Goal: Task Accomplishment & Management: Manage account settings

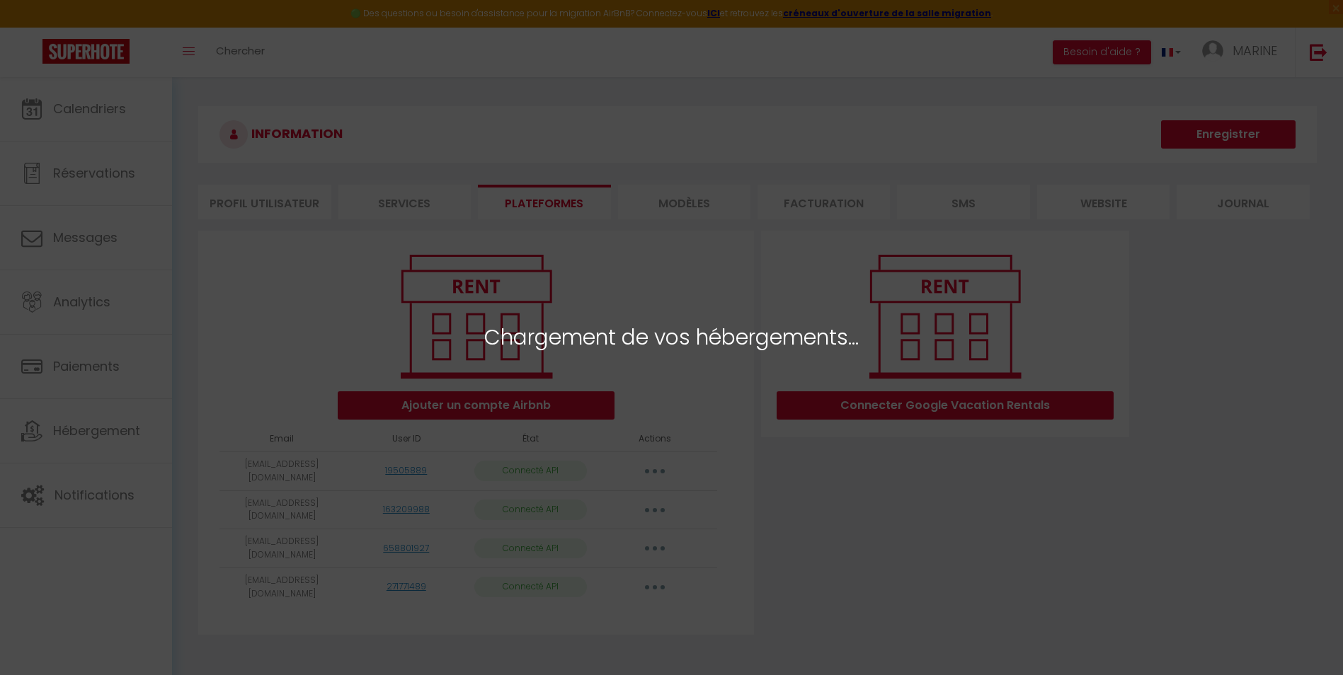
select select "42025"
select select "42026"
select select "42024"
select select "49348"
select select "53302"
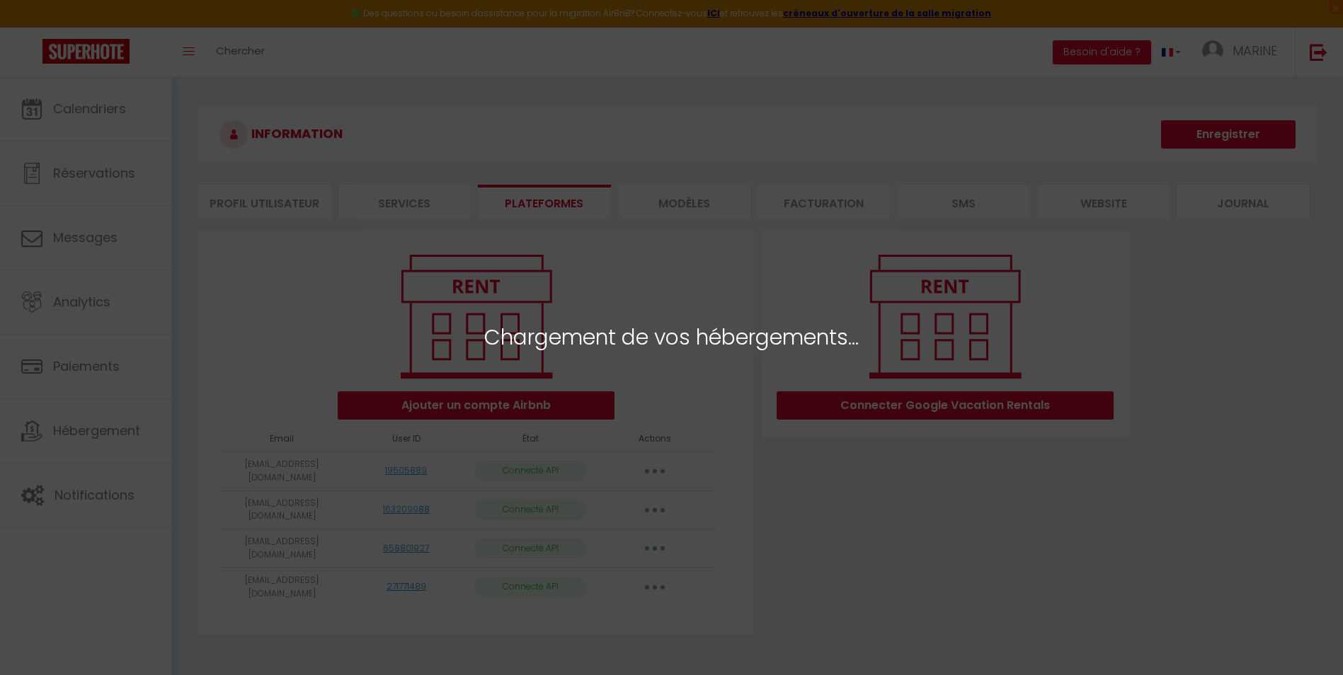
select select "66381"
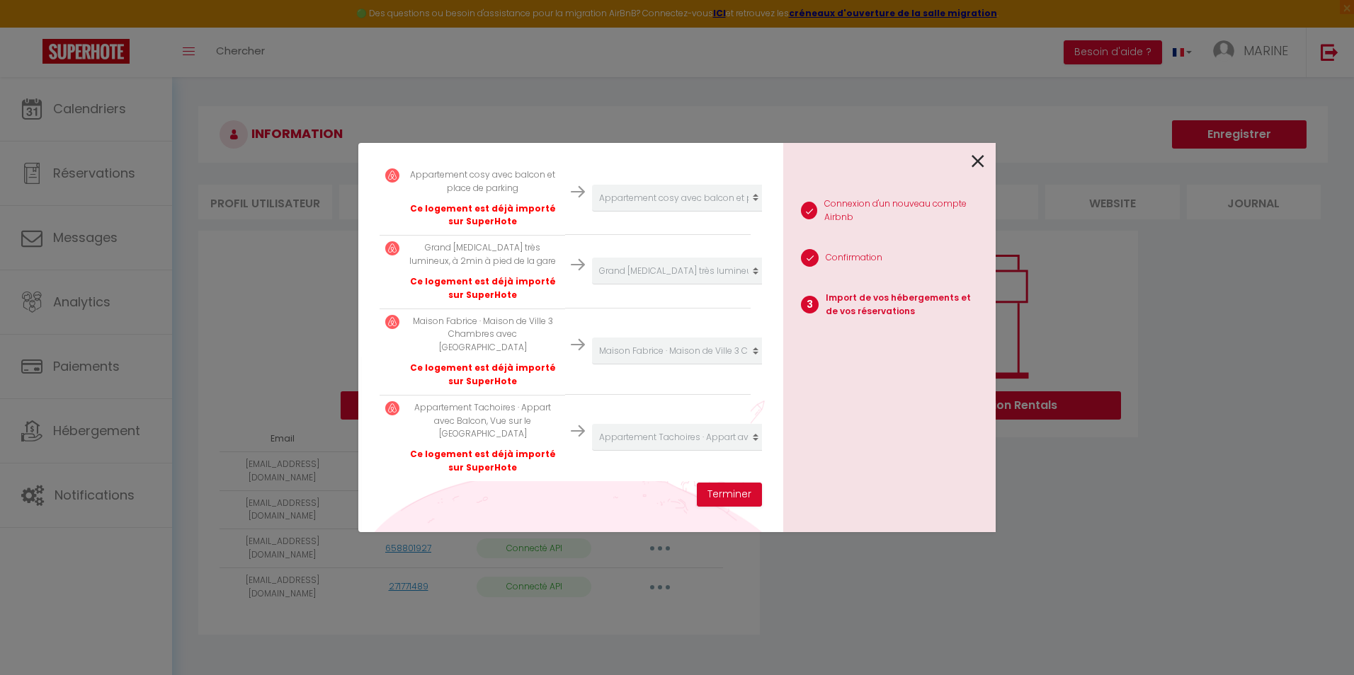
scroll to position [445, 0]
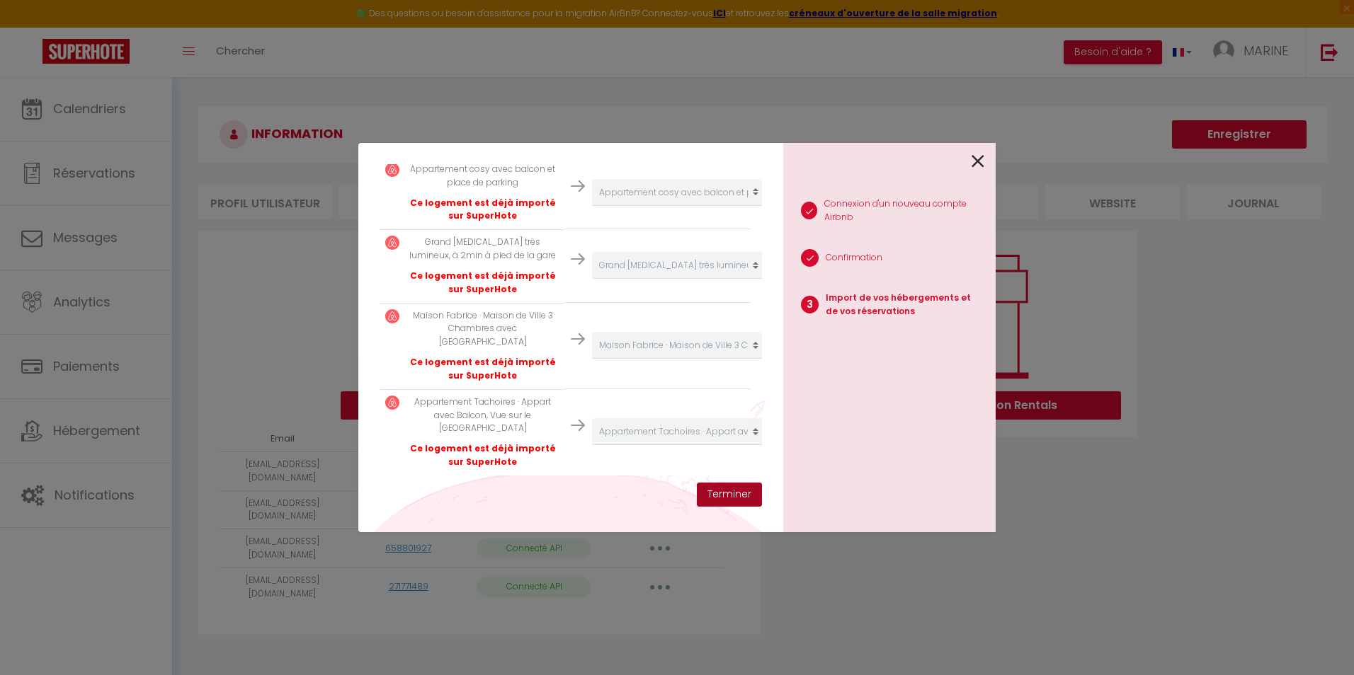
click at [715, 499] on button "Terminer" at bounding box center [729, 495] width 65 height 24
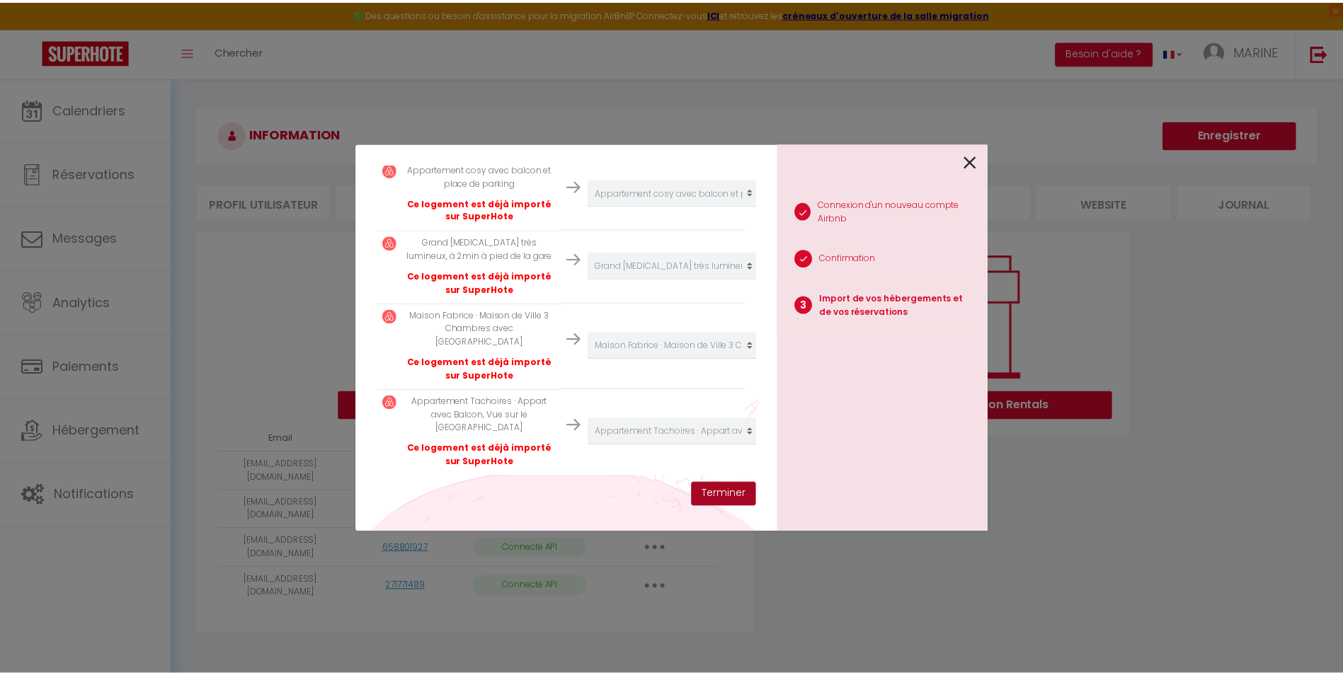
scroll to position [481, 0]
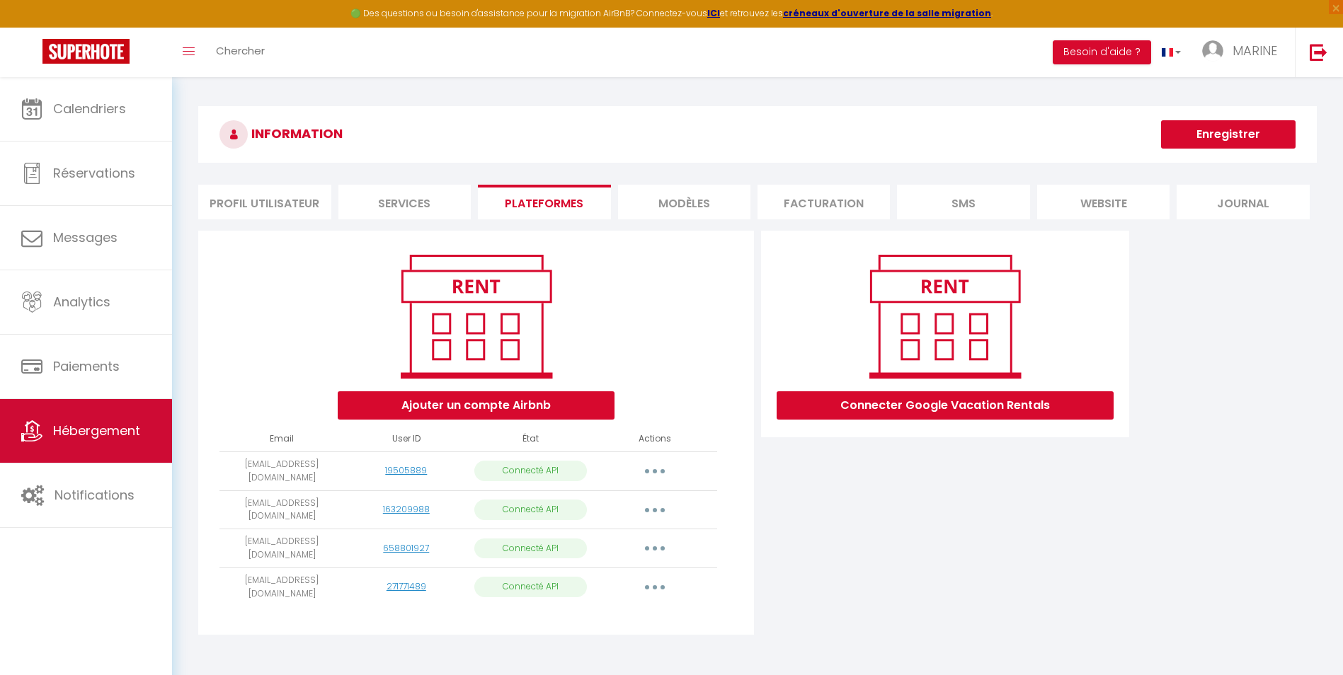
click at [86, 440] on span "Hébergement" at bounding box center [96, 431] width 87 height 18
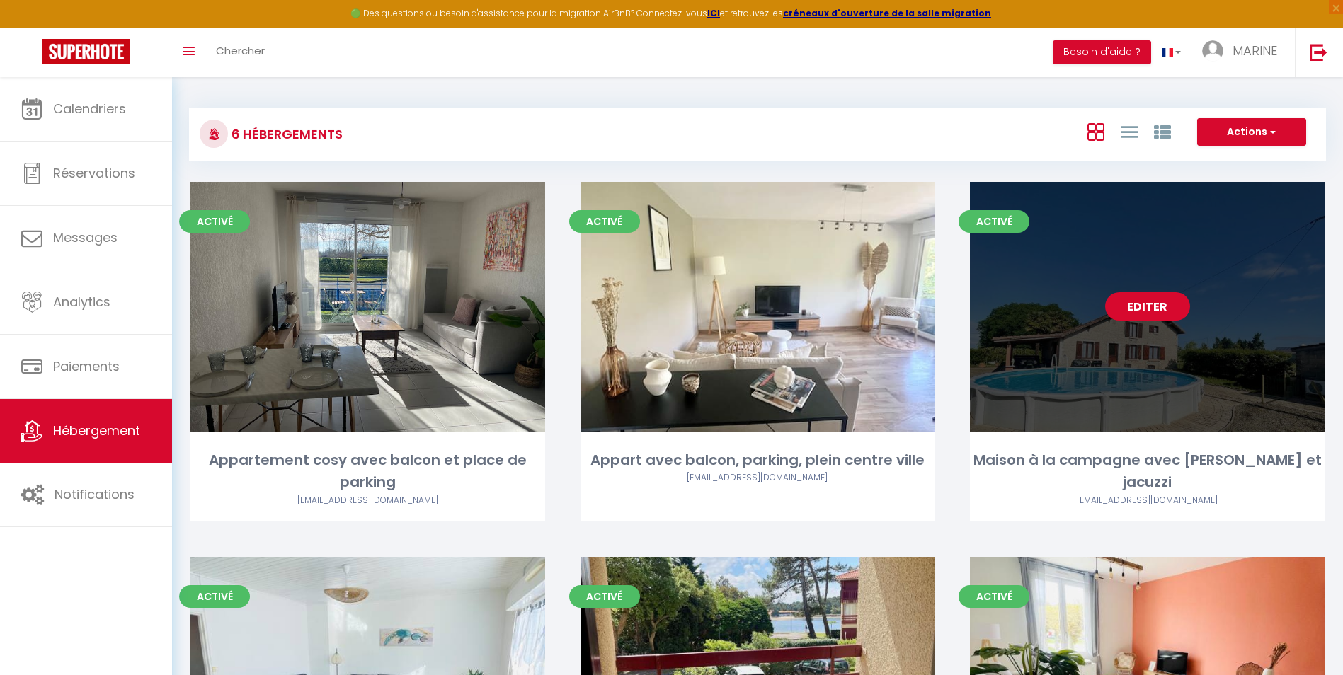
click at [1127, 313] on link "Editer" at bounding box center [1147, 306] width 85 height 28
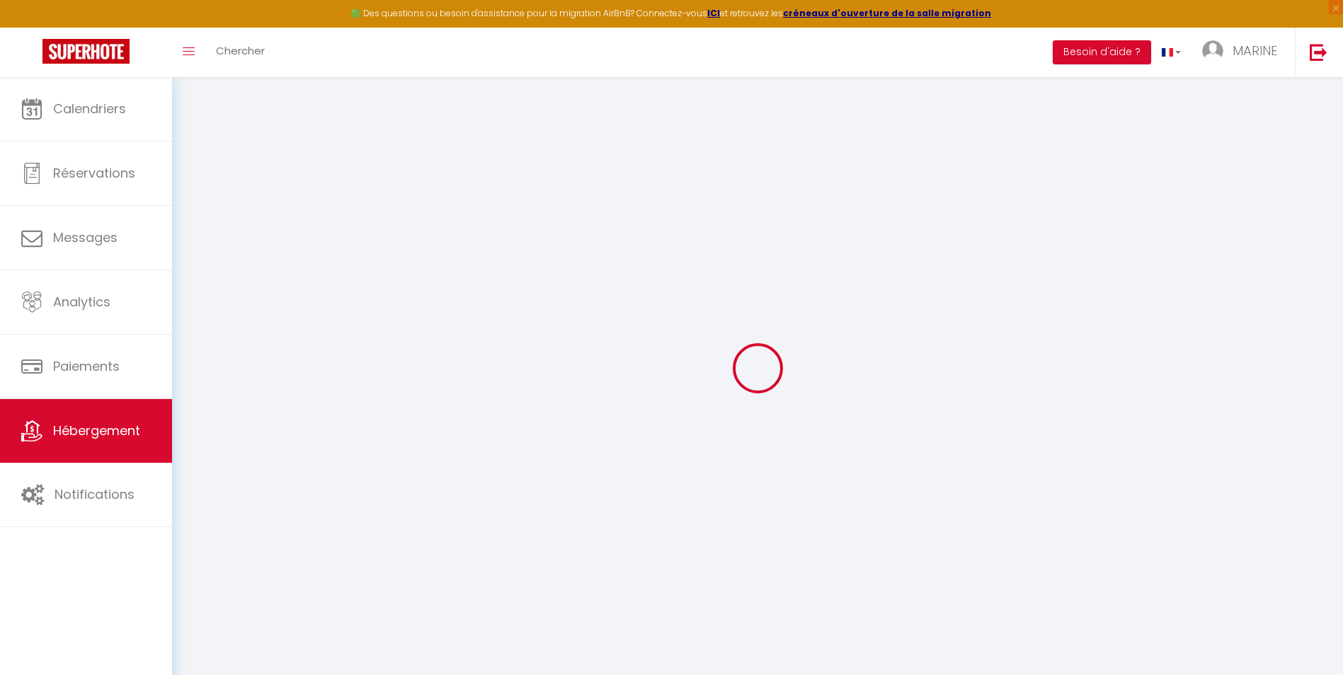
select select
checkbox input "false"
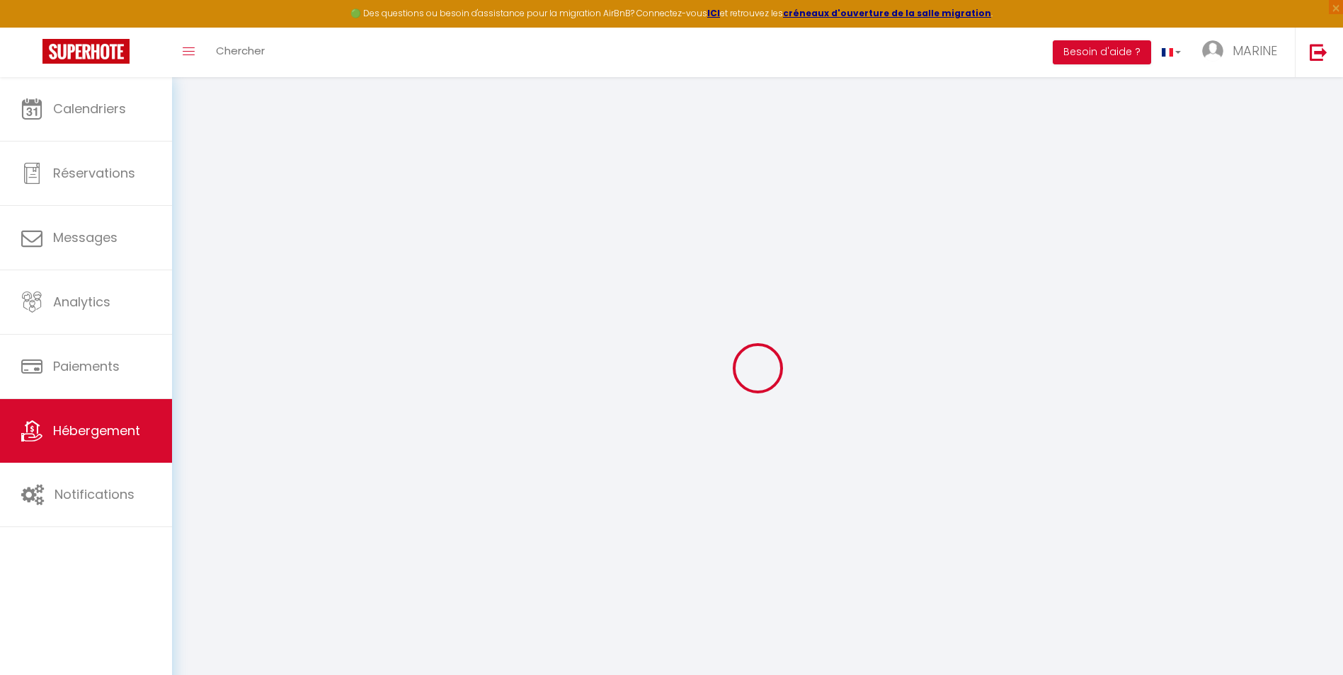
checkbox input "false"
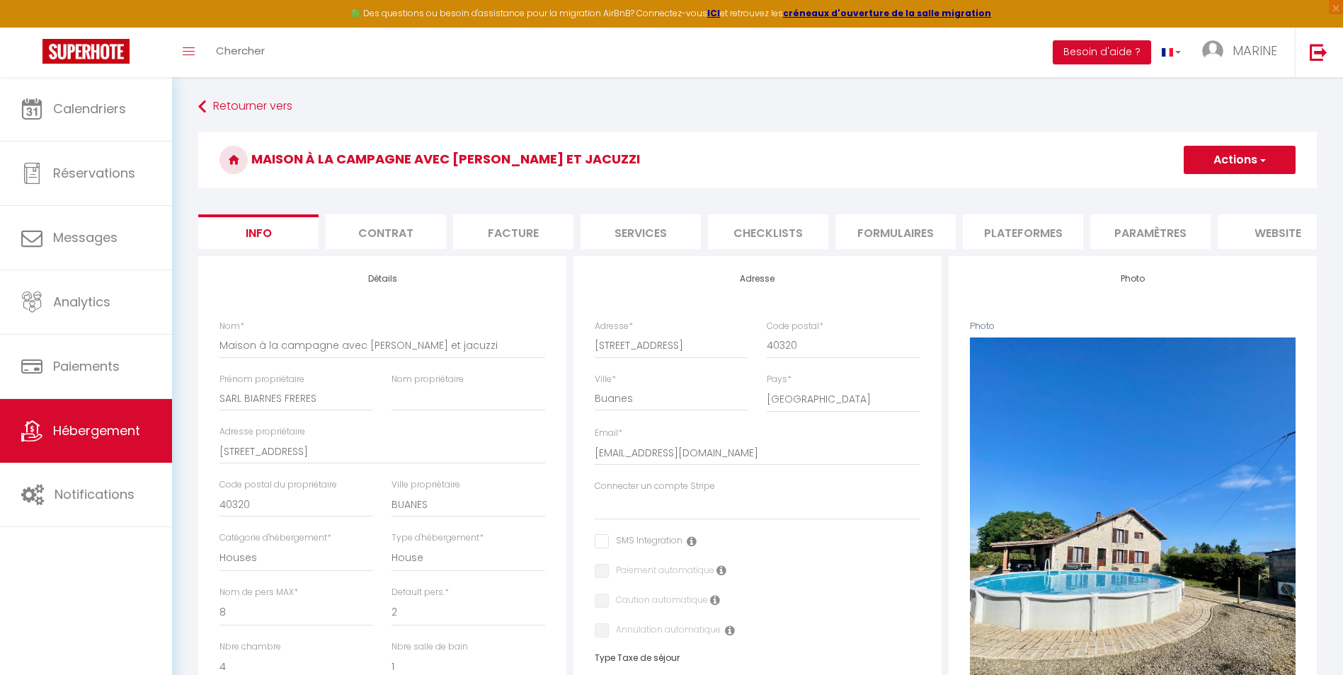
click at [1029, 227] on li "Plateformes" at bounding box center [1023, 232] width 120 height 35
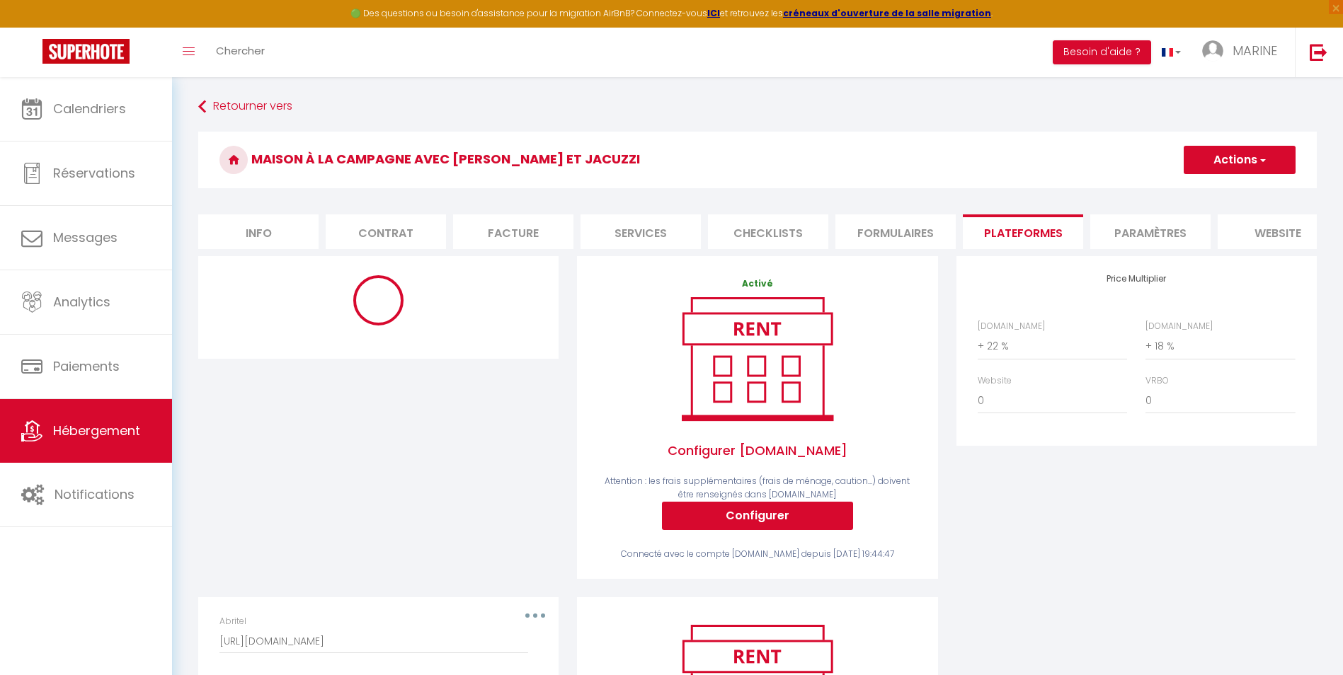
select select "270"
select select
select select "EUR"
select select
select select "5547-1133081786342879784"
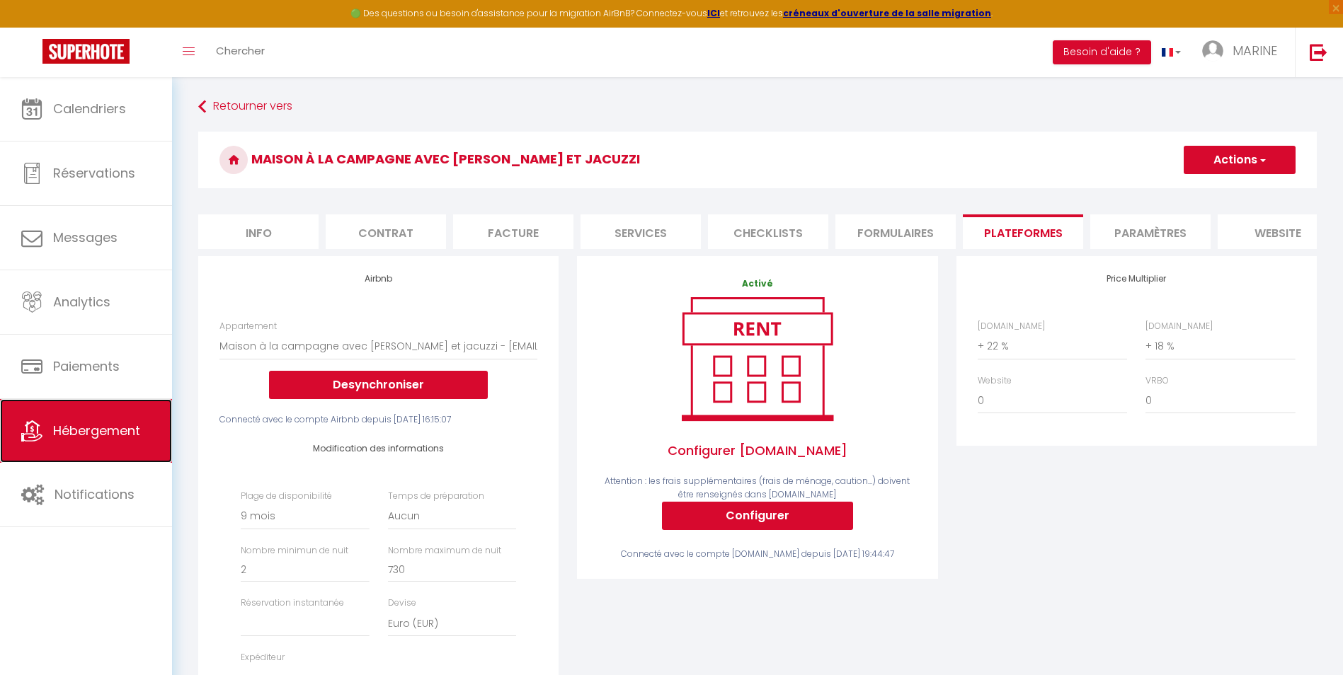
click at [95, 442] on link "Hébergement" at bounding box center [86, 431] width 172 height 64
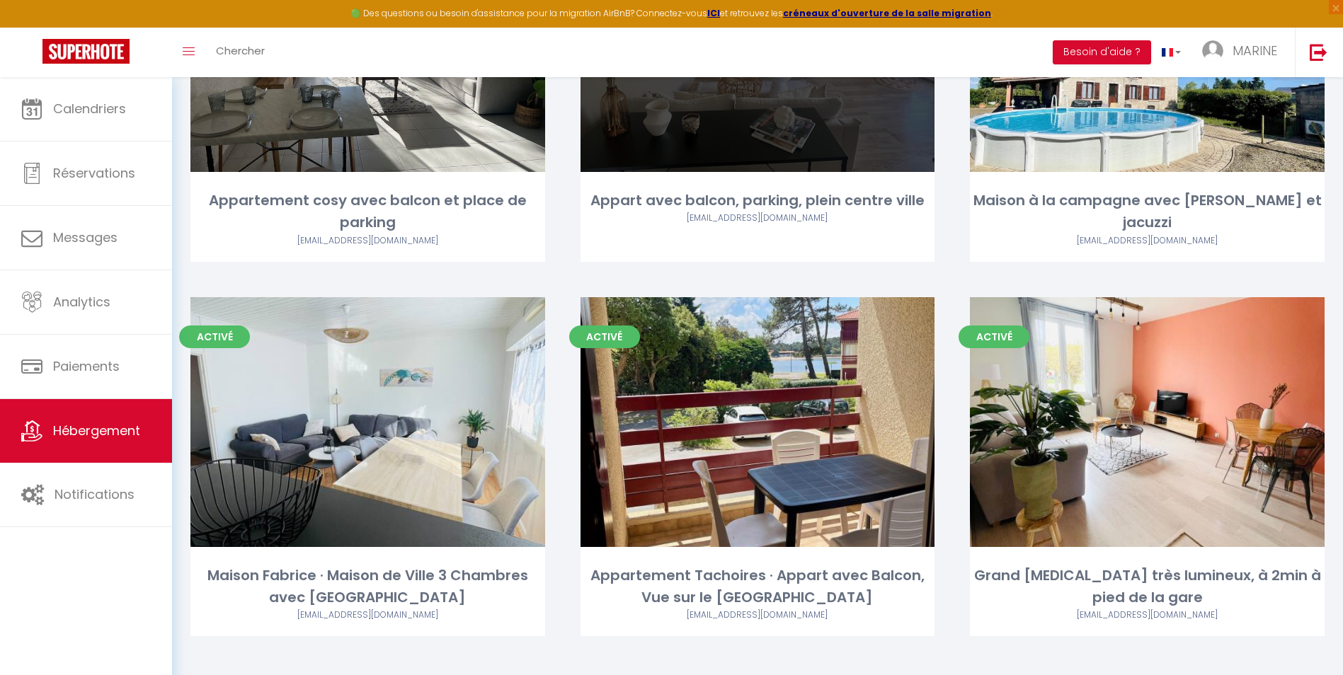
scroll to position [273, 0]
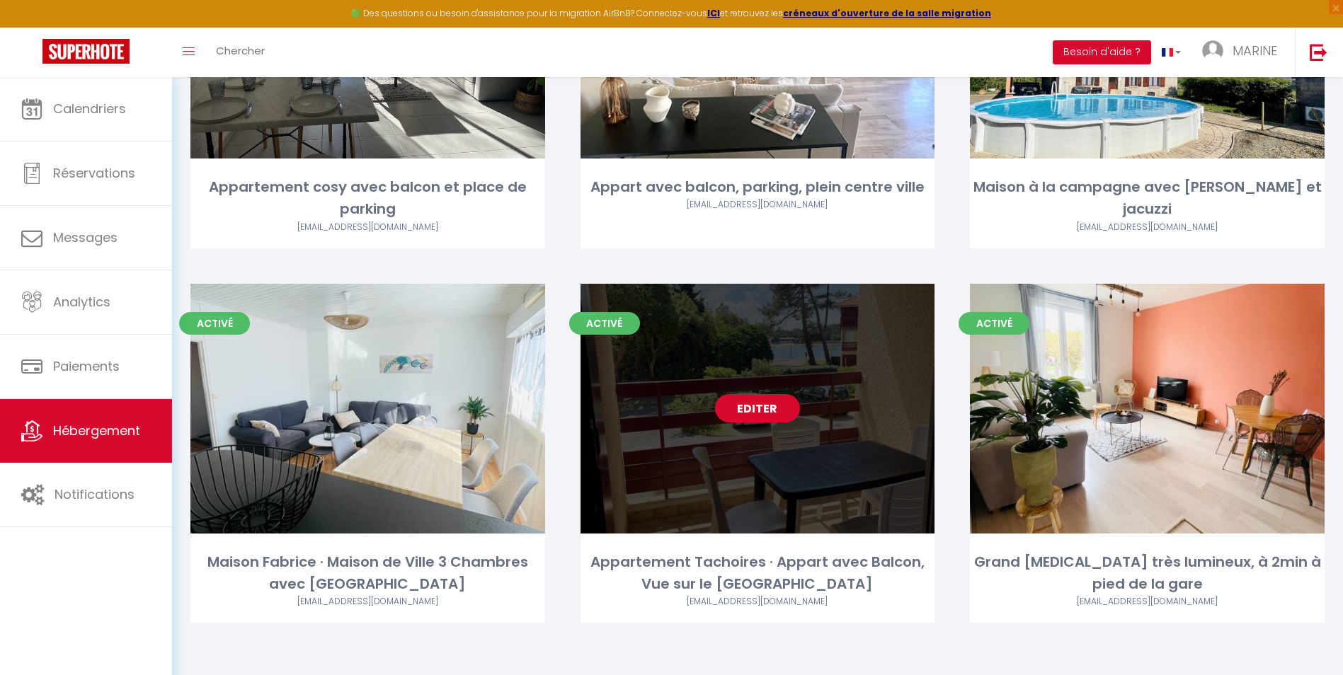
click at [752, 406] on link "Editer" at bounding box center [757, 408] width 85 height 28
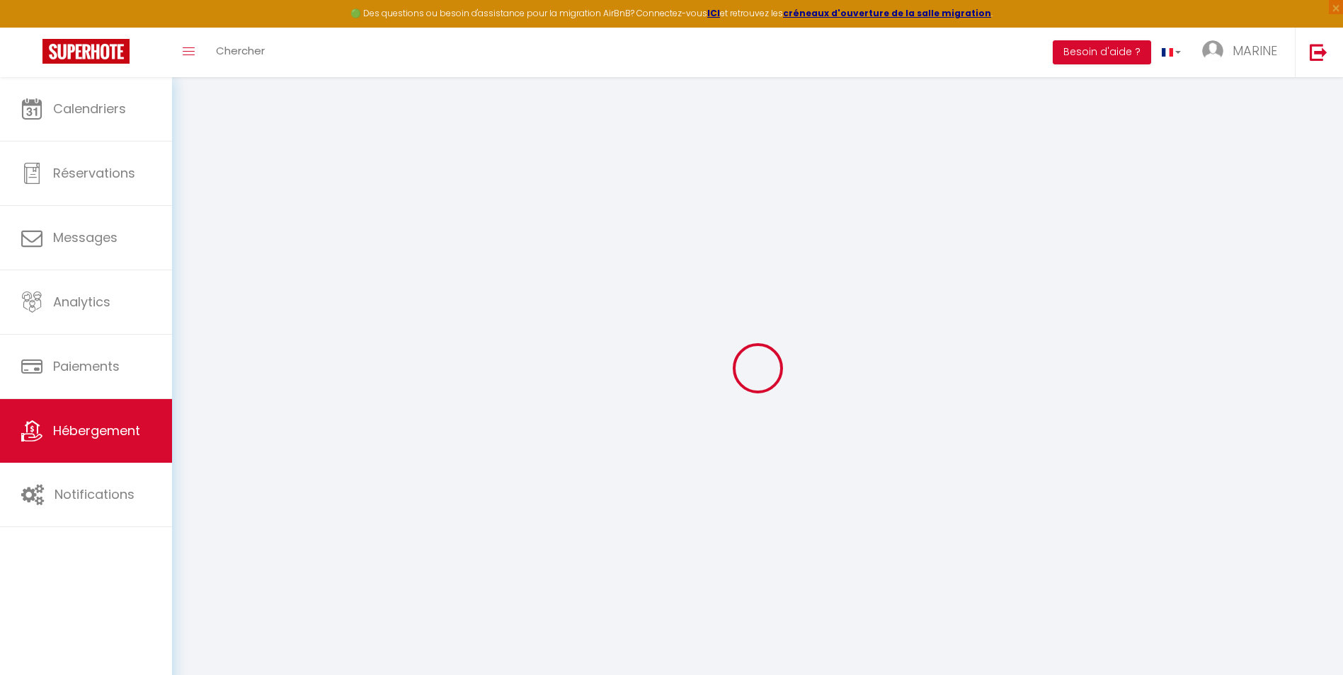
select select
checkbox input "false"
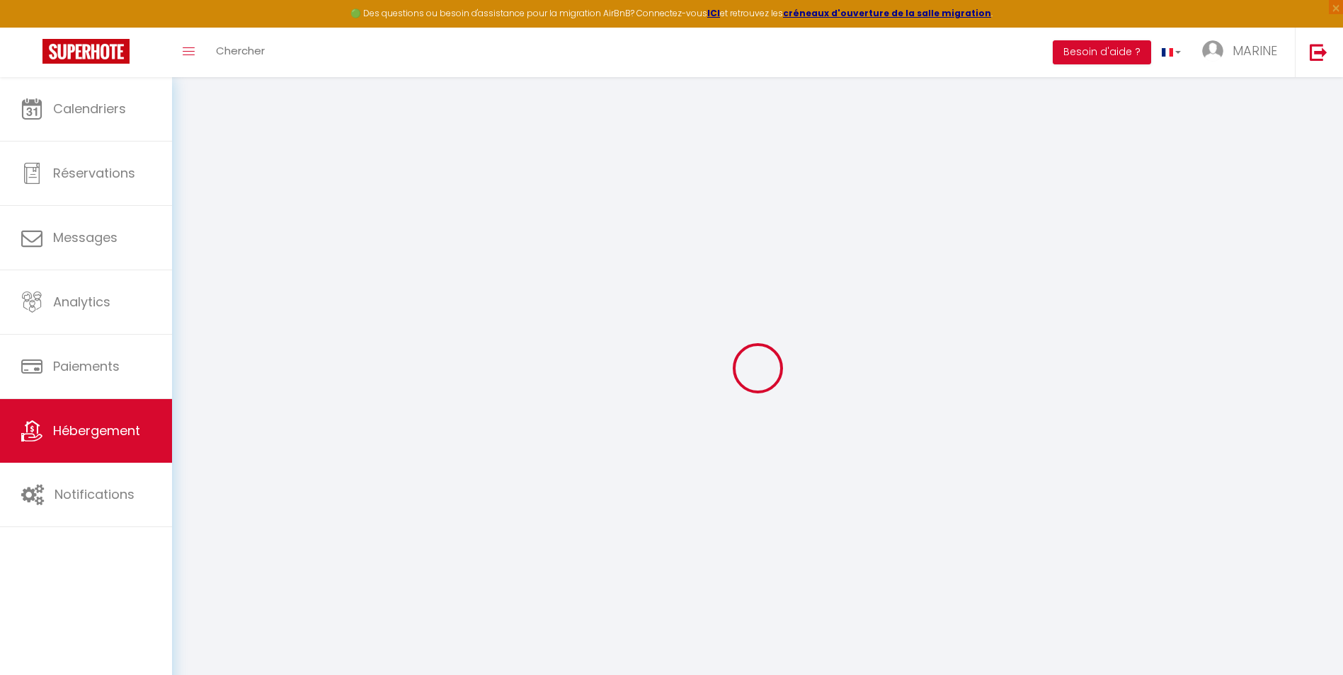
checkbox input "false"
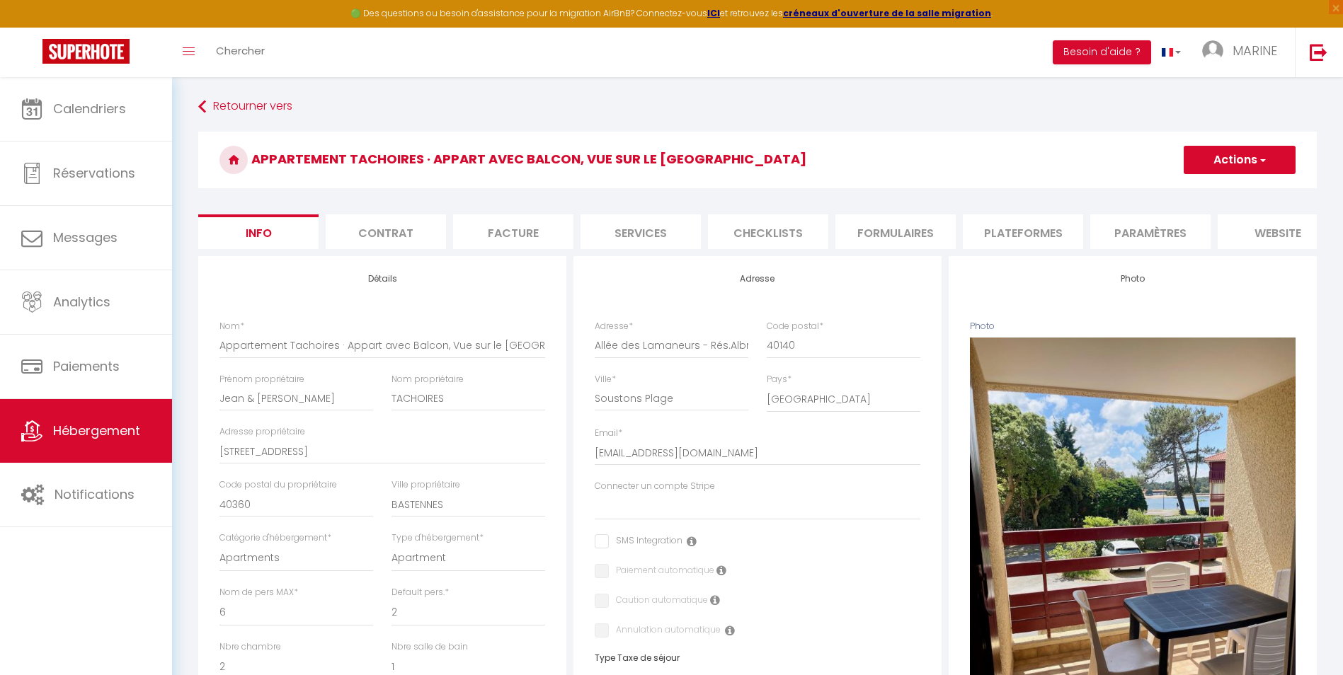
click at [1027, 230] on li "Plateformes" at bounding box center [1023, 232] width 120 height 35
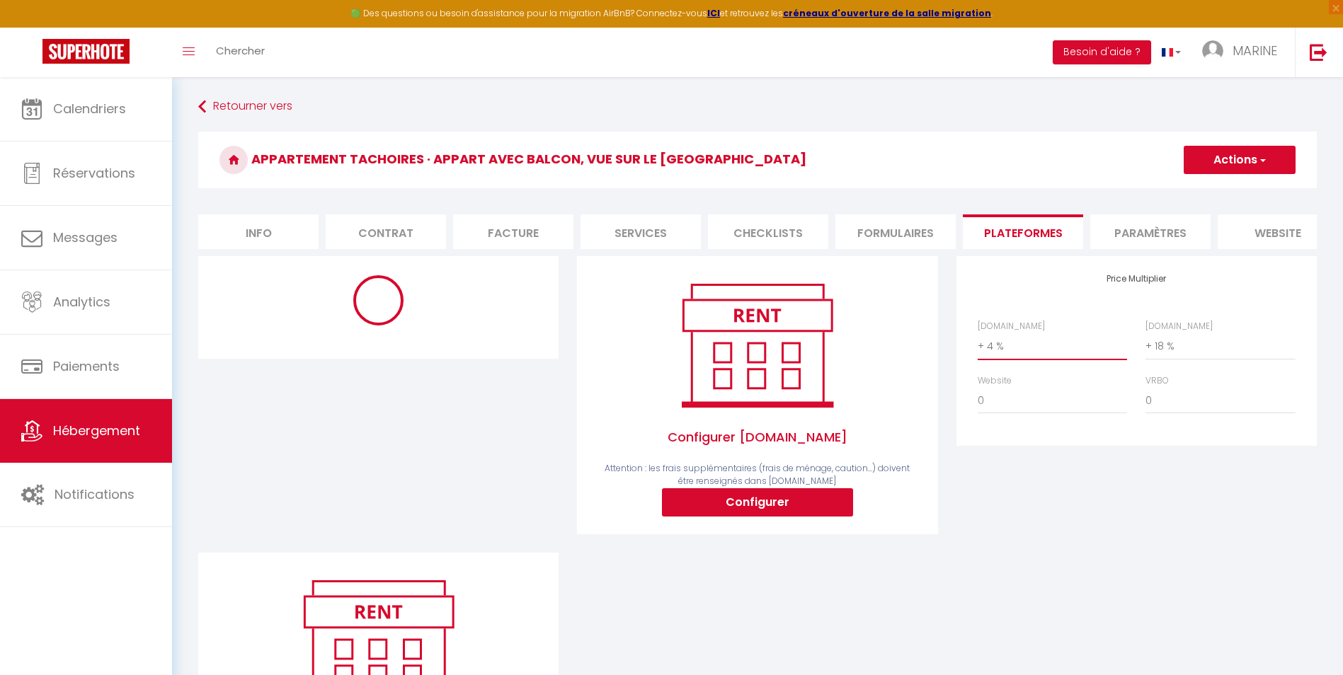
click at [1020, 360] on select "0 + 1 % + 2 % + 3 % + 4 % + 5 % + 6 % + 7 % + 8 % + 9 %" at bounding box center [1052, 346] width 149 height 27
select select "365"
select select
select select "EUR"
select select
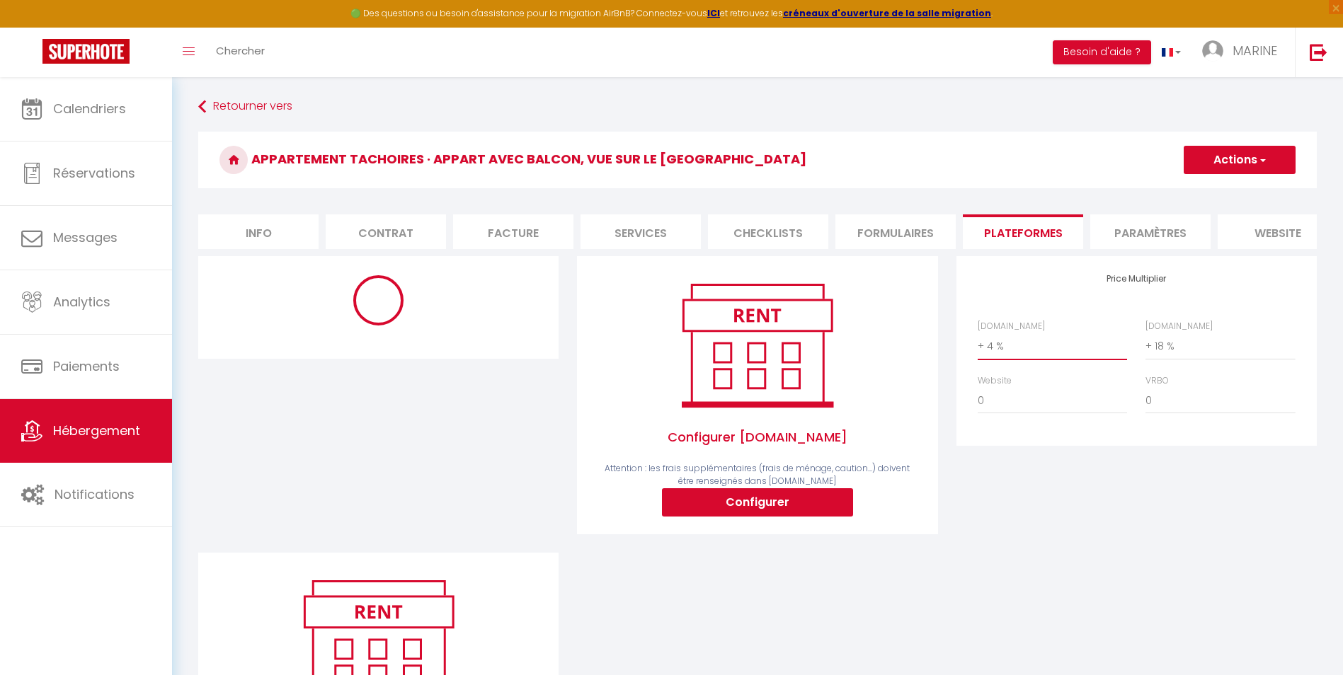
select select "18537-1389643413740843962"
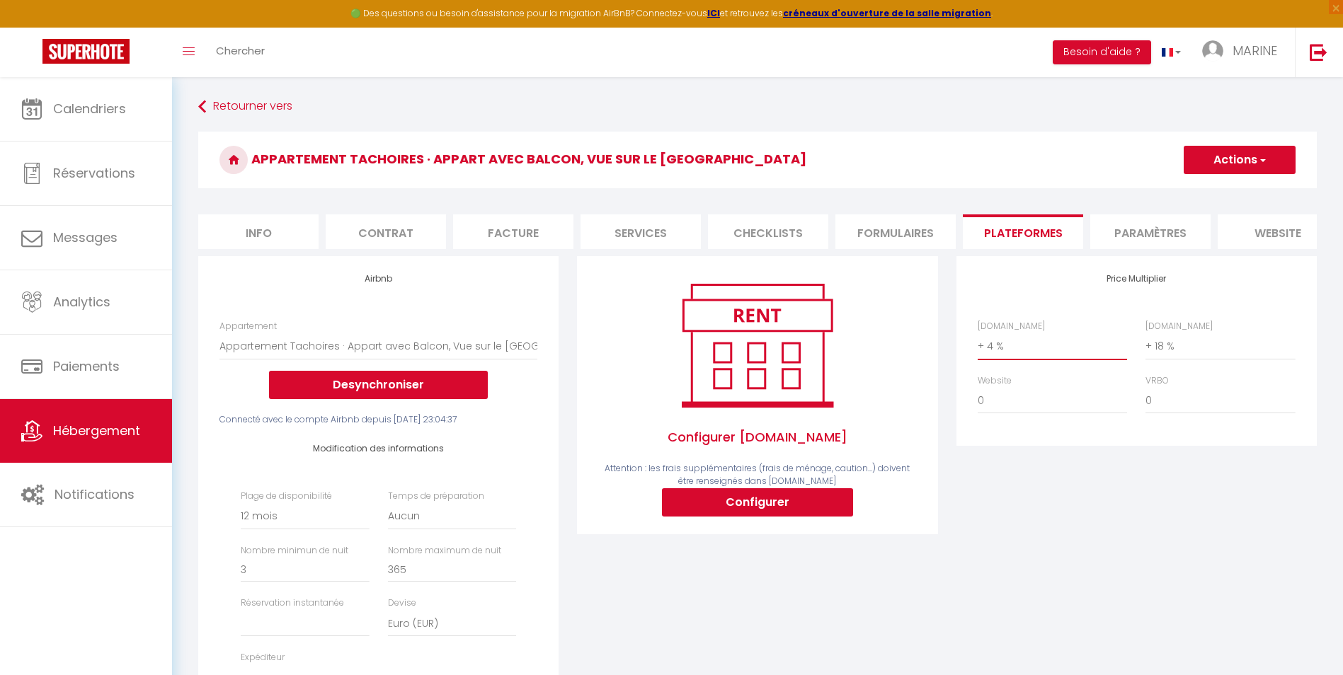
select select "+ 22 %"
click at [978, 343] on select "0 + 1 % + 2 % + 3 % + 4 % + 5 % + 6 % + 7 % + 8 % + 9 %" at bounding box center [1052, 346] width 149 height 27
select select
click at [1245, 160] on button "Actions" at bounding box center [1240, 160] width 112 height 28
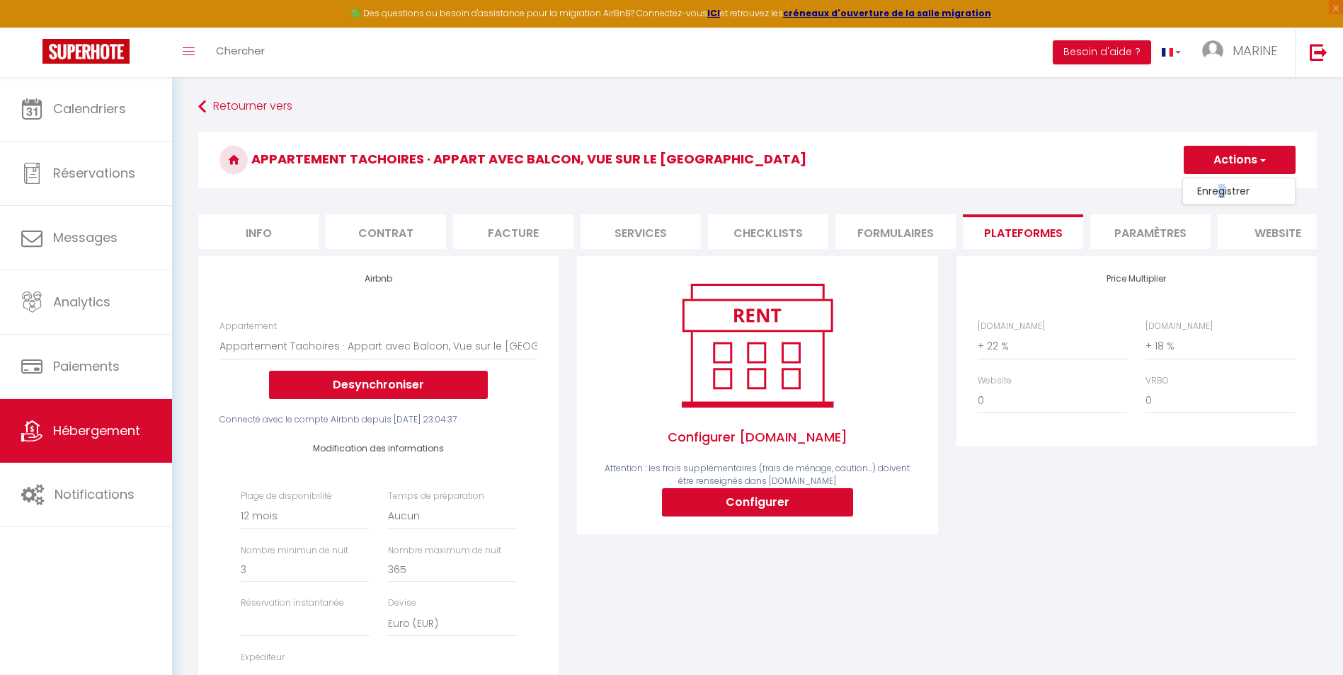
click at [1222, 191] on link "Enregistrer" at bounding box center [1239, 191] width 112 height 18
select select "365"
select select
select select "EUR"
select select
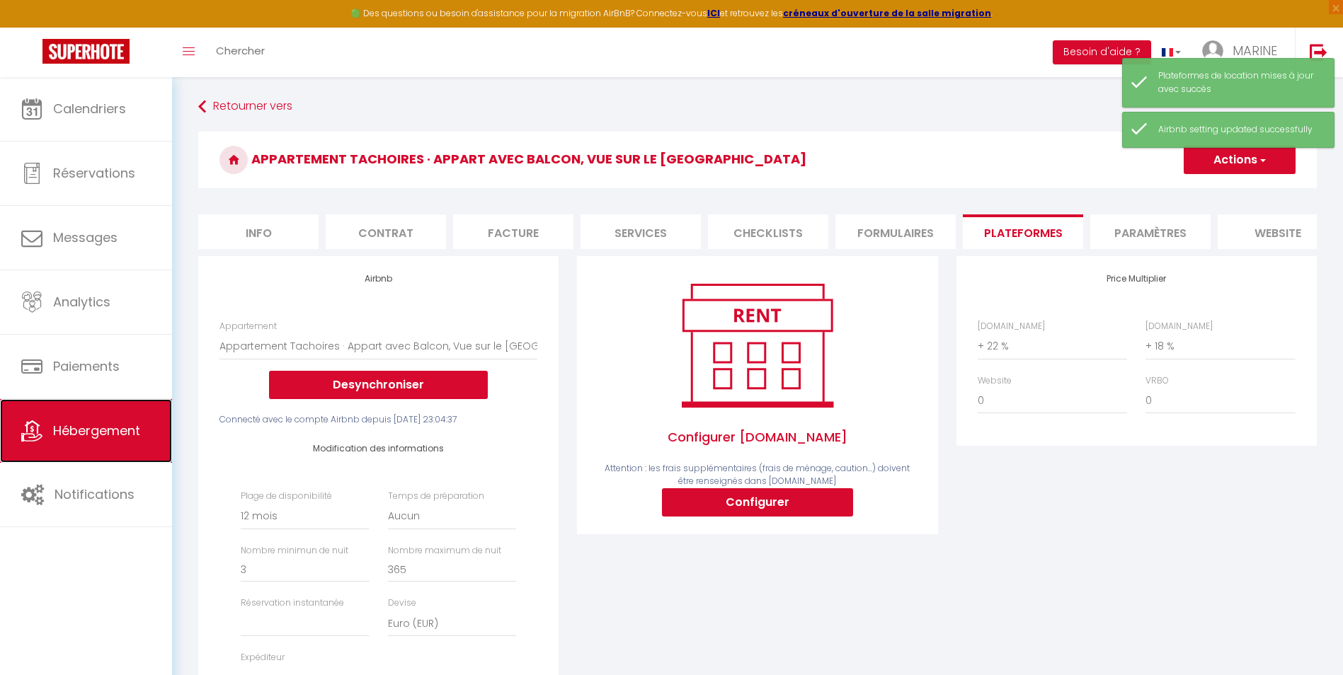
click at [89, 427] on span "Hébergement" at bounding box center [96, 431] width 87 height 18
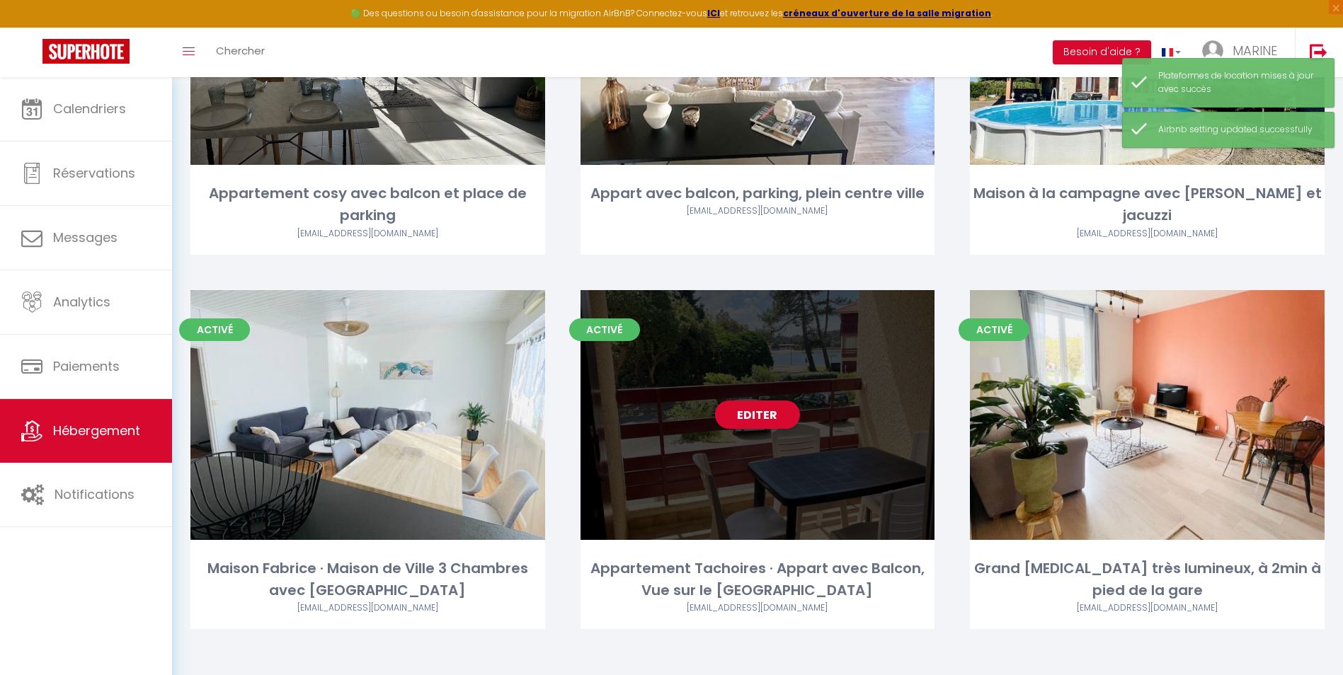
scroll to position [273, 0]
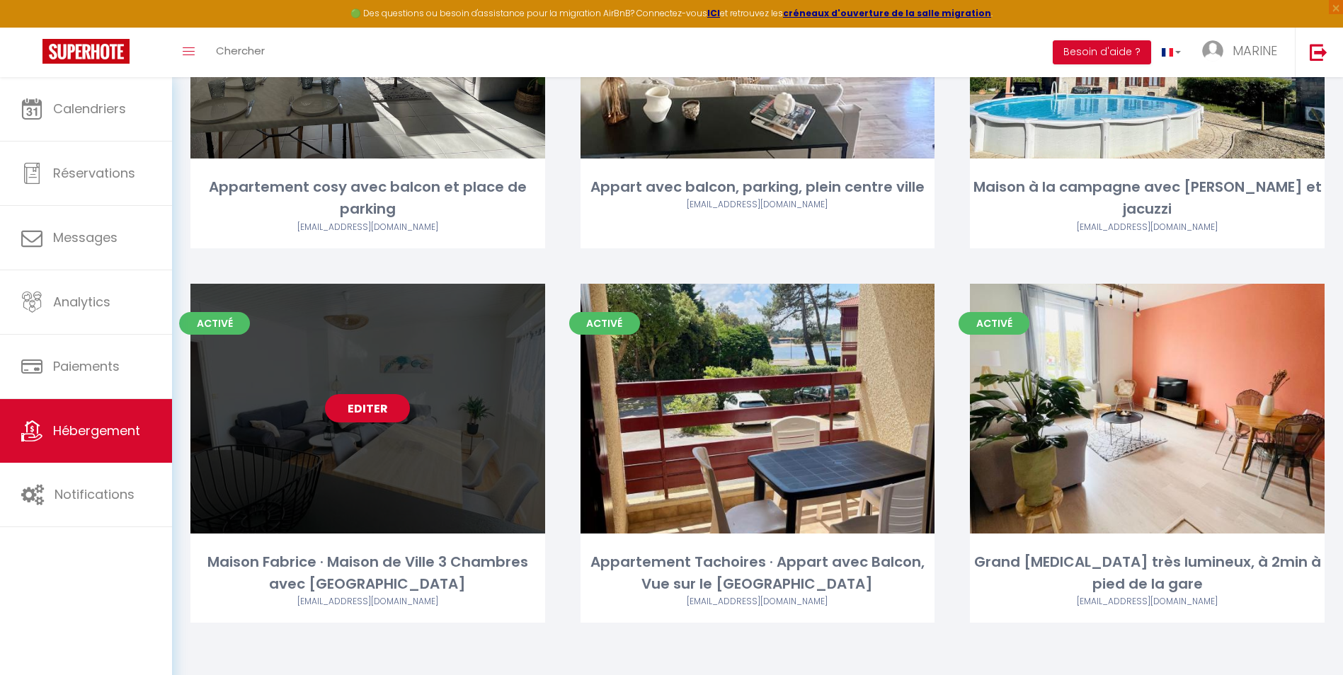
click at [354, 408] on link "Editer" at bounding box center [367, 408] width 85 height 28
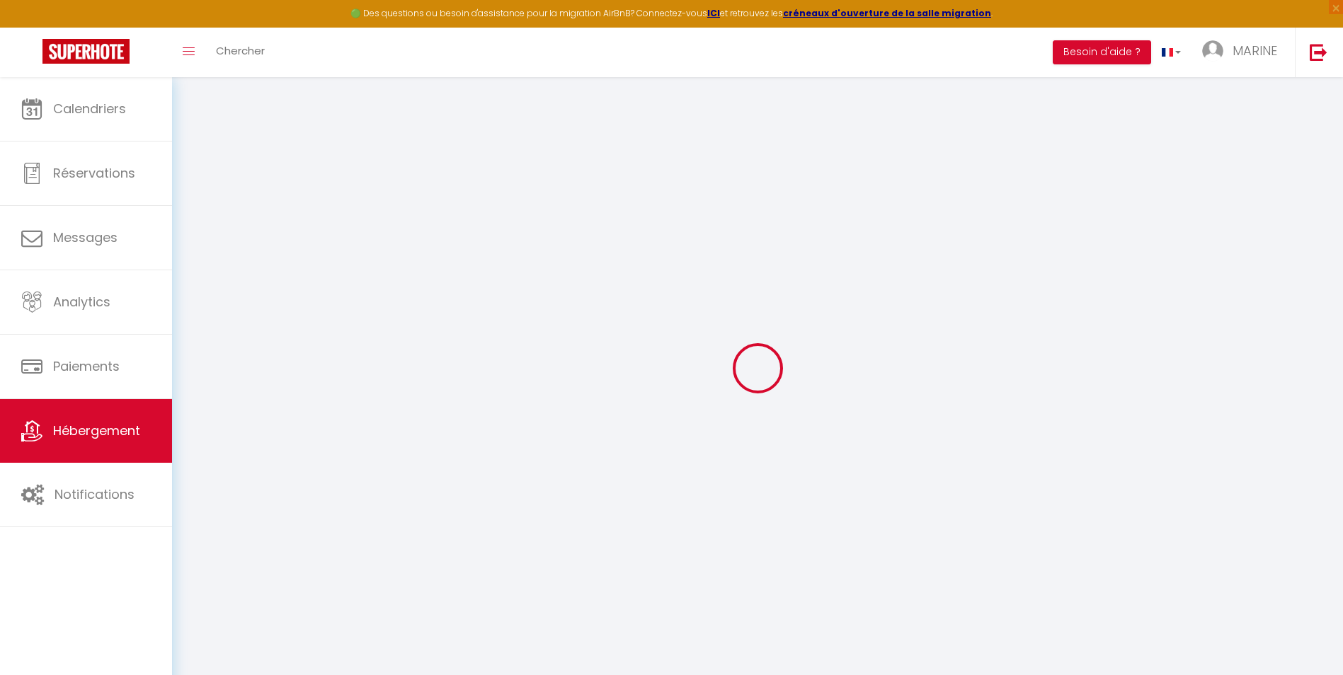
select select "+ 4 %"
select select "+ 18 %"
select select
checkbox input "false"
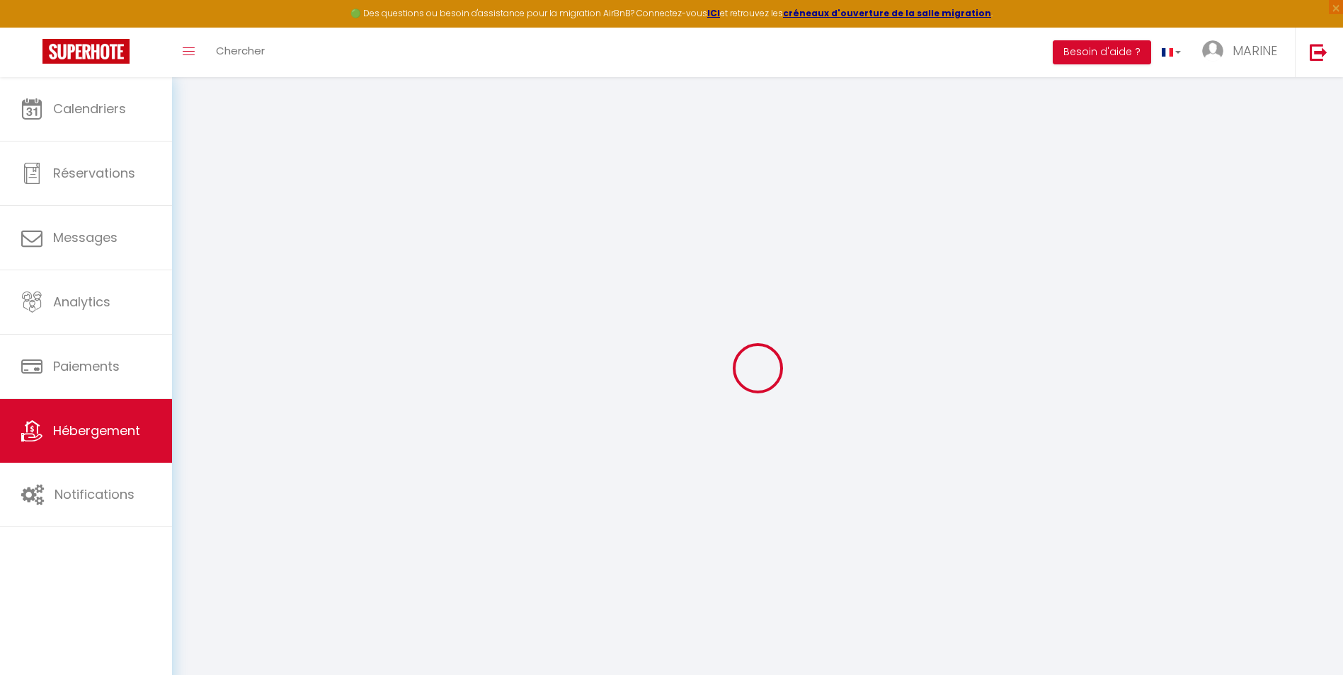
checkbox input "false"
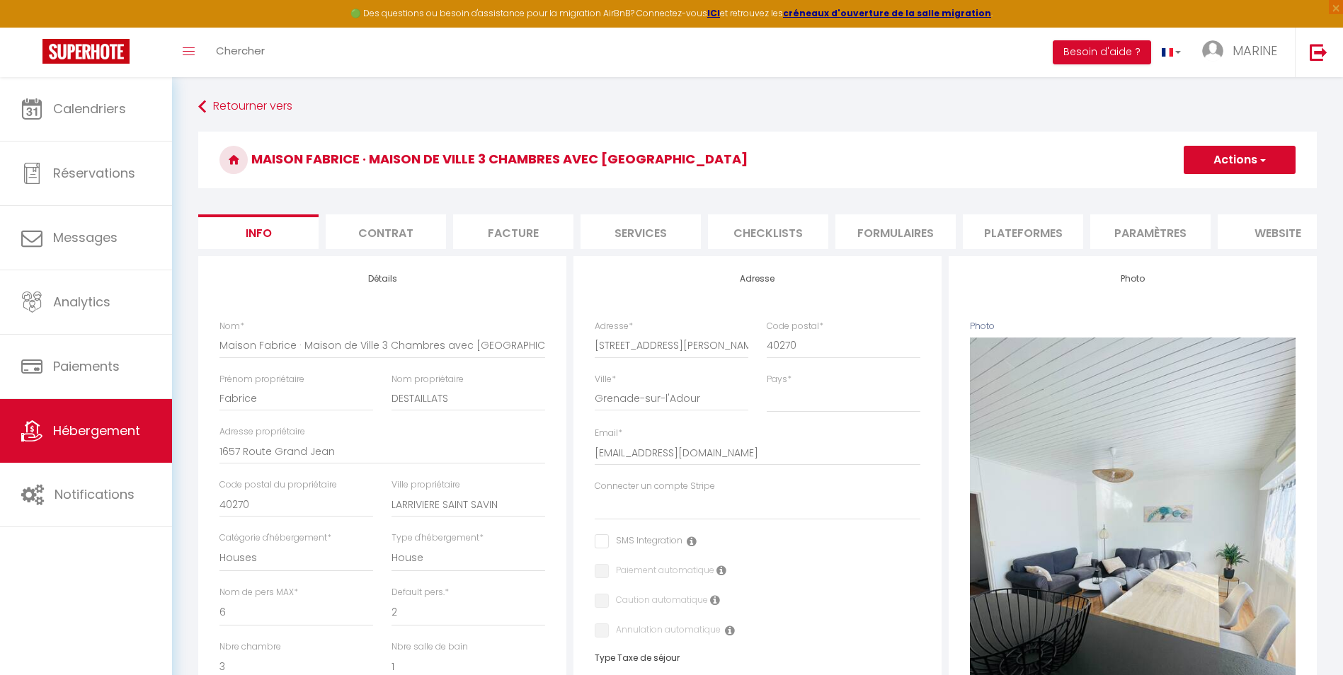
click at [1034, 236] on li "Plateformes" at bounding box center [1023, 232] width 120 height 35
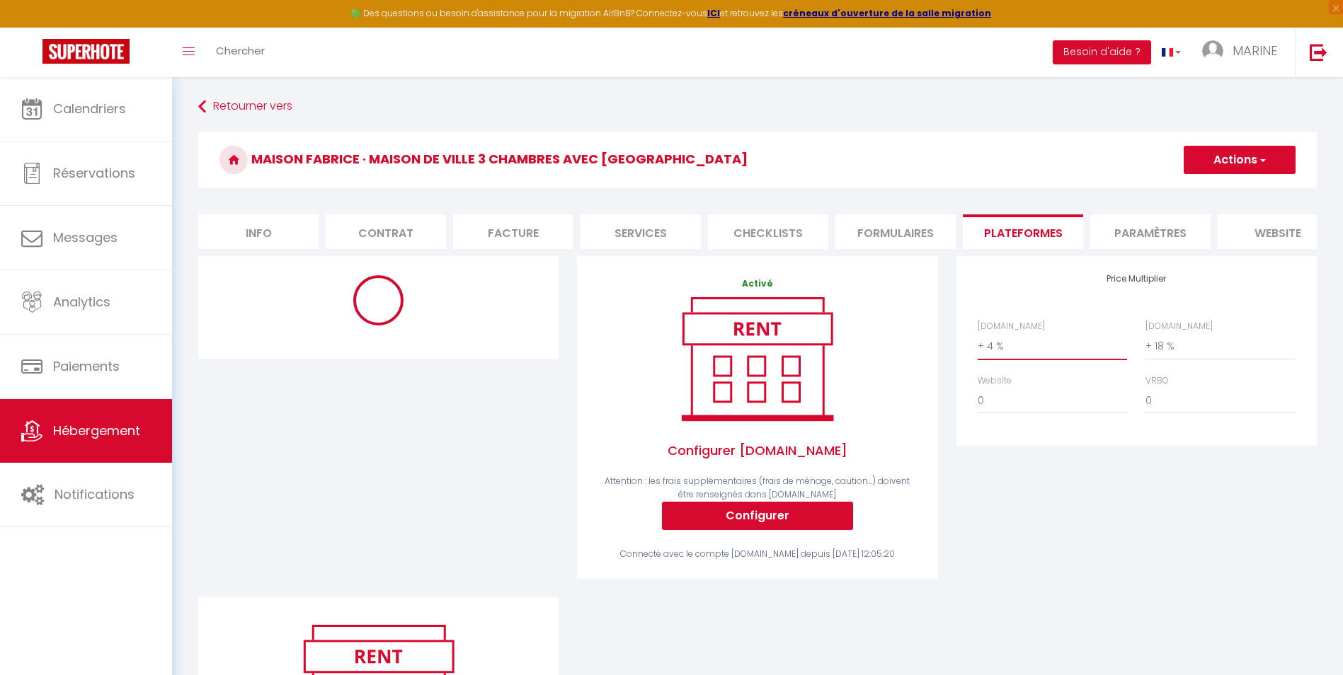
click at [1025, 359] on select "0 + 1 % + 2 % + 3 % + 4 % + 5 % + 6 % + 7 % + 8 % + 9 %" at bounding box center [1052, 346] width 149 height 27
select select "365"
select select
select select "EUR"
select select
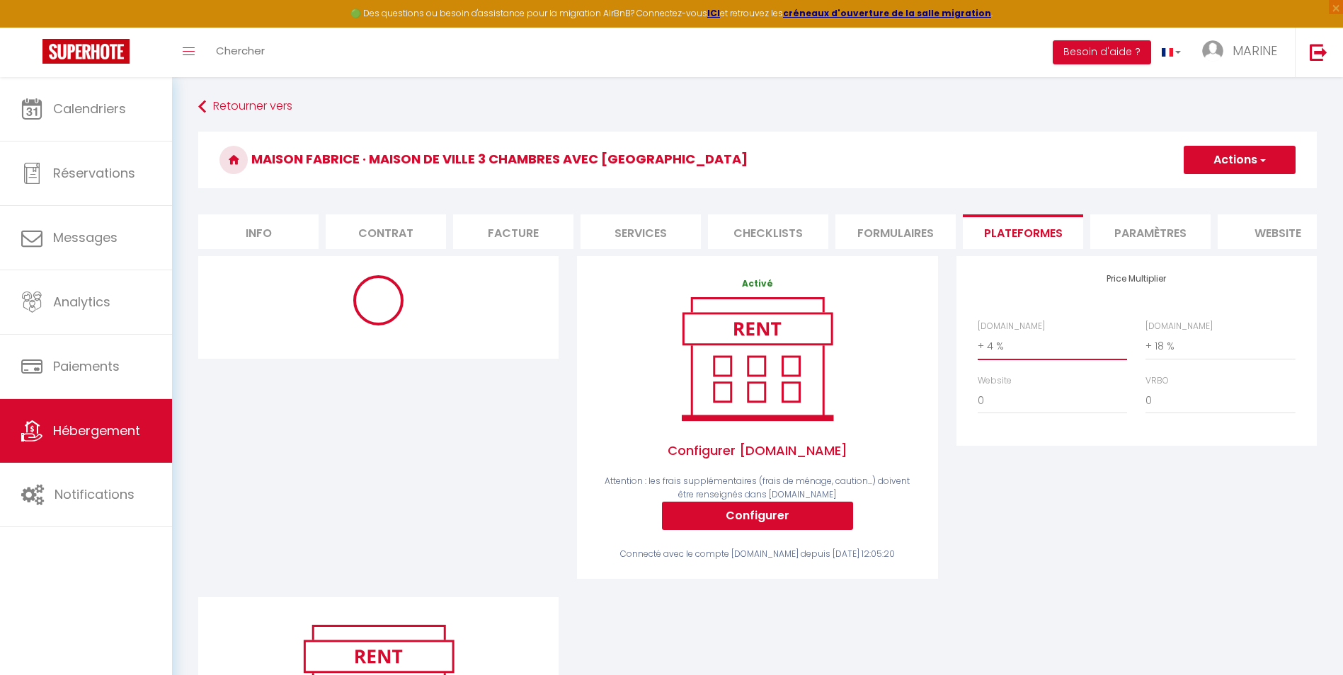
select select "18536-1274756489590388521"
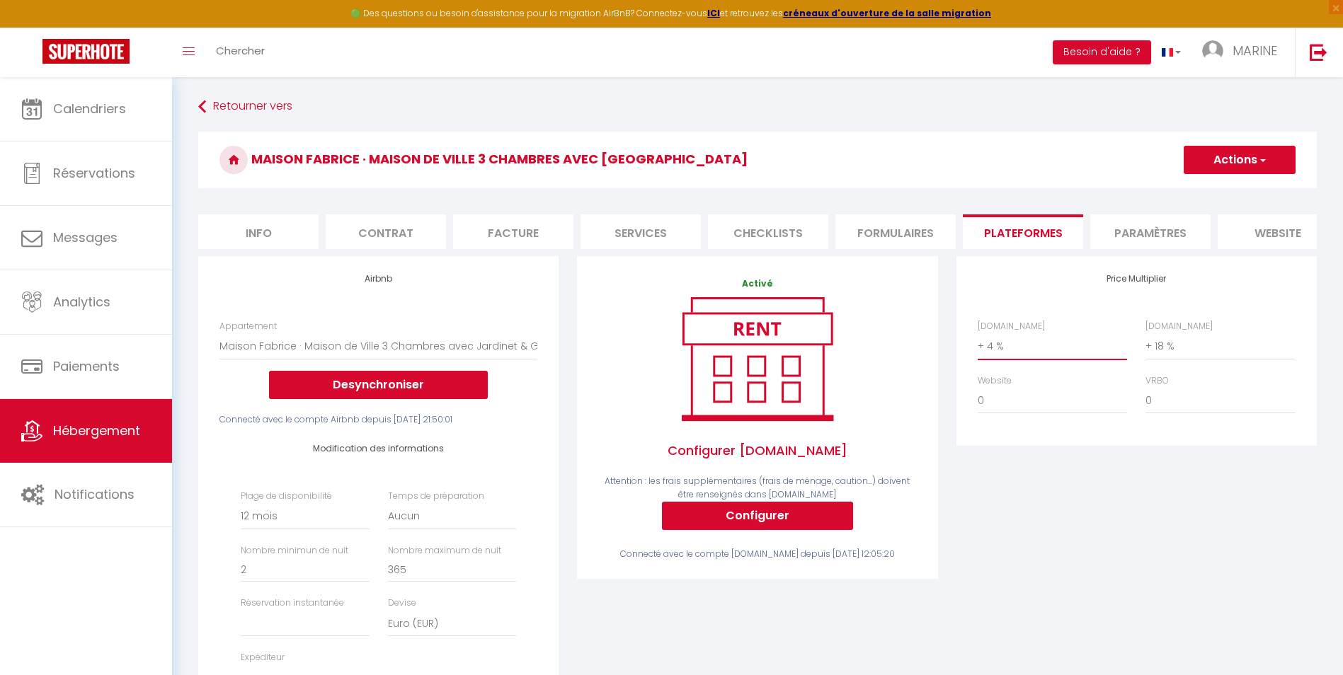
select select "+ 22 %"
click at [978, 343] on select "0 + 1 % + 2 % + 3 % + 4 % + 5 % + 6 % + 7 % + 8 % + 9 %" at bounding box center [1052, 346] width 149 height 27
select select
click at [1241, 164] on button "Actions" at bounding box center [1240, 160] width 112 height 28
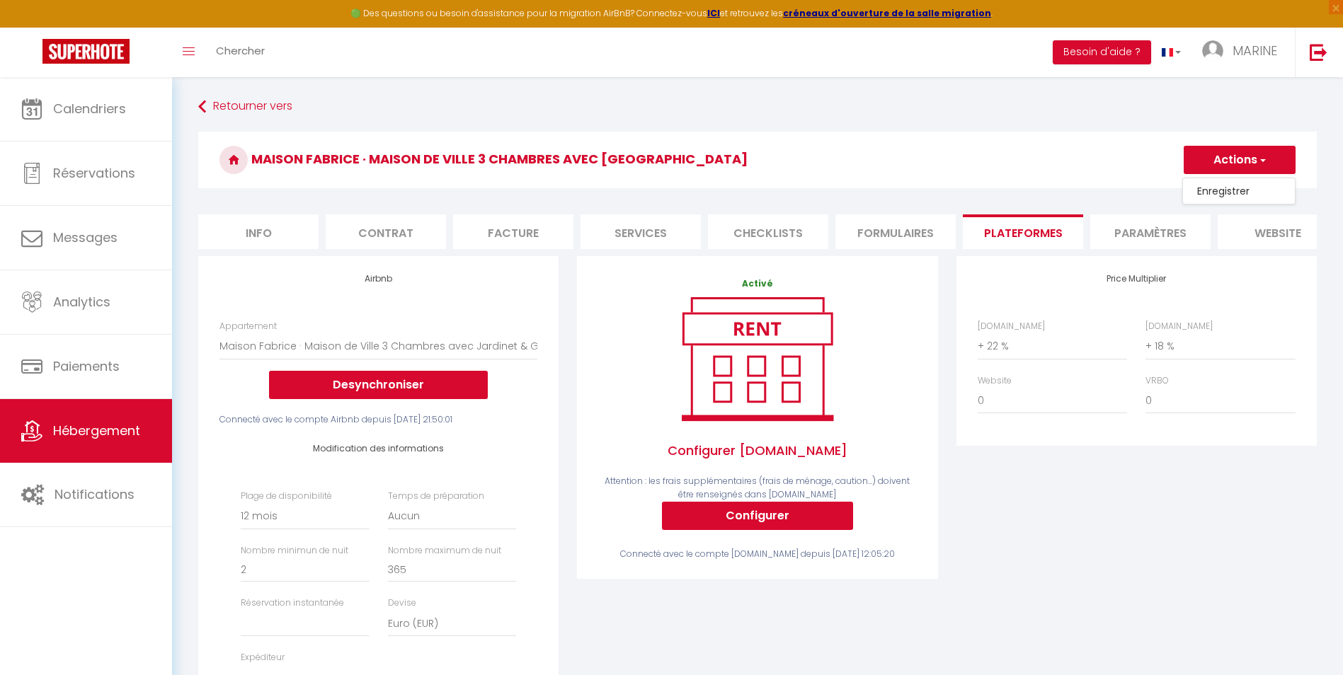
click at [1231, 193] on link "Enregistrer" at bounding box center [1239, 191] width 112 height 18
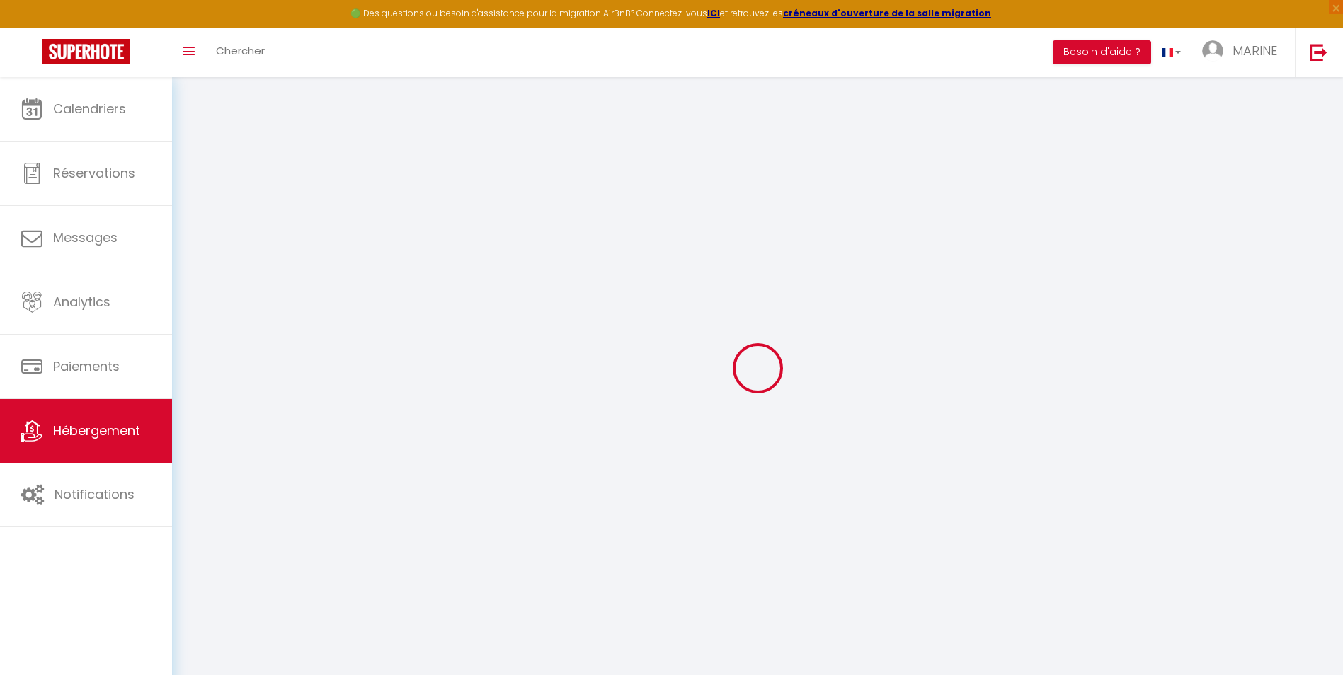
select select "365"
select select
select select "EUR"
select select
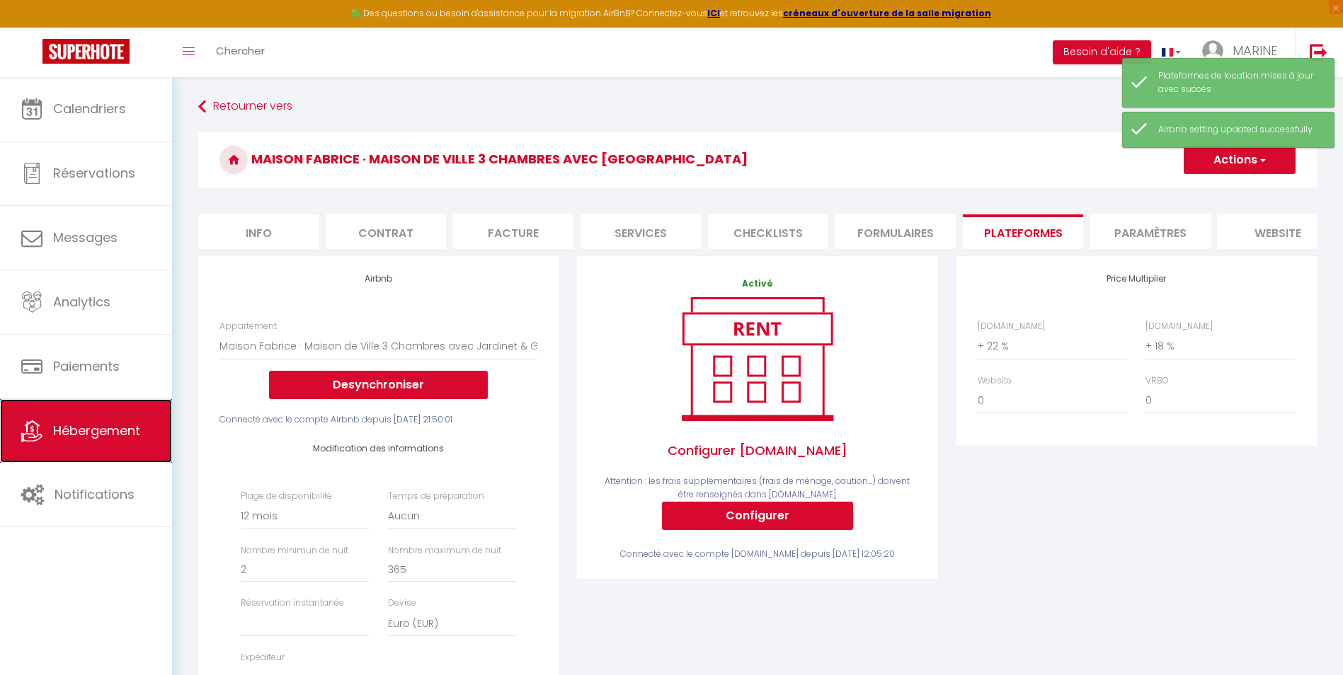
click at [119, 440] on link "Hébergement" at bounding box center [86, 431] width 172 height 64
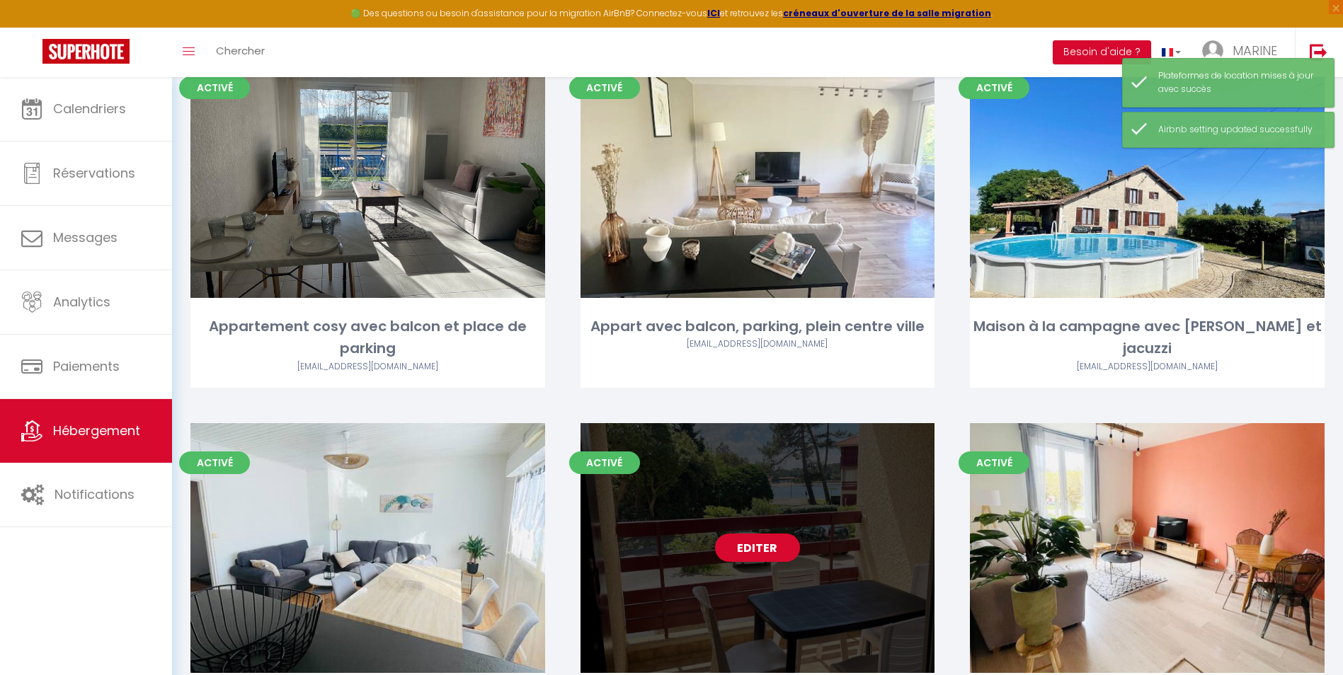
scroll to position [273, 0]
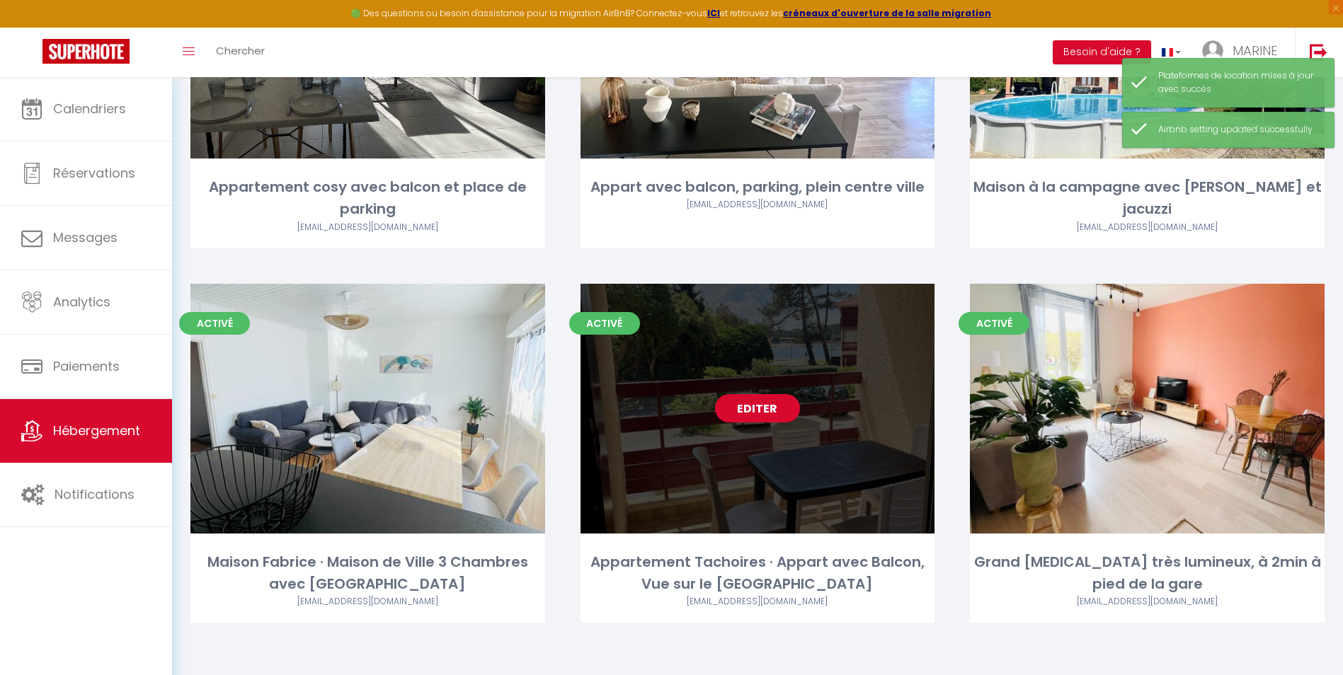
click at [753, 409] on link "Editer" at bounding box center [757, 408] width 85 height 28
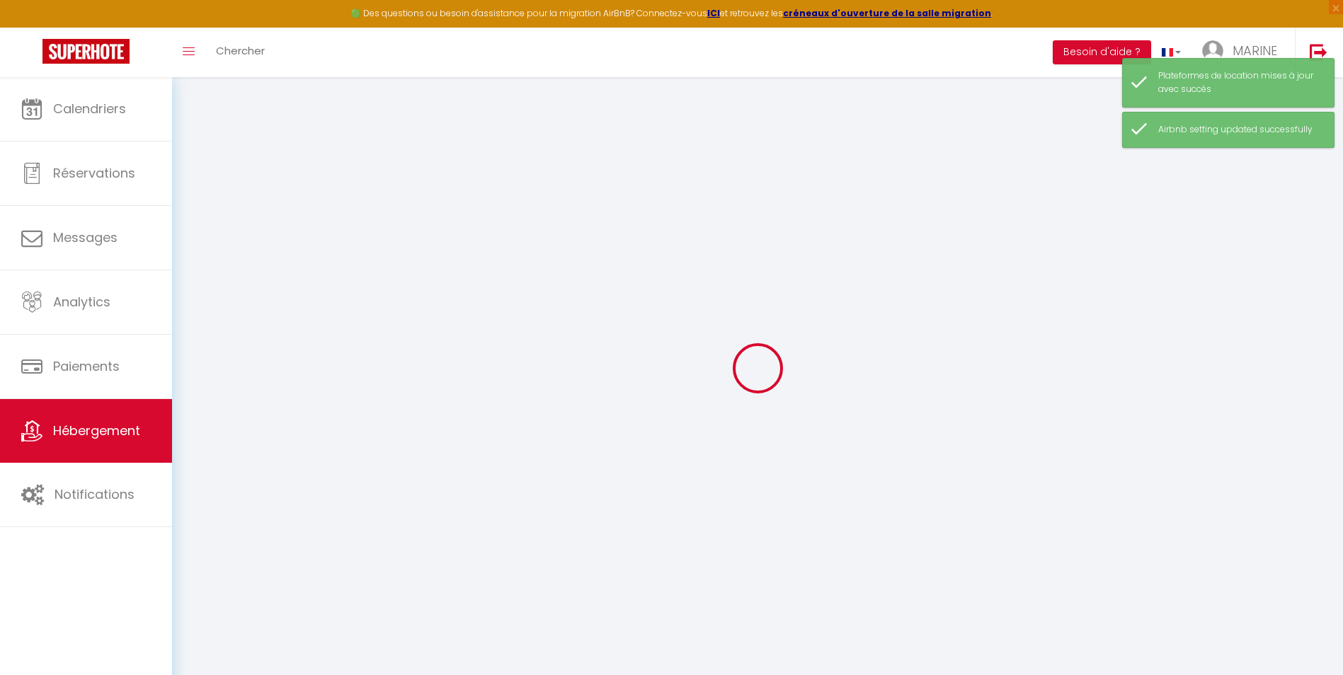
select select "15:00"
select select
select select "11:00"
select select "30"
select select "120"
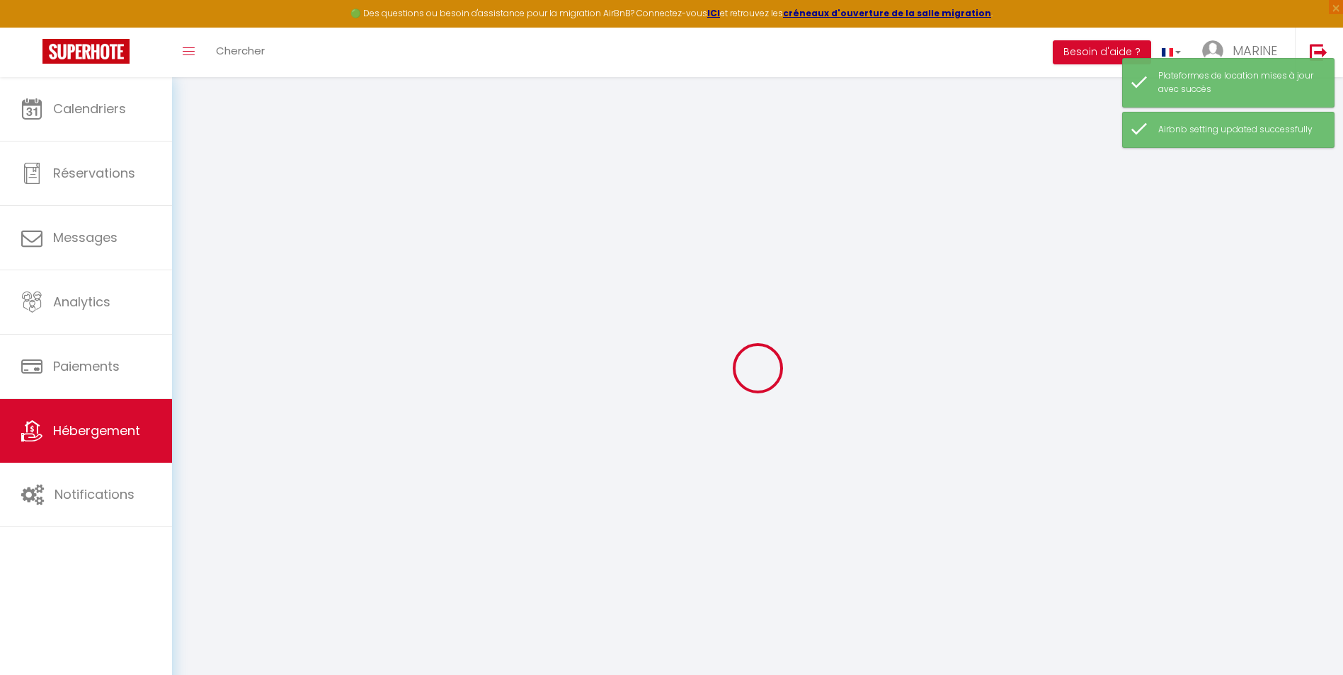
select select
checkbox input "false"
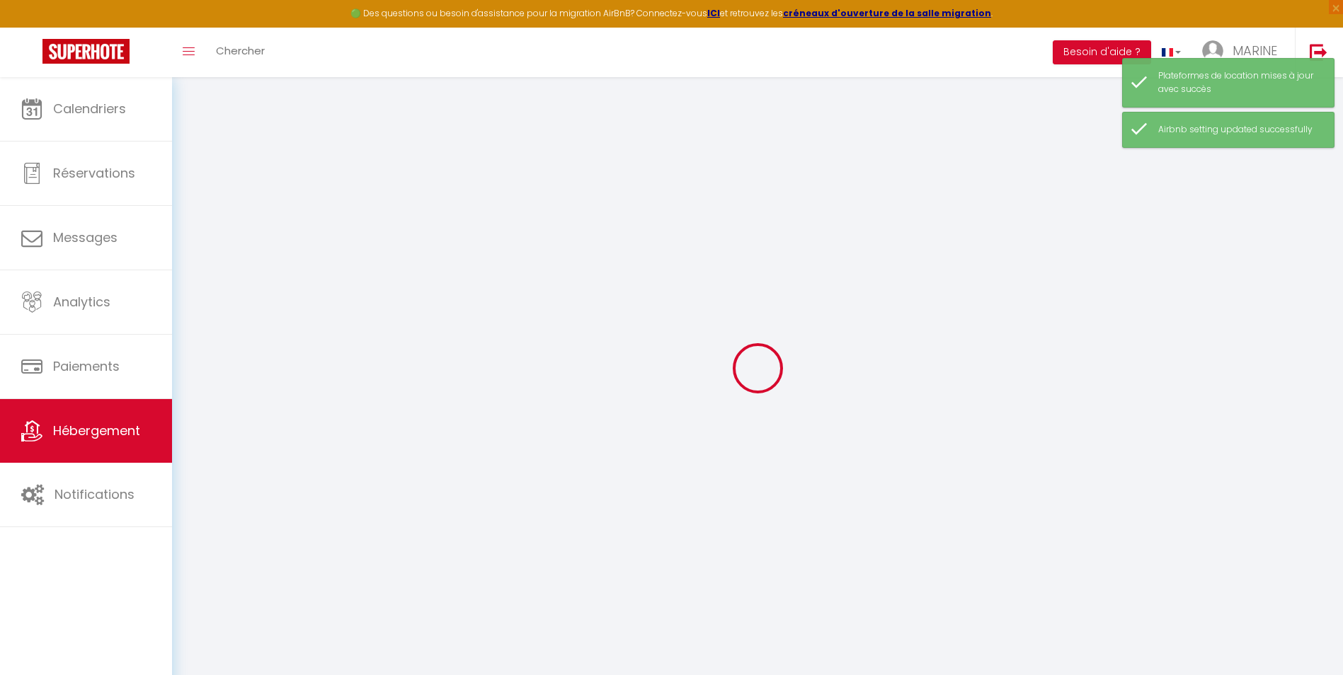
checkbox input "false"
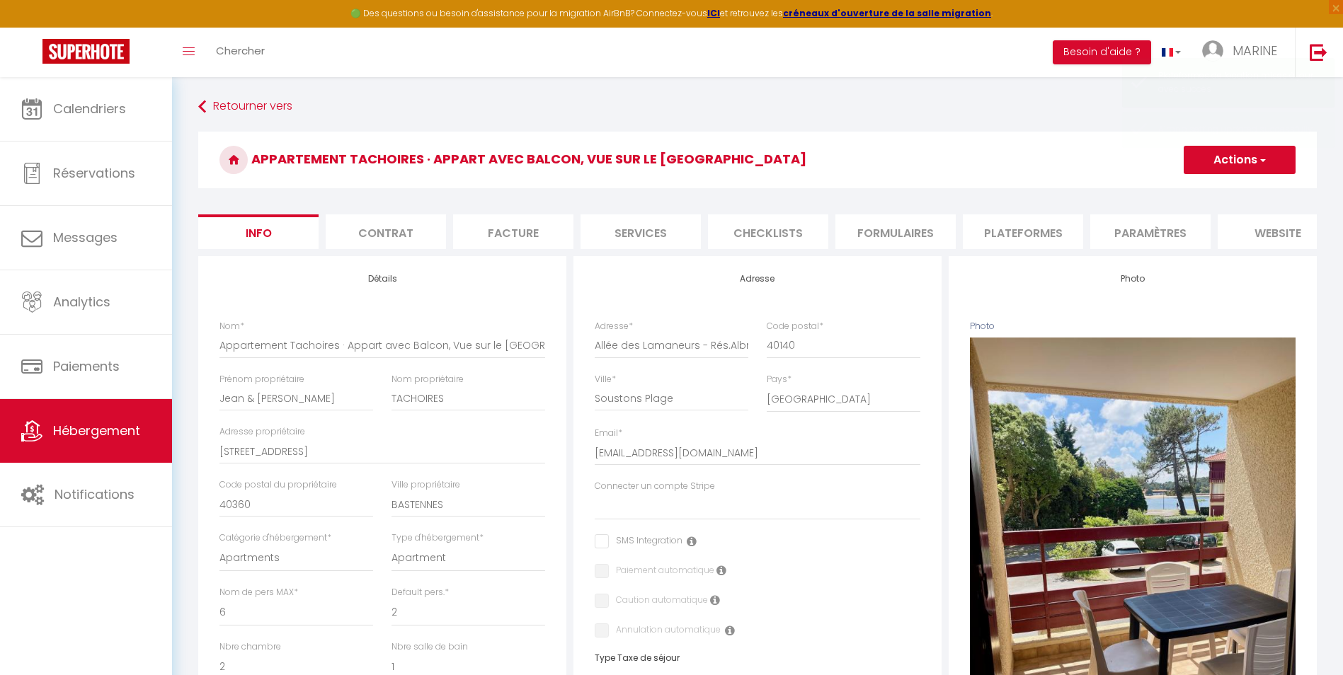
click at [1027, 227] on li "Plateformes" at bounding box center [1023, 232] width 120 height 35
select select
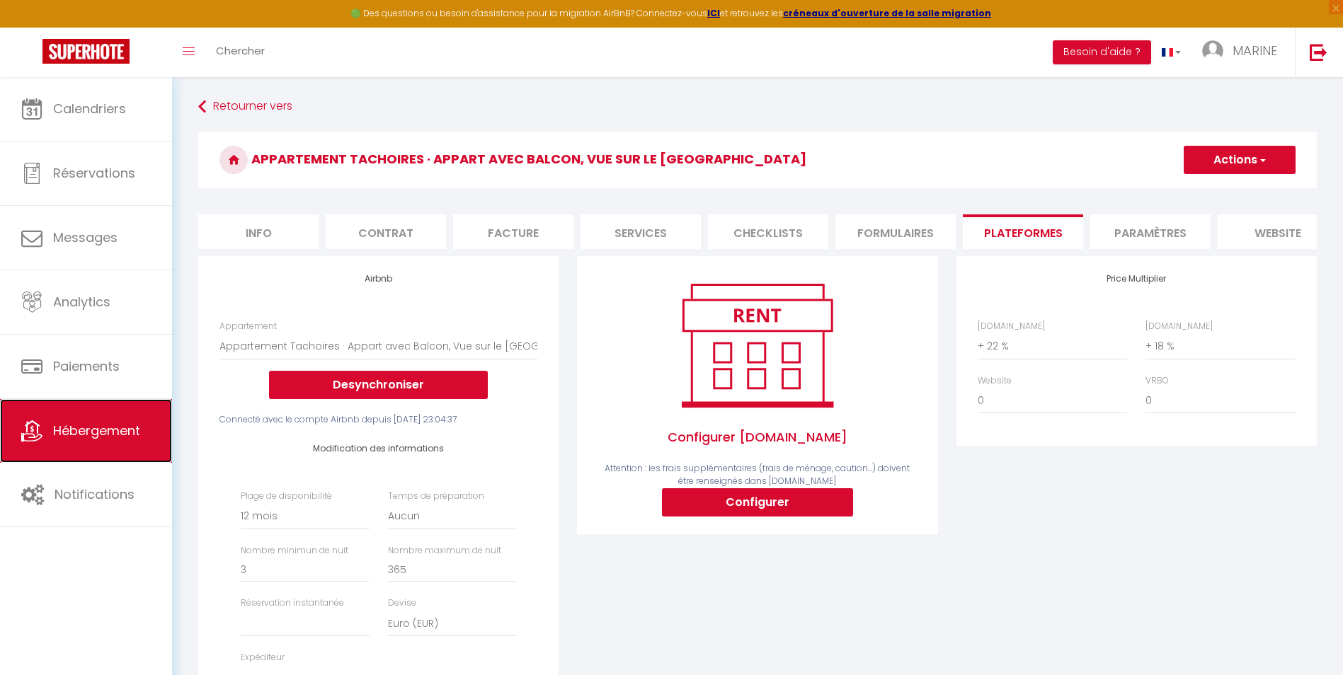
click at [72, 423] on span "Hébergement" at bounding box center [96, 431] width 87 height 18
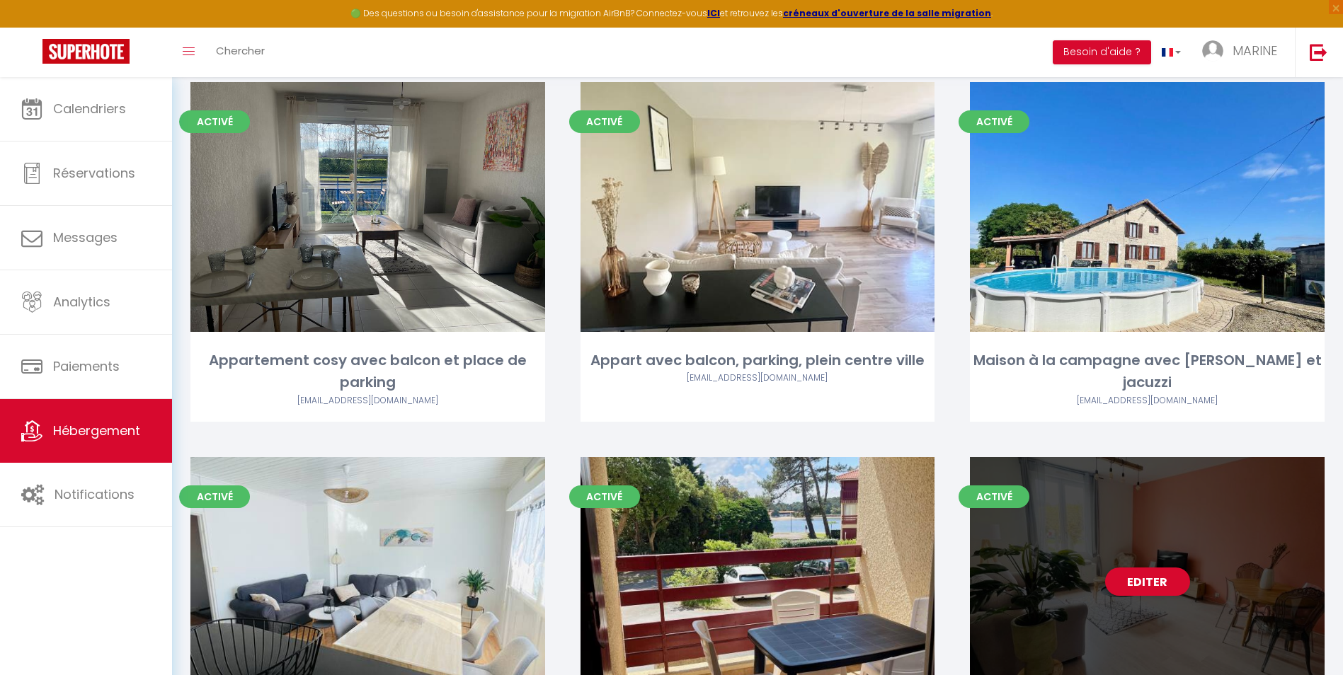
scroll to position [273, 0]
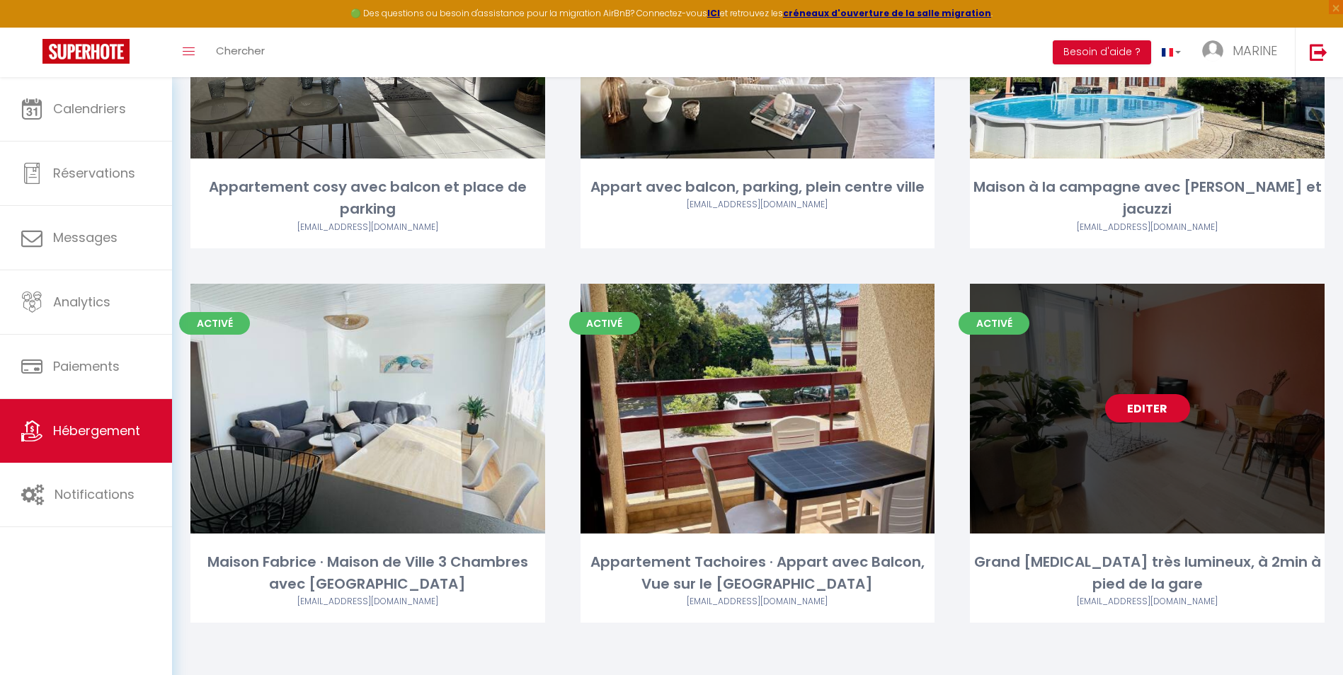
click at [1156, 399] on link "Editer" at bounding box center [1147, 408] width 85 height 28
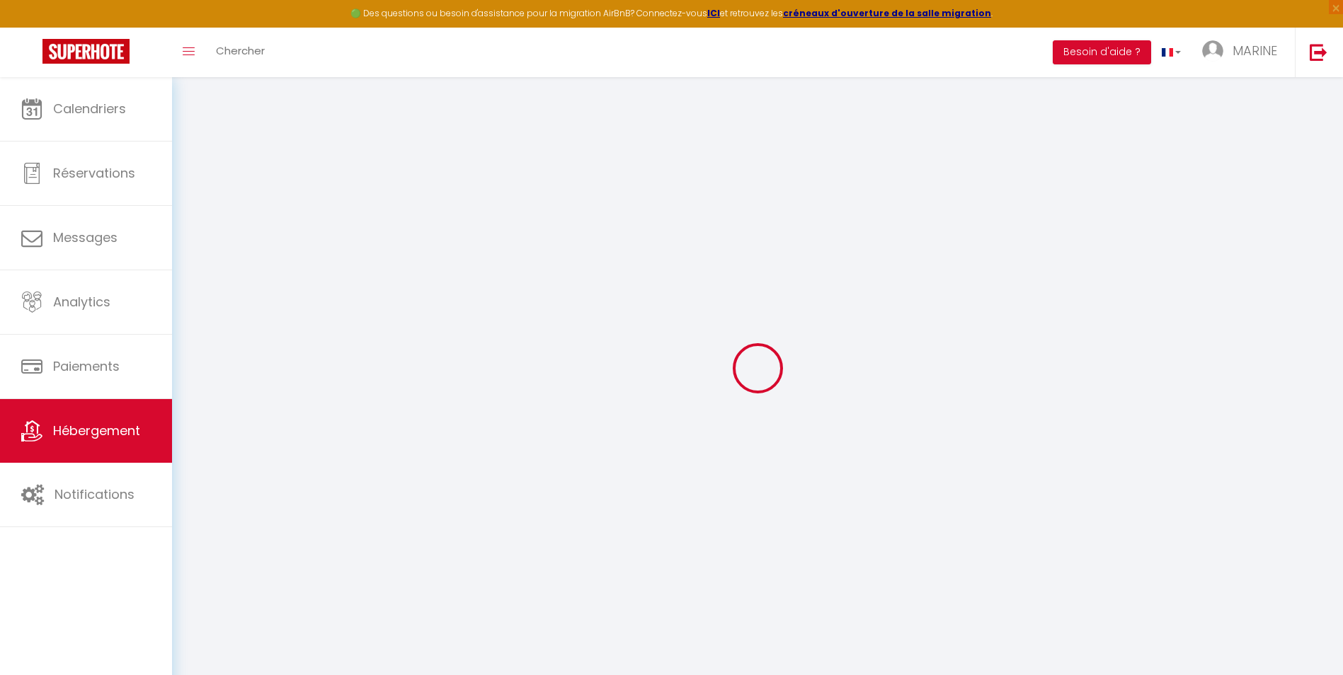
select select
checkbox input "false"
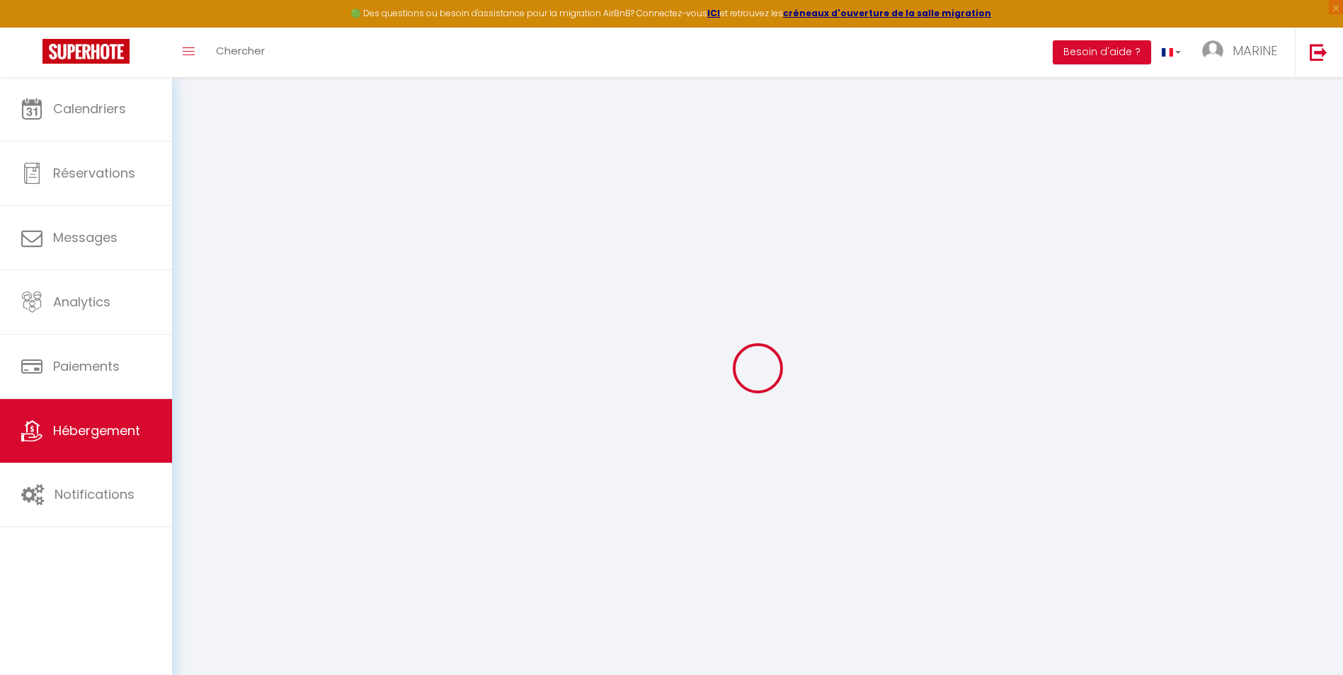
checkbox input "false"
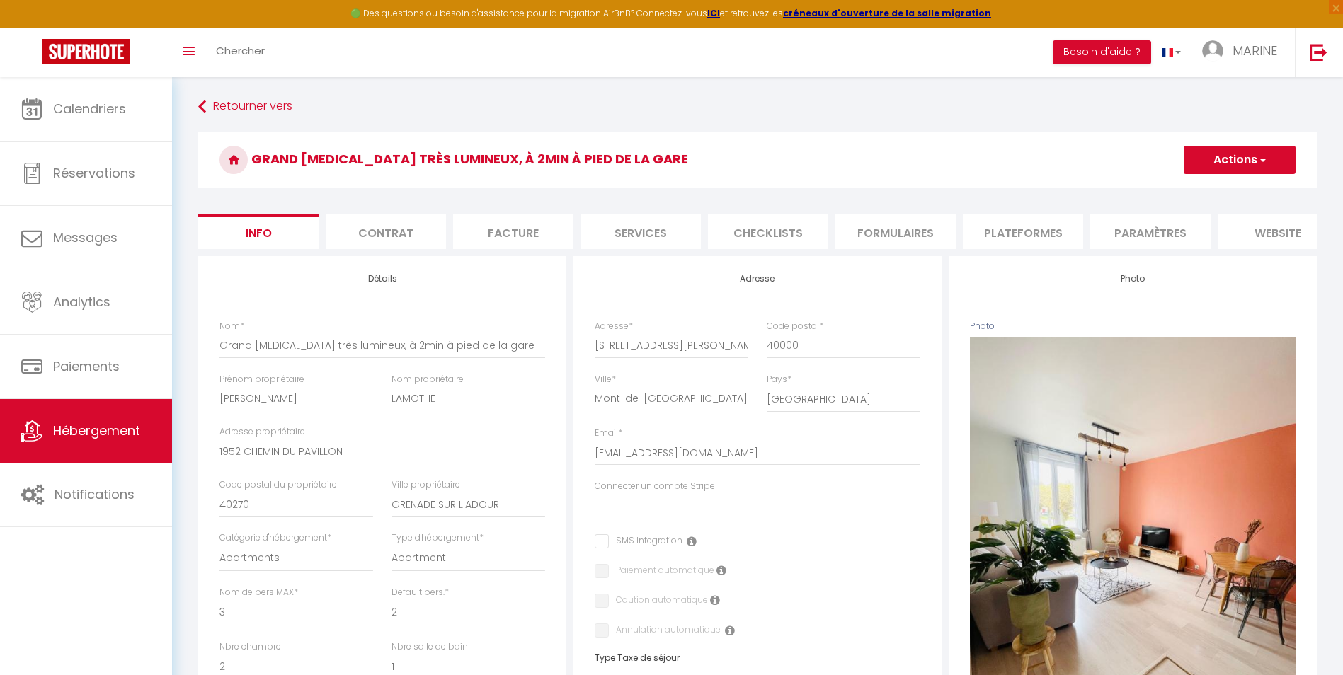
click at [1036, 233] on li "Plateformes" at bounding box center [1023, 232] width 120 height 35
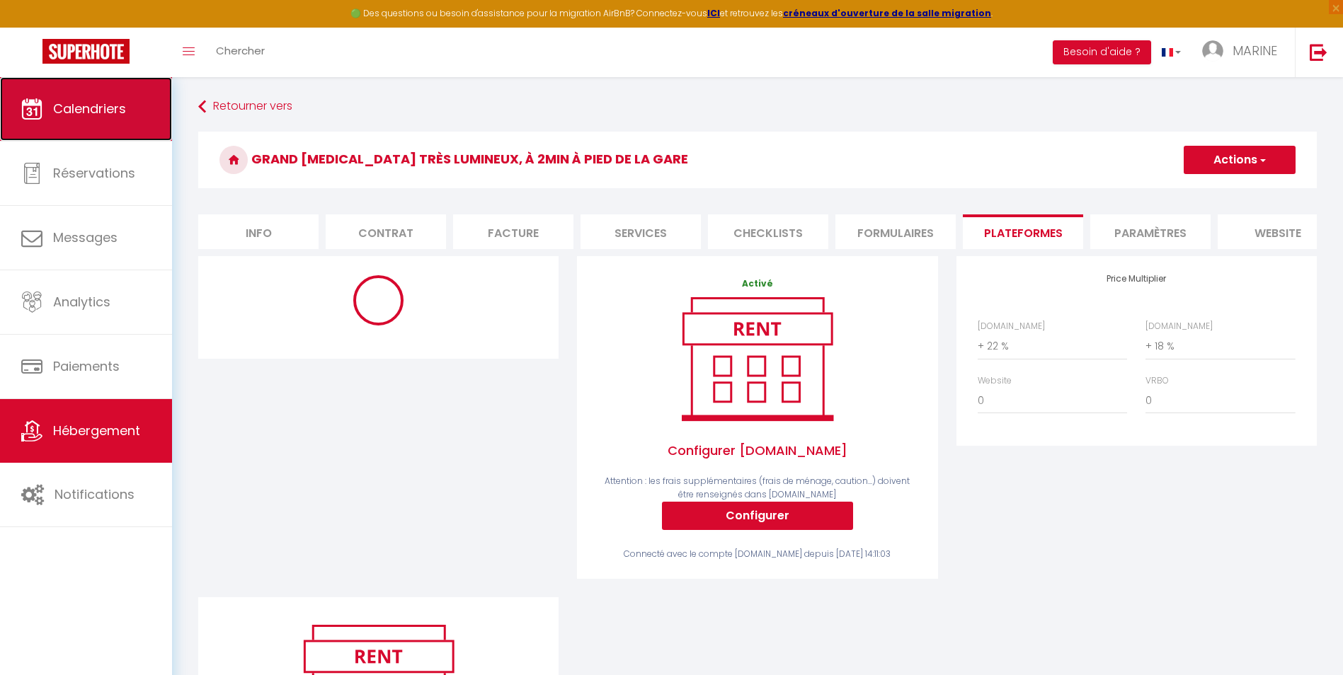
click at [59, 105] on span "Calendriers" at bounding box center [89, 109] width 73 height 18
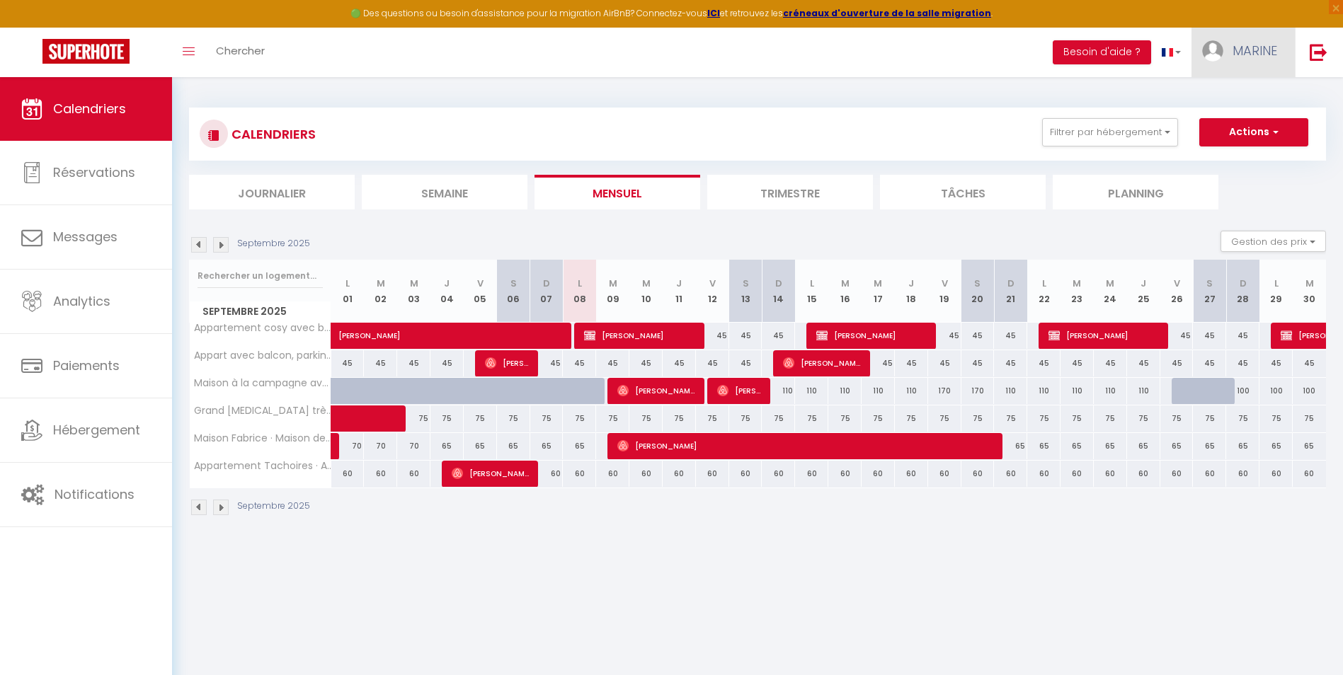
drag, startPoint x: 1245, startPoint y: 57, endPoint x: 1245, endPoint y: 67, distance: 9.2
click at [1245, 57] on span "MARINE" at bounding box center [1255, 51] width 45 height 18
click at [1234, 98] on link "Paramètres" at bounding box center [1238, 98] width 105 height 24
select select "28"
select select "fr"
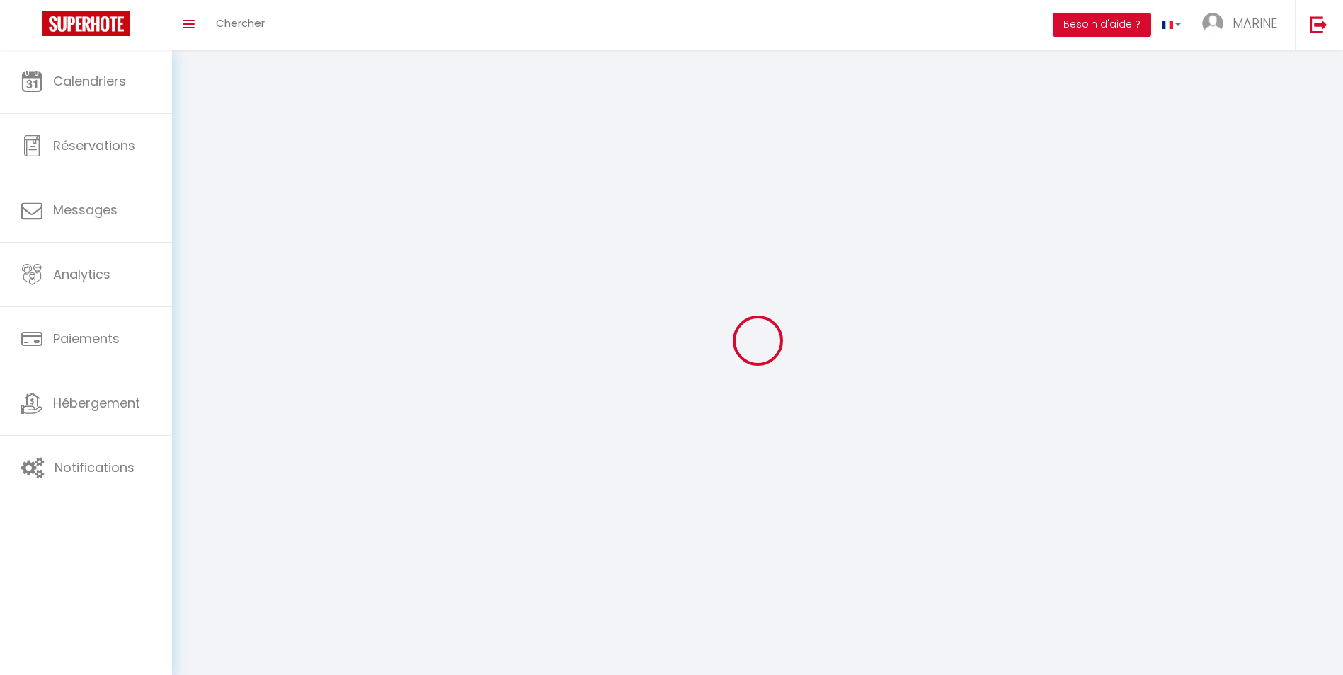
type input "wRz3ckScDRN2lIz9zj7XfFDea"
type input "gHZarAxpxTJGph4ZzyDm66NYI"
type input "https://app.superhote.com/#/get-available-rentals/gHZarAxpxTJGph4ZzyDm66NYI"
select select "fr"
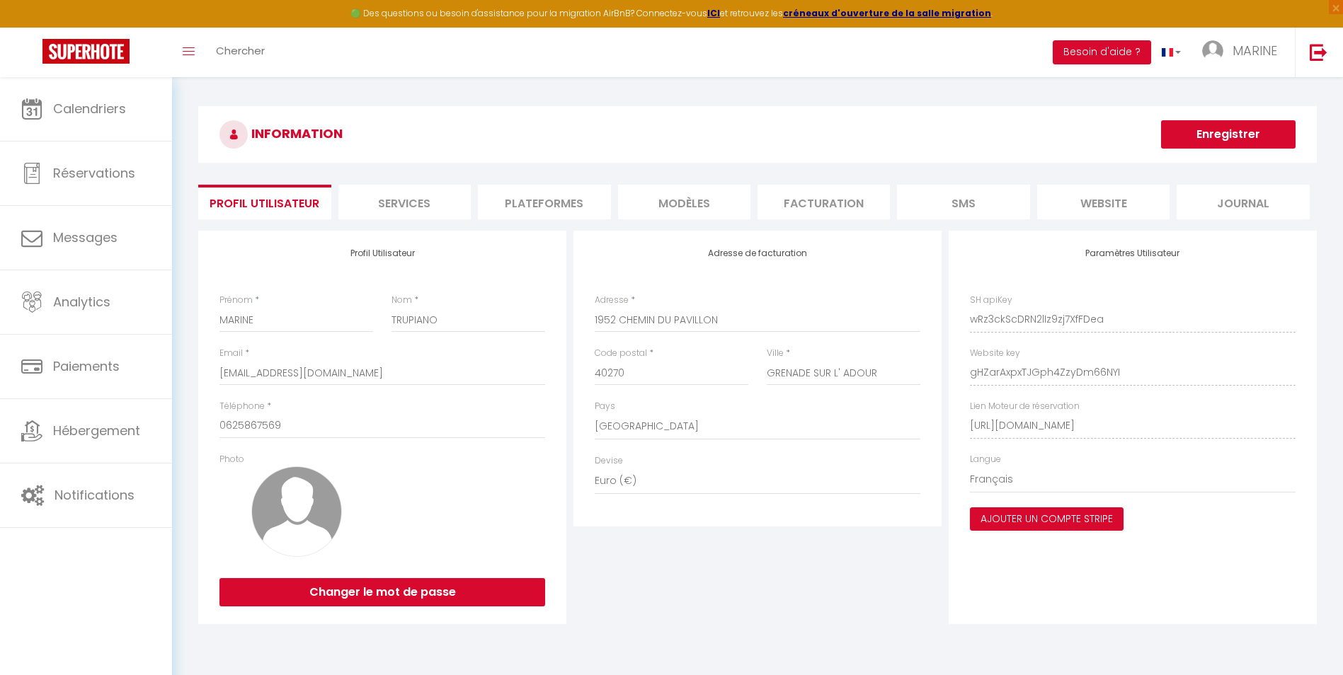
click at [542, 203] on li "Plateformes" at bounding box center [544, 202] width 132 height 35
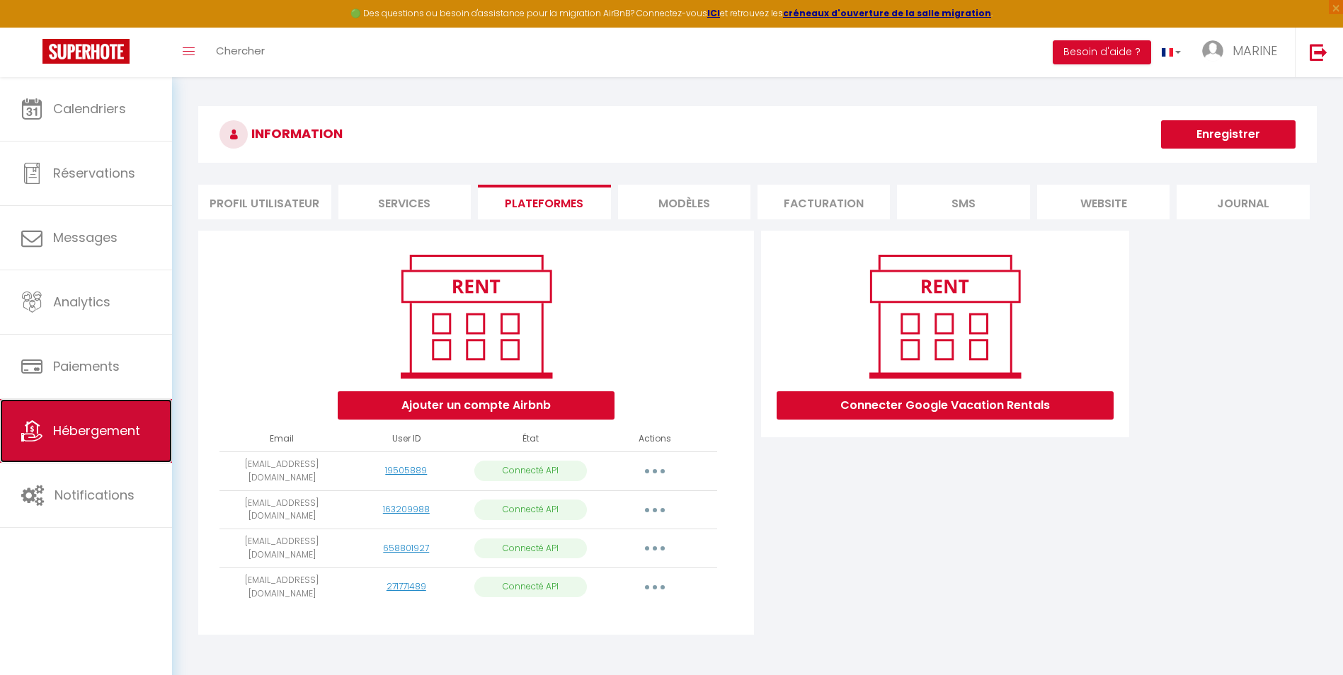
click at [73, 425] on span "Hébergement" at bounding box center [96, 431] width 87 height 18
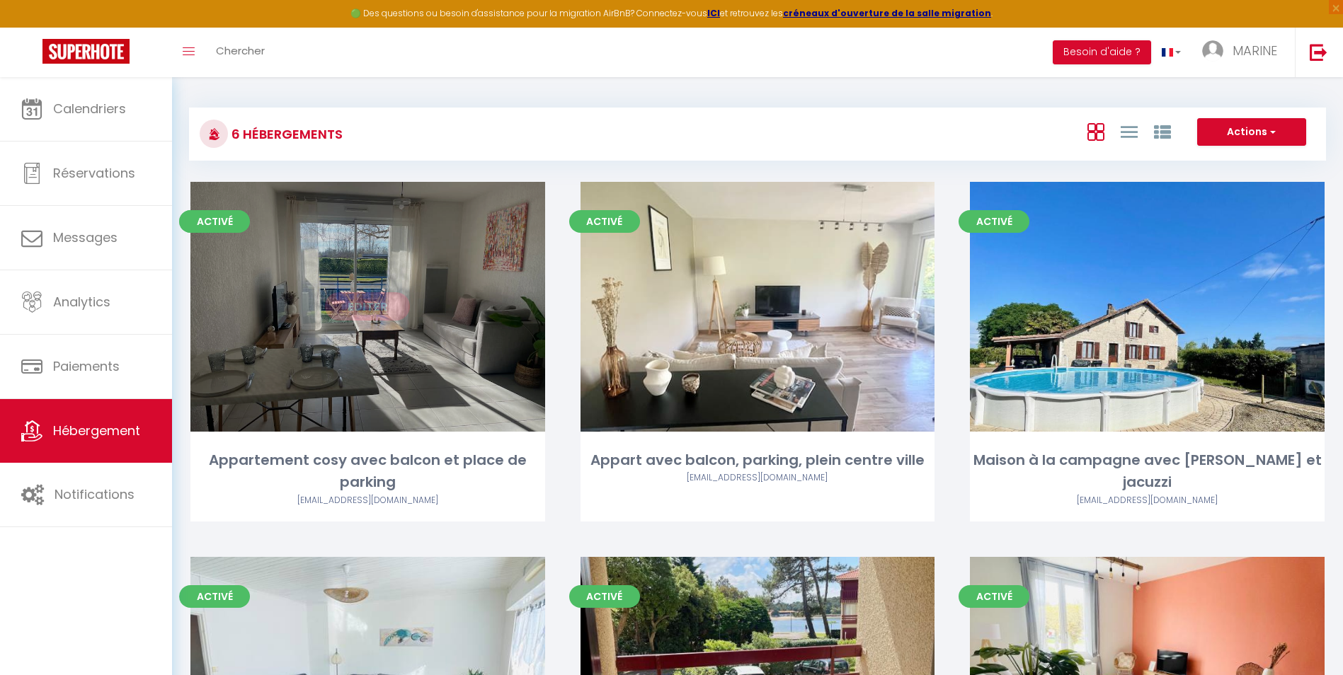
click at [359, 306] on link "Editer" at bounding box center [367, 306] width 85 height 28
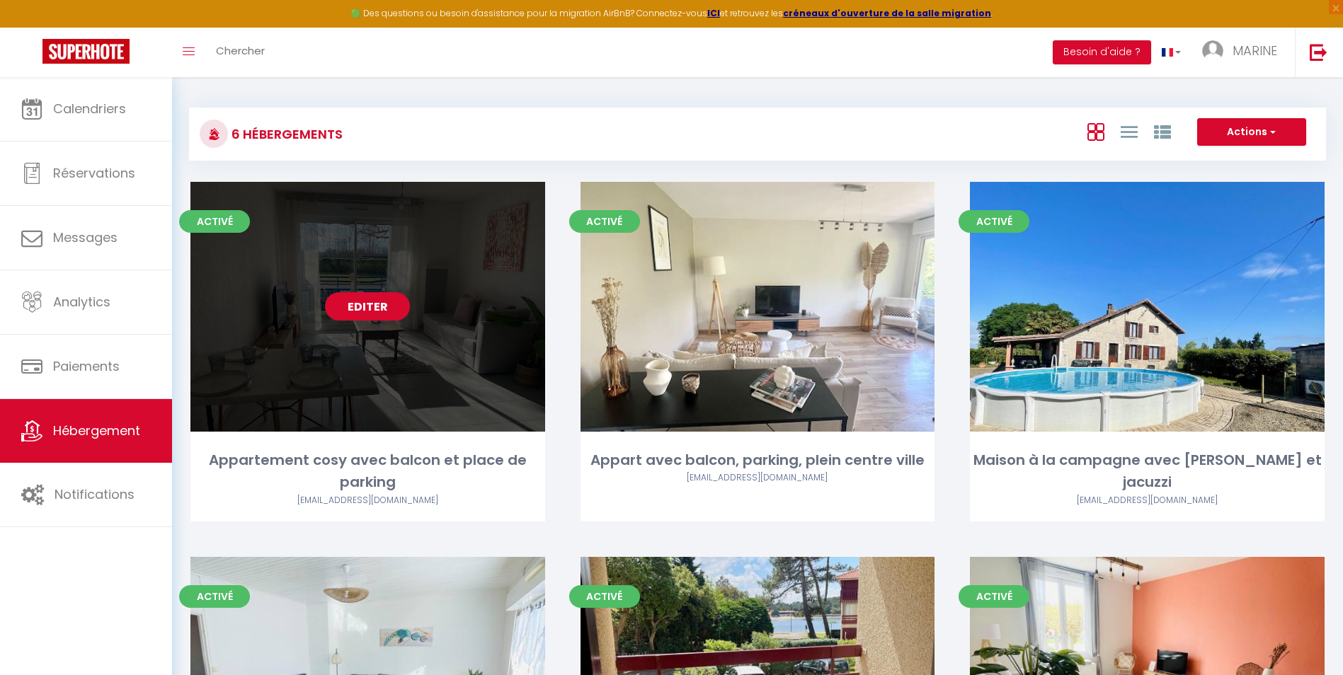
click at [359, 307] on link "Editer" at bounding box center [367, 306] width 85 height 28
select select "3"
select select "2"
select select "1"
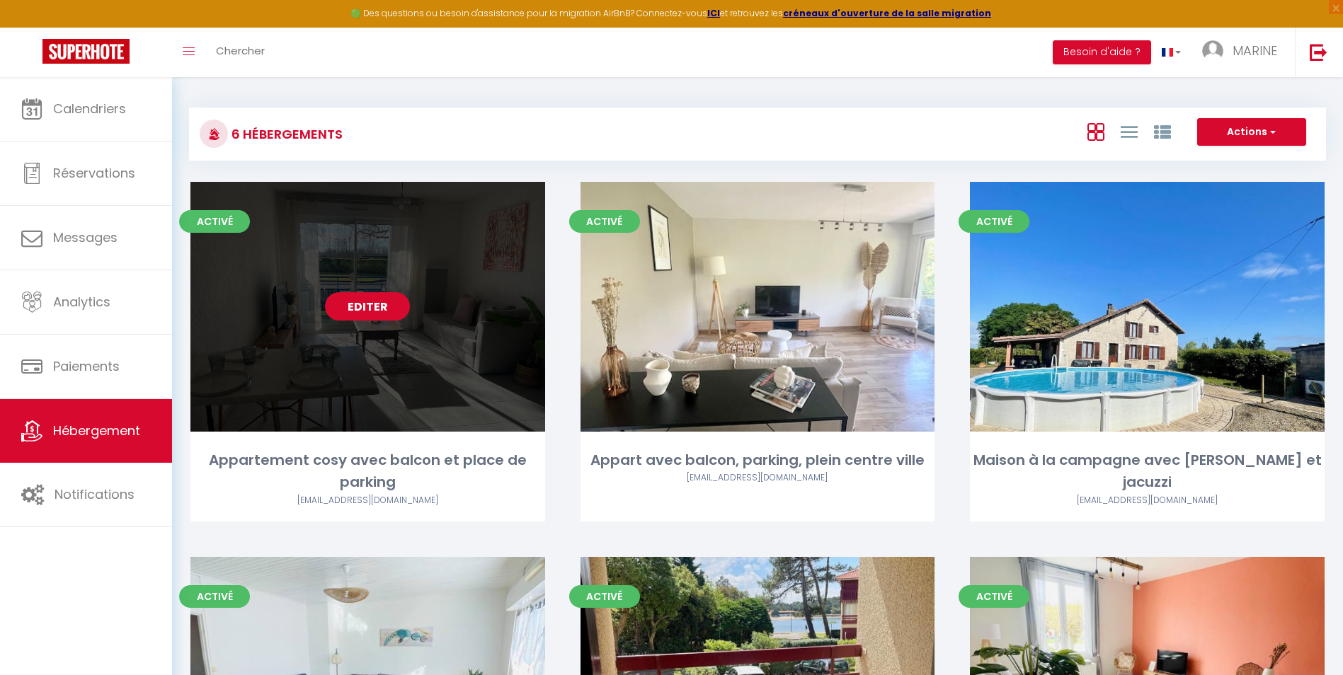
select select "28"
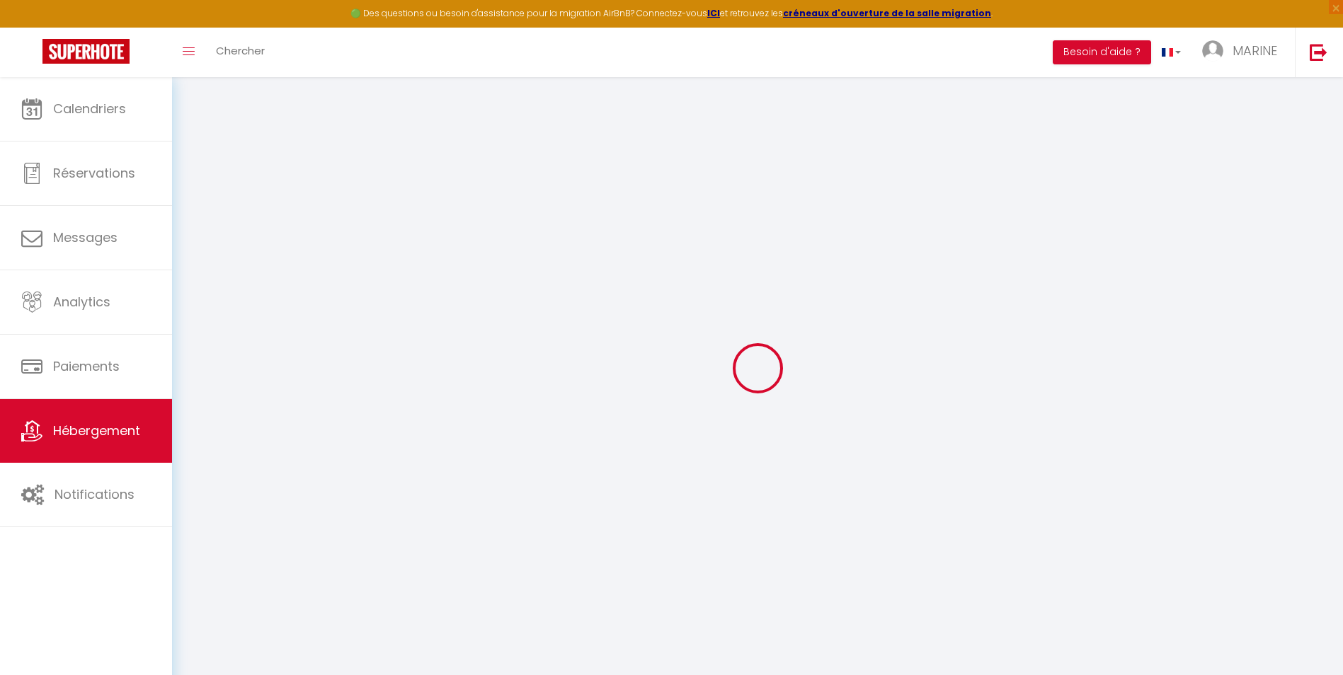
select select
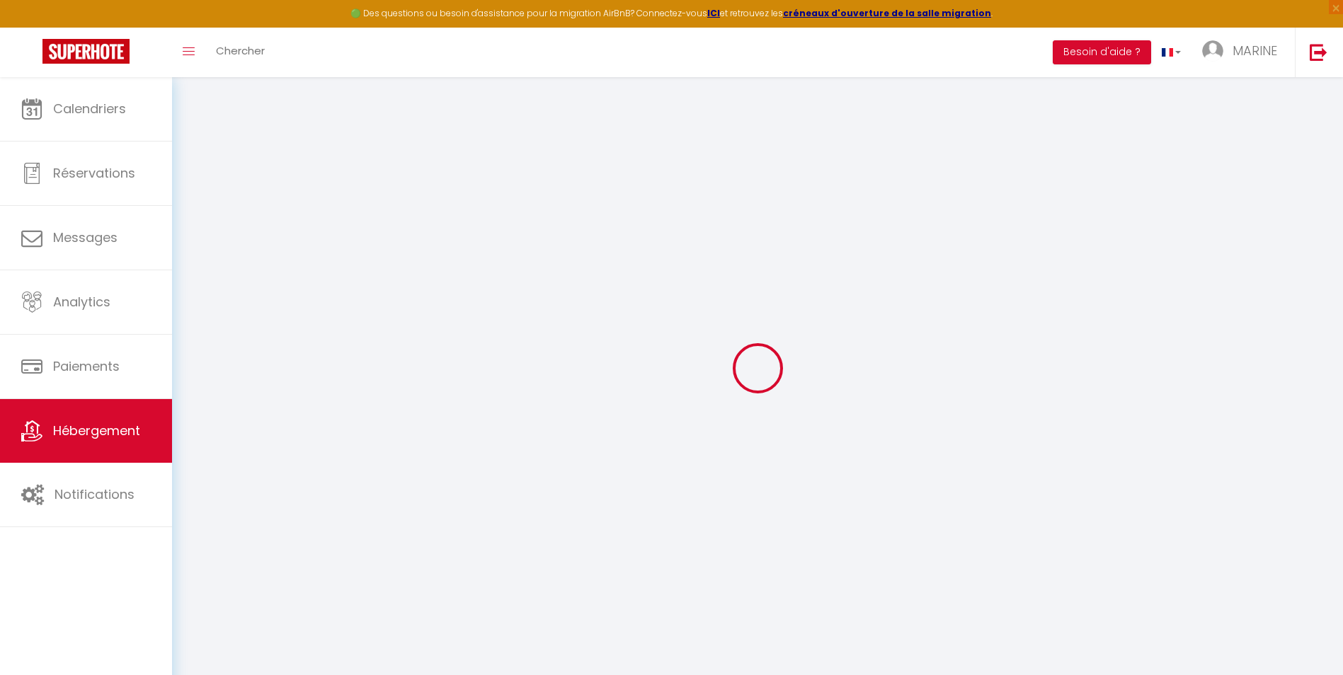
select select
checkbox input "false"
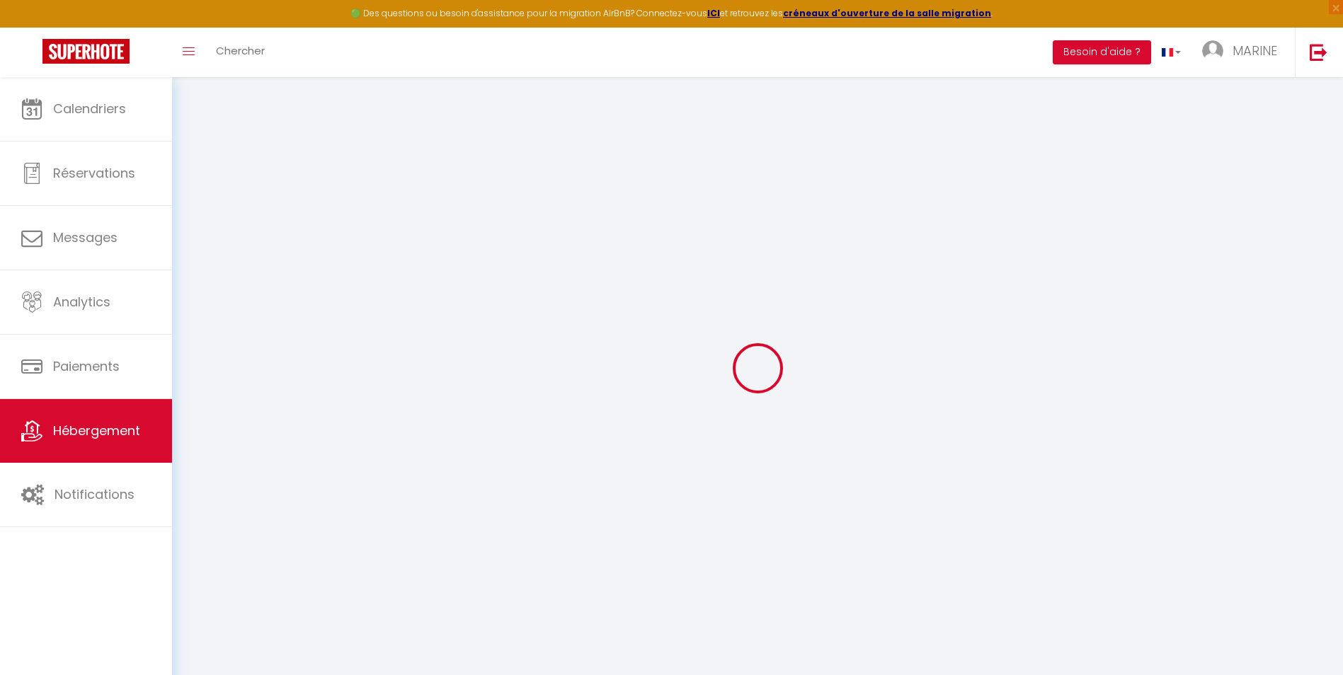
select select
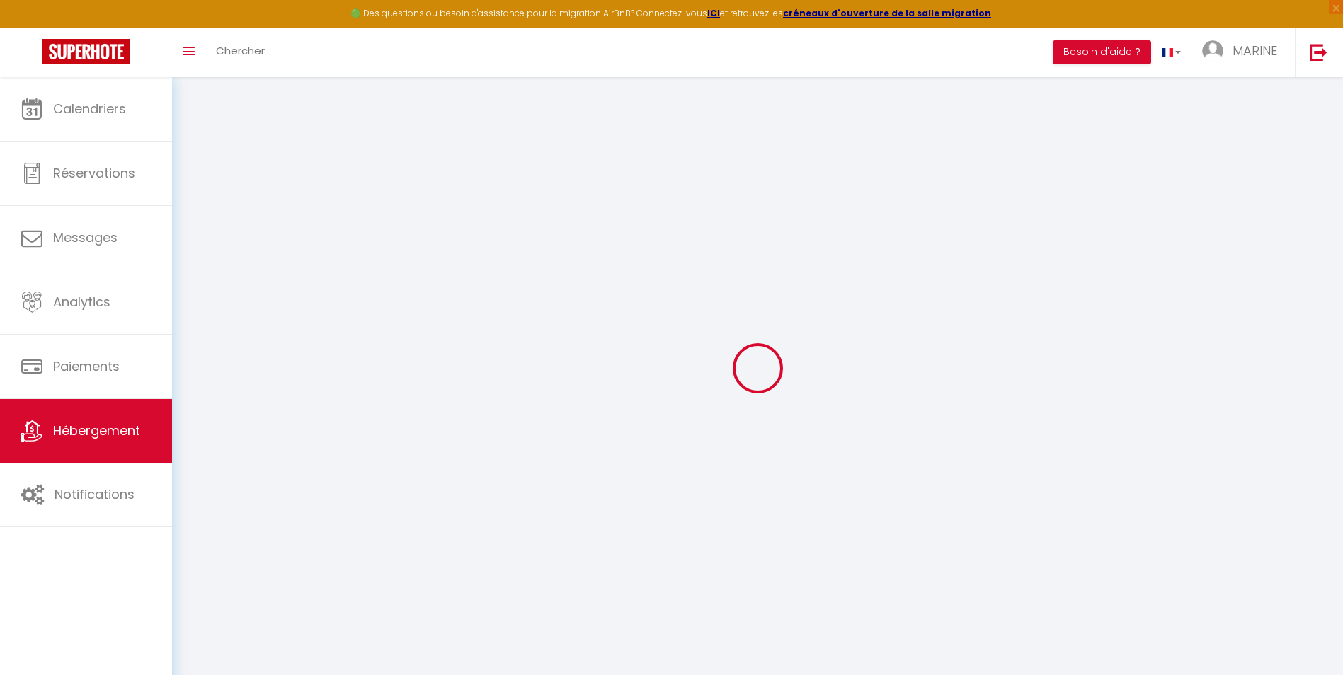
select select
checkbox input "false"
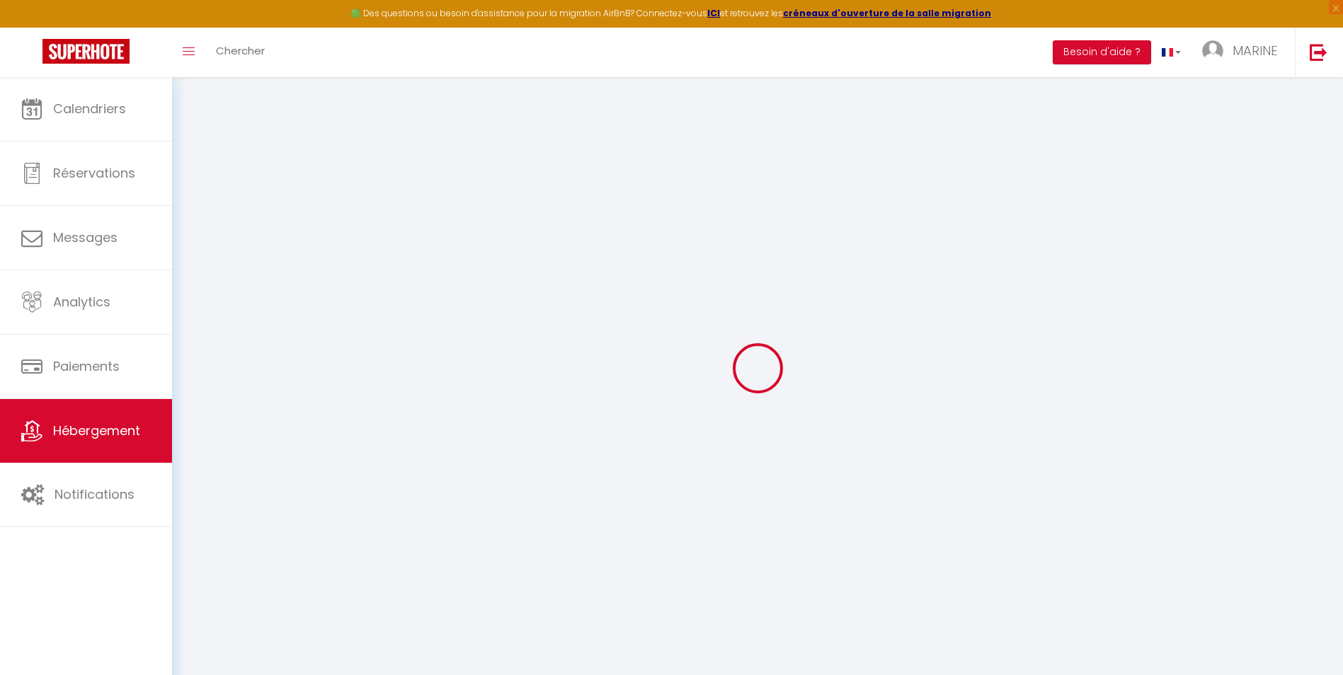
checkbox input "false"
select select
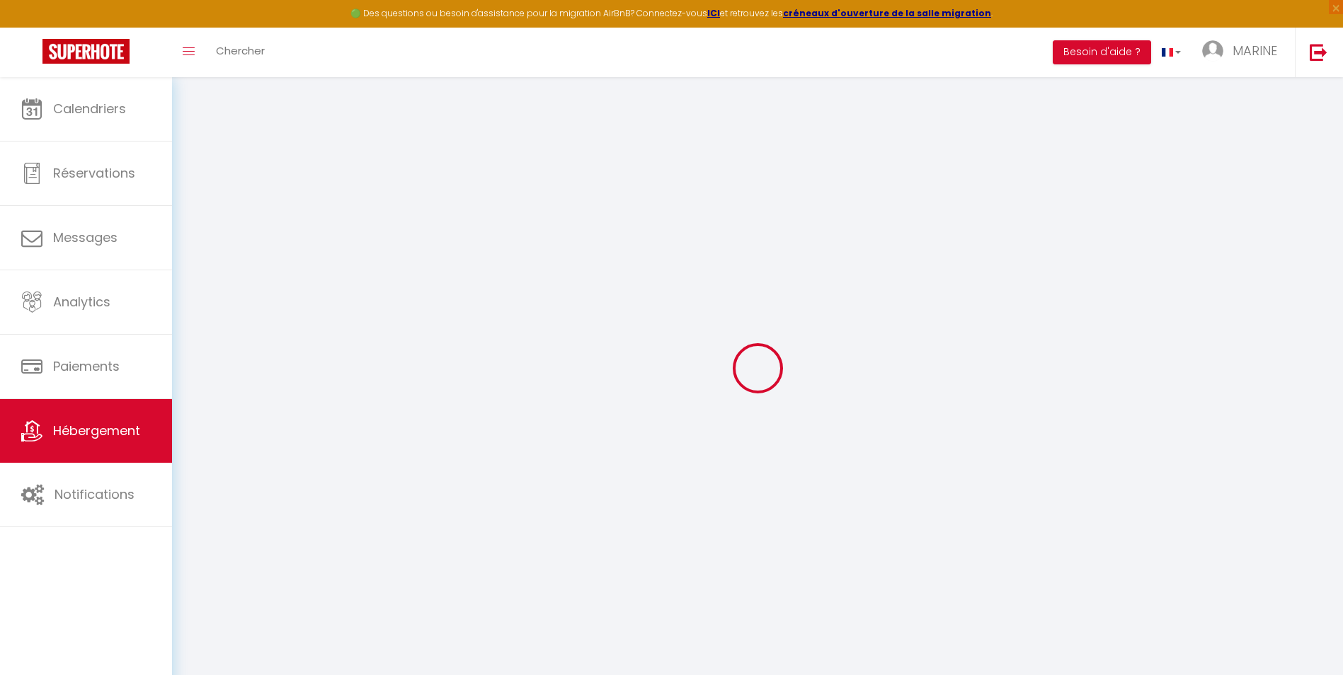
select select
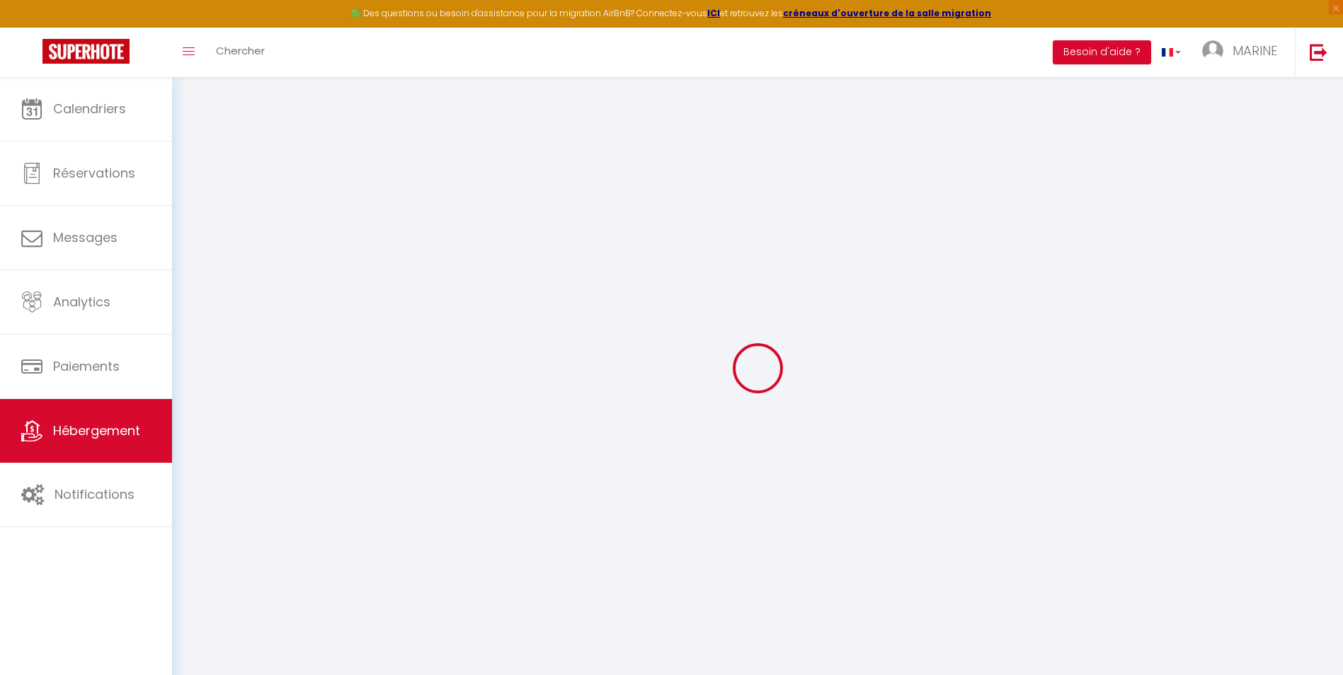
checkbox input "false"
select select
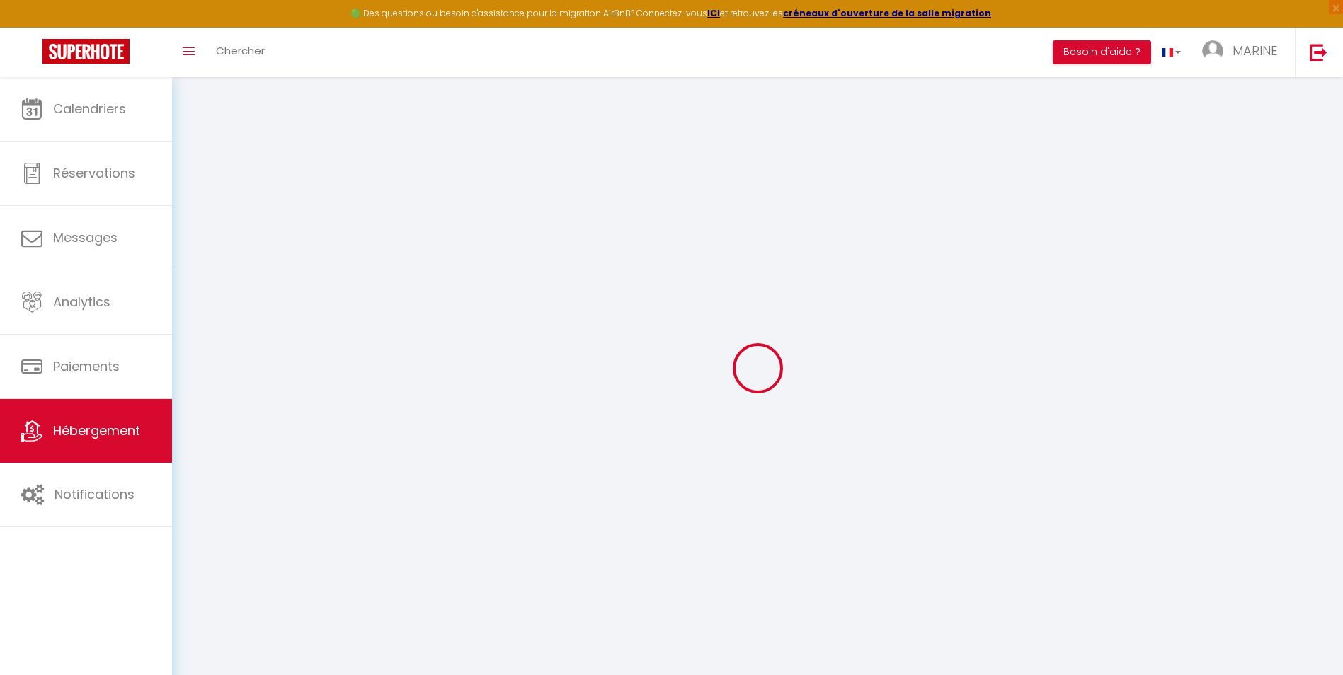
select select
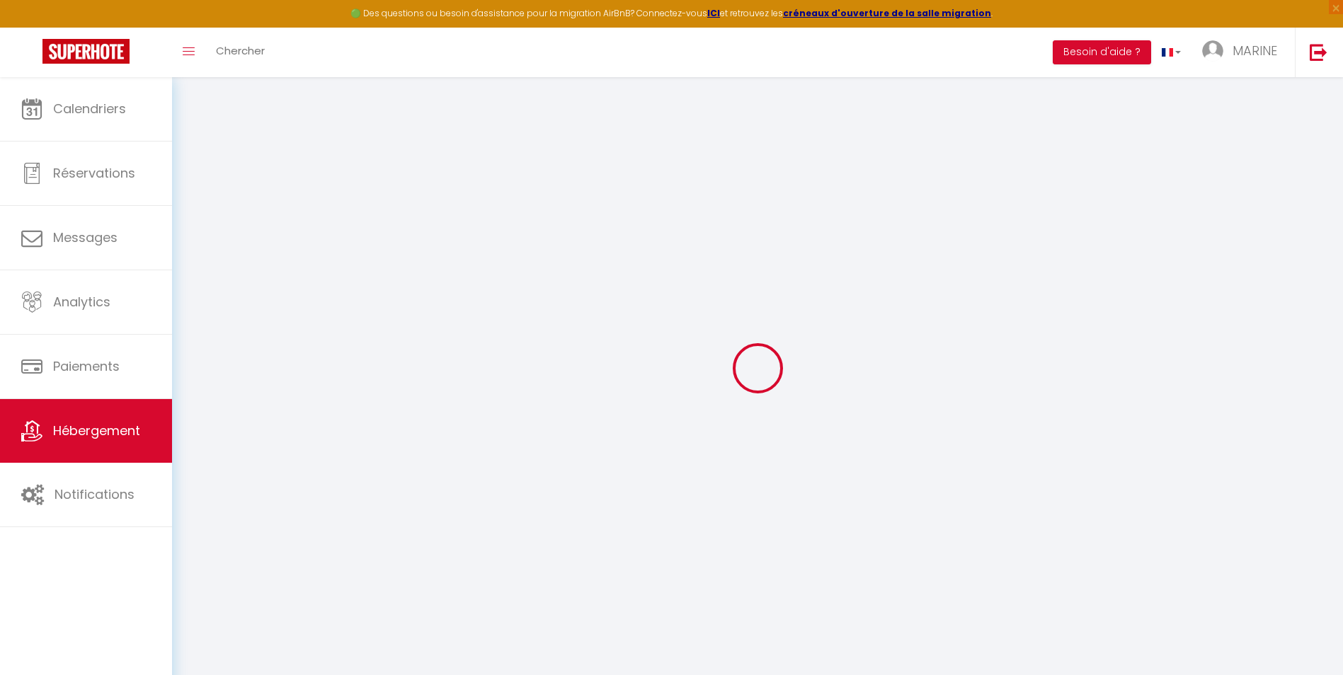
select select
checkbox input "false"
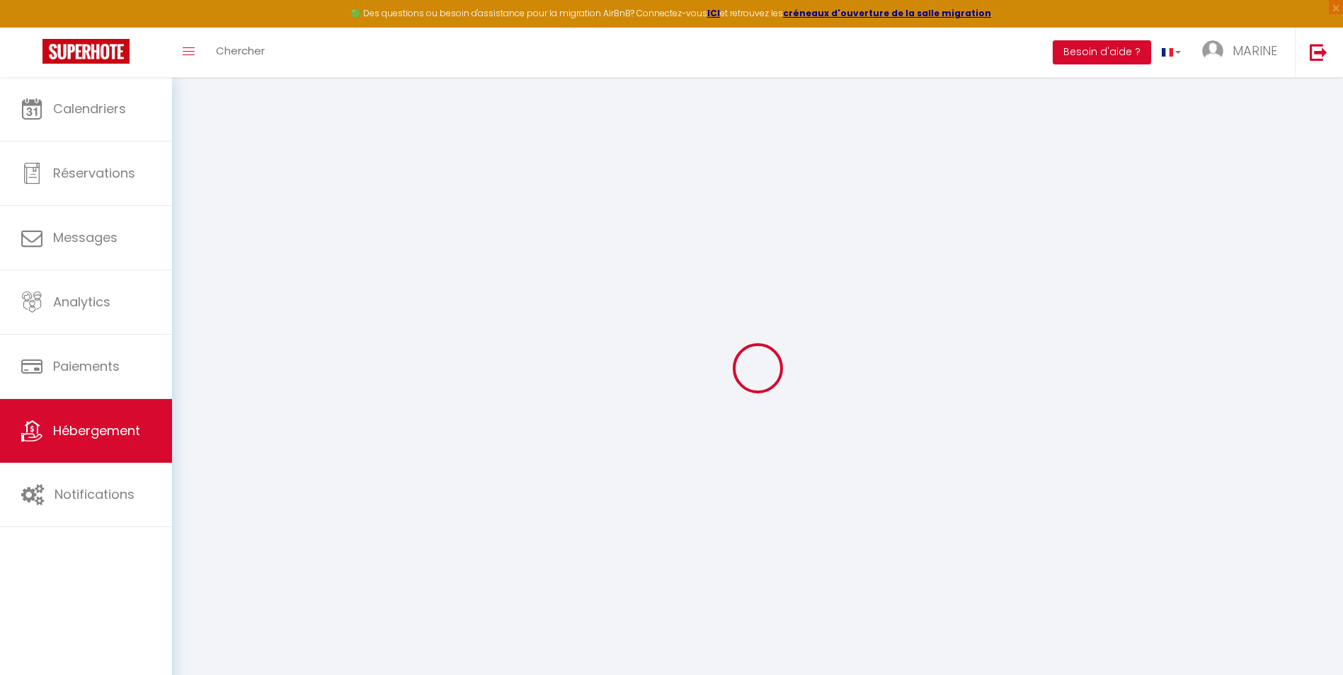
checkbox input "false"
select select
type input "Appartement cosy avec balcon et place de parking"
type input "Jeremy"
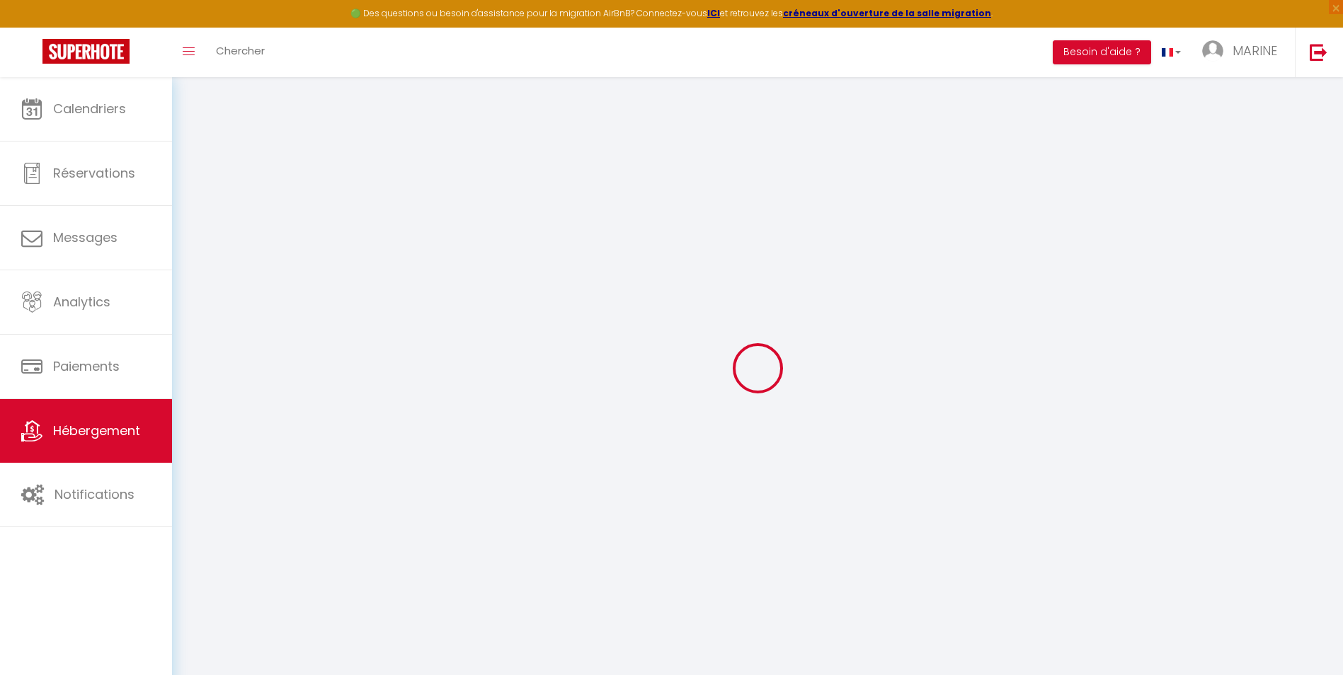
type input "LAMOTHE"
type input "1952 CHEMIN DU PAVILLON"
type input "40270"
type input "Grenade Sur L' Adour"
select select "2"
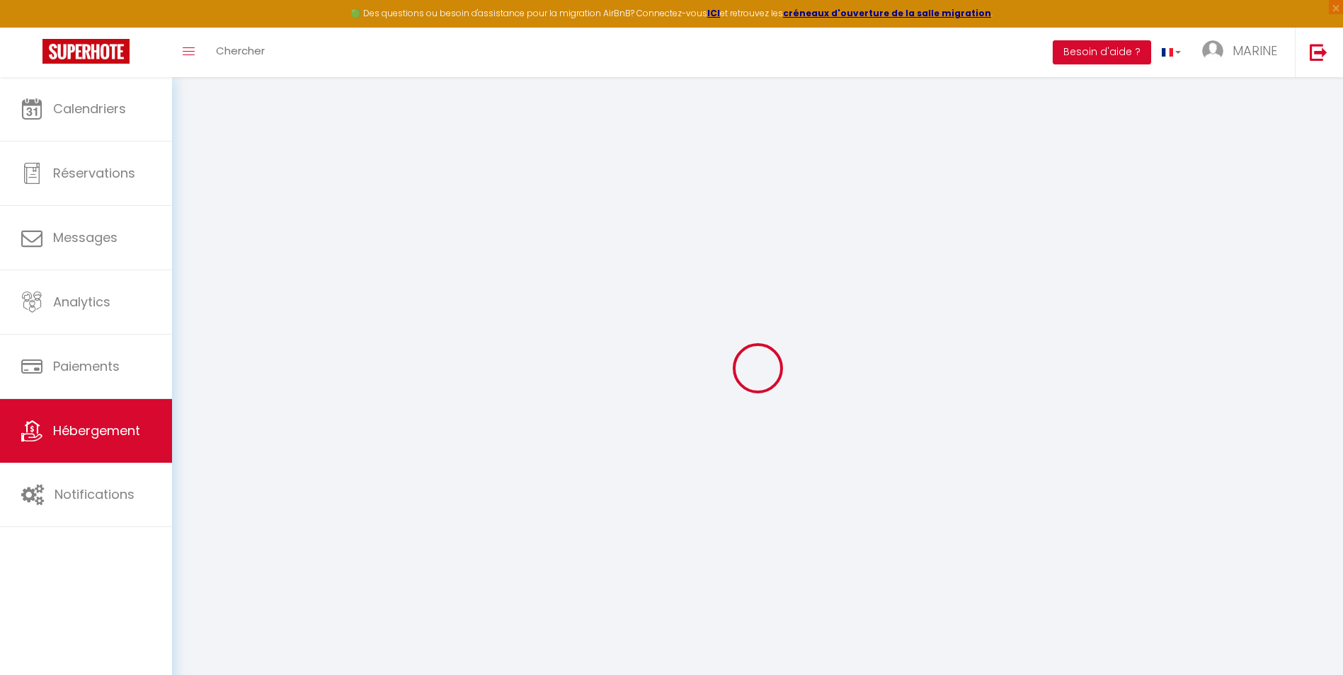
type input "45"
type input "12"
type input "10"
select select
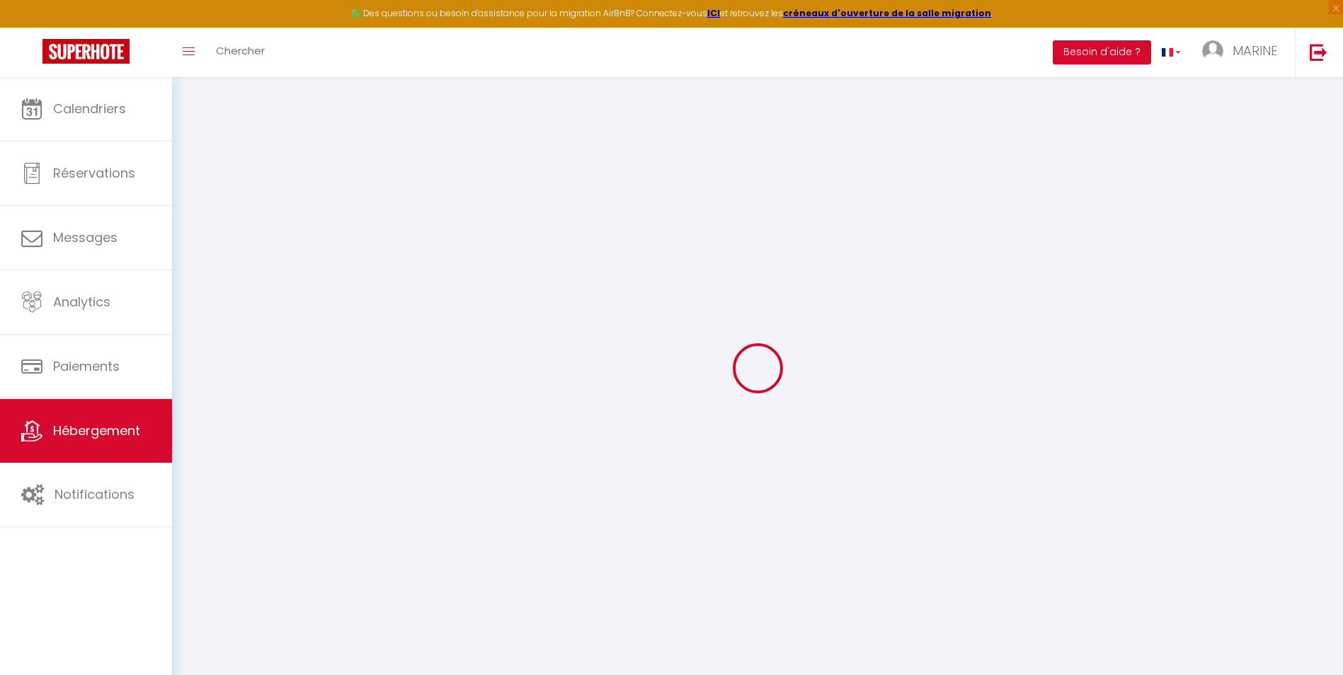
select select
type input "336 Rue Renée Darriet"
type input "40000"
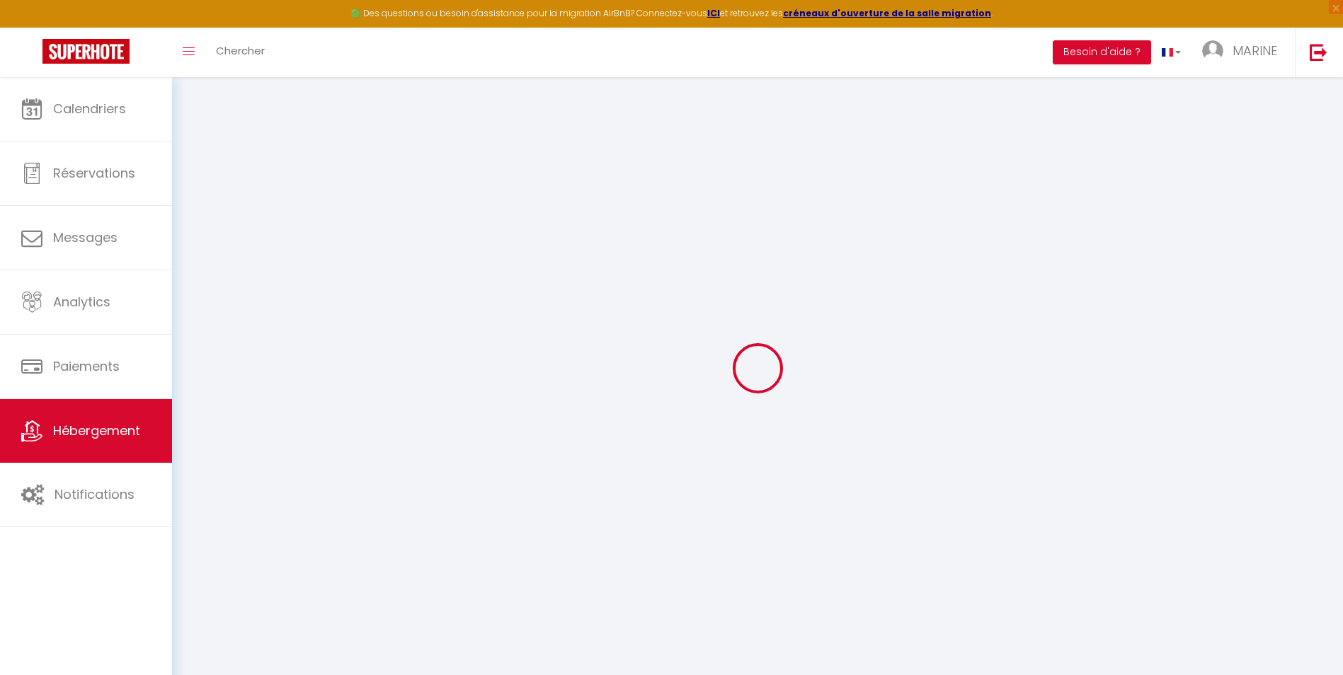
type input "Mont-de-Marsan"
select select "75"
type input "[EMAIL_ADDRESS][DOMAIN_NAME]"
select select
checkbox input "false"
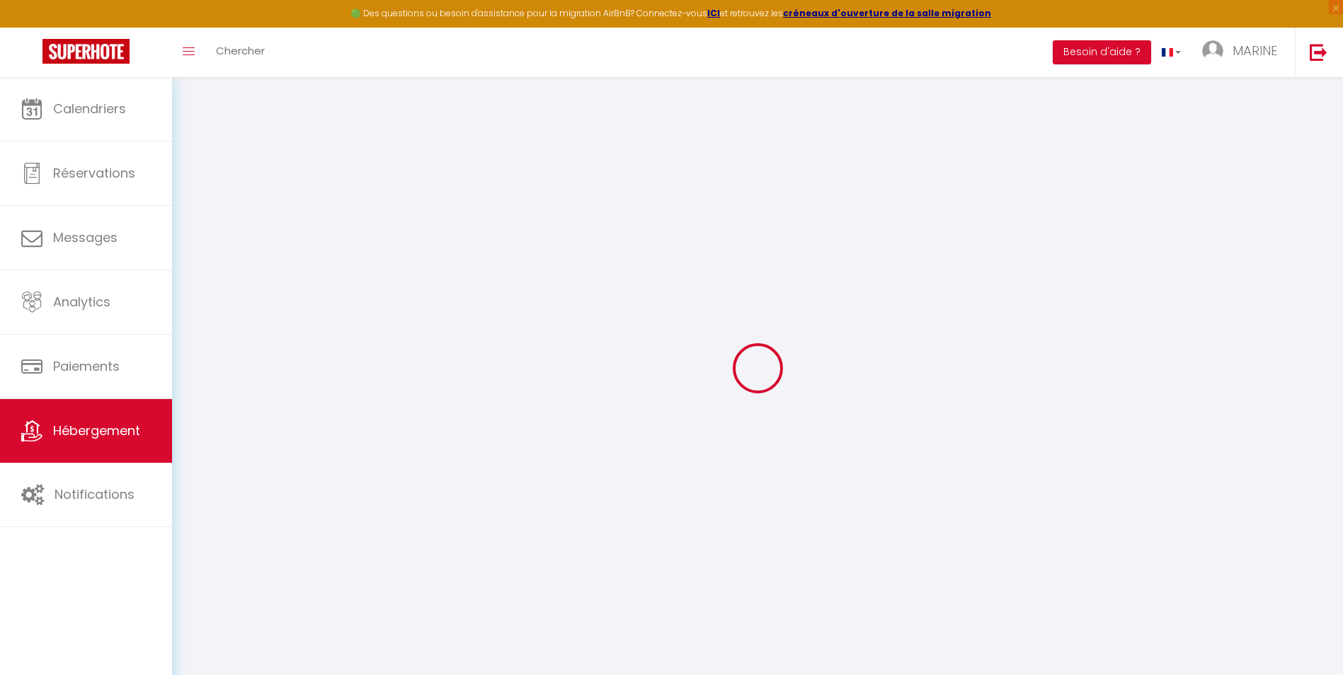
checkbox input "false"
type input "0"
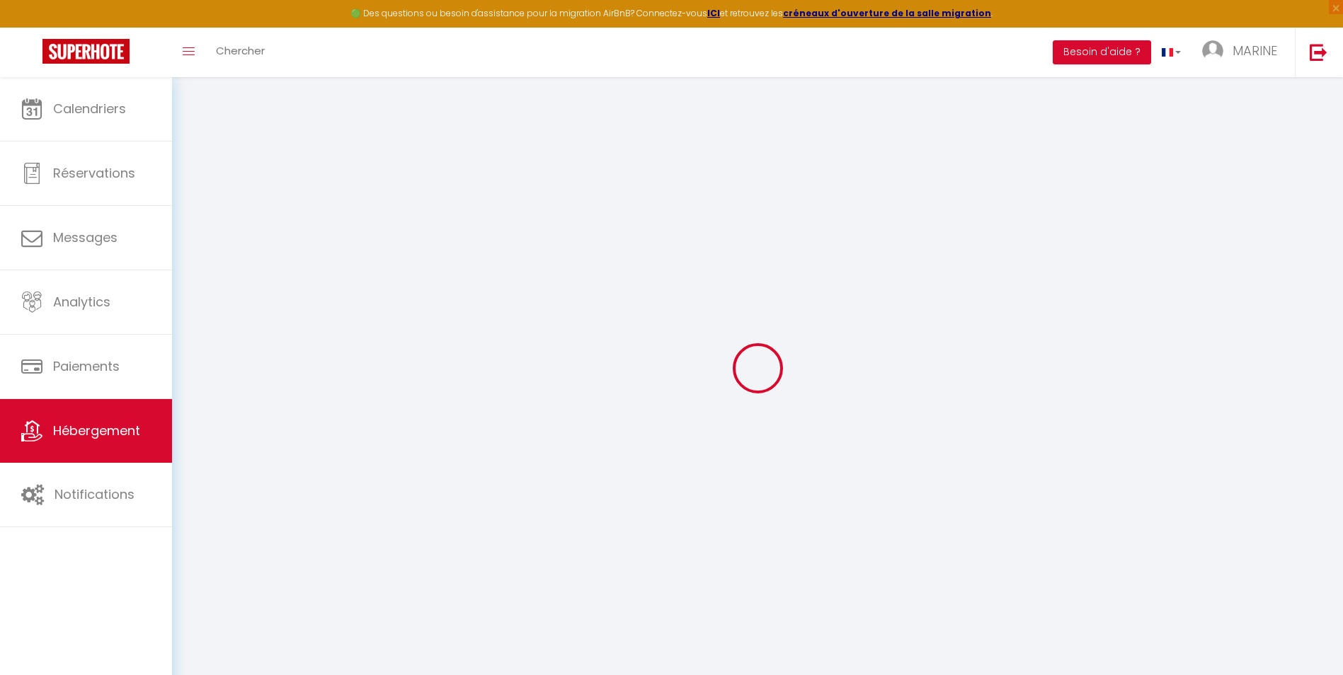
type input "0"
select select
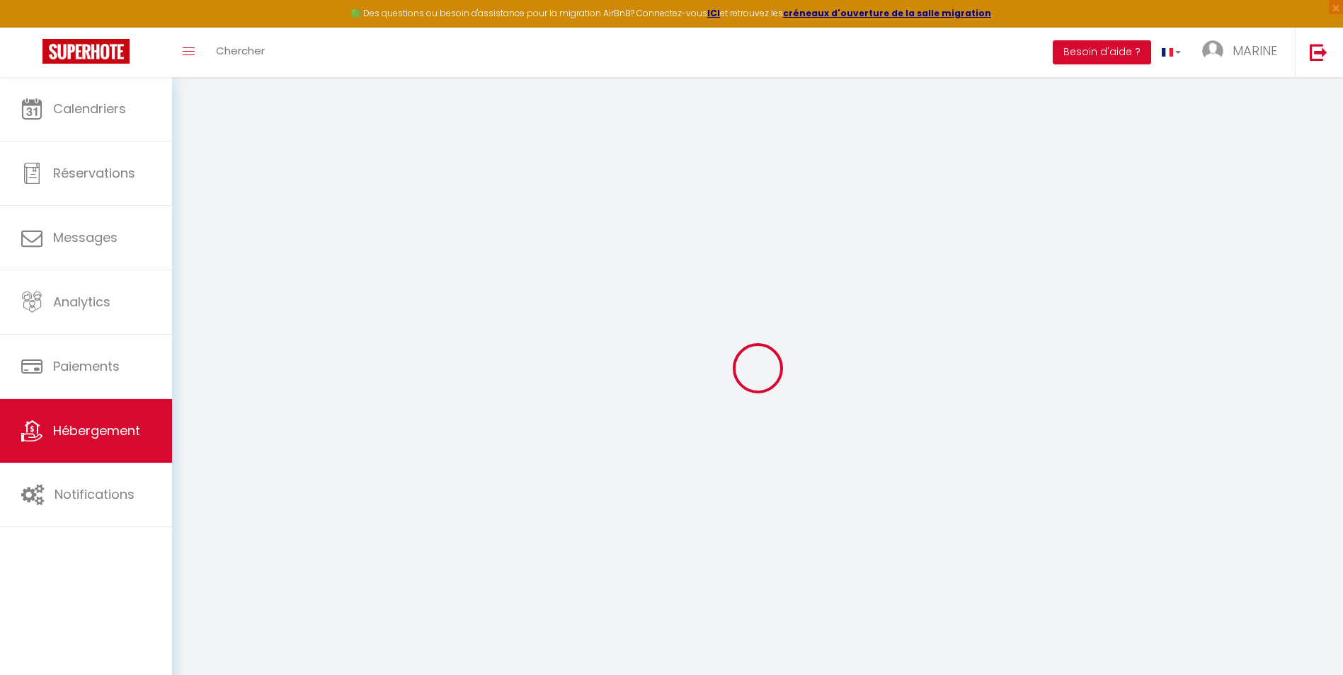
select select
checkbox input "false"
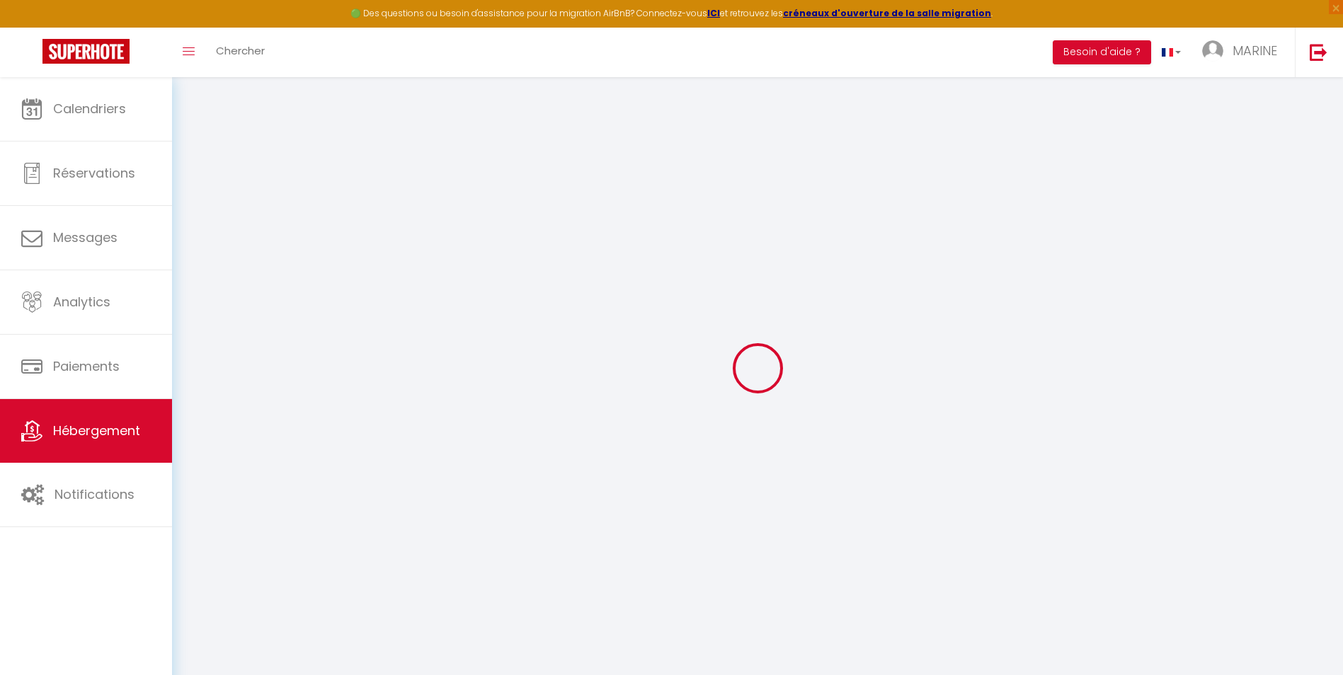
checkbox input "false"
select select
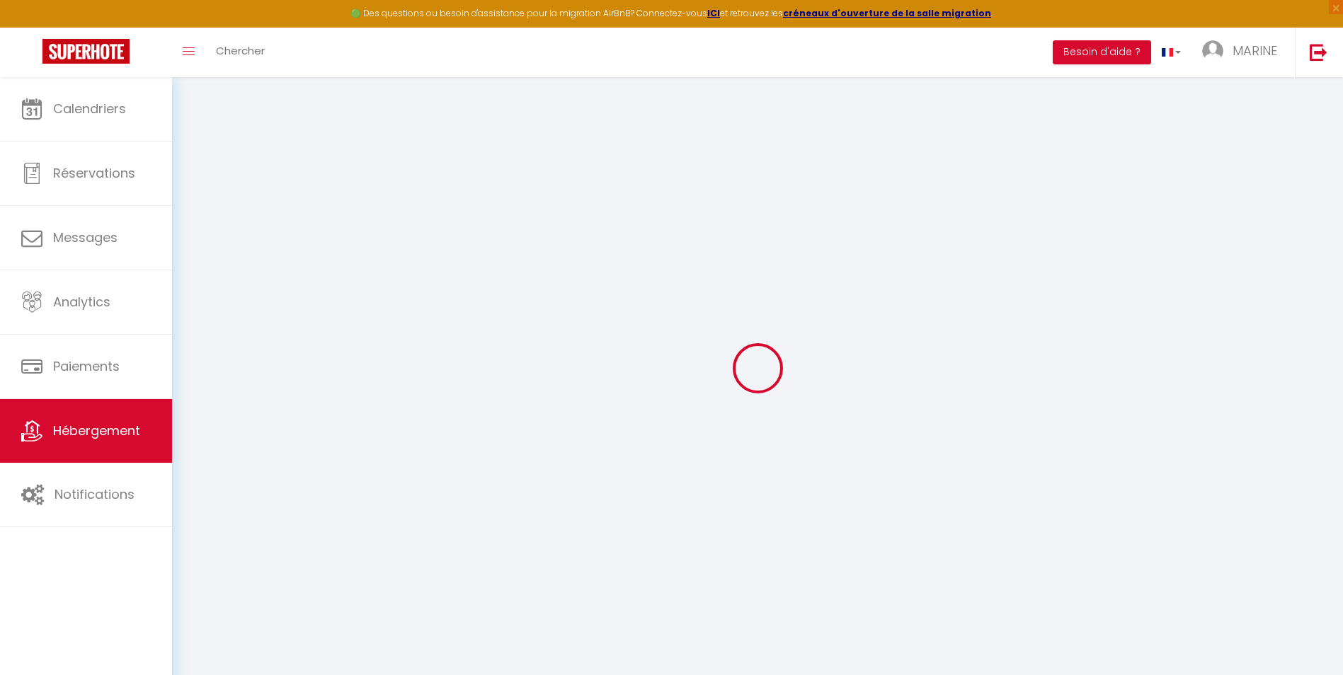
select select
checkbox input "false"
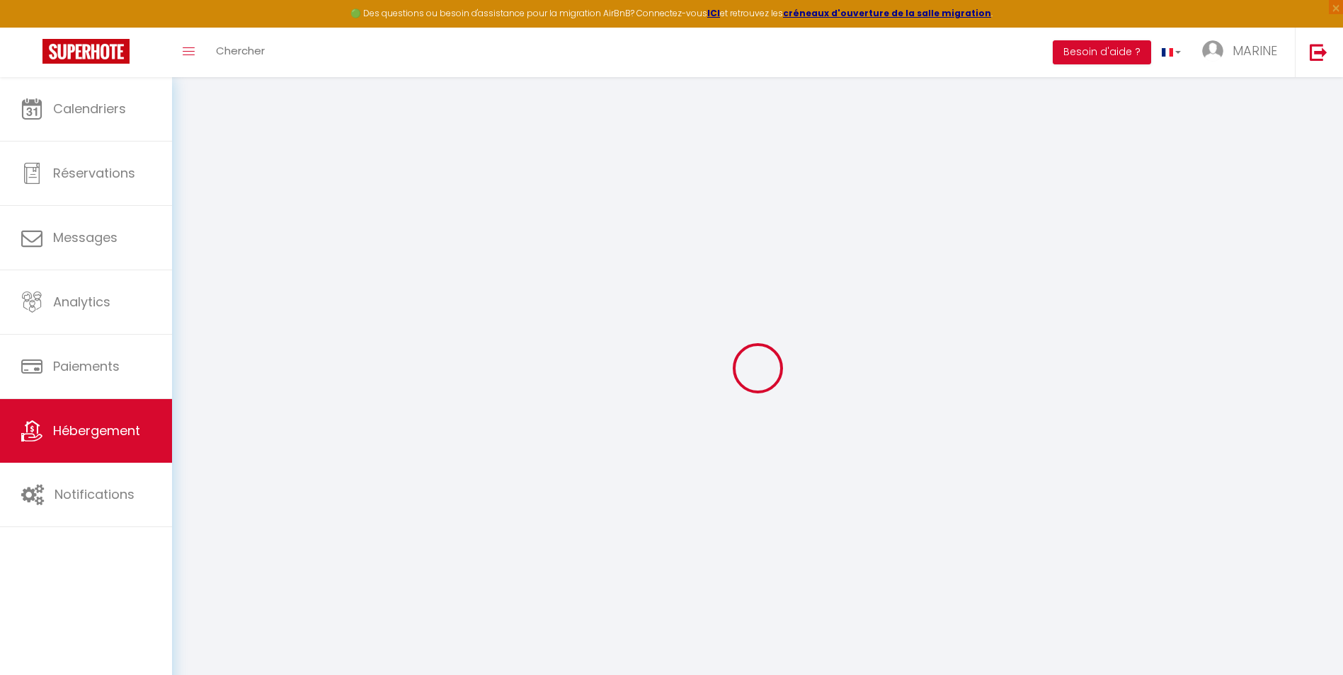
checkbox input "false"
select select
checkbox input "false"
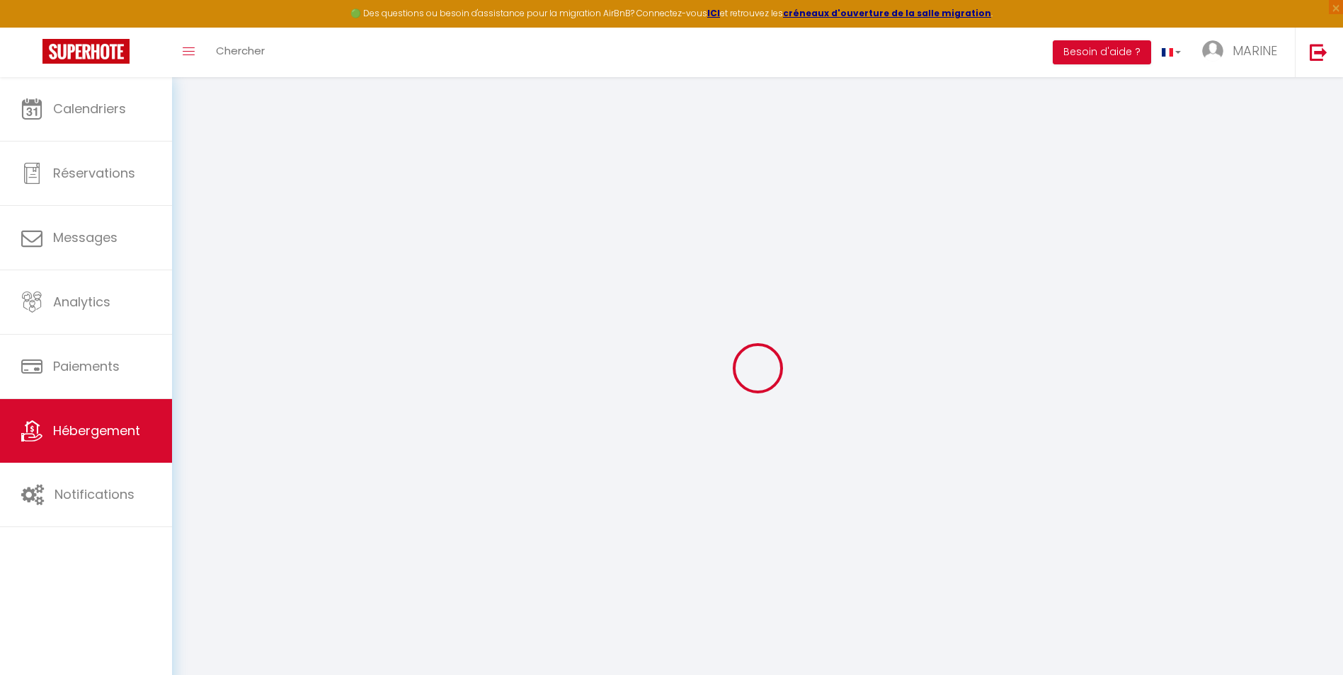
checkbox input "false"
select select "+ 22 %"
select select "+ 18 %"
select select
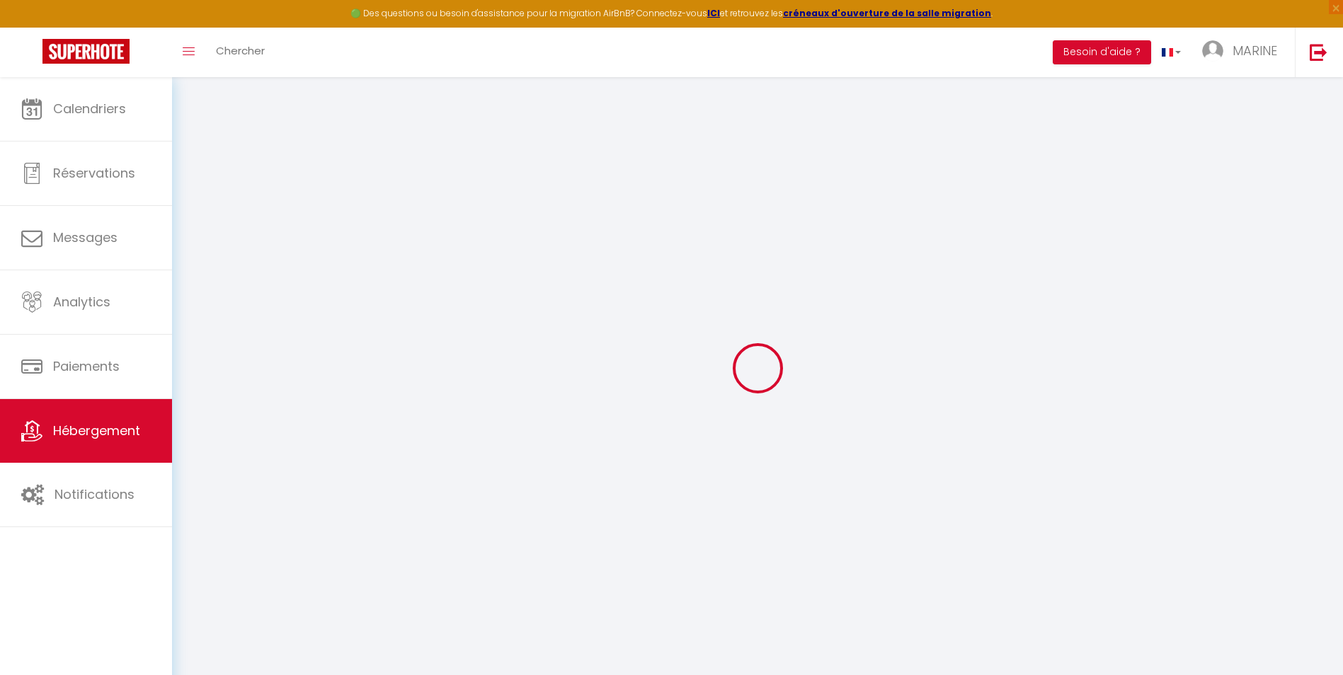
checkbox input "false"
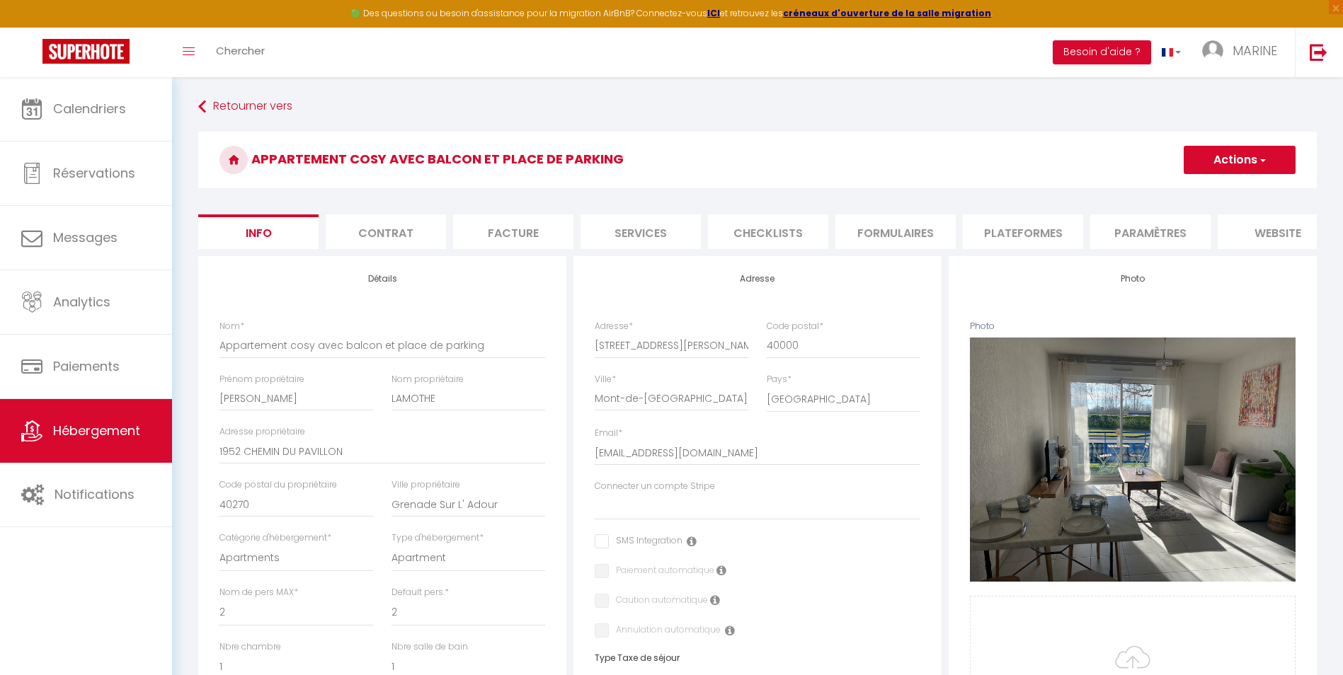
click at [1025, 232] on li "Plateformes" at bounding box center [1023, 232] width 120 height 35
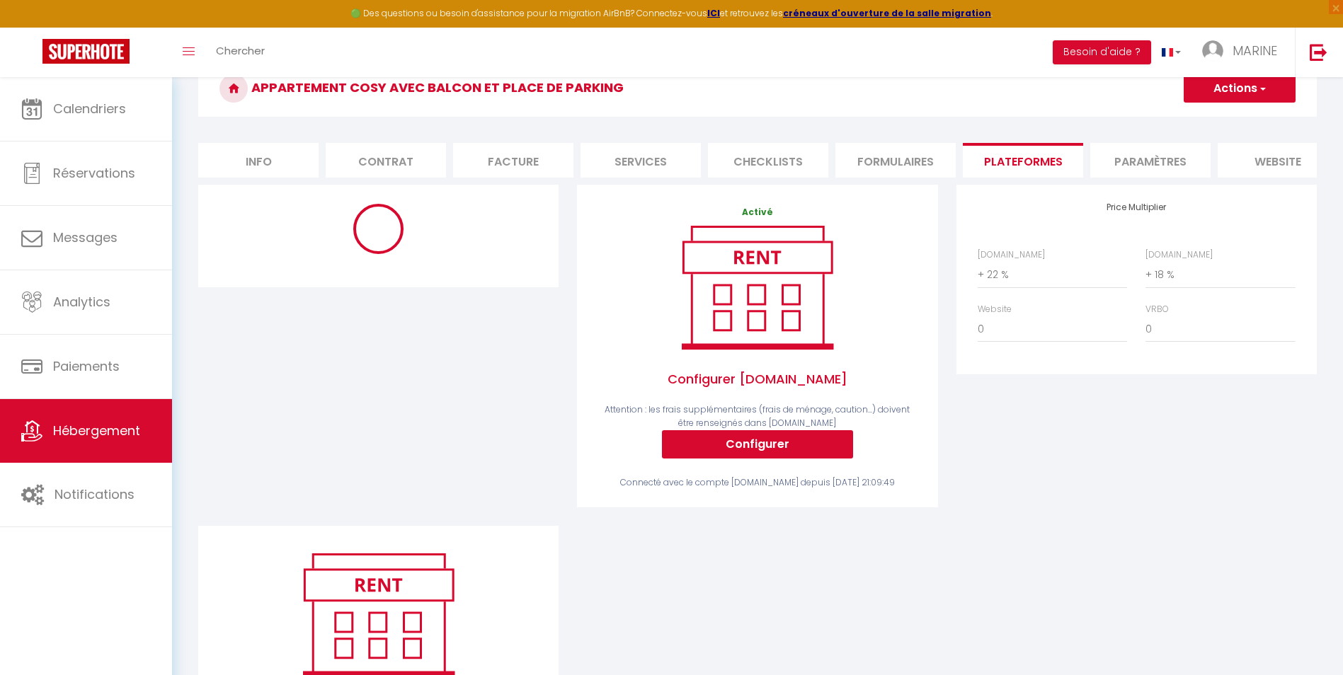
scroll to position [142, 0]
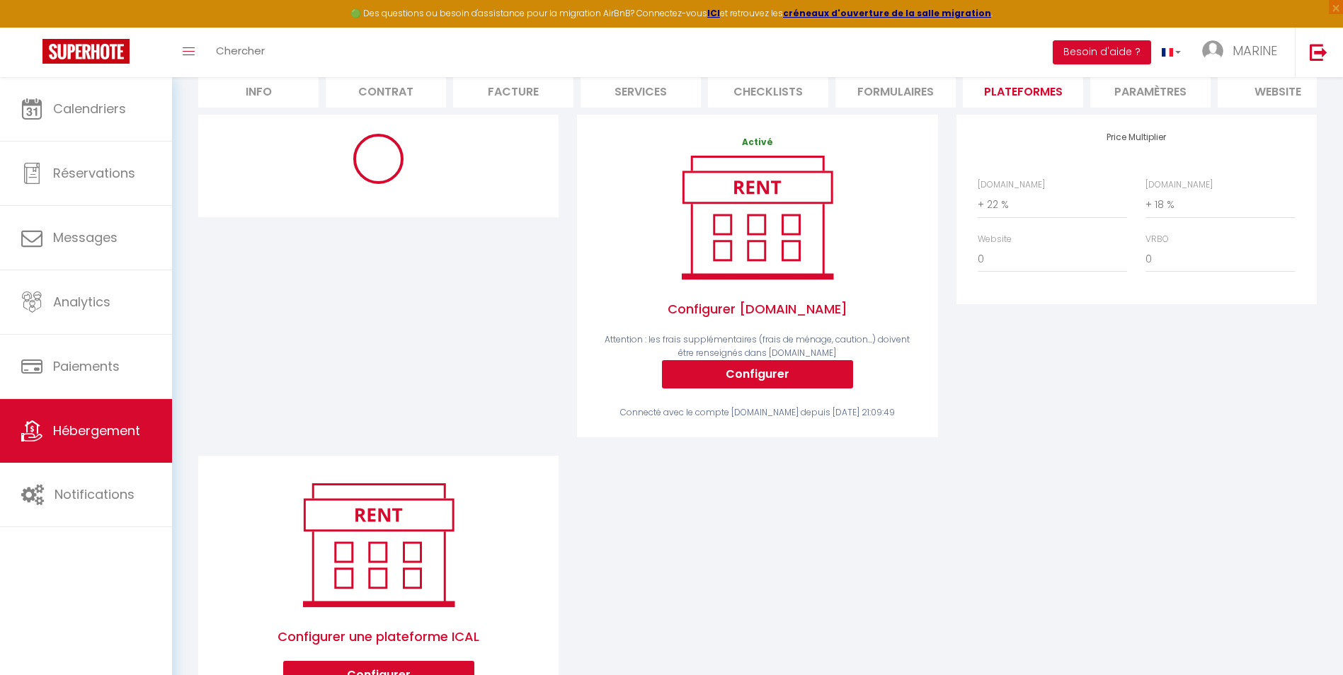
select select "365"
select select
select select "EUR"
select select
select select "18531-910833080200502313"
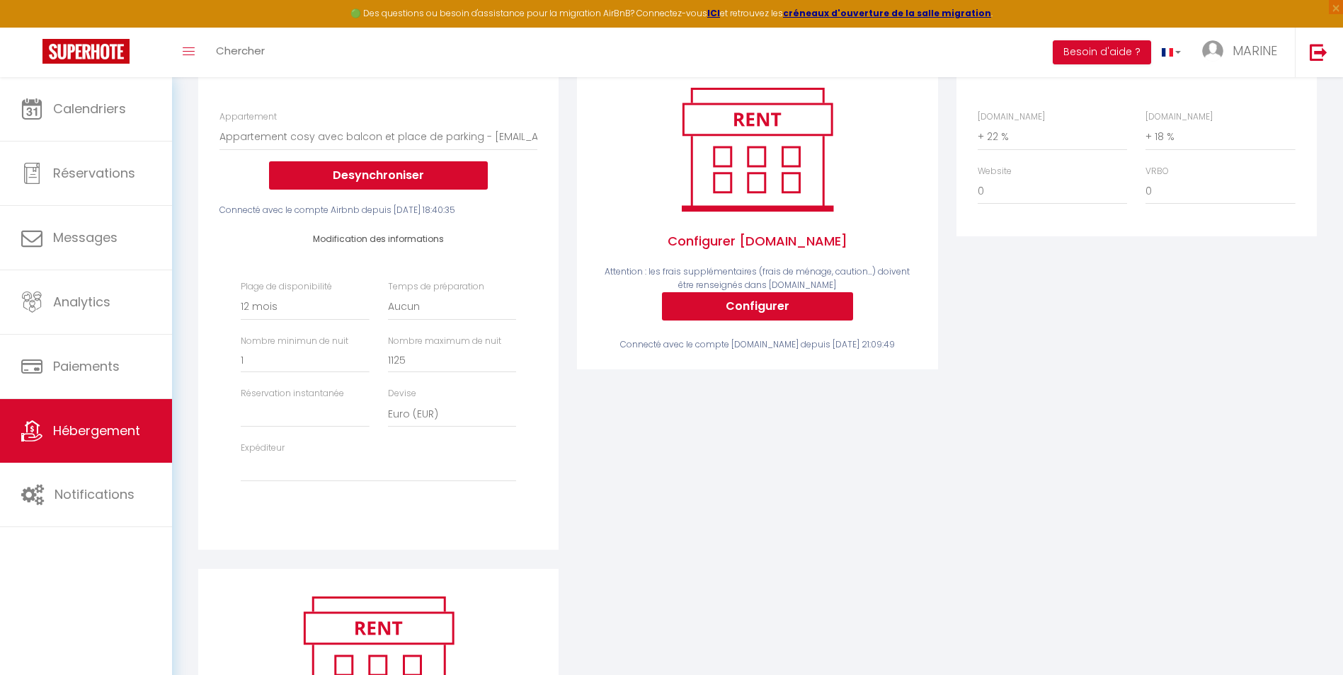
scroll to position [259, 0]
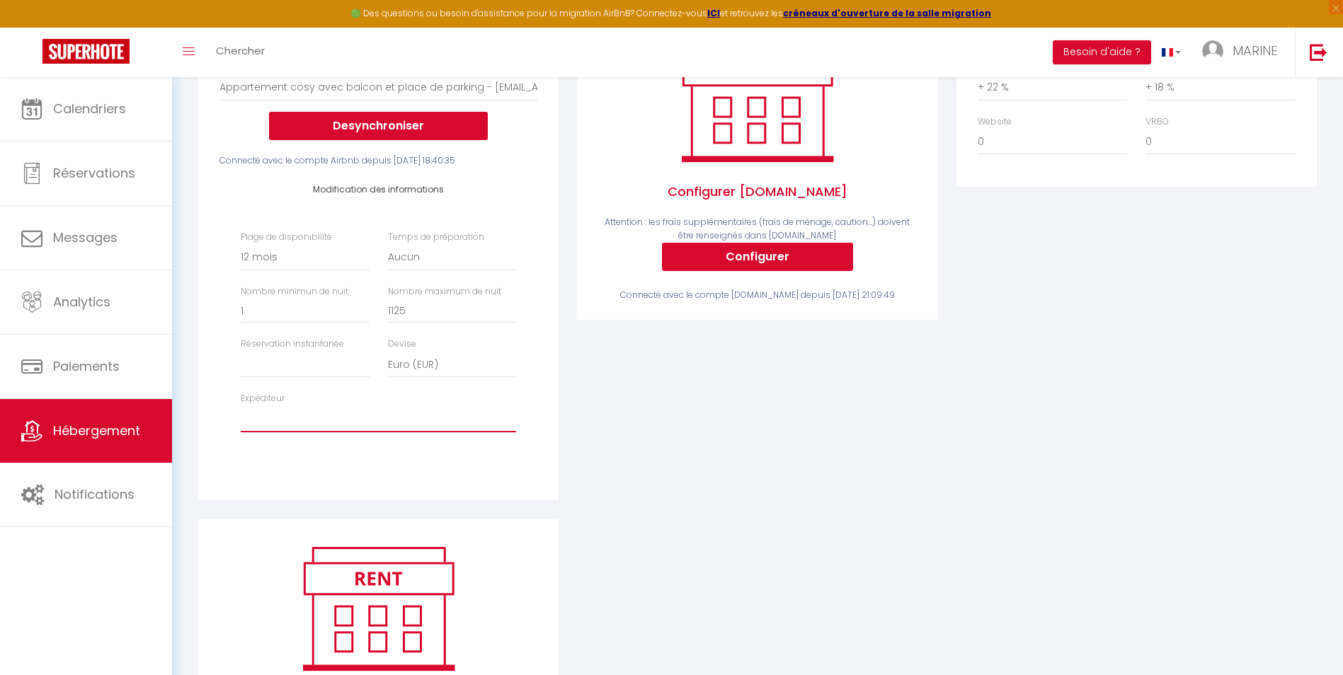
click at [282, 430] on select "marinetrupiano@hotmail.fr yeye.lamothe@gmail.com fabricedestaillats@orange.fr s…" at bounding box center [378, 419] width 275 height 27
select select "5547"
click at [241, 416] on select "marinetrupiano@hotmail.fr yeye.lamothe@gmail.com fabricedestaillats@orange.fr s…" at bounding box center [378, 419] width 275 height 27
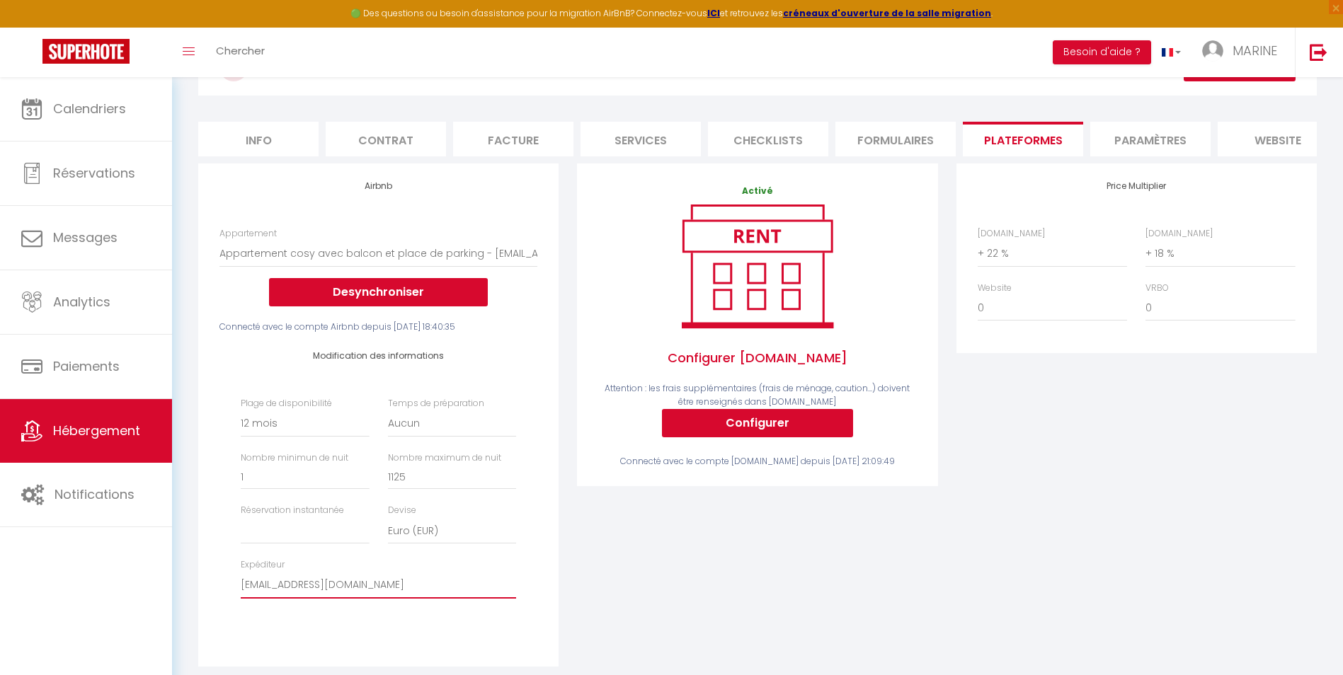
scroll to position [0, 0]
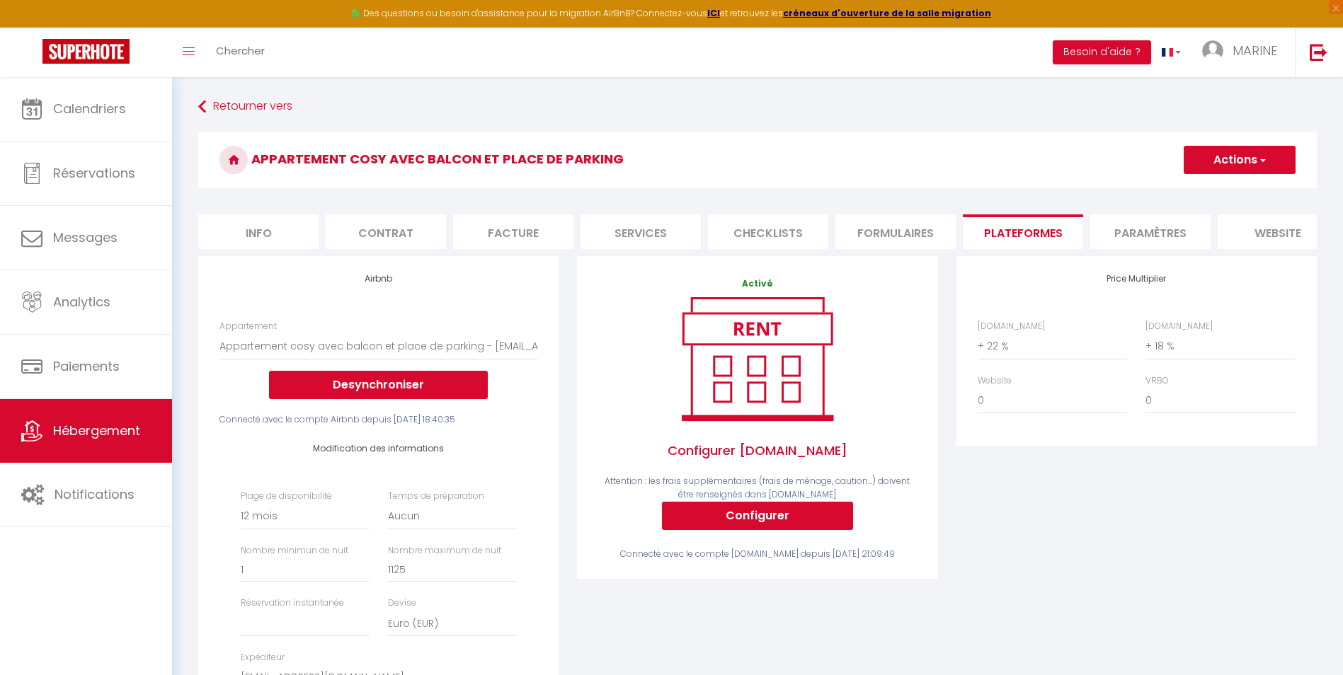
click at [1253, 156] on button "Actions" at bounding box center [1240, 160] width 112 height 28
click at [1222, 188] on link "Enregistrer" at bounding box center [1239, 191] width 112 height 18
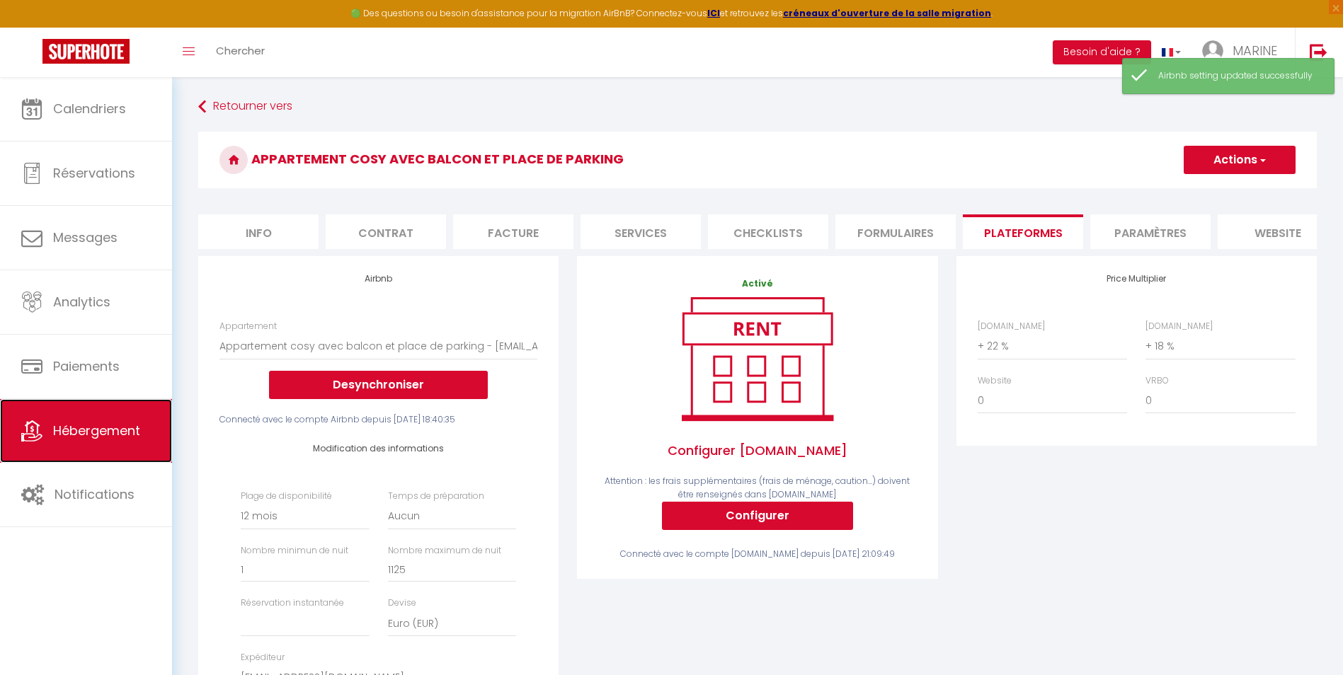
click at [89, 429] on span "Hébergement" at bounding box center [96, 431] width 87 height 18
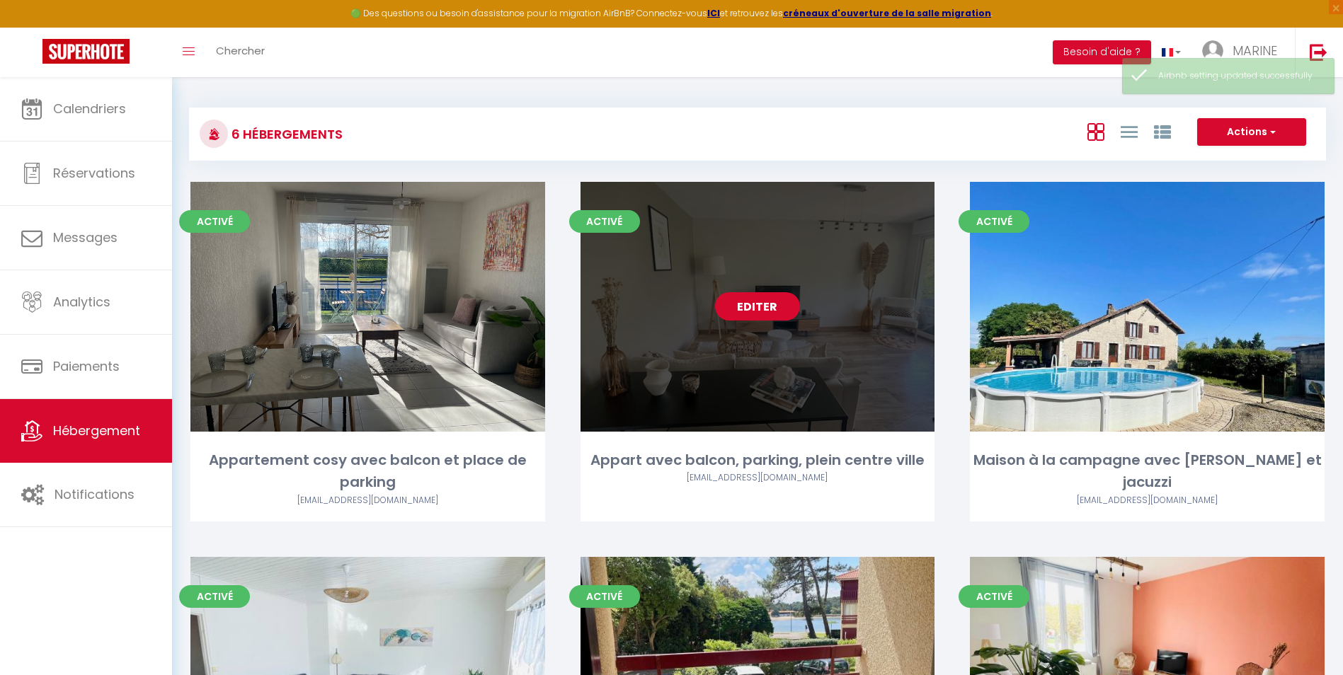
click at [759, 307] on link "Editer" at bounding box center [757, 306] width 85 height 28
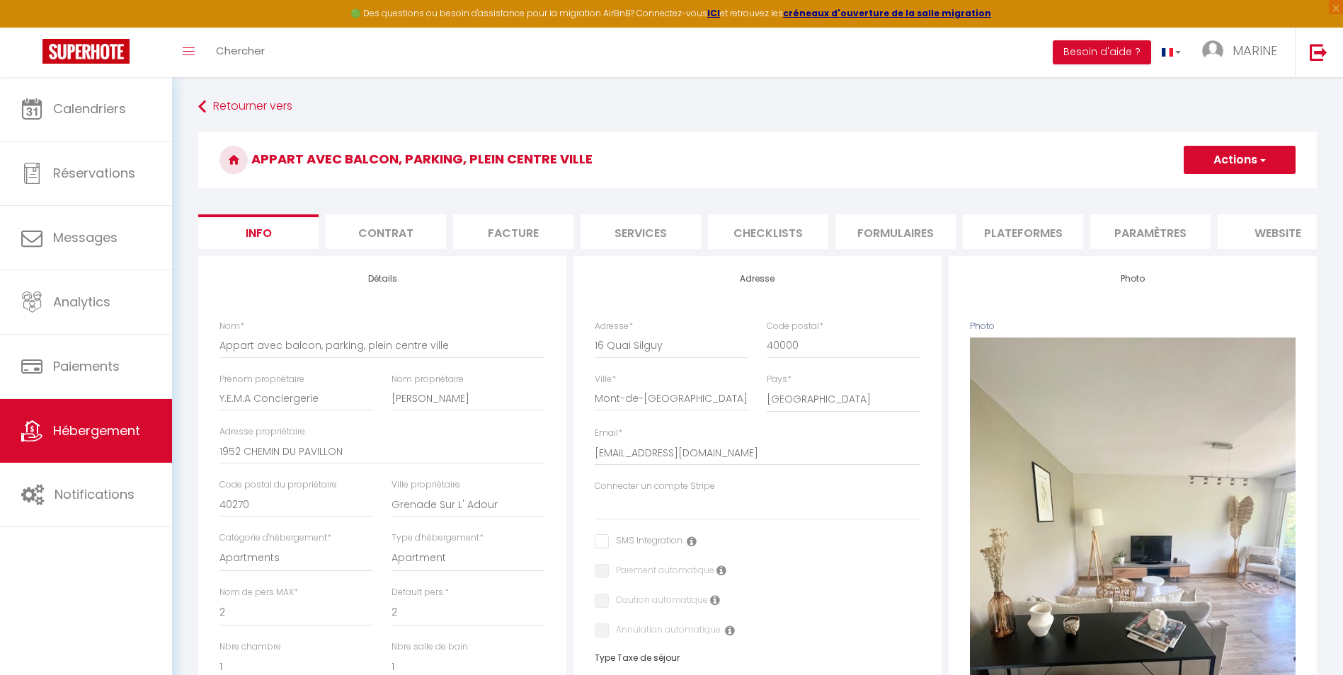
click at [1041, 228] on li "Plateformes" at bounding box center [1023, 232] width 120 height 35
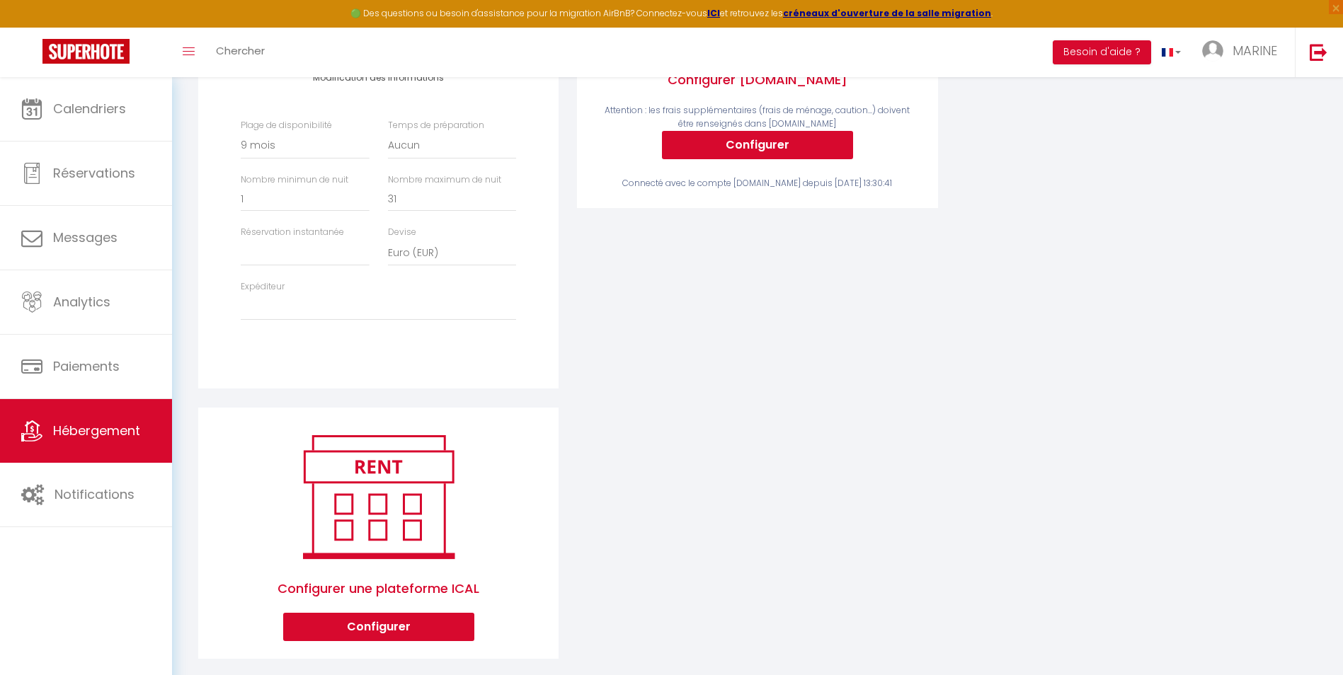
scroll to position [401, 0]
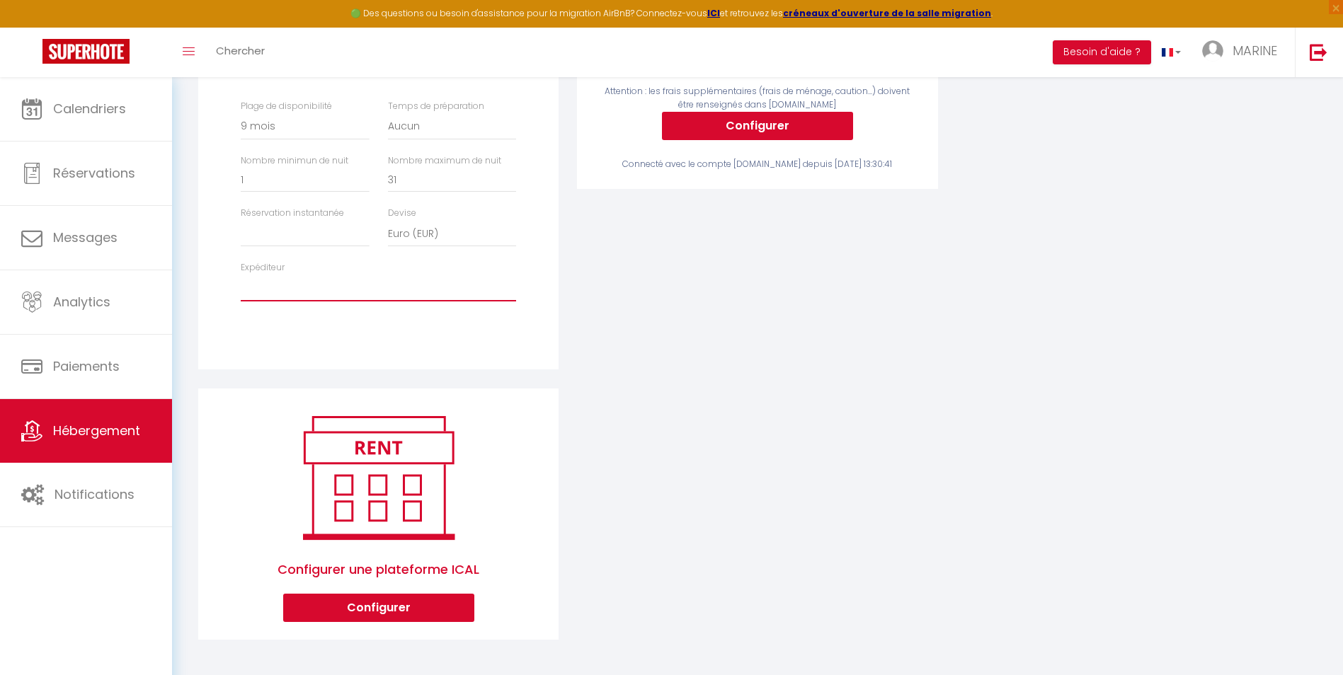
click at [258, 291] on select "marinetrupiano@hotmail.fr yeye.lamothe@gmail.com fabricedestaillats@orange.fr s…" at bounding box center [378, 288] width 275 height 27
click at [241, 275] on select "marinetrupiano@hotmail.fr yeye.lamothe@gmail.com fabricedestaillats@orange.fr s…" at bounding box center [378, 288] width 275 height 27
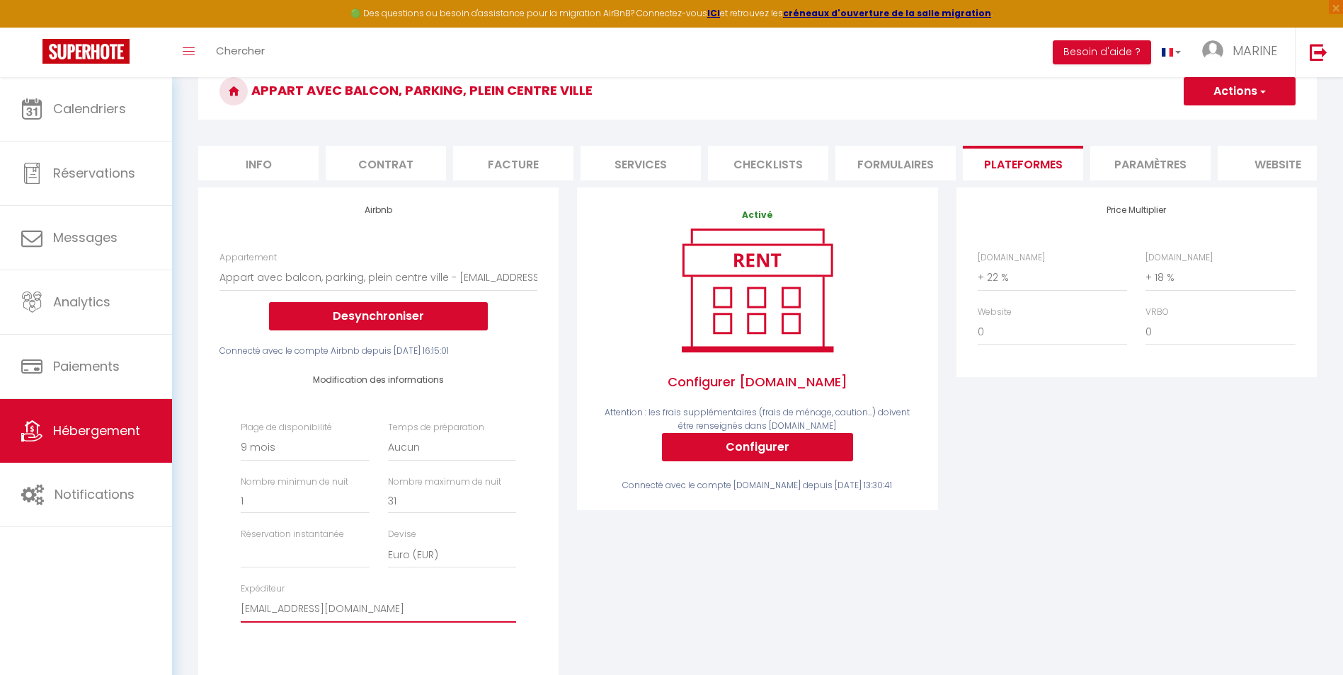
scroll to position [0, 0]
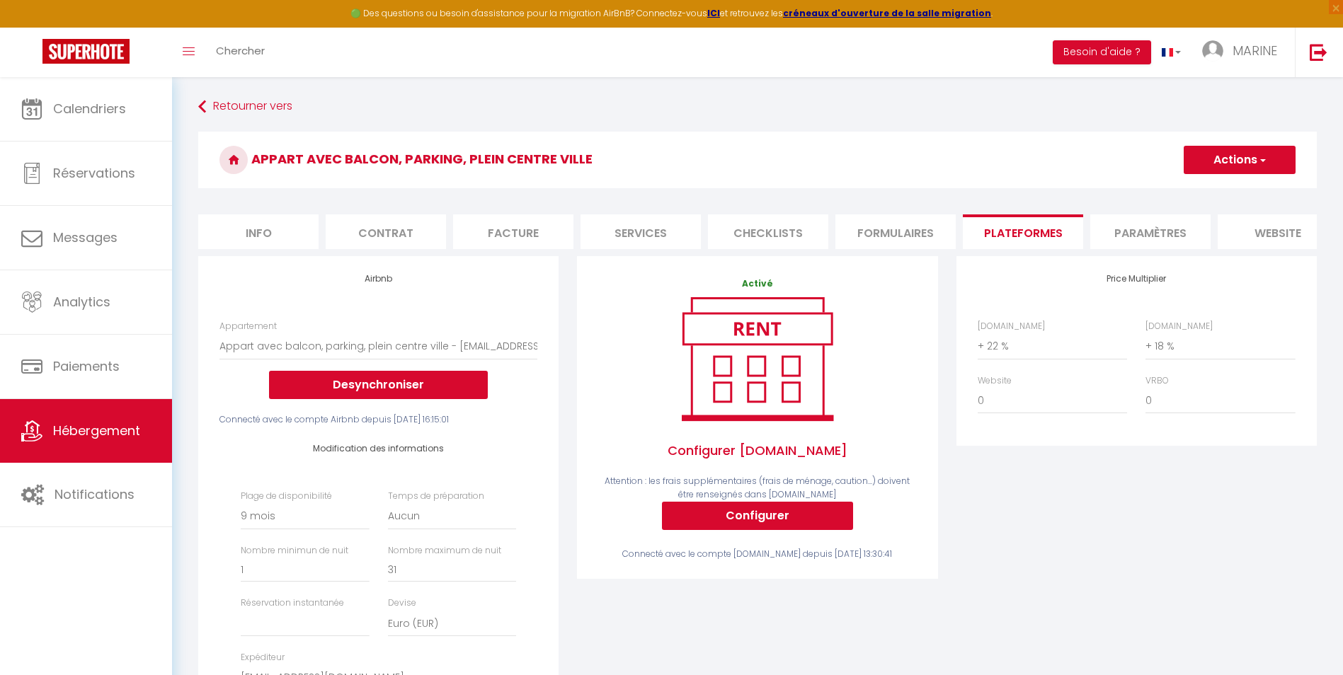
click at [1251, 163] on button "Actions" at bounding box center [1240, 160] width 112 height 28
click at [1219, 193] on link "Enregistrer" at bounding box center [1239, 191] width 112 height 18
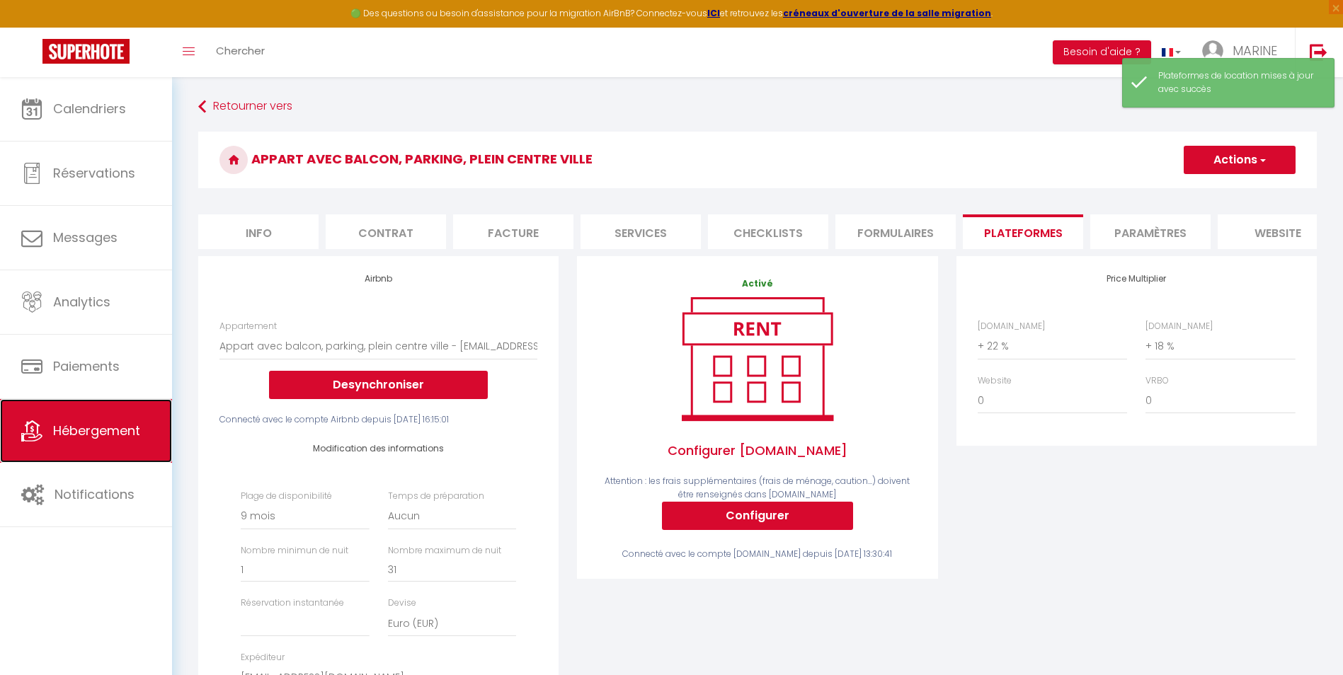
click at [78, 424] on span "Hébergement" at bounding box center [96, 431] width 87 height 18
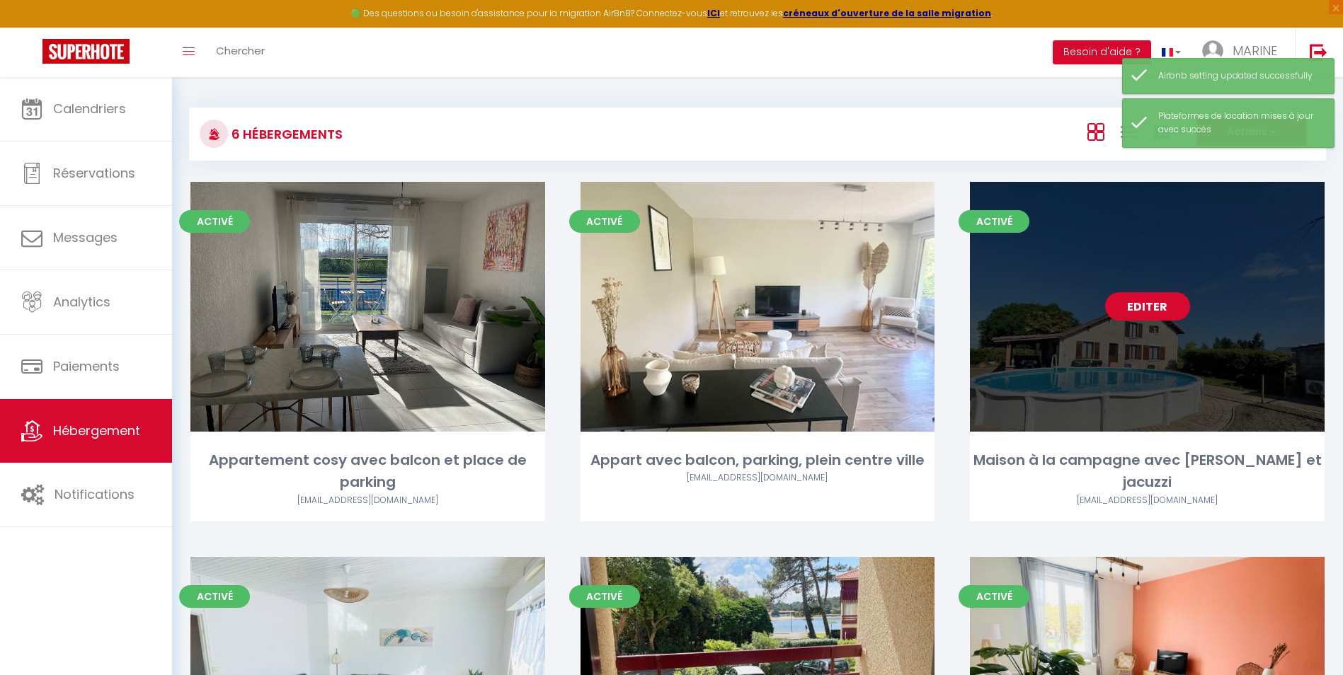
click at [1154, 306] on link "Editer" at bounding box center [1147, 306] width 85 height 28
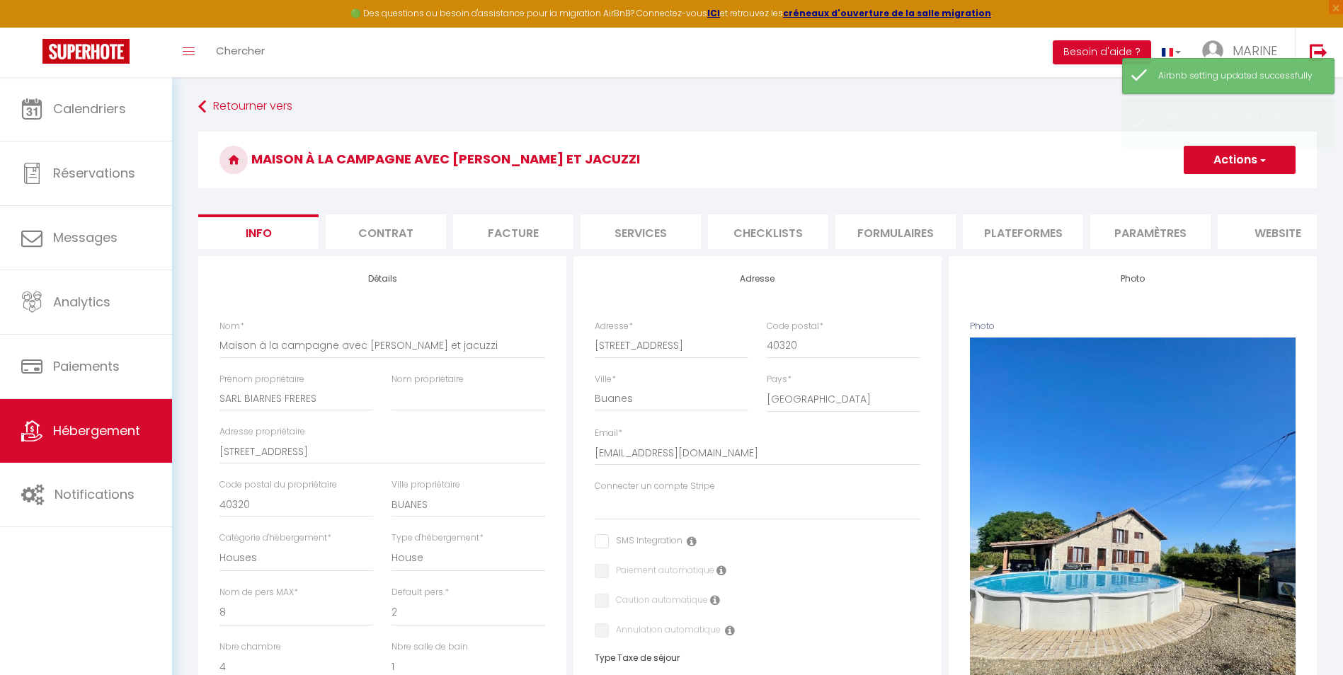
click at [1006, 231] on li "Plateformes" at bounding box center [1023, 232] width 120 height 35
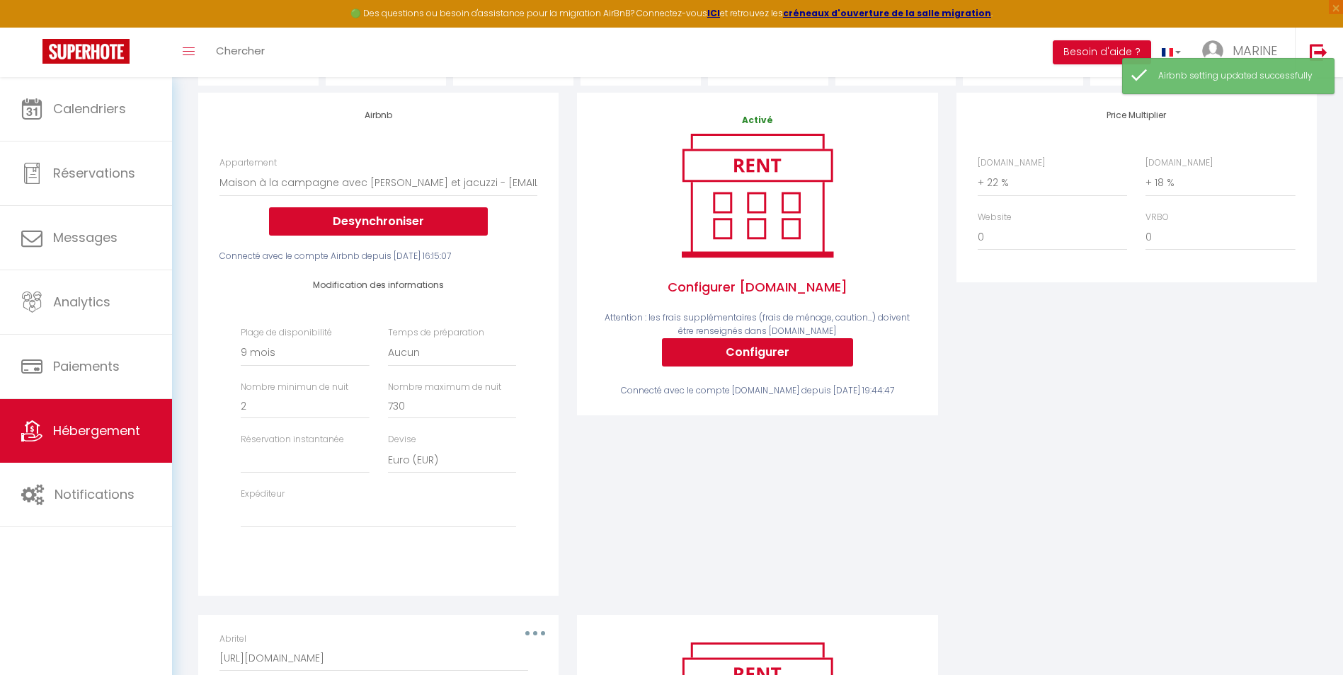
scroll to position [354, 0]
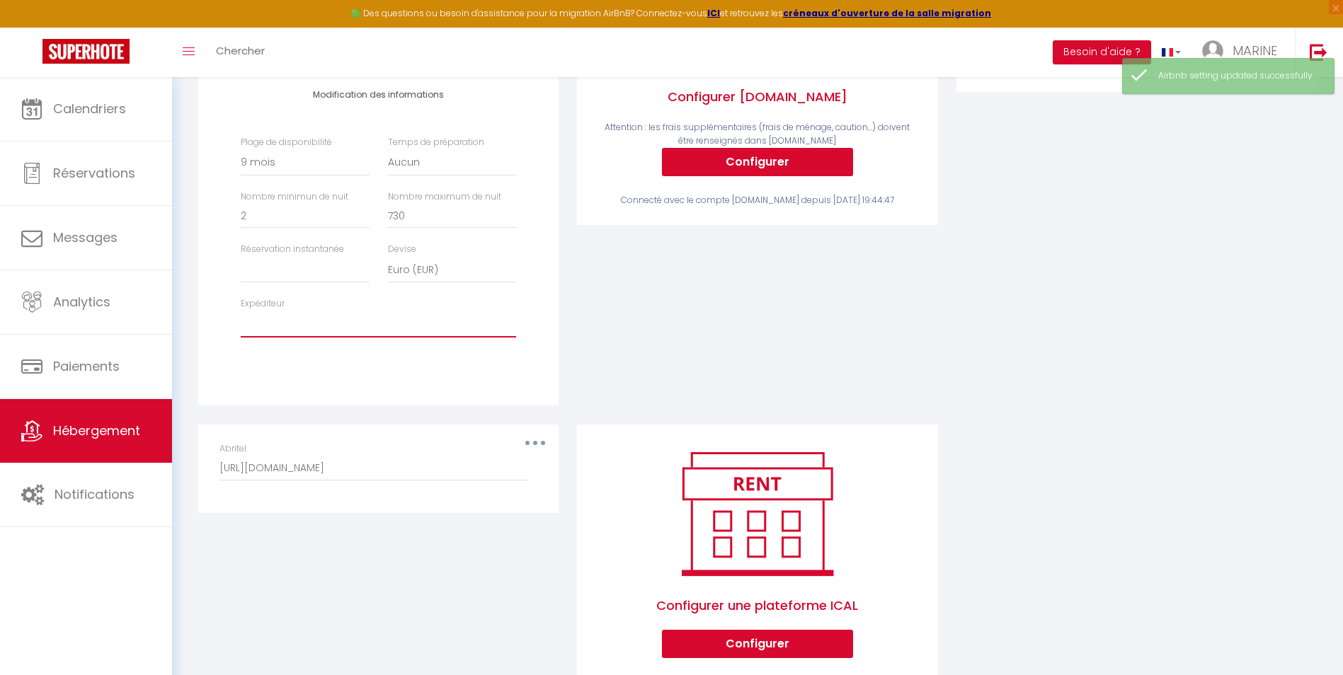
click at [256, 338] on select "marinetrupiano@hotmail.fr yeye.lamothe@gmail.com fabricedestaillats@orange.fr s…" at bounding box center [378, 324] width 275 height 27
click at [241, 321] on select "marinetrupiano@hotmail.fr yeye.lamothe@gmail.com fabricedestaillats@orange.fr s…" at bounding box center [378, 324] width 275 height 27
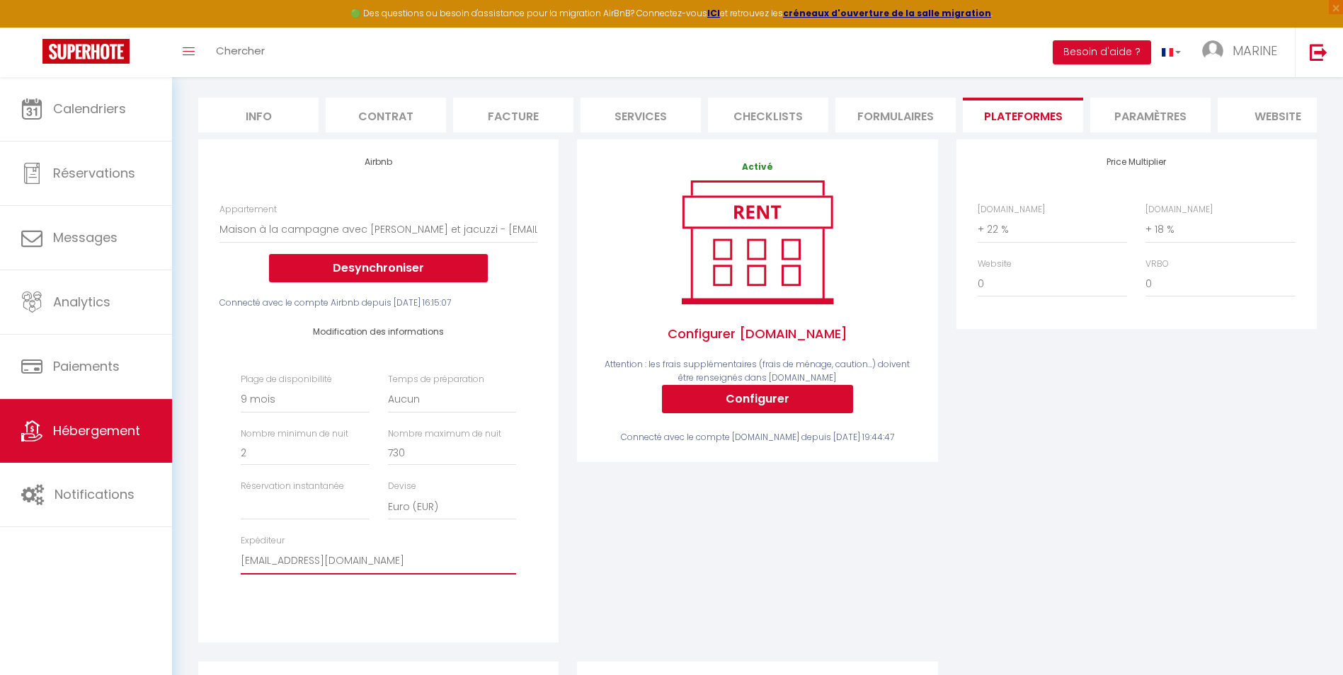
scroll to position [0, 0]
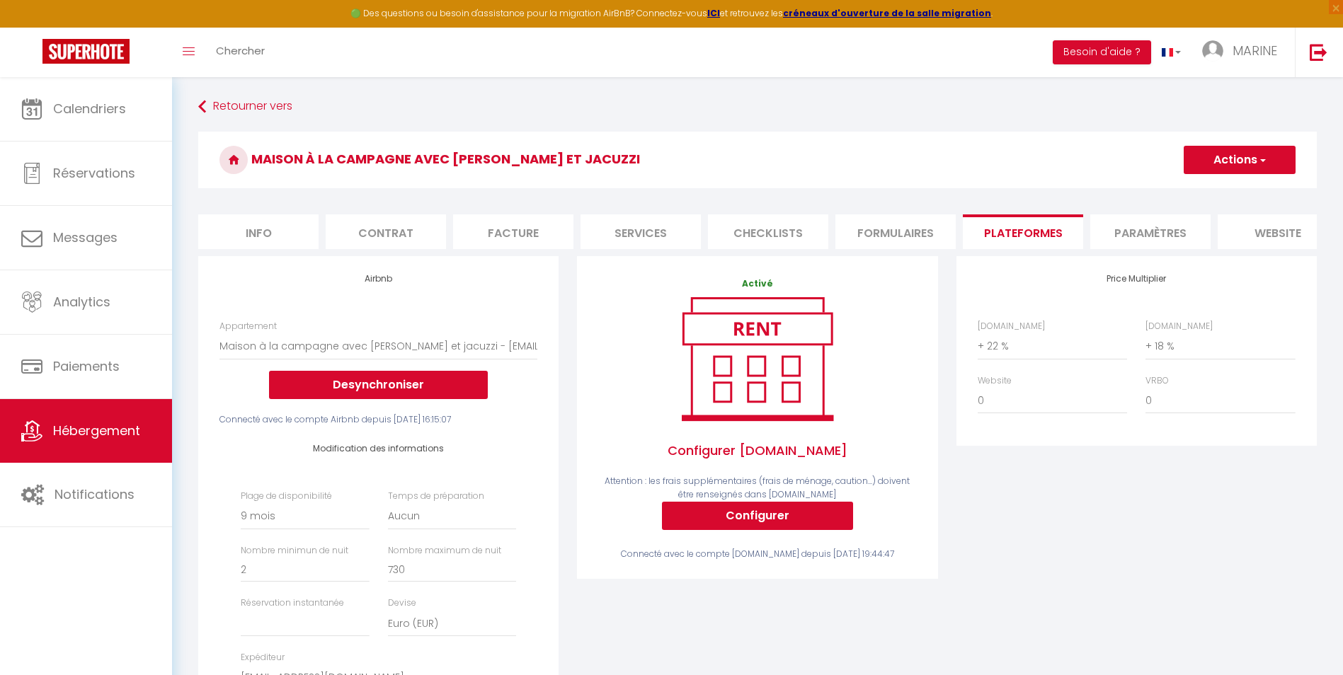
click at [1242, 156] on button "Actions" at bounding box center [1240, 160] width 112 height 28
click at [1227, 192] on link "Enregistrer" at bounding box center [1239, 191] width 112 height 18
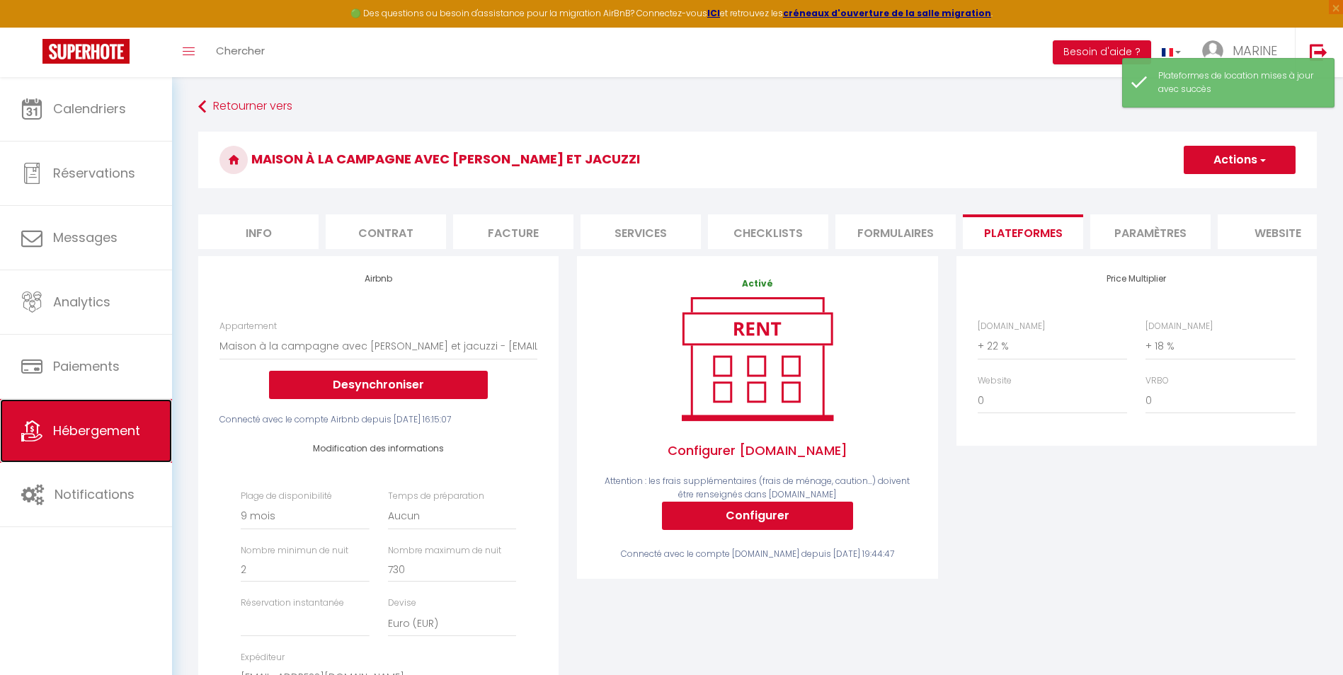
click at [87, 431] on span "Hébergement" at bounding box center [96, 431] width 87 height 18
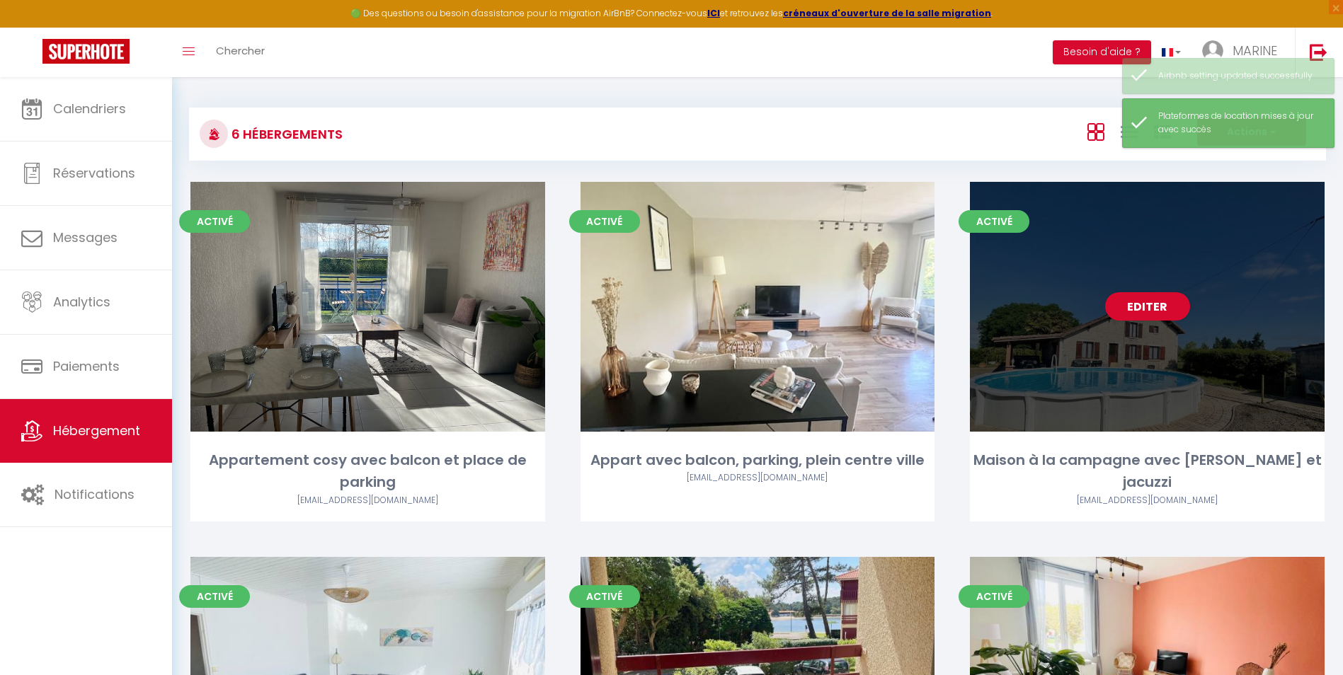
scroll to position [273, 0]
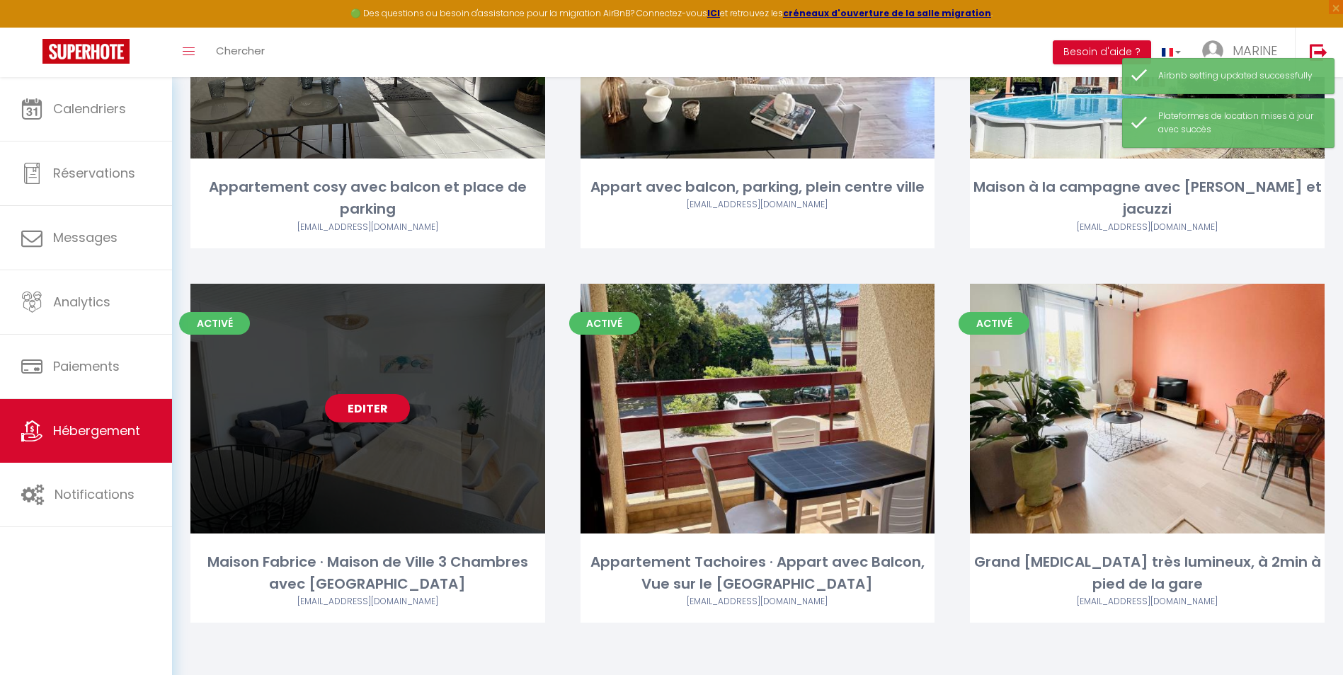
click at [353, 411] on link "Editer" at bounding box center [367, 408] width 85 height 28
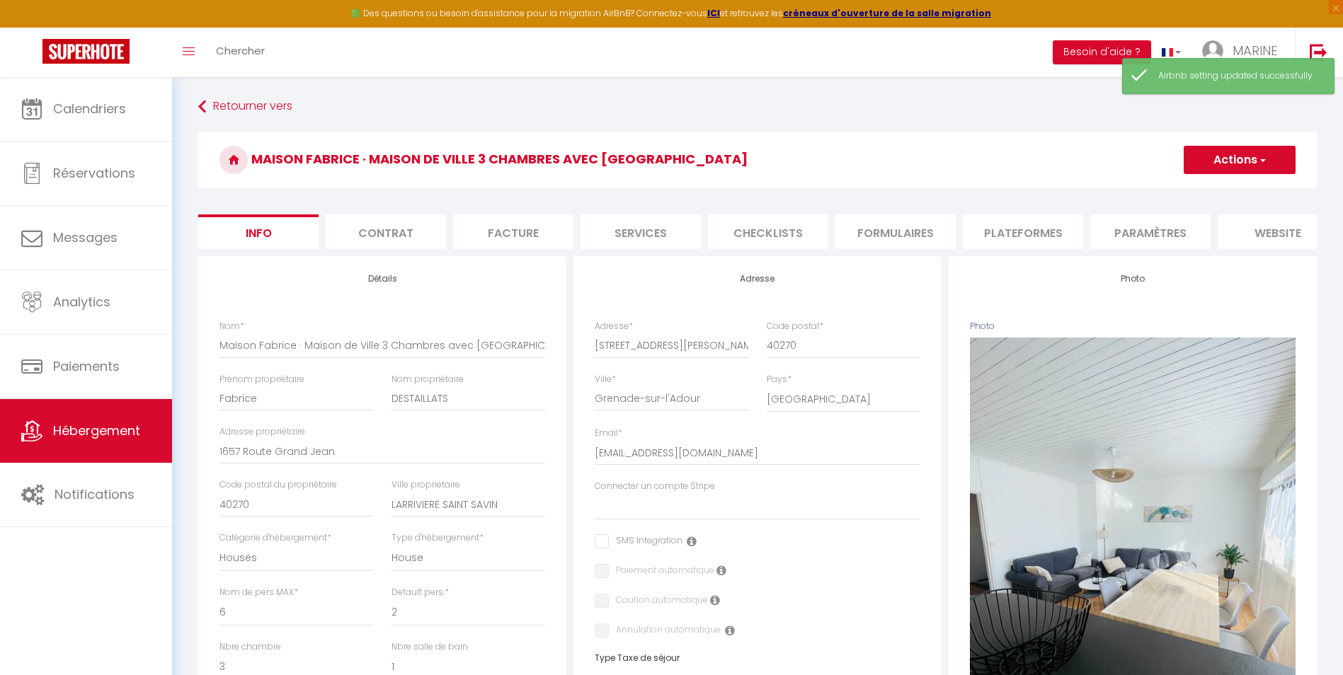
click at [1018, 236] on li "Plateformes" at bounding box center [1023, 232] width 120 height 35
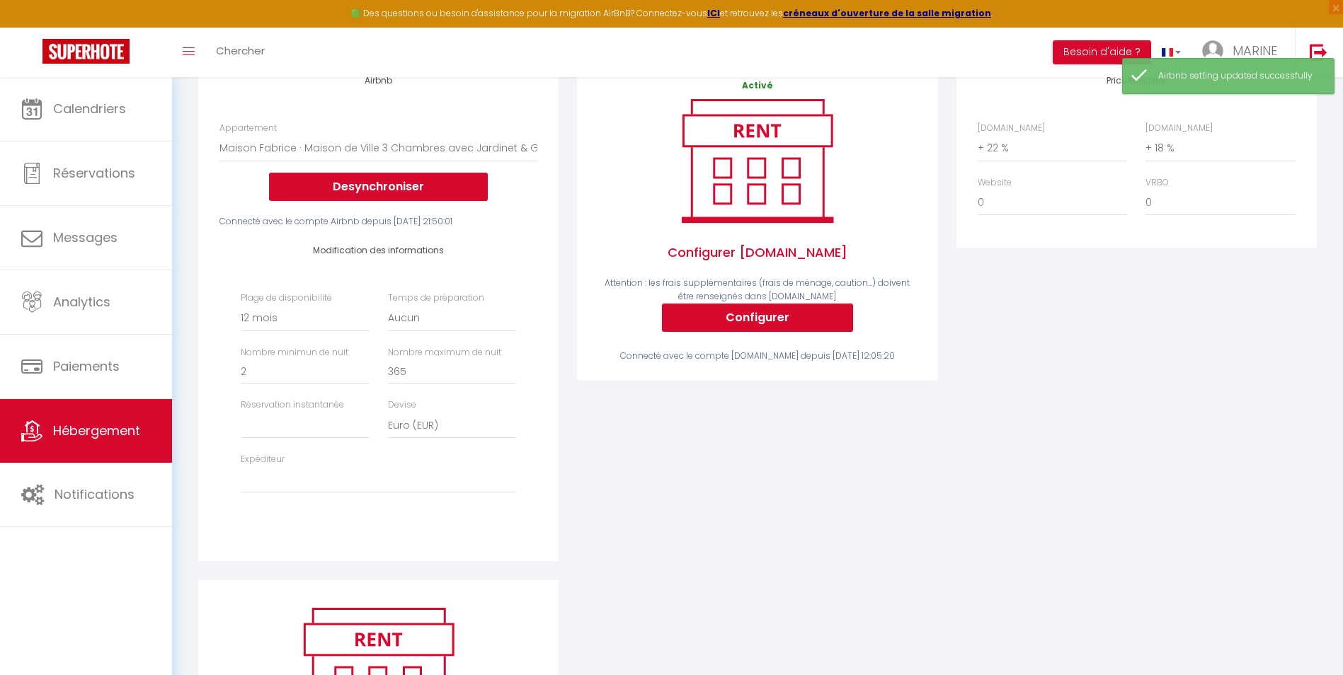
scroll to position [354, 0]
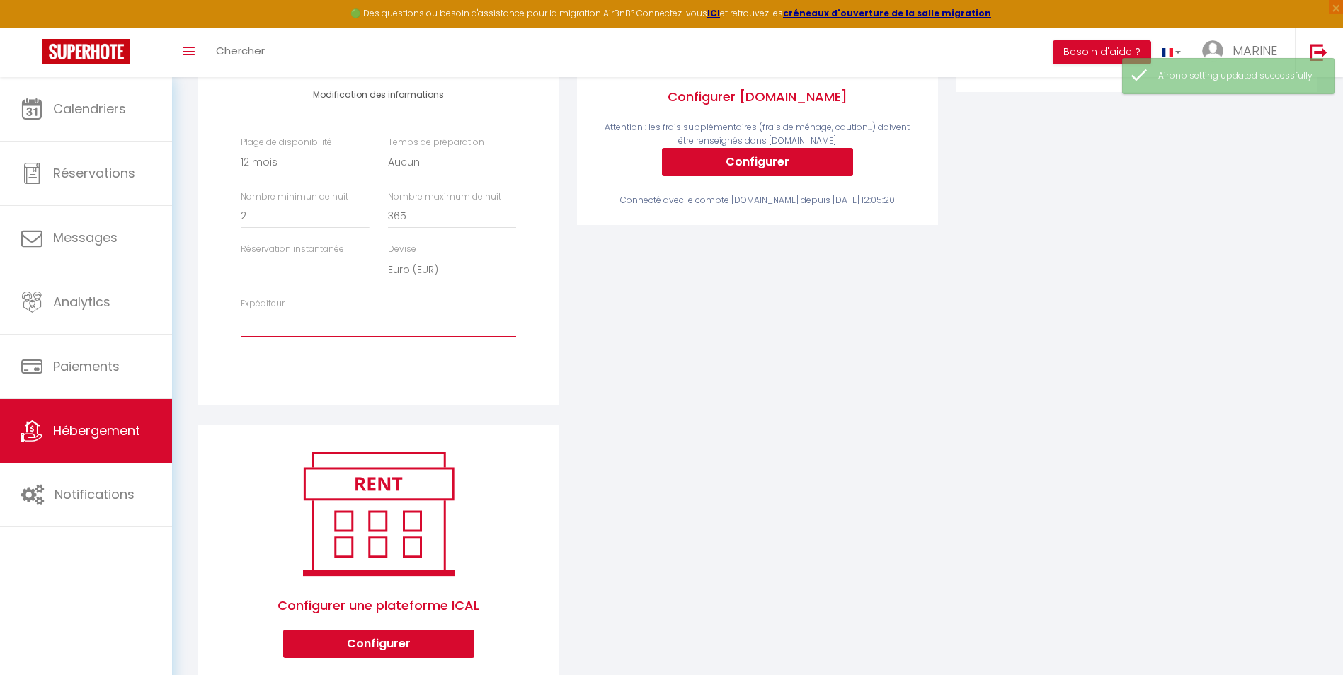
click at [247, 338] on select "marinetrupiano@hotmail.fr yeye.lamothe@gmail.com fabricedestaillats@orange.fr s…" at bounding box center [378, 324] width 275 height 27
click at [241, 321] on select "marinetrupiano@hotmail.fr yeye.lamothe@gmail.com fabricedestaillats@orange.fr s…" at bounding box center [378, 324] width 275 height 27
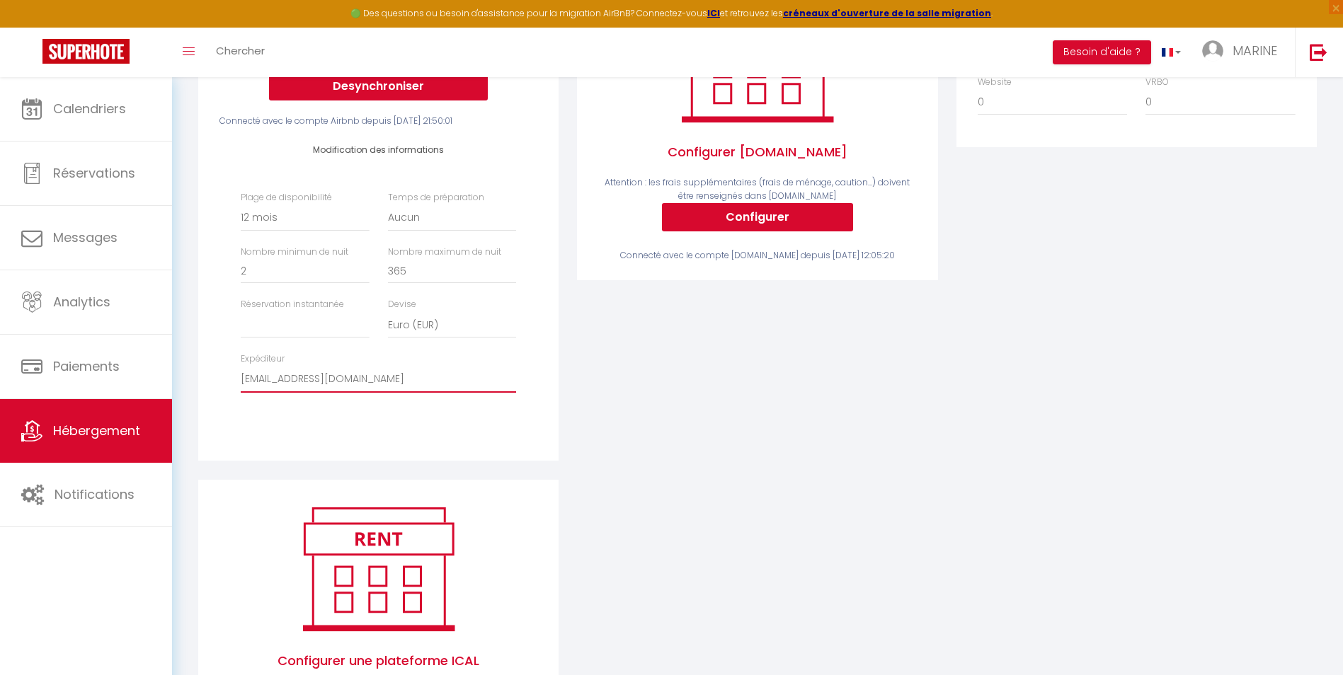
scroll to position [0, 0]
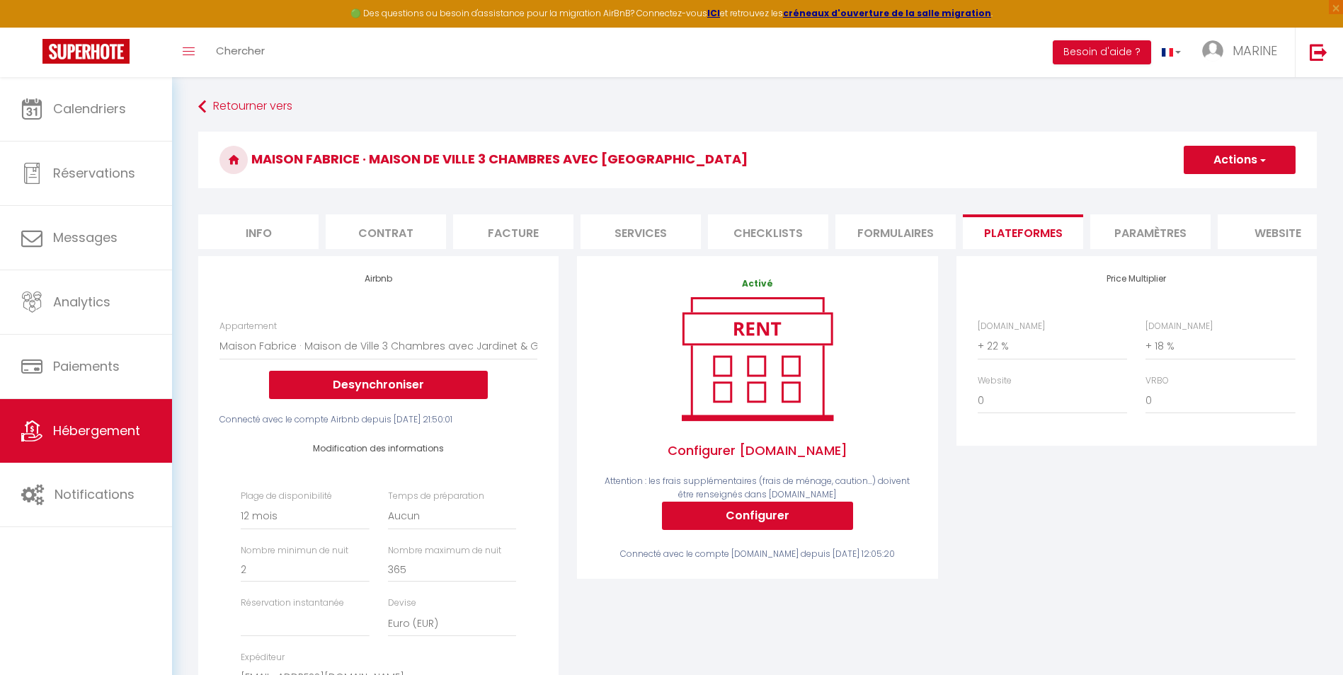
click at [1216, 163] on button "Actions" at bounding box center [1240, 160] width 112 height 28
click at [1230, 192] on link "Enregistrer" at bounding box center [1239, 191] width 112 height 18
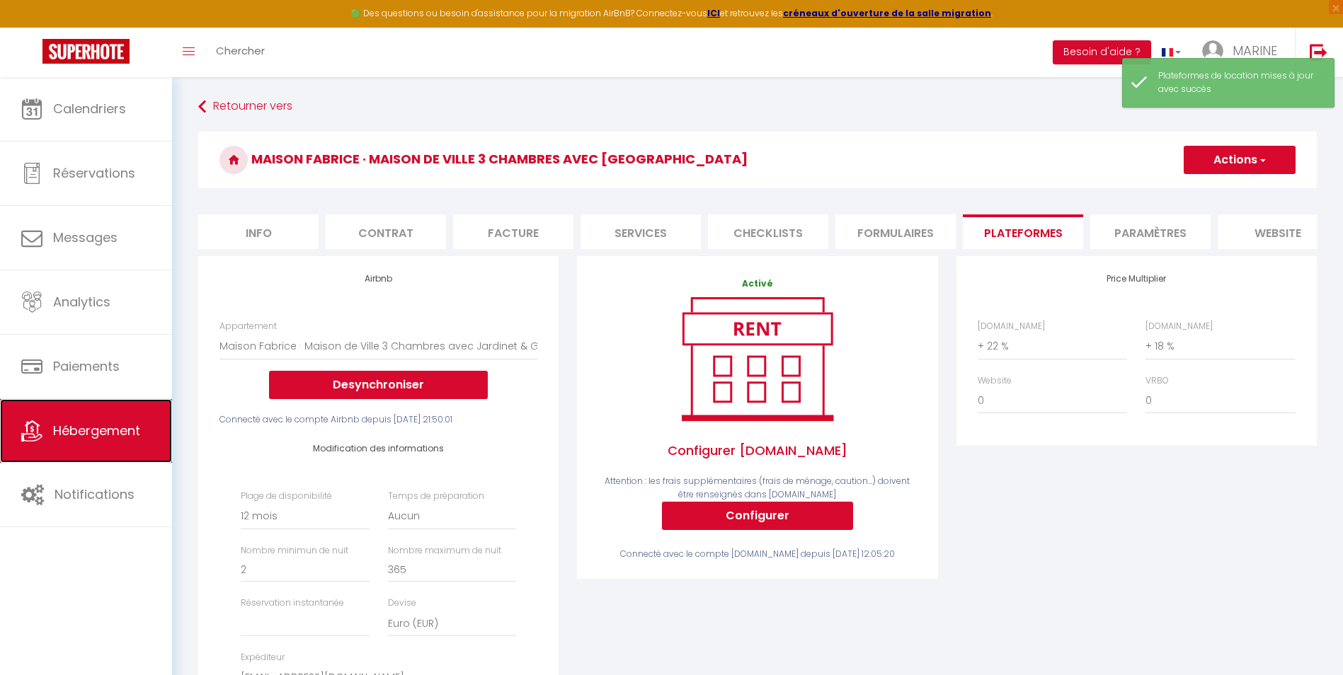
click at [82, 431] on span "Hébergement" at bounding box center [96, 431] width 87 height 18
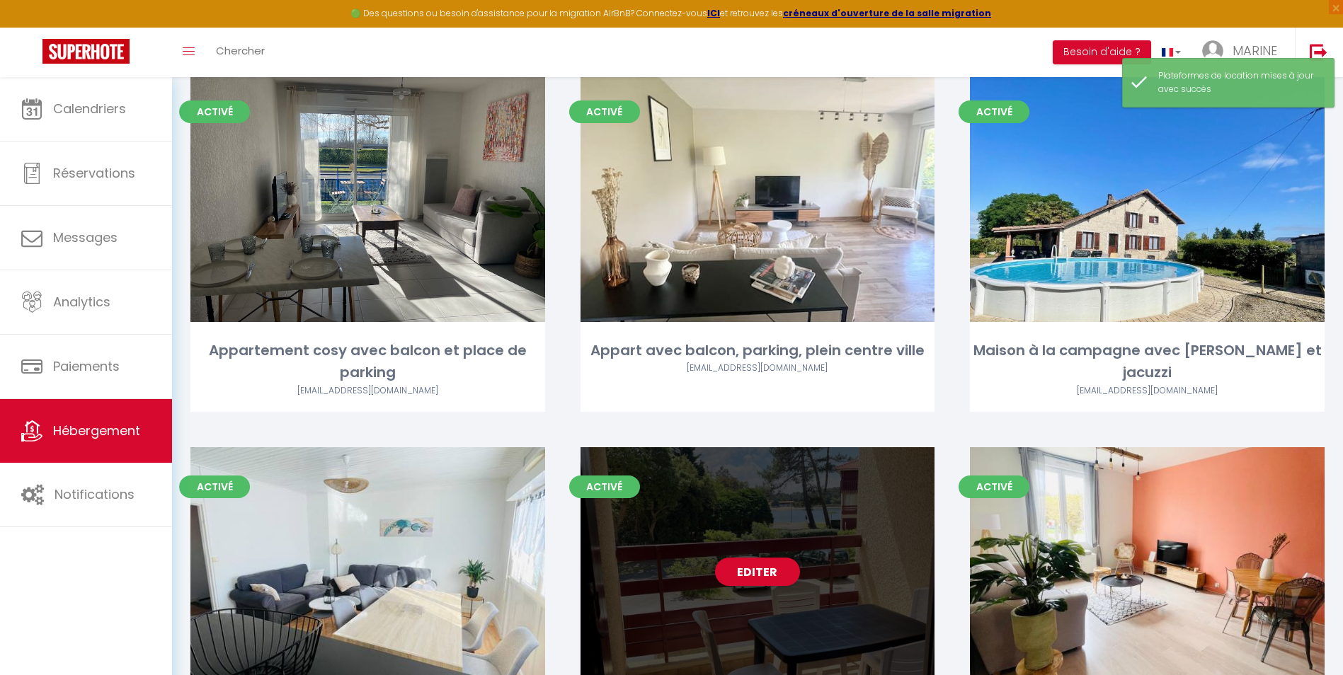
scroll to position [273, 0]
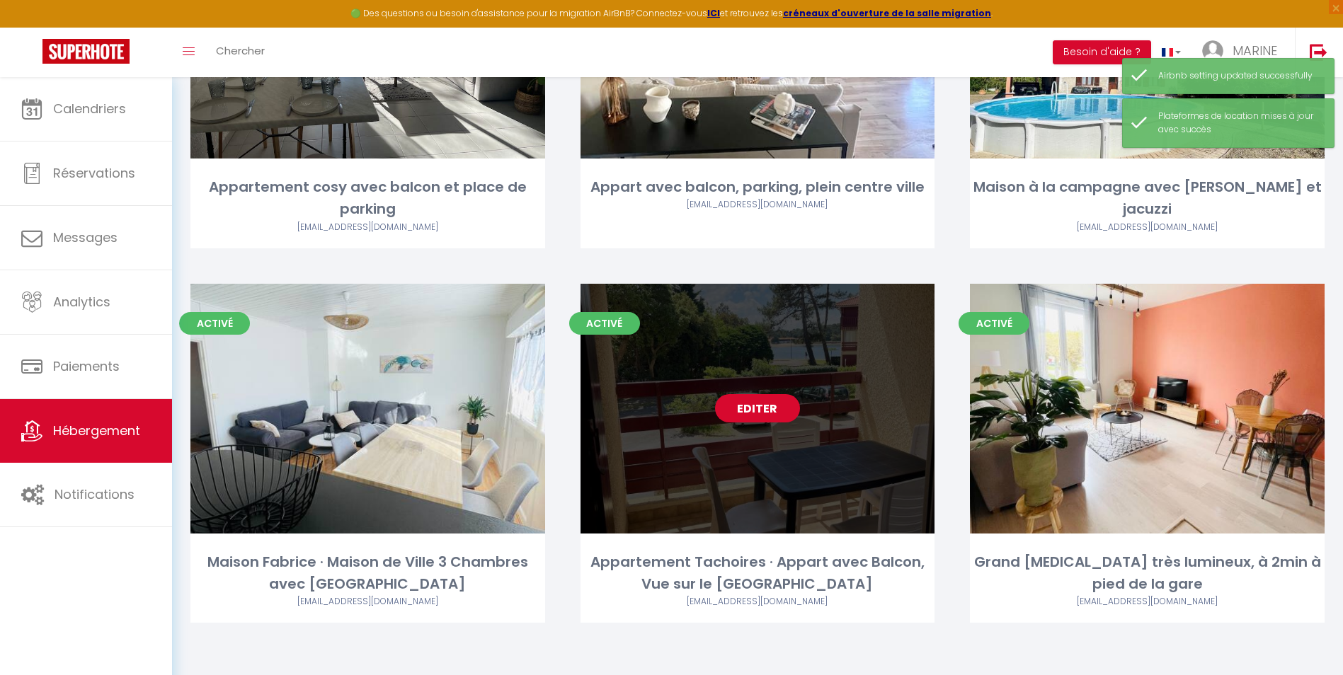
click at [753, 409] on link "Editer" at bounding box center [757, 408] width 85 height 28
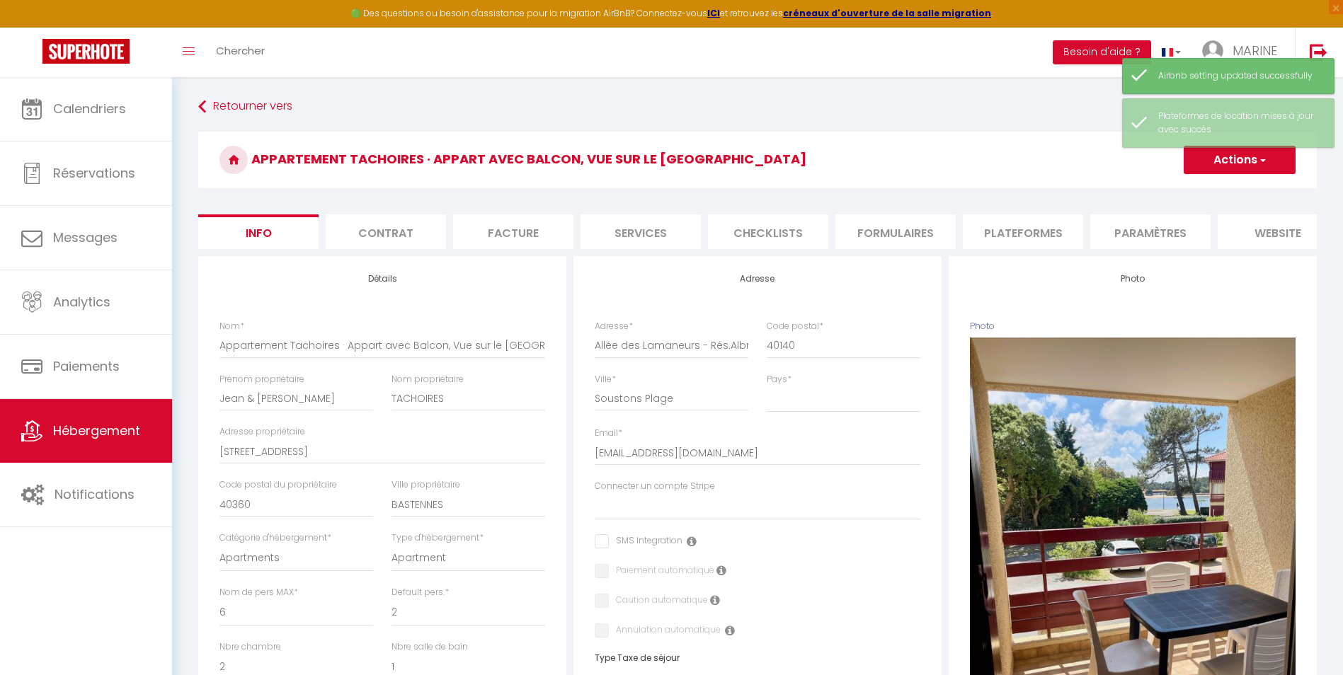
click at [1014, 232] on li "Plateformes" at bounding box center [1023, 232] width 120 height 35
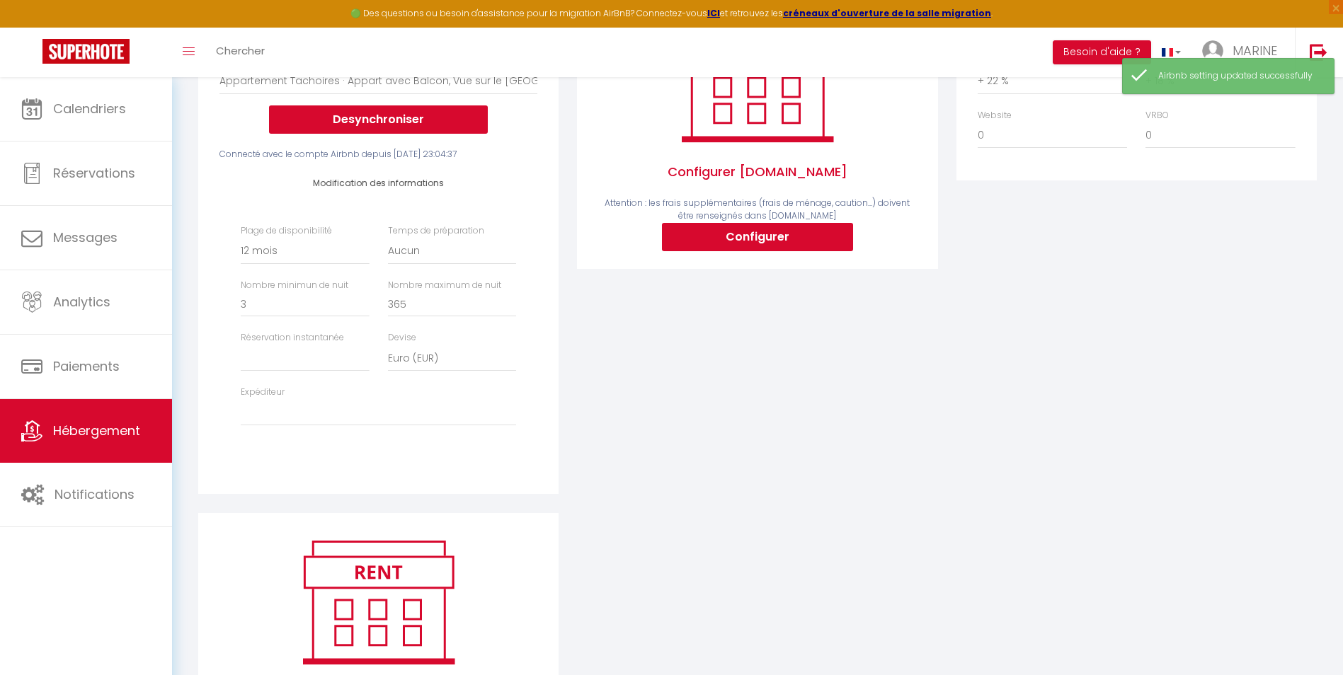
scroll to position [283, 0]
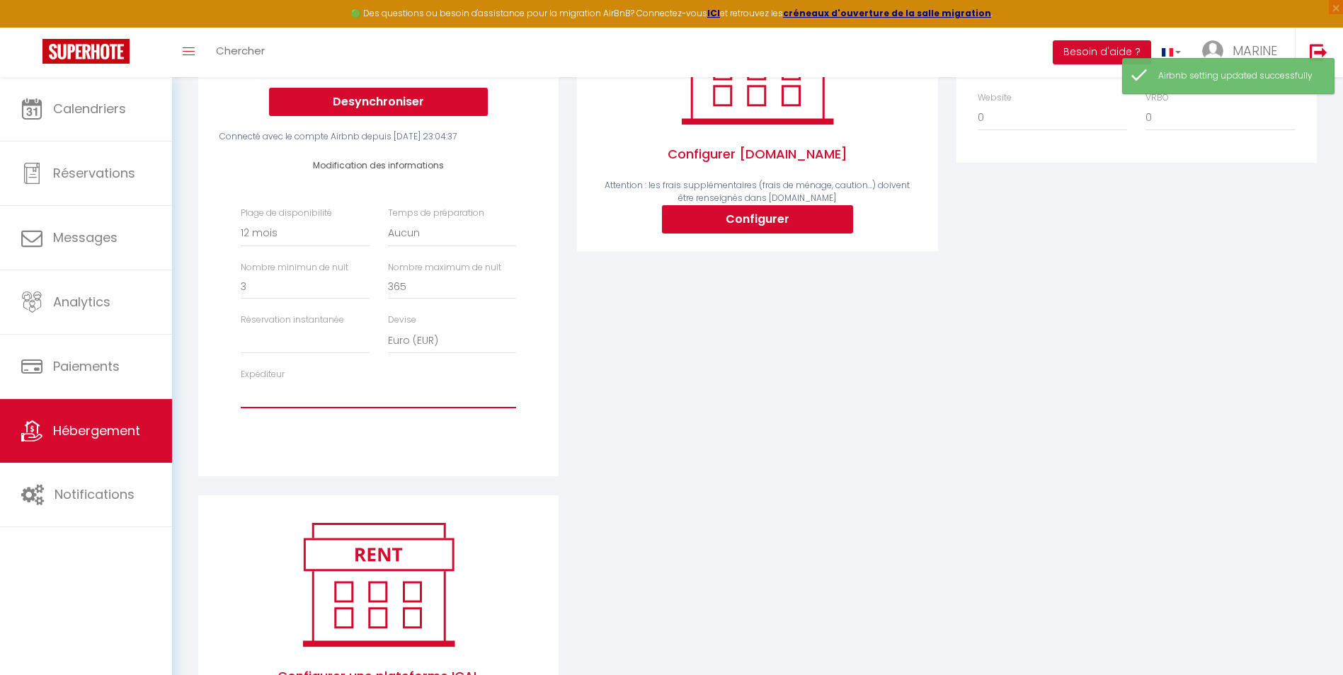
click at [252, 409] on select "marinetrupiano@hotmail.fr yeye.lamothe@gmail.com fabricedestaillats@orange.fr s…" at bounding box center [378, 395] width 275 height 27
click at [241, 392] on select "marinetrupiano@hotmail.fr yeye.lamothe@gmail.com fabricedestaillats@orange.fr s…" at bounding box center [378, 395] width 275 height 27
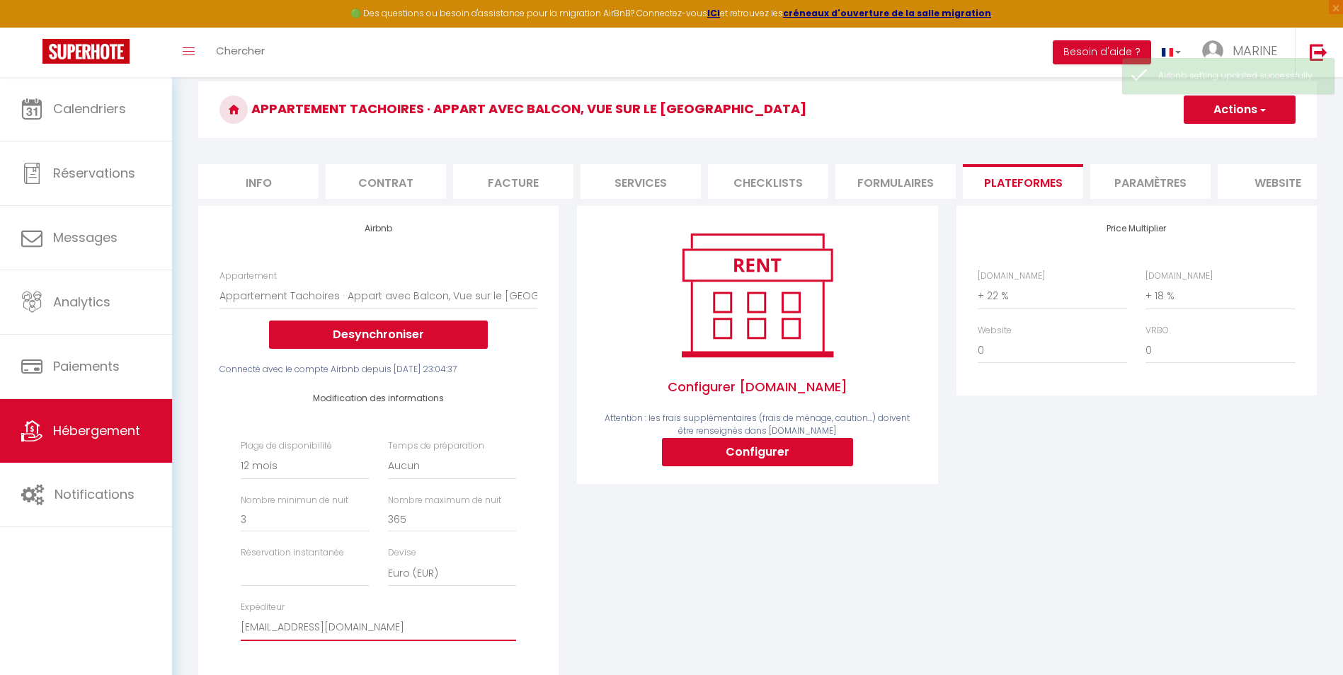
scroll to position [0, 0]
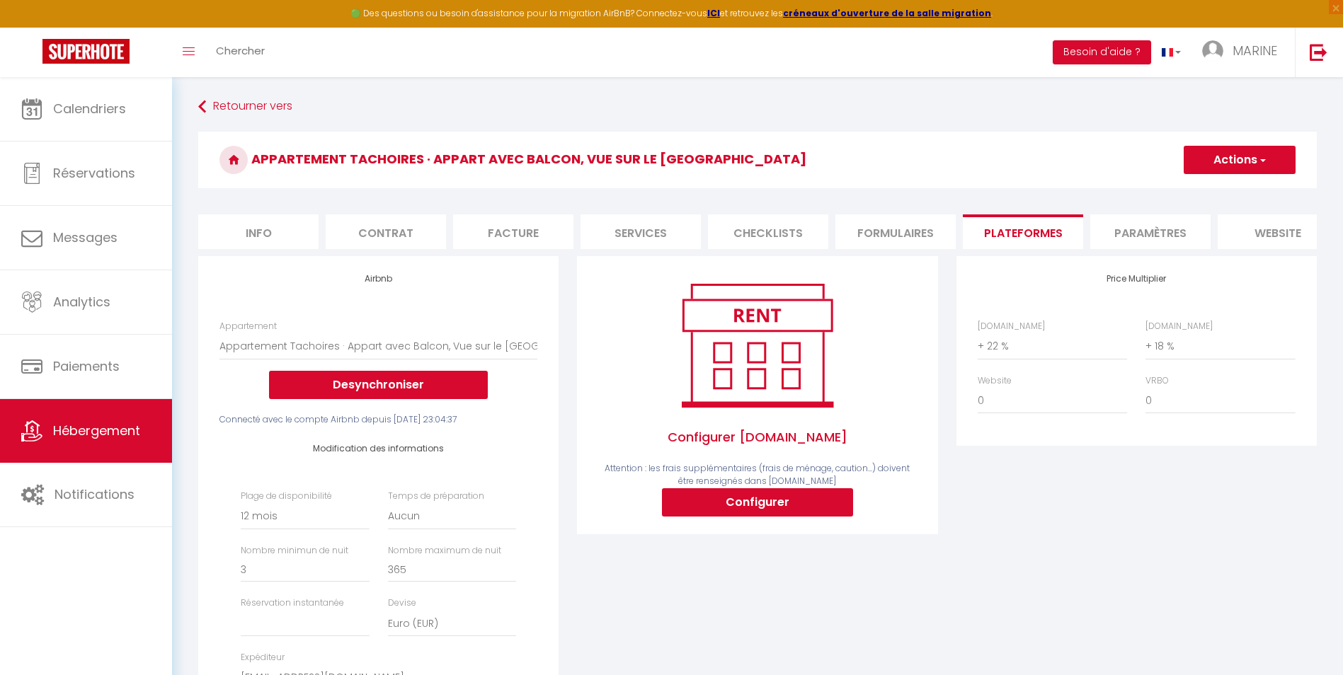
drag, startPoint x: 1229, startPoint y: 154, endPoint x: 1227, endPoint y: 178, distance: 24.9
click at [1229, 156] on button "Actions" at bounding box center [1240, 160] width 112 height 28
click at [1229, 192] on link "Enregistrer" at bounding box center [1239, 191] width 112 height 18
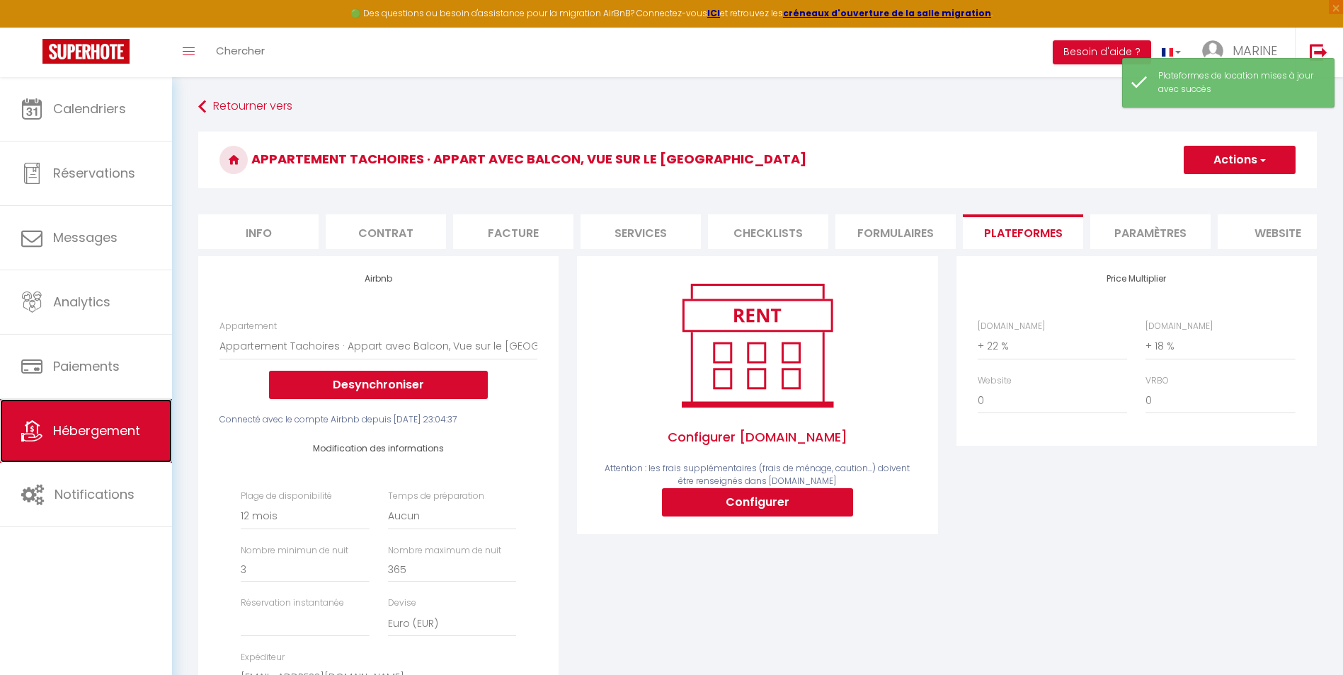
click at [66, 433] on span "Hébergement" at bounding box center [96, 431] width 87 height 18
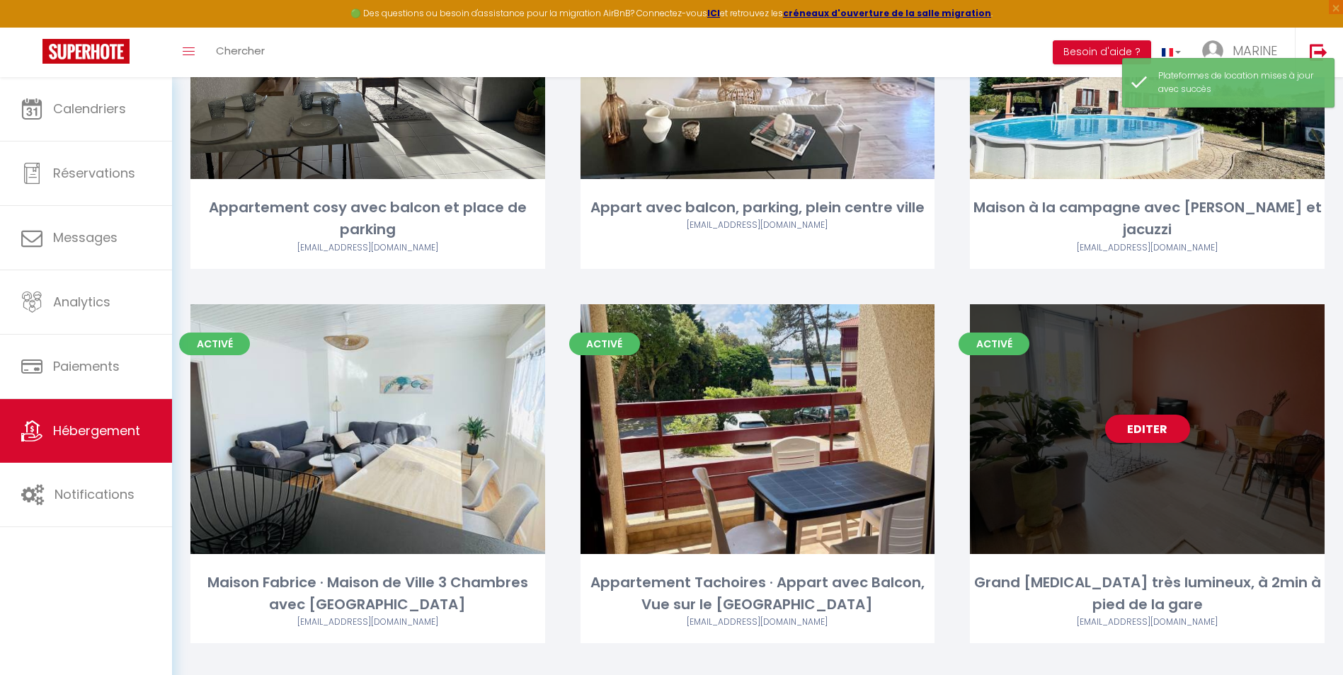
scroll to position [273, 0]
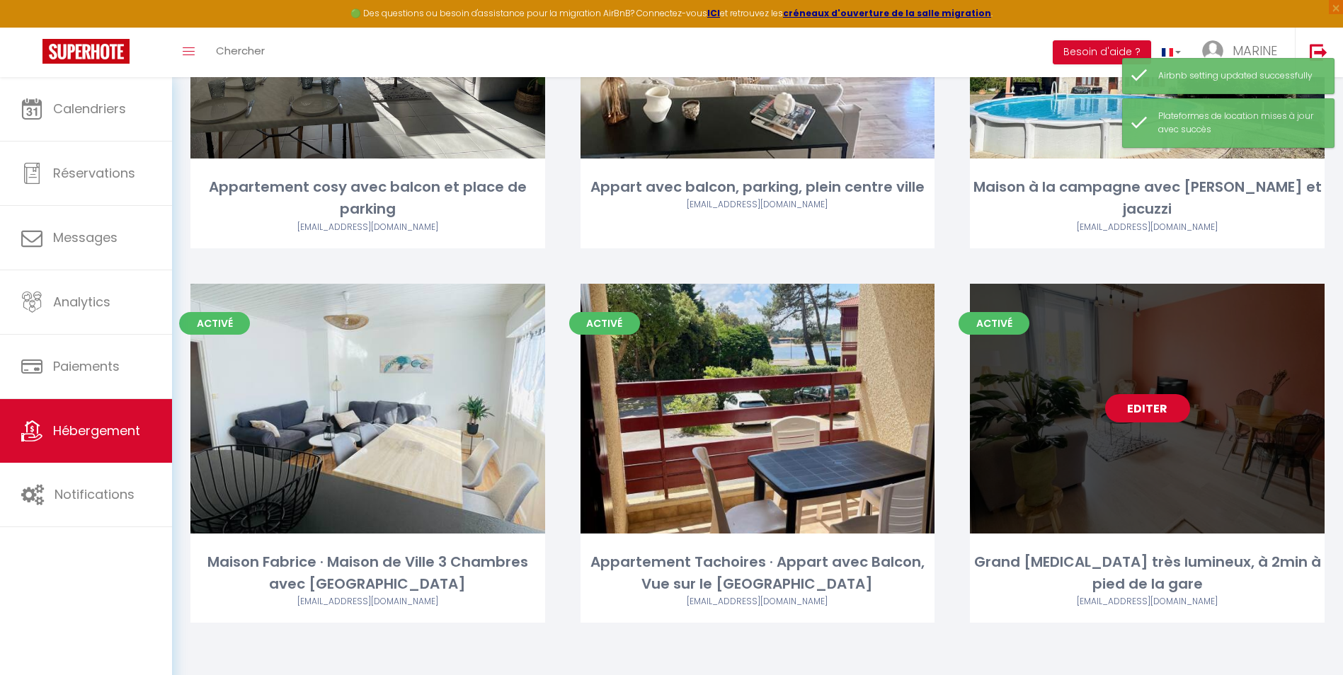
click at [1141, 408] on link "Editer" at bounding box center [1147, 408] width 85 height 28
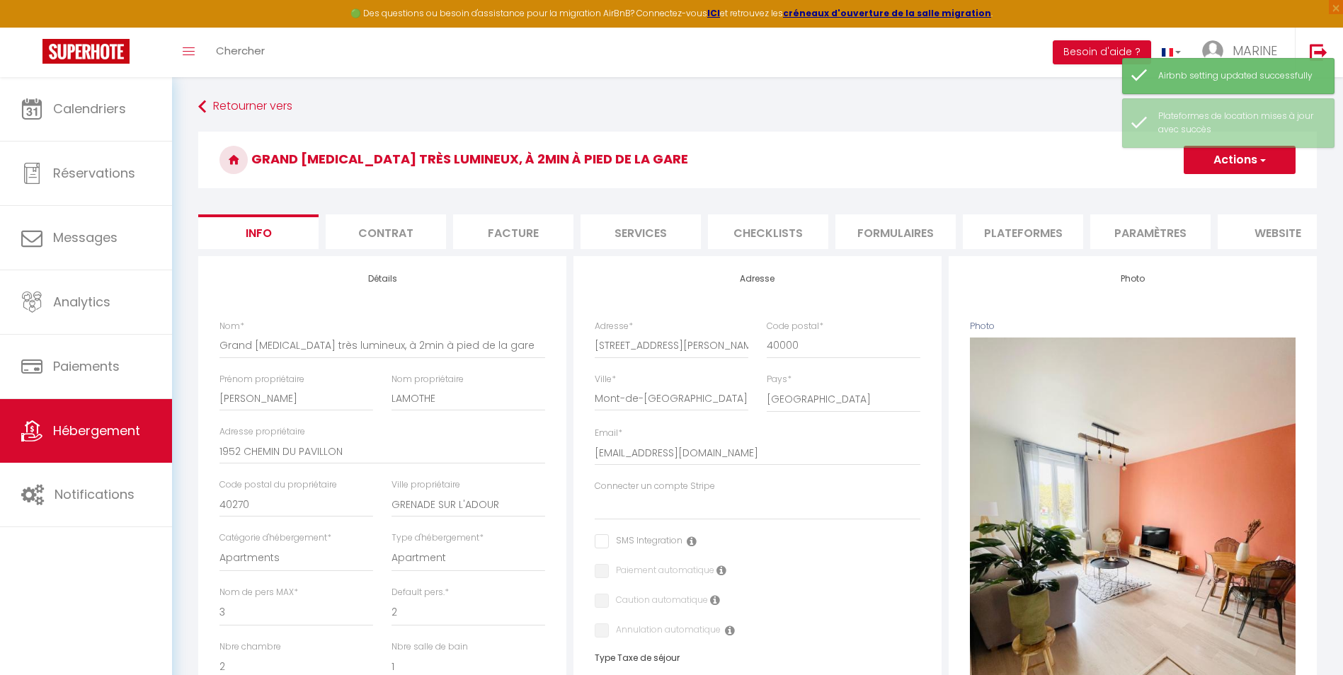
click at [1020, 235] on li "Plateformes" at bounding box center [1023, 232] width 120 height 35
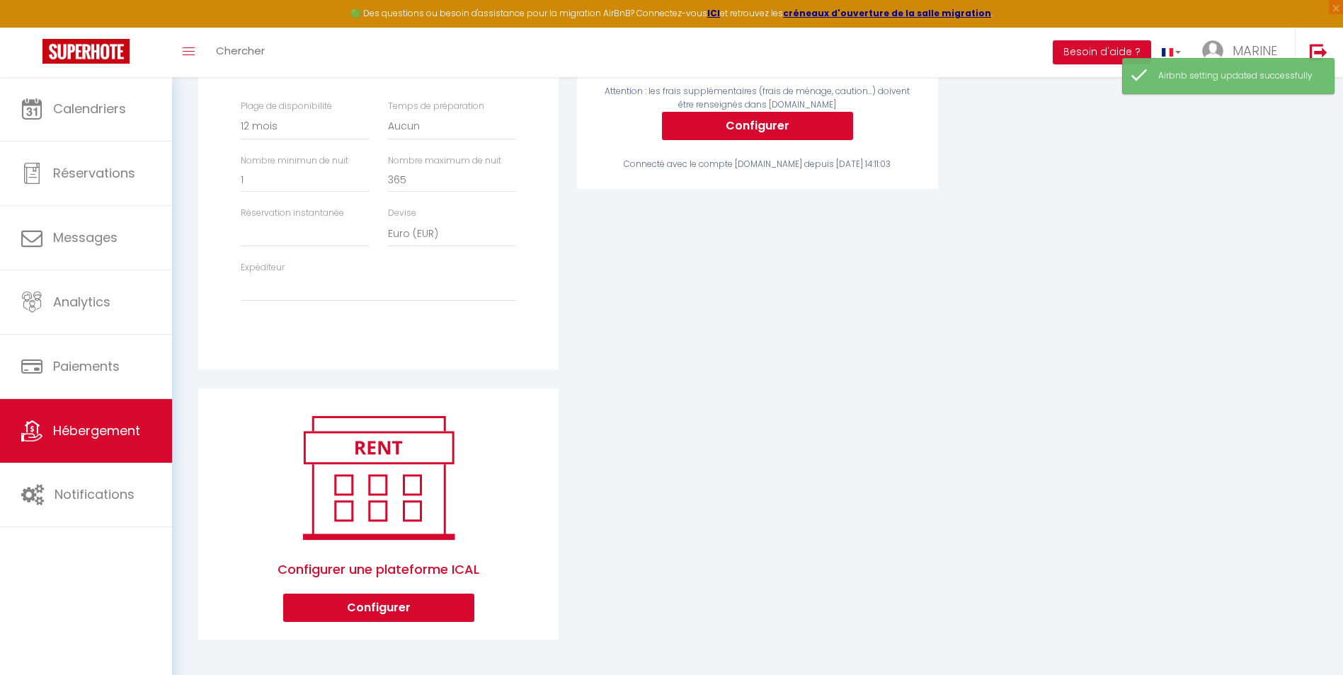
scroll to position [401, 0]
click at [256, 289] on select "marinetrupiano@hotmail.fr yeye.lamothe@gmail.com fabricedestaillats@orange.fr s…" at bounding box center [378, 288] width 275 height 27
click at [241, 275] on select "marinetrupiano@hotmail.fr yeye.lamothe@gmail.com fabricedestaillats@orange.fr s…" at bounding box center [378, 288] width 275 height 27
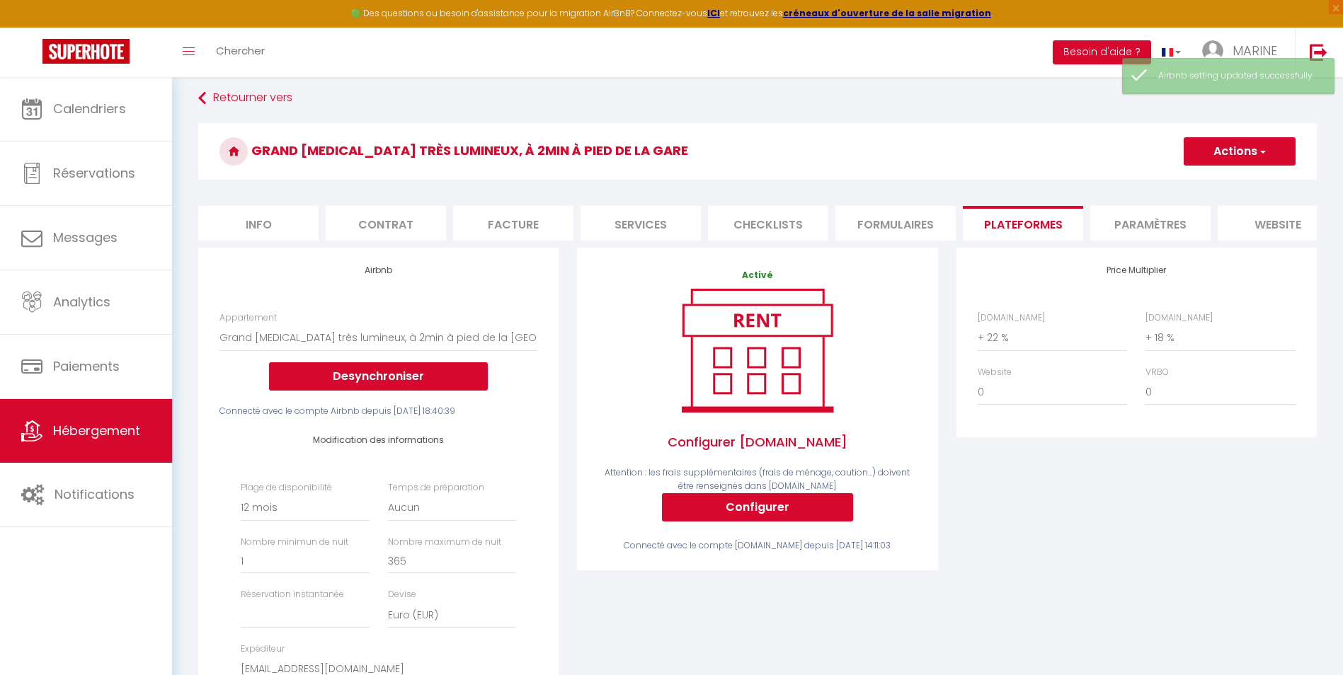
scroll to position [0, 0]
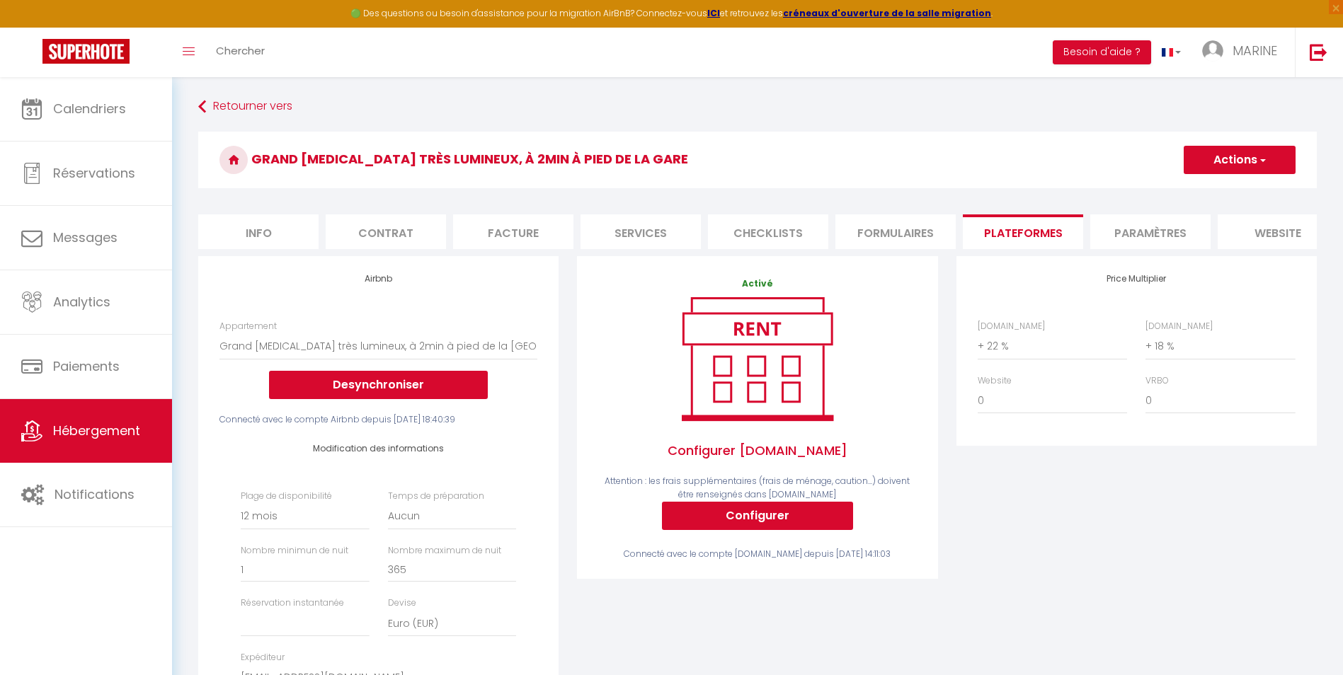
drag, startPoint x: 1236, startPoint y: 156, endPoint x: 1224, endPoint y: 184, distance: 31.1
click at [1236, 160] on button "Actions" at bounding box center [1240, 160] width 112 height 28
click at [1224, 195] on link "Enregistrer" at bounding box center [1239, 191] width 112 height 18
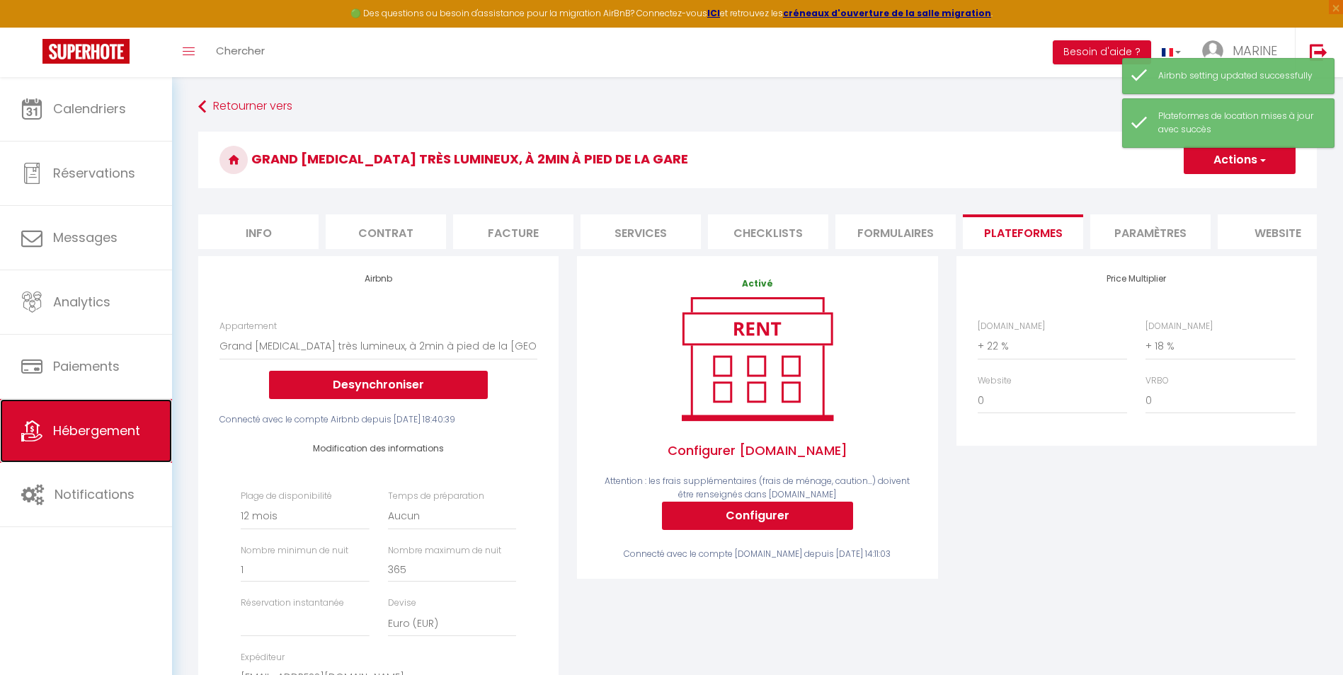
click at [74, 433] on span "Hébergement" at bounding box center [96, 431] width 87 height 18
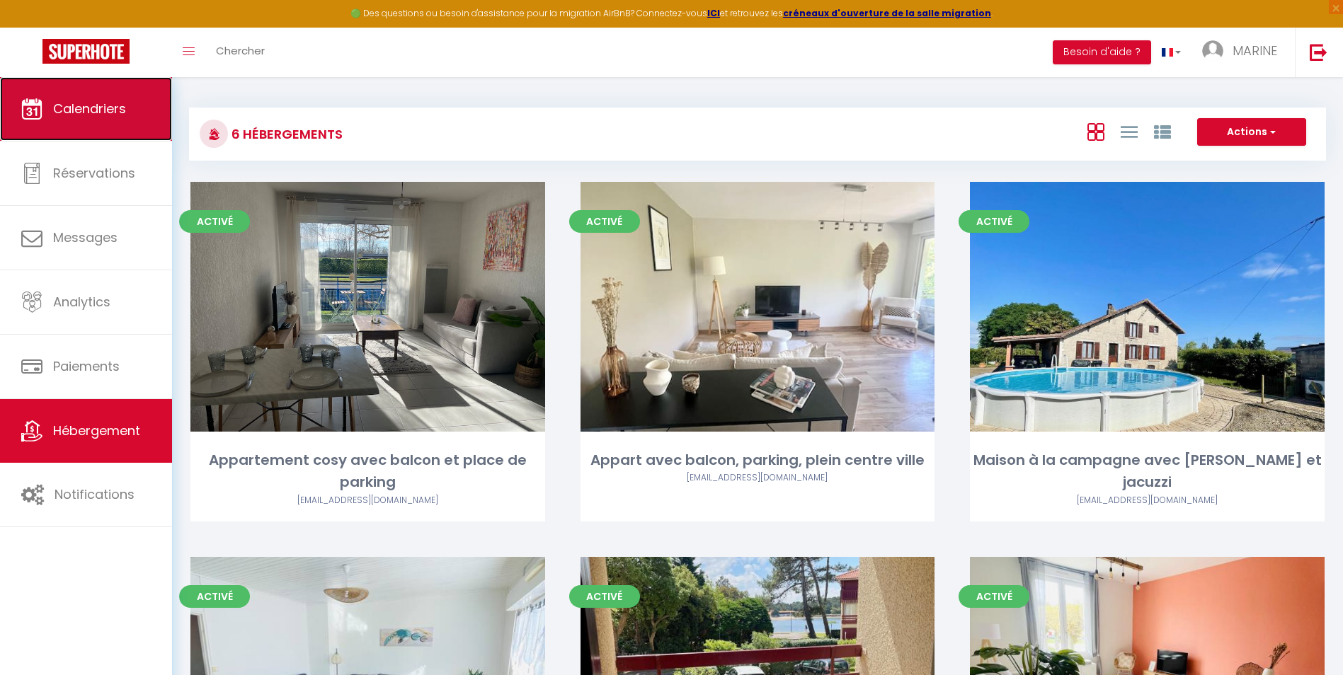
click at [77, 106] on span "Calendriers" at bounding box center [89, 109] width 73 height 18
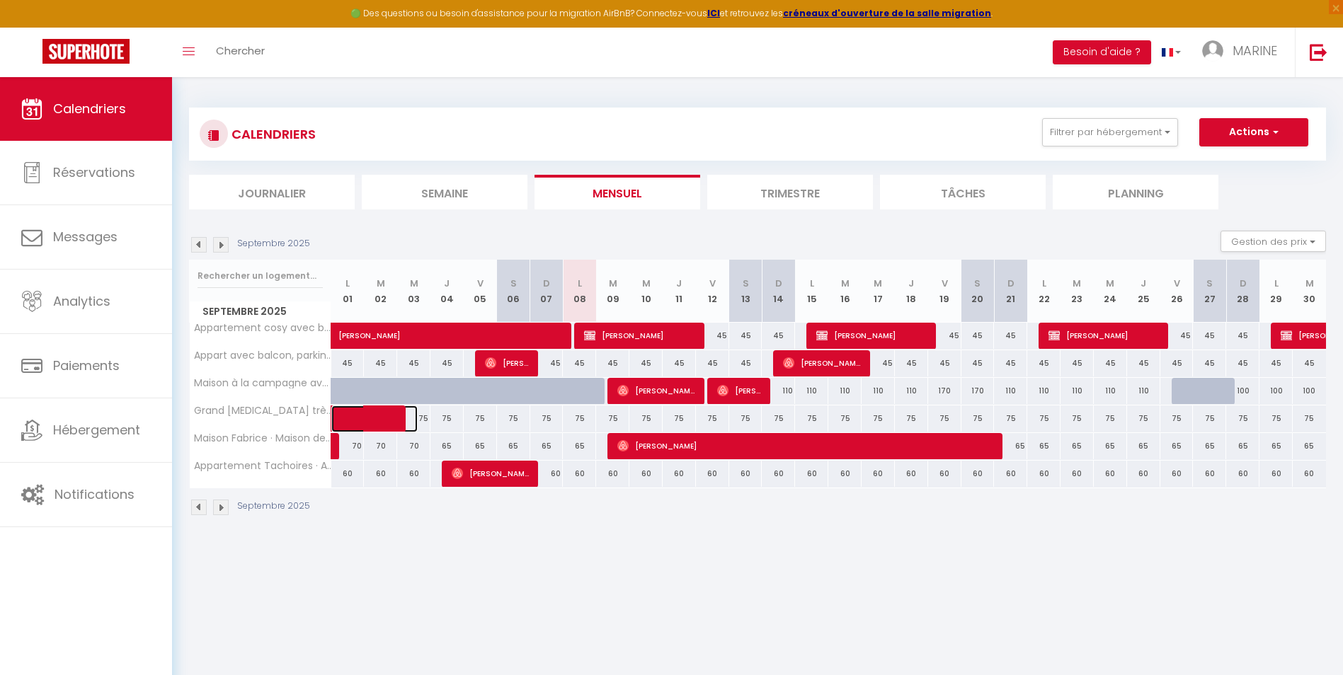
click at [382, 429] on span at bounding box center [385, 419] width 65 height 27
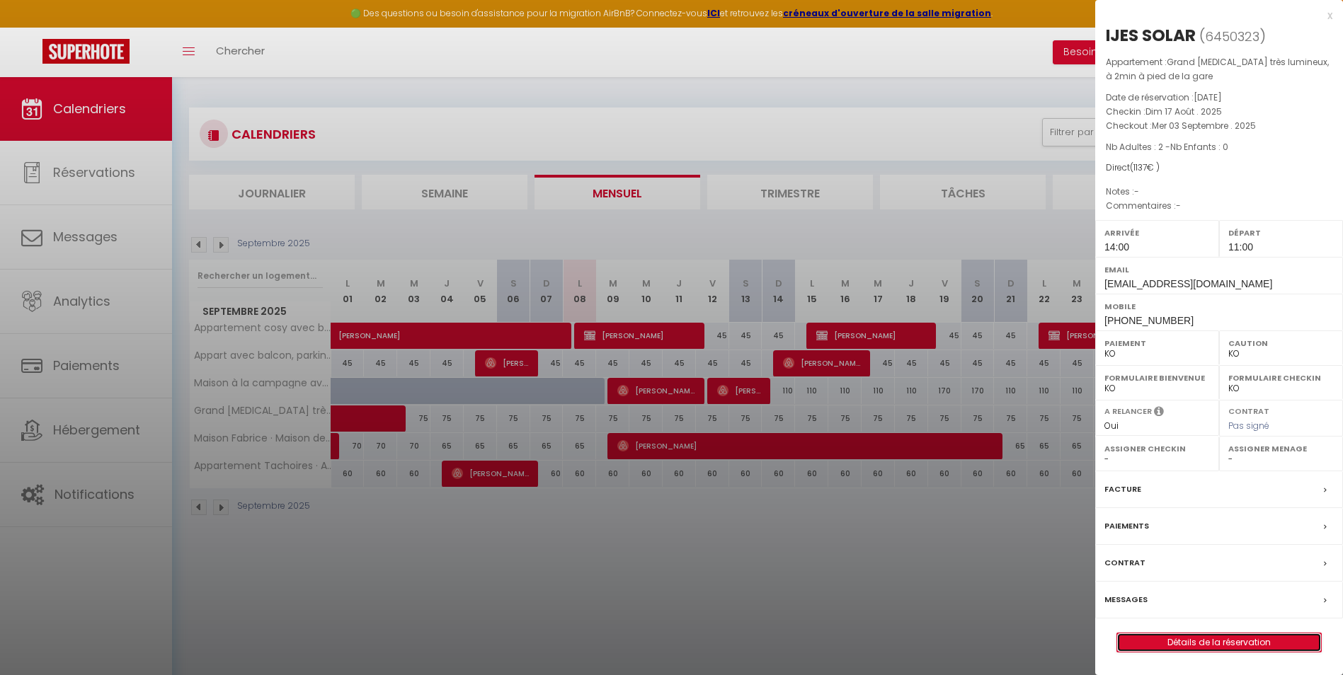
click at [1227, 636] on link "Détails de la réservation" at bounding box center [1219, 643] width 204 height 18
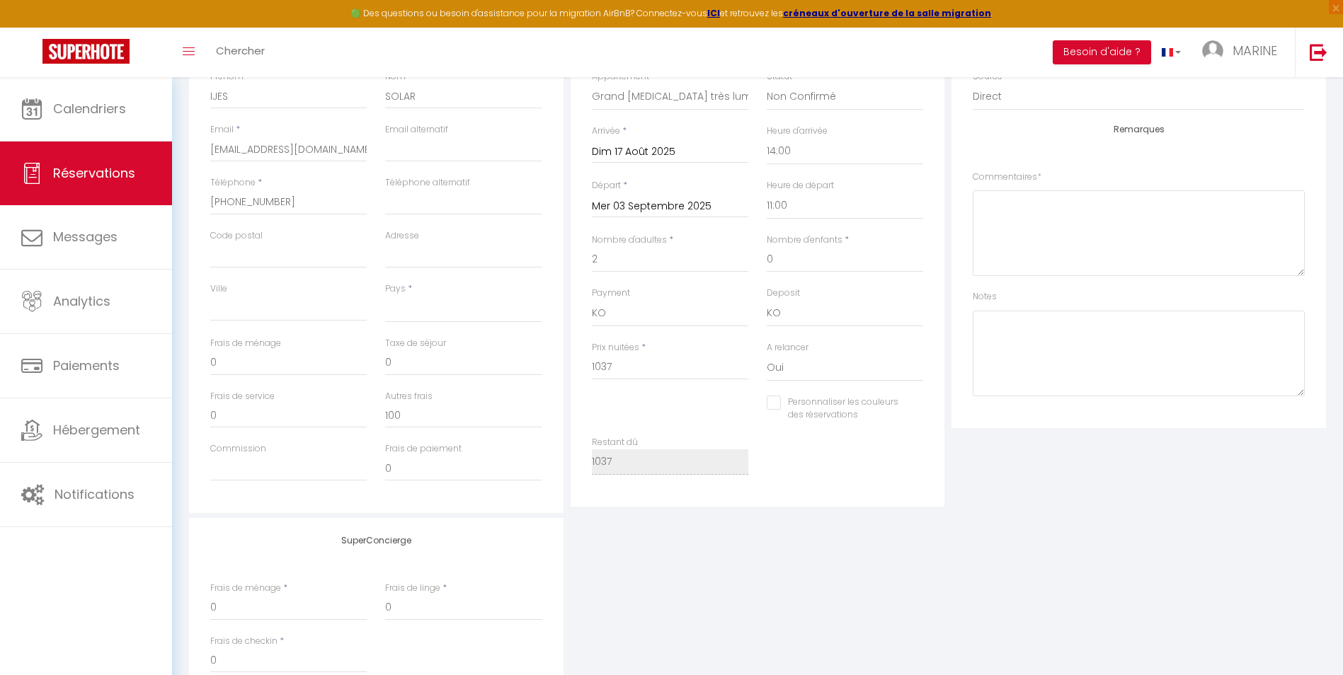
scroll to position [283, 0]
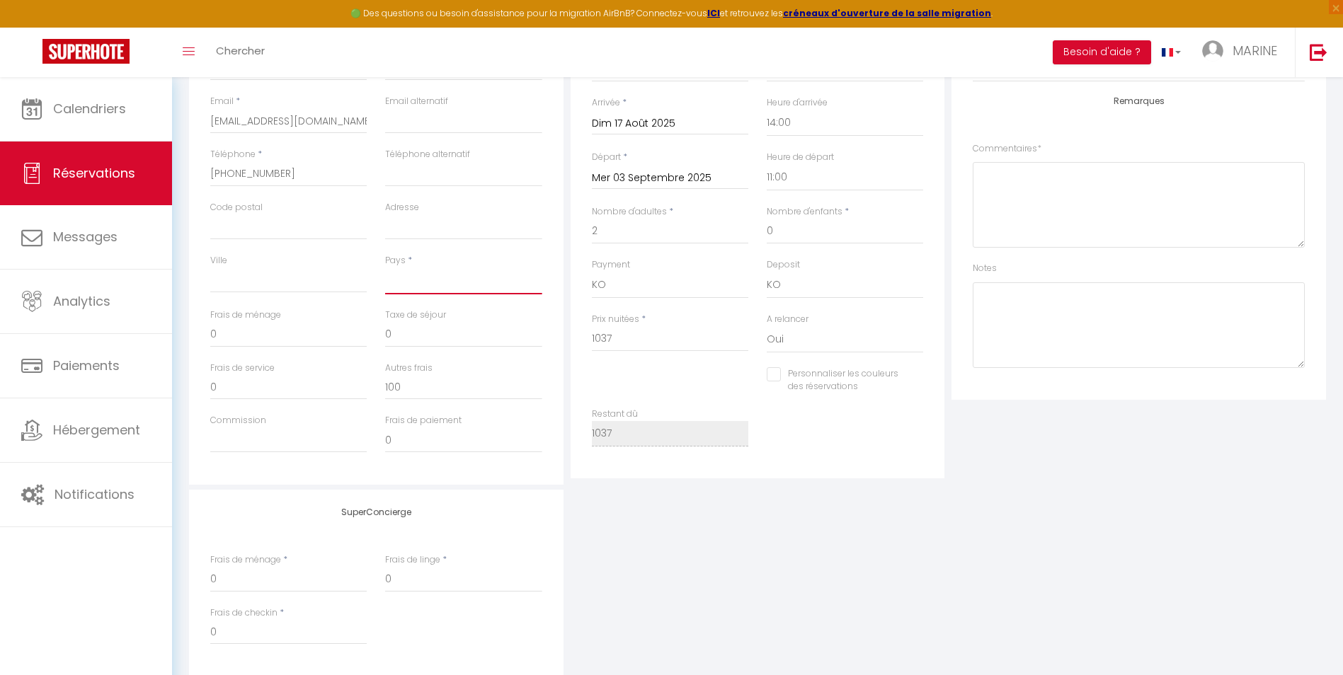
click at [403, 283] on select "France Portugal Afghanistan Albania Algeria American Samoa Andorra Angola Angui…" at bounding box center [463, 281] width 156 height 27
click at [385, 268] on select "France Portugal Afghanistan Albania Algeria American Samoa Andorra Angola Angui…" at bounding box center [463, 281] width 156 height 27
click at [1074, 436] on div "Plateformes Source Direct Airbnb.com Booking.com Chalet montagne Expedia Gite d…" at bounding box center [1139, 232] width 382 height 506
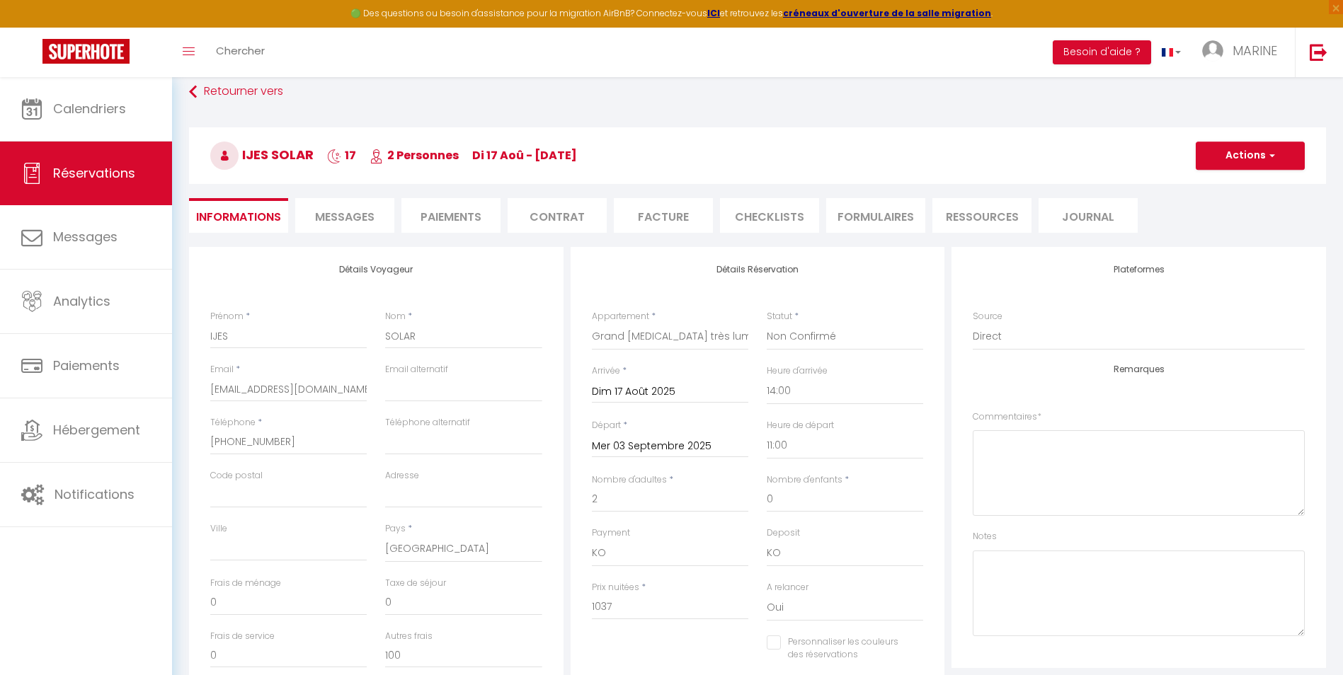
scroll to position [0, 0]
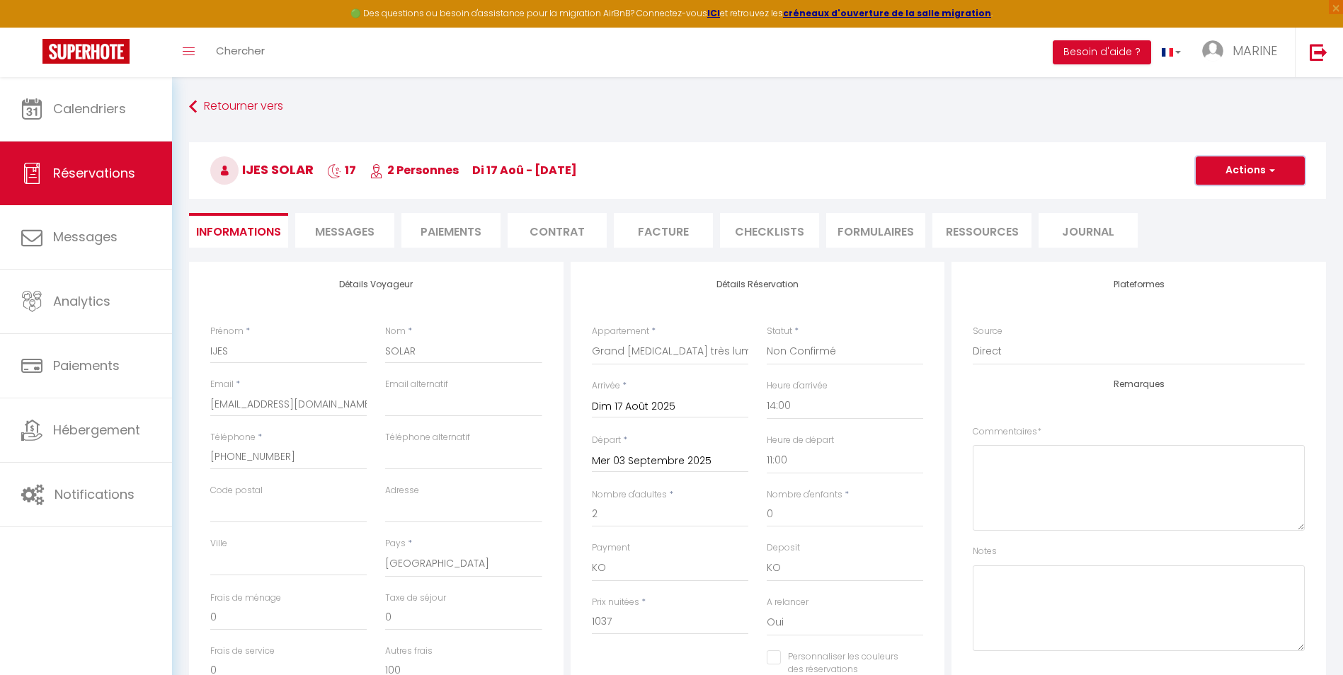
click at [1243, 169] on button "Actions" at bounding box center [1250, 170] width 109 height 28
click at [1233, 200] on link "Enregistrer" at bounding box center [1236, 202] width 112 height 18
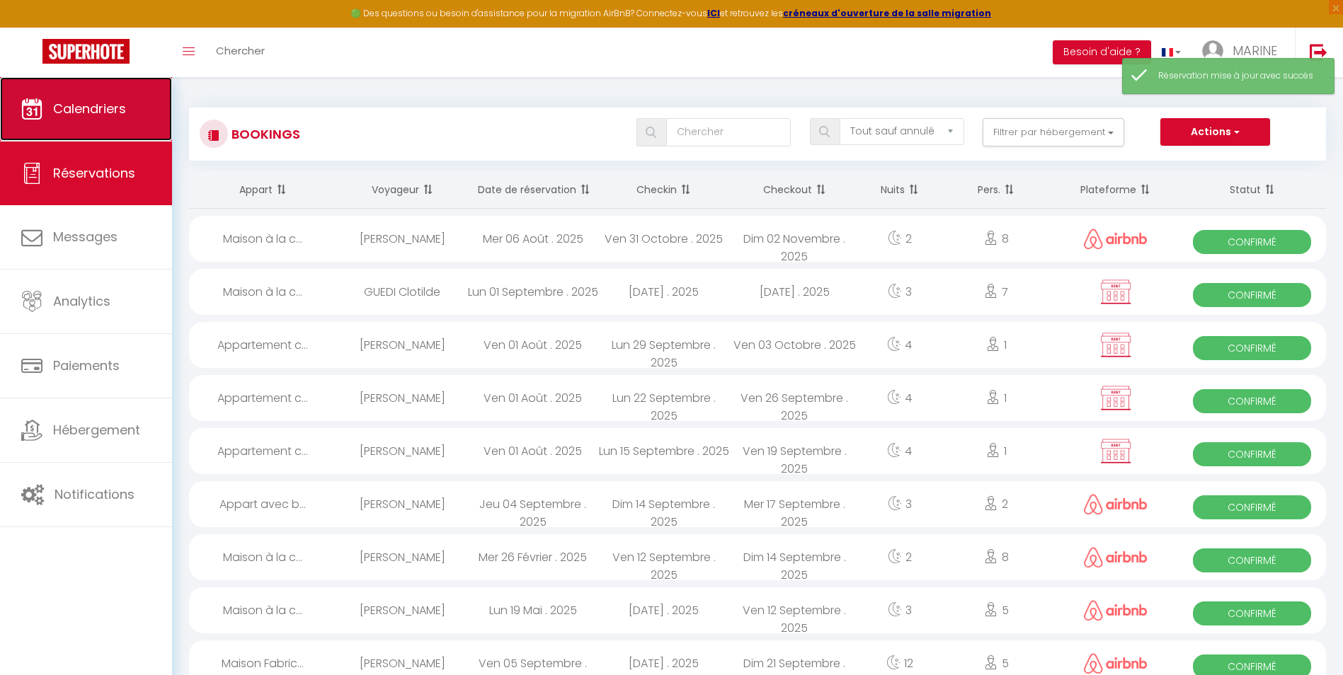
click at [74, 115] on span "Calendriers" at bounding box center [89, 109] width 73 height 18
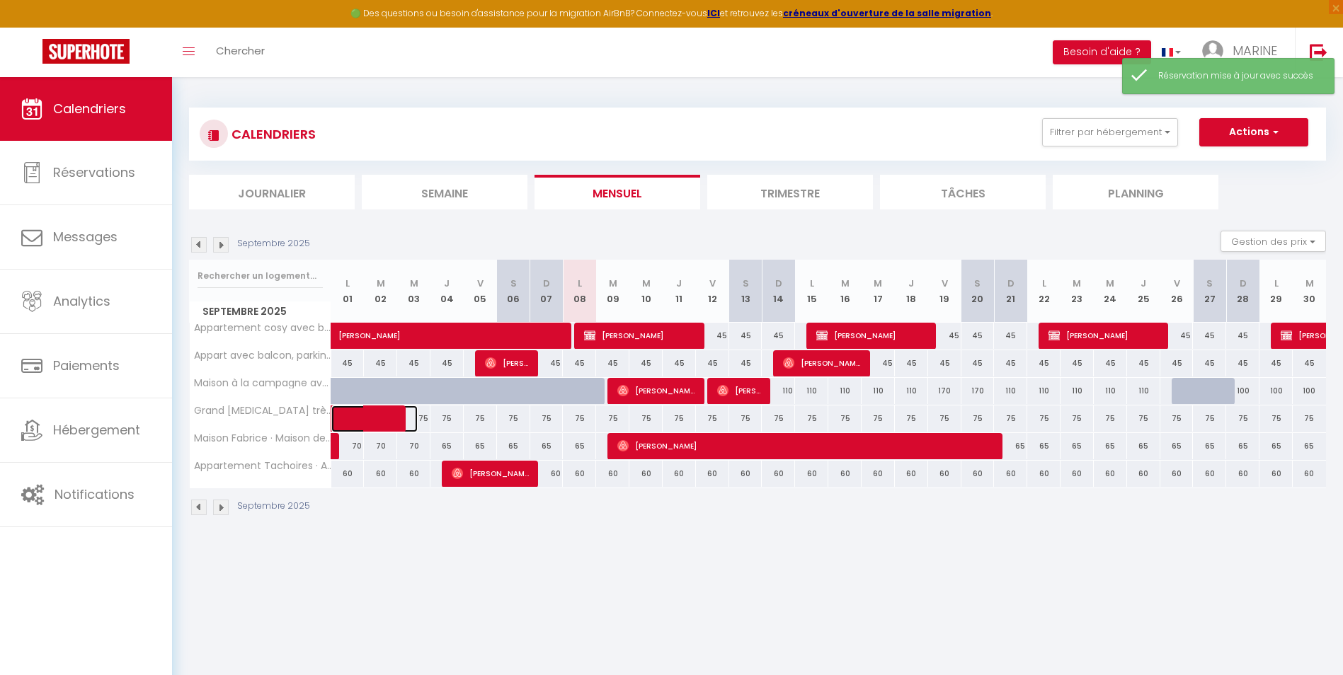
click at [363, 416] on span at bounding box center [385, 419] width 65 height 27
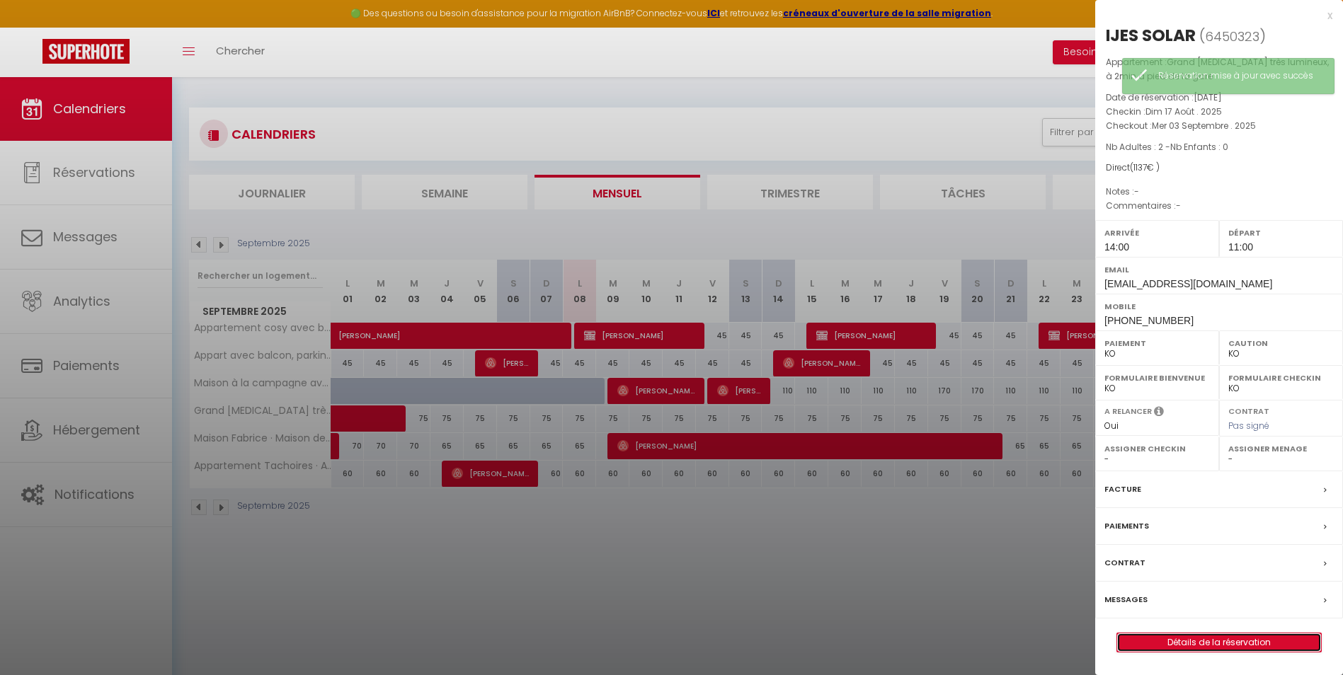
click at [1178, 642] on link "Détails de la réservation" at bounding box center [1219, 643] width 204 height 18
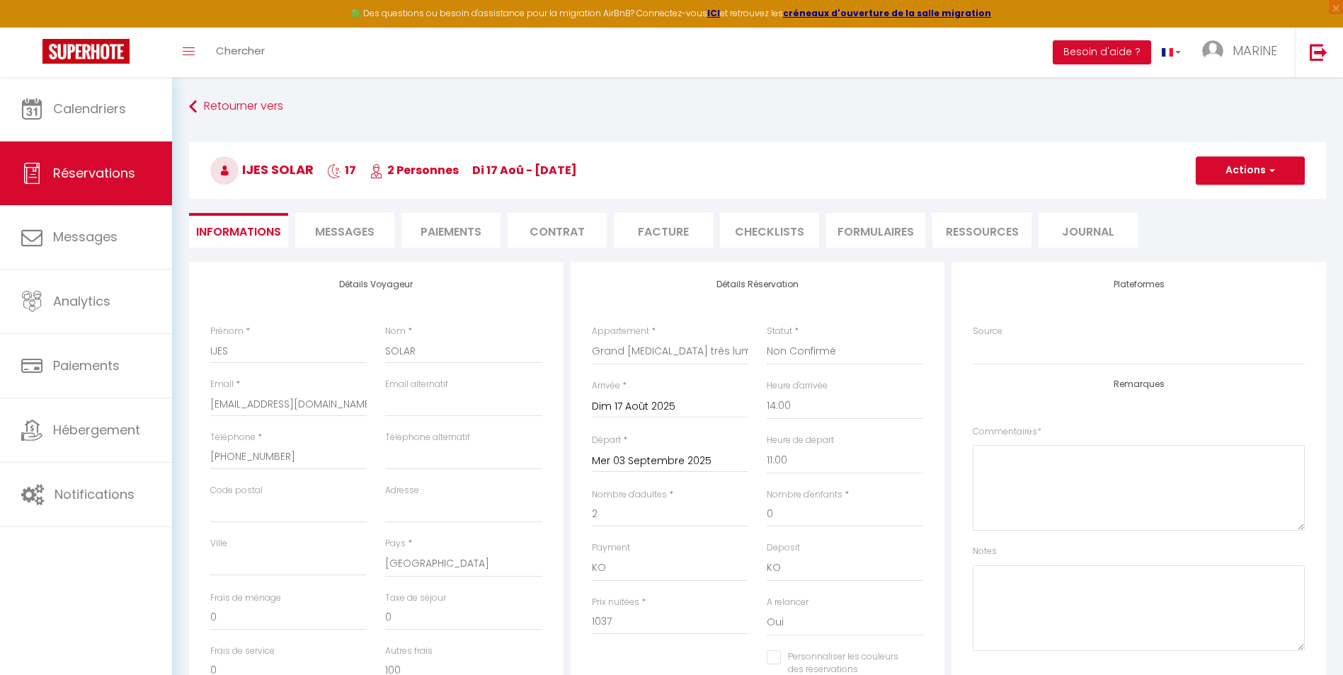
click at [654, 234] on li "Facture" at bounding box center [663, 230] width 99 height 35
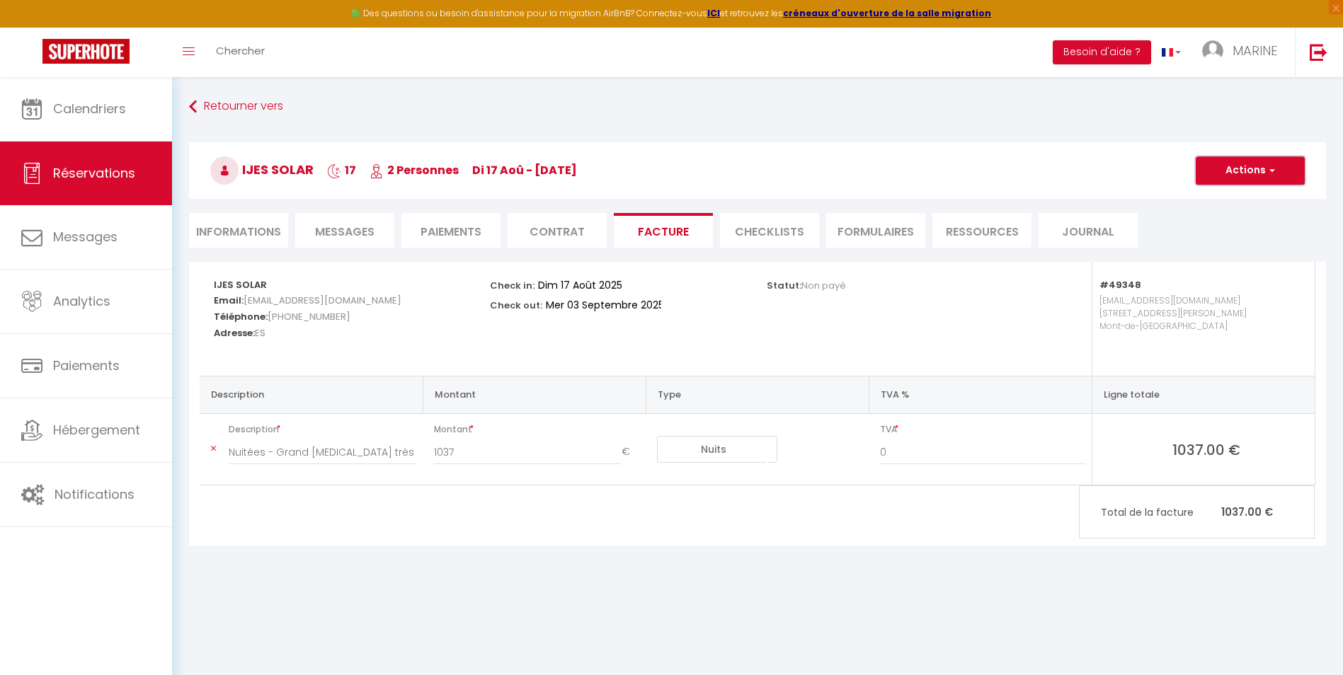
click at [1240, 171] on button "Actions" at bounding box center [1250, 170] width 109 height 28
click at [1228, 219] on link "Aperçu et éditer" at bounding box center [1239, 220] width 119 height 18
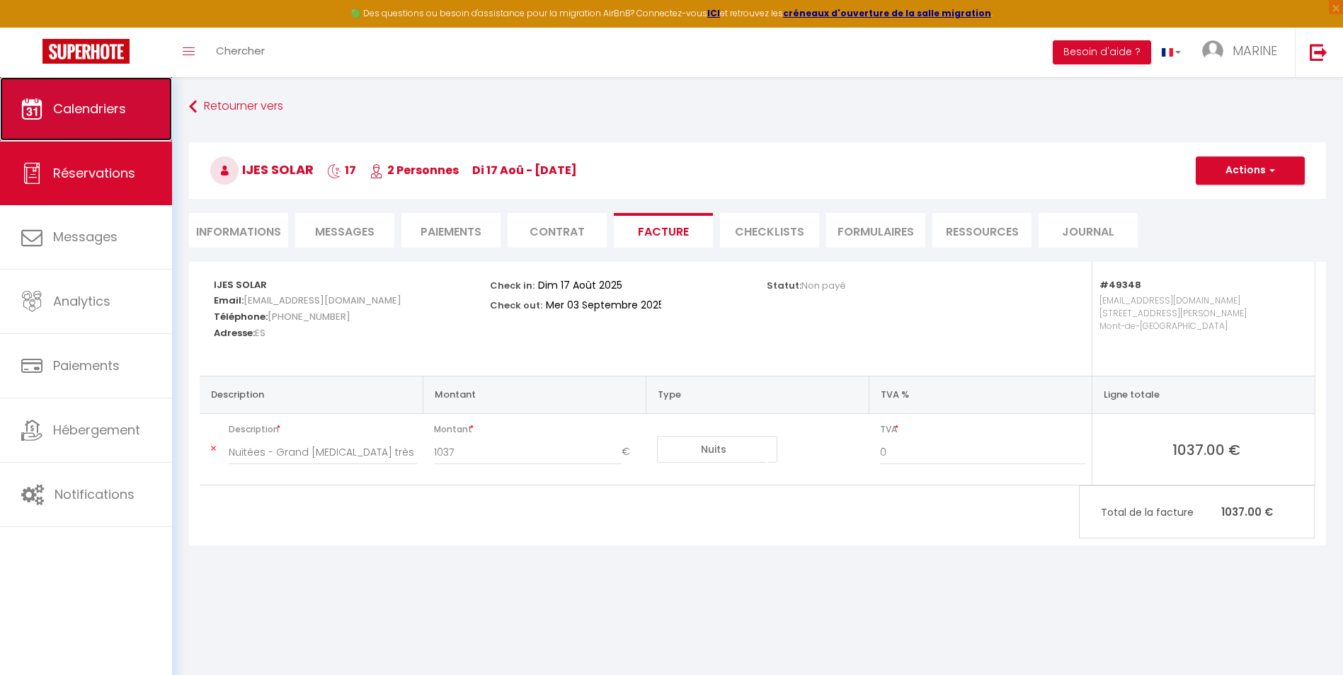
click at [79, 115] on span "Calendriers" at bounding box center [89, 109] width 73 height 18
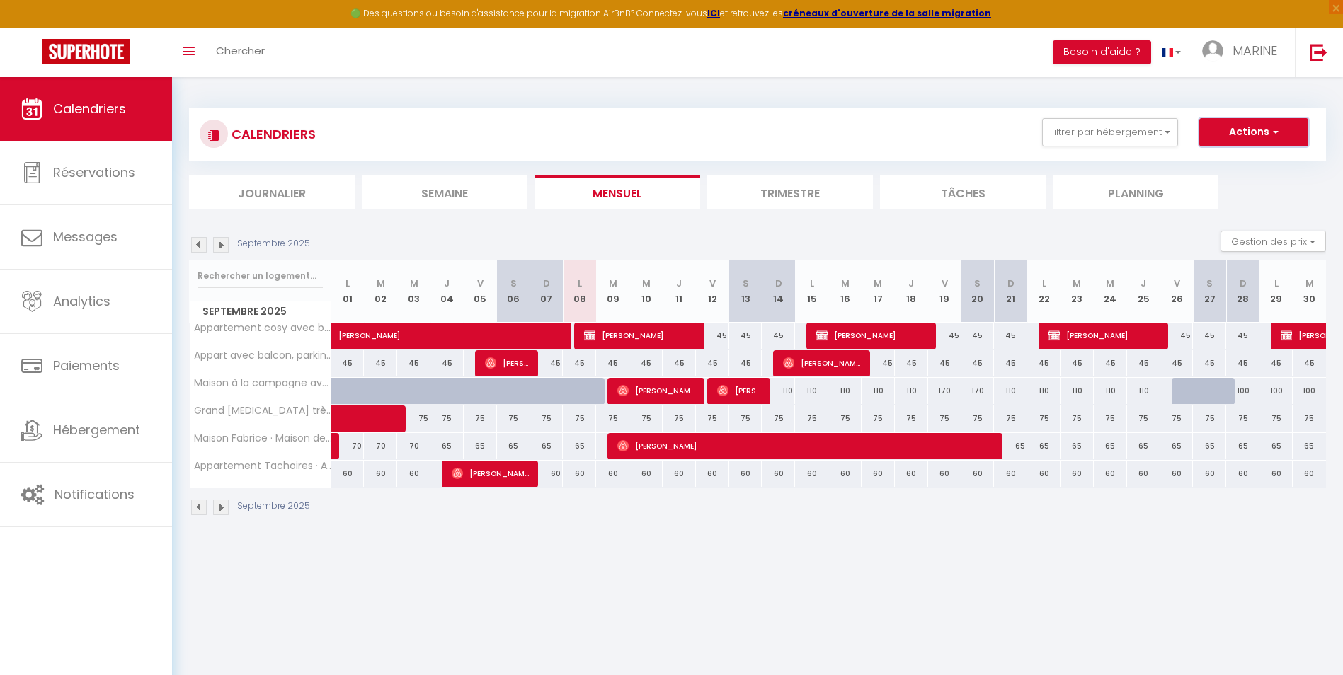
click at [1241, 134] on button "Actions" at bounding box center [1253, 132] width 109 height 28
click at [1220, 161] on link "Nouvelle réservation" at bounding box center [1239, 164] width 123 height 21
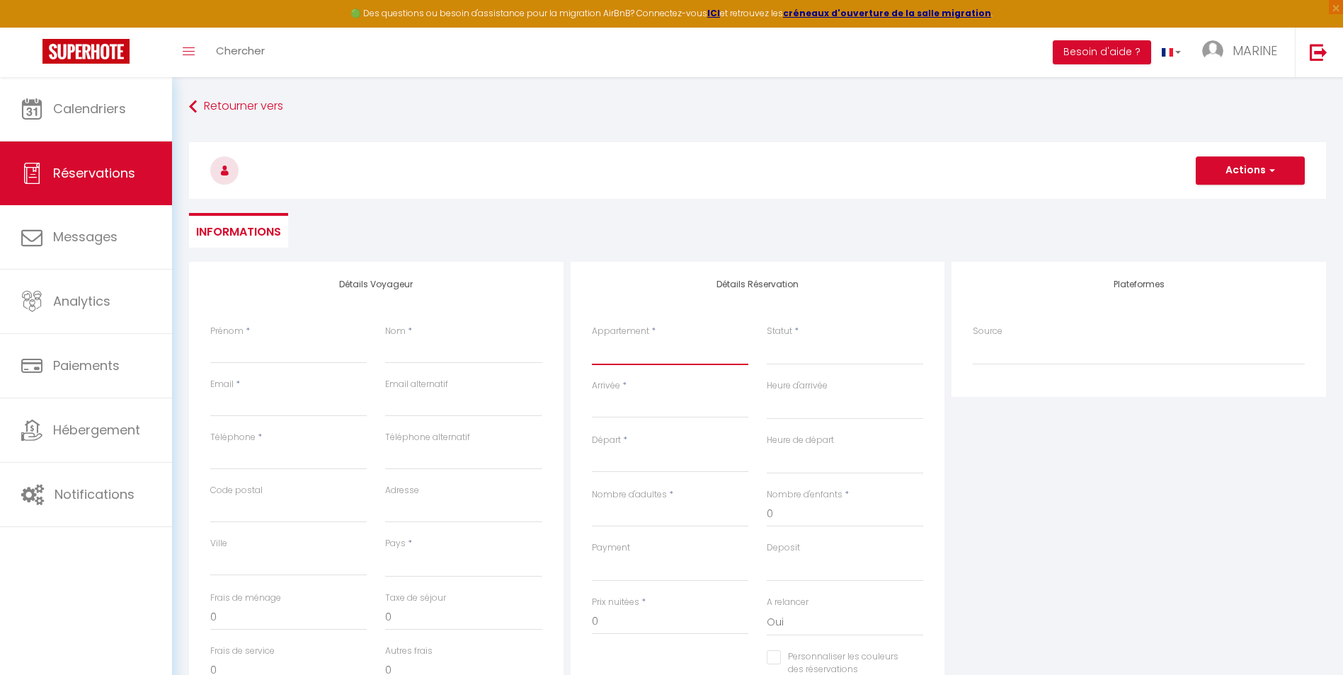
click at [707, 358] on select "Appartement cosy avec balcon et place de parking Appart avec balcon, parking, p…" at bounding box center [670, 351] width 156 height 27
click at [592, 338] on select "Appartement cosy avec balcon et place de parking Appart avec balcon, parking, p…" at bounding box center [670, 351] width 156 height 27
click at [794, 354] on select "Confirmé Non Confirmé Annulé Annulé par le voyageur No Show Request" at bounding box center [845, 351] width 156 height 27
click at [767, 338] on select "Confirmé Non Confirmé Annulé Annulé par le voyageur No Show Request" at bounding box center [845, 351] width 156 height 27
click at [620, 406] on input "Arrivée" at bounding box center [670, 407] width 156 height 18
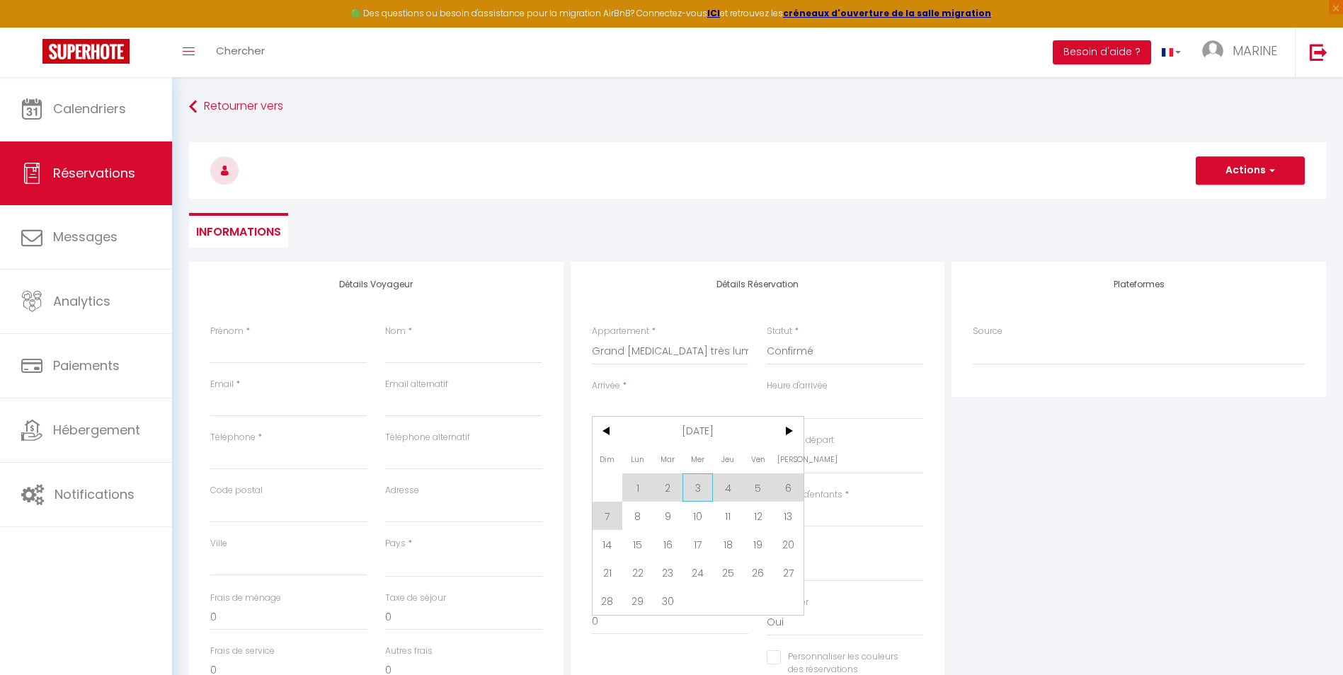
click at [699, 489] on span "3" at bounding box center [698, 488] width 30 height 28
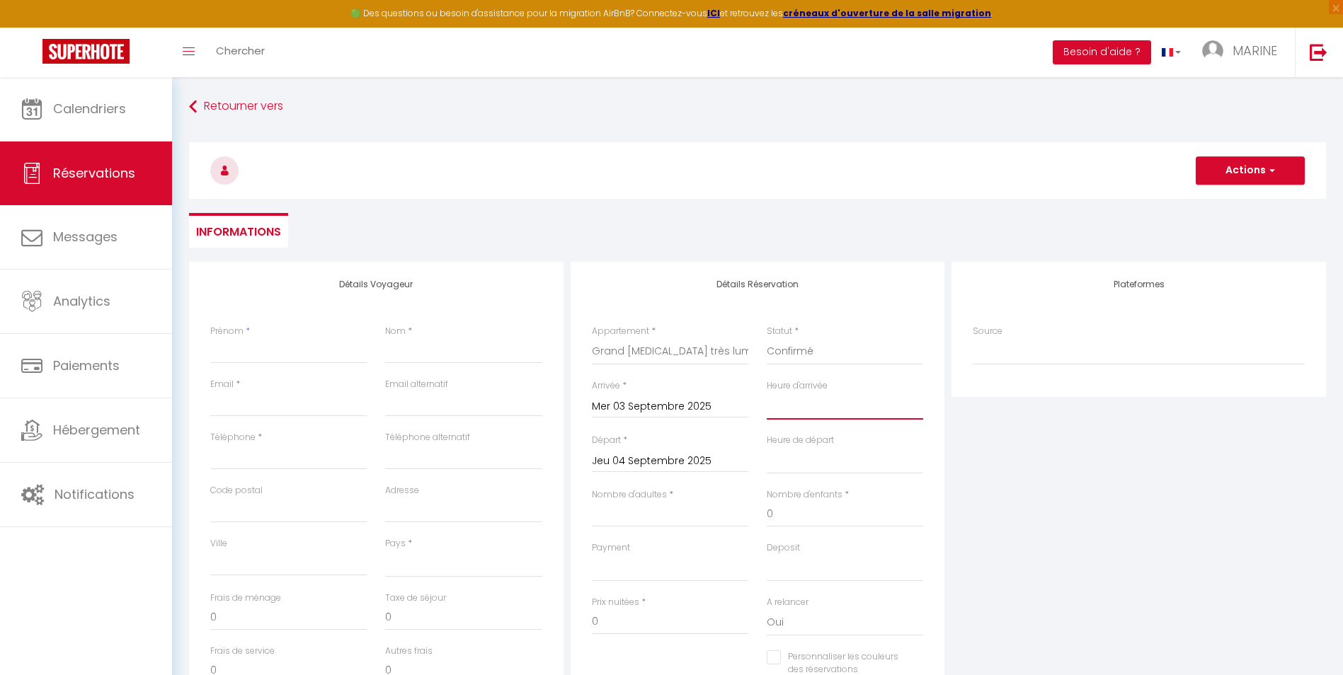
click at [806, 402] on select "00:00 00:30 01:00 01:30 02:00 02:30 03:00 03:30 04:00 04:30 05:00 05:30 06:00 0…" at bounding box center [845, 406] width 156 height 27
click at [767, 393] on select "00:00 00:30 01:00 01:30 02:00 02:30 03:00 03:30 04:00 04:30 05:00 05:30 06:00 0…" at bounding box center [845, 406] width 156 height 27
click at [726, 461] on input "Jeu 04 Septembre 2025" at bounding box center [670, 461] width 156 height 18
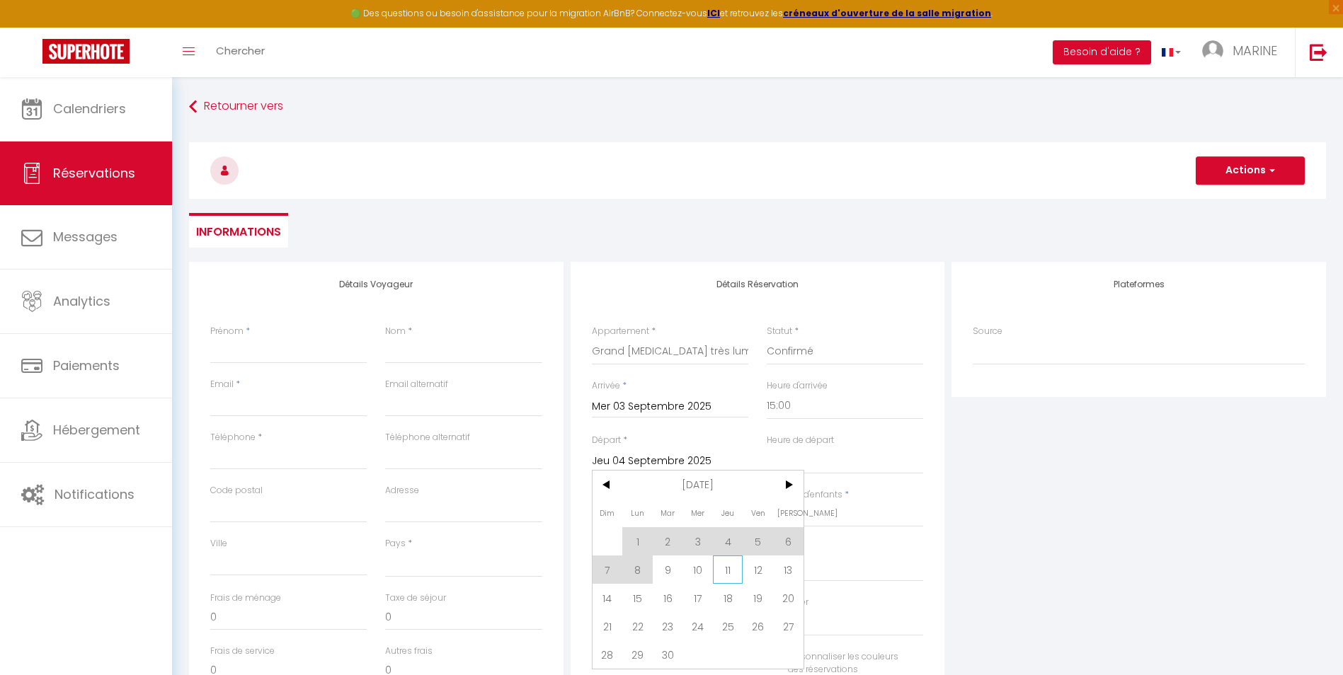
click at [727, 571] on span "11" at bounding box center [728, 570] width 30 height 28
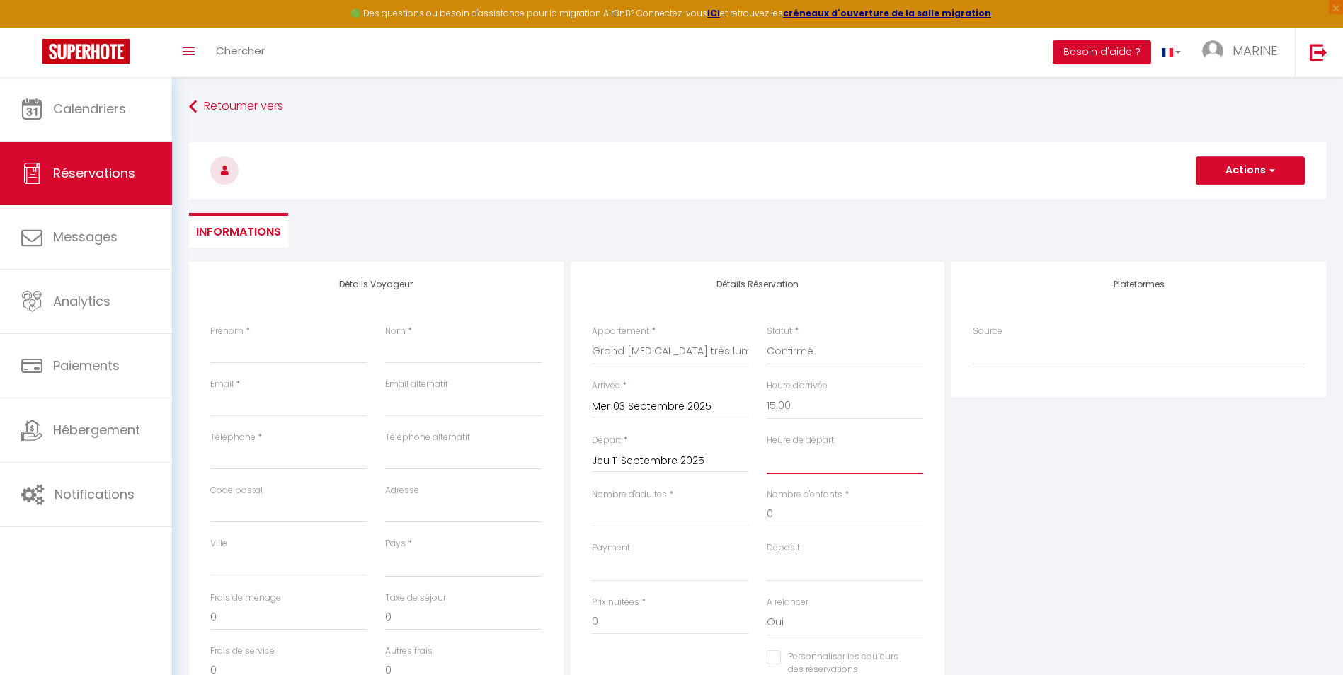
click at [792, 460] on select "00:00 00:30 01:00 01:30 02:00 02:30 03:00 03:30 04:00 04:30 05:00 05:30 06:00 0…" at bounding box center [845, 460] width 156 height 27
click at [767, 447] on select "00:00 00:30 01:00 01:30 02:00 02:30 03:00 03:30 04:00 04:30 05:00 05:30 06:00 0…" at bounding box center [845, 460] width 156 height 27
click at [659, 515] on input "Nombre d'adultes" at bounding box center [670, 514] width 156 height 25
click at [638, 566] on select "OK KO" at bounding box center [670, 568] width 156 height 27
click at [592, 555] on select "OK KO" at bounding box center [670, 568] width 156 height 27
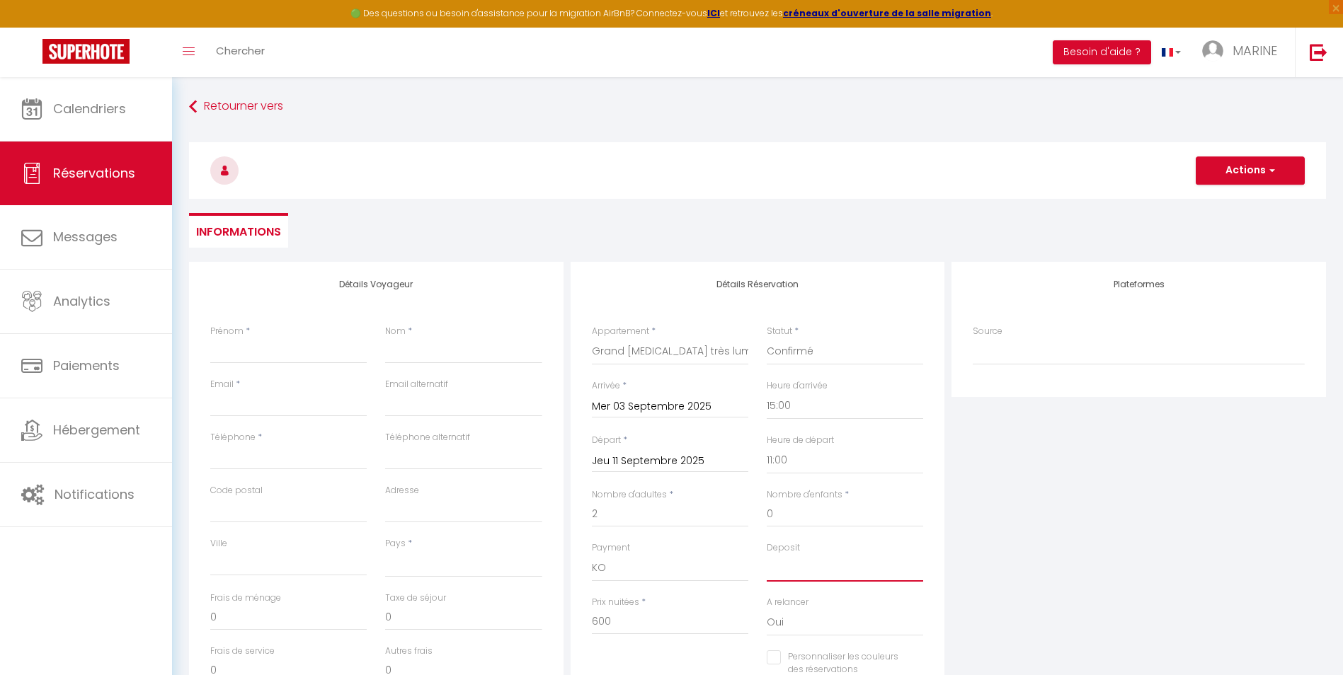
click at [794, 571] on select "OK KO" at bounding box center [845, 568] width 156 height 27
click at [767, 555] on select "OK KO" at bounding box center [845, 568] width 156 height 27
click at [792, 622] on select "Oui Non" at bounding box center [845, 623] width 156 height 27
click at [767, 610] on select "Oui Non" at bounding box center [845, 623] width 156 height 27
drag, startPoint x: 598, startPoint y: 623, endPoint x: 519, endPoint y: 617, distance: 78.8
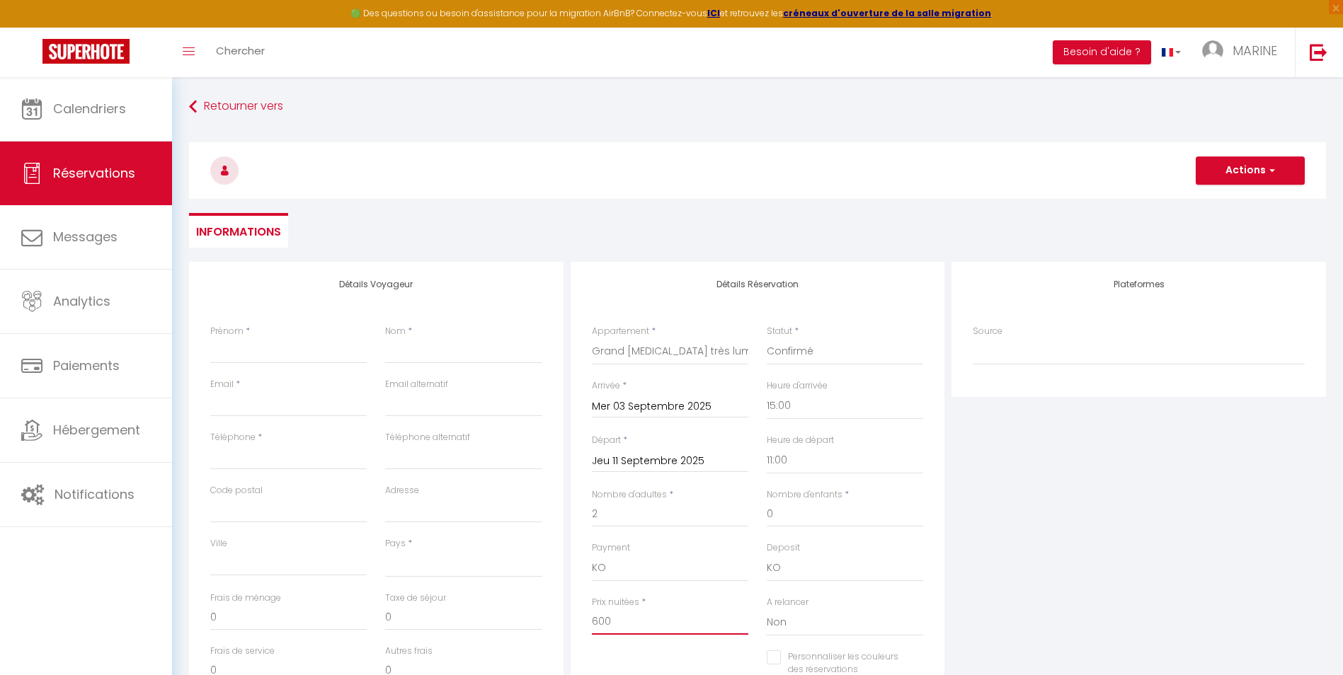
click at [517, 622] on div "Détails Voyageur Prénom * Nom * Email * Email alternatif Téléphone * Téléphone …" at bounding box center [758, 515] width 1144 height 506
click at [1022, 544] on div "Plateformes Source Direct Airbnb.com Booking.com Chalet montagne Expedia Gite d…" at bounding box center [1139, 515] width 382 height 506
click at [256, 359] on input "Prénom" at bounding box center [288, 350] width 156 height 25
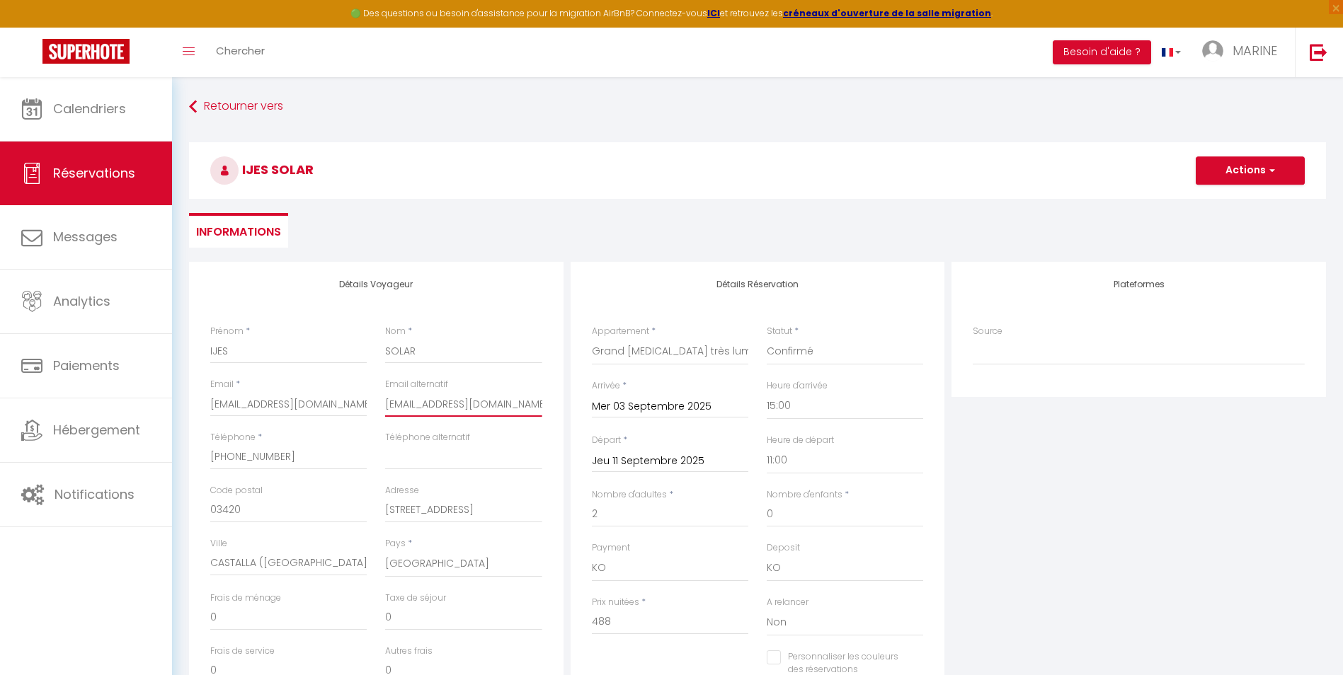
drag, startPoint x: 528, startPoint y: 408, endPoint x: 359, endPoint y: 392, distance: 169.2
click at [359, 392] on div "Email * vpeiro@ijessolar.com Email alternatif ccastaner@ijessolar.com" at bounding box center [376, 404] width 350 height 53
click at [302, 622] on input "0" at bounding box center [288, 617] width 156 height 25
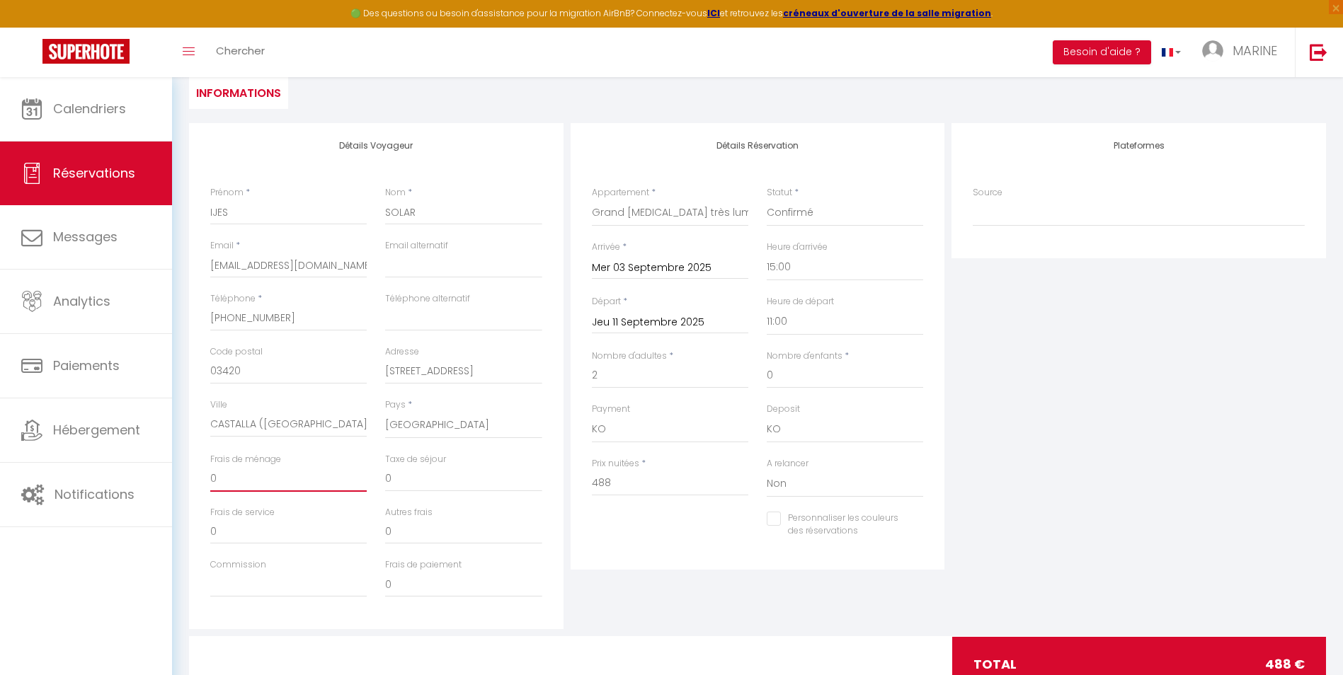
scroll to position [142, 0]
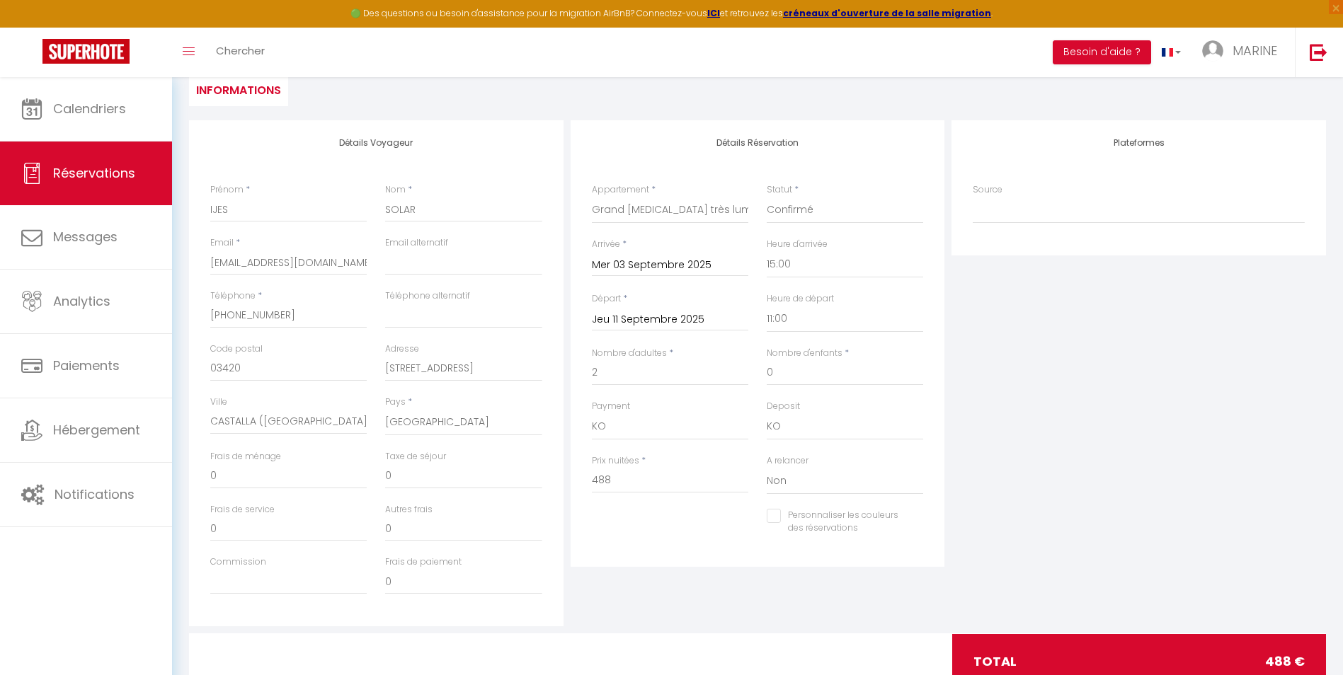
click at [722, 591] on div "Détails Réservation Appartement * Appartement cosy avec balcon et place de park…" at bounding box center [758, 373] width 382 height 506
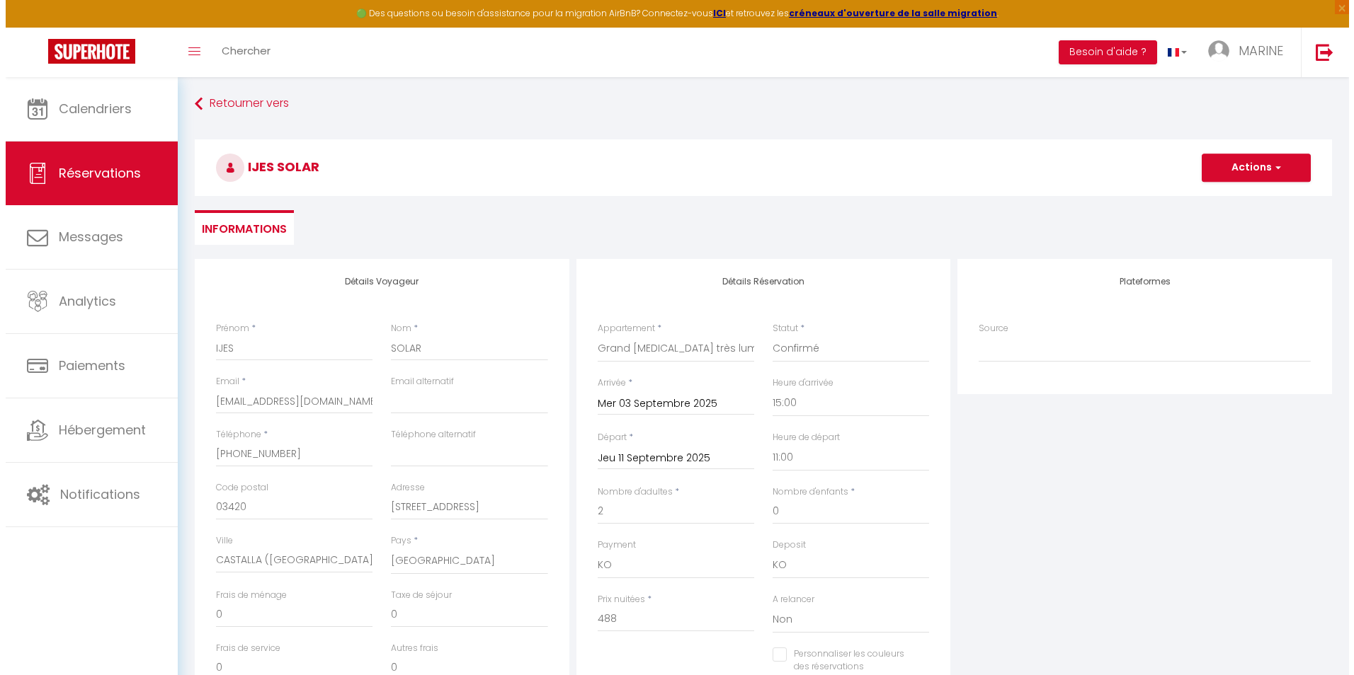
scroll to position [0, 0]
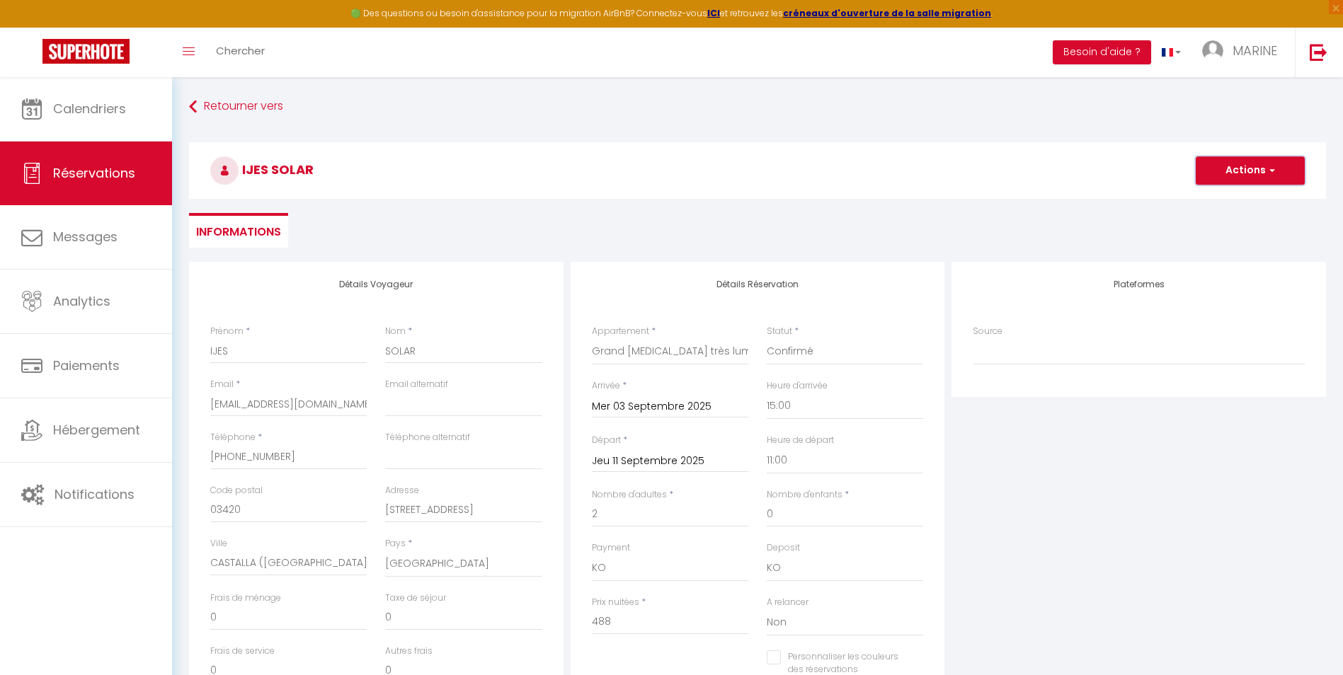
click at [1243, 163] on button "Actions" at bounding box center [1250, 170] width 109 height 28
click at [1225, 200] on link "Enregistrer" at bounding box center [1236, 202] width 112 height 18
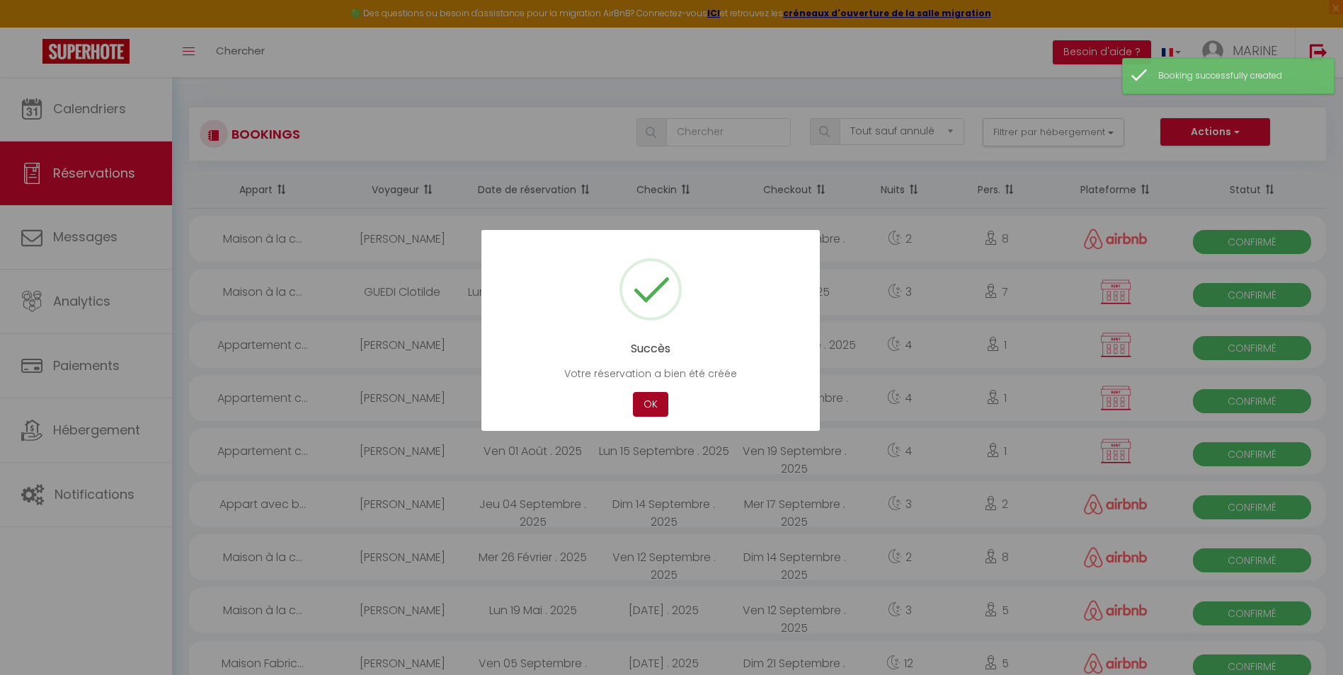
click at [644, 403] on button "OK" at bounding box center [650, 404] width 35 height 25
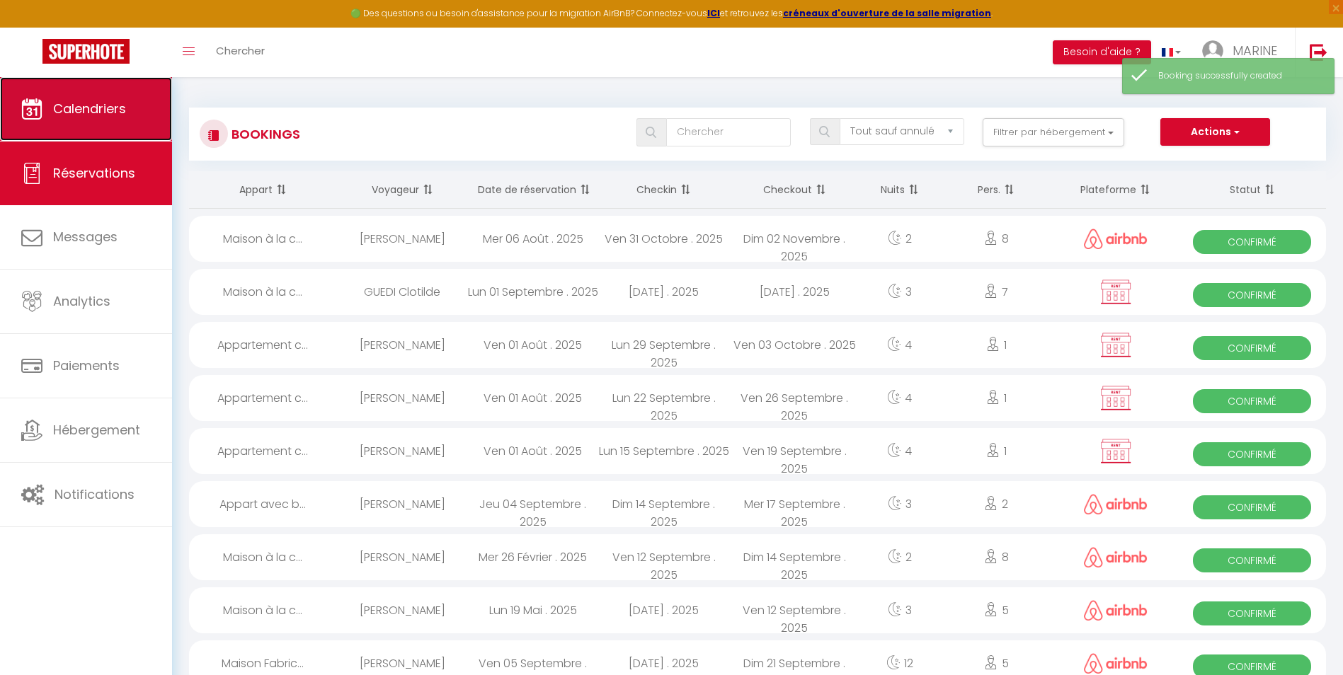
click at [89, 108] on span "Calendriers" at bounding box center [89, 109] width 73 height 18
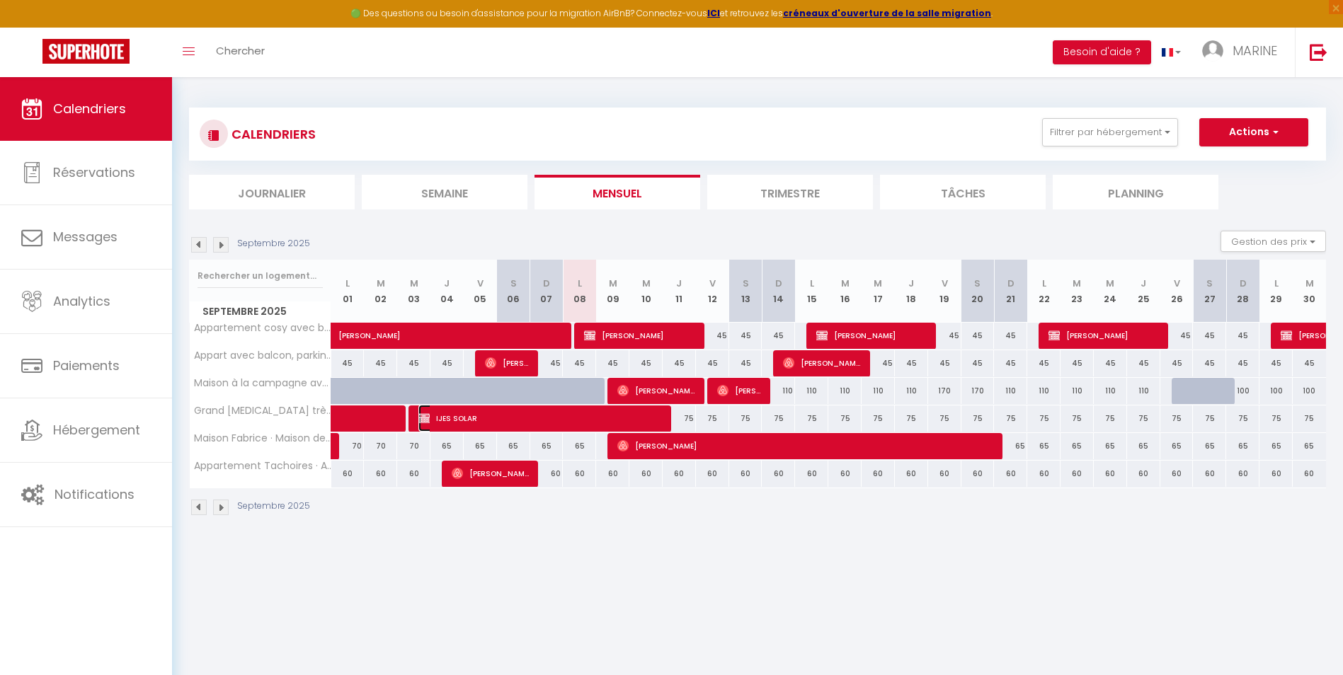
click at [577, 423] on span "IJES SOLAR" at bounding box center [540, 418] width 244 height 27
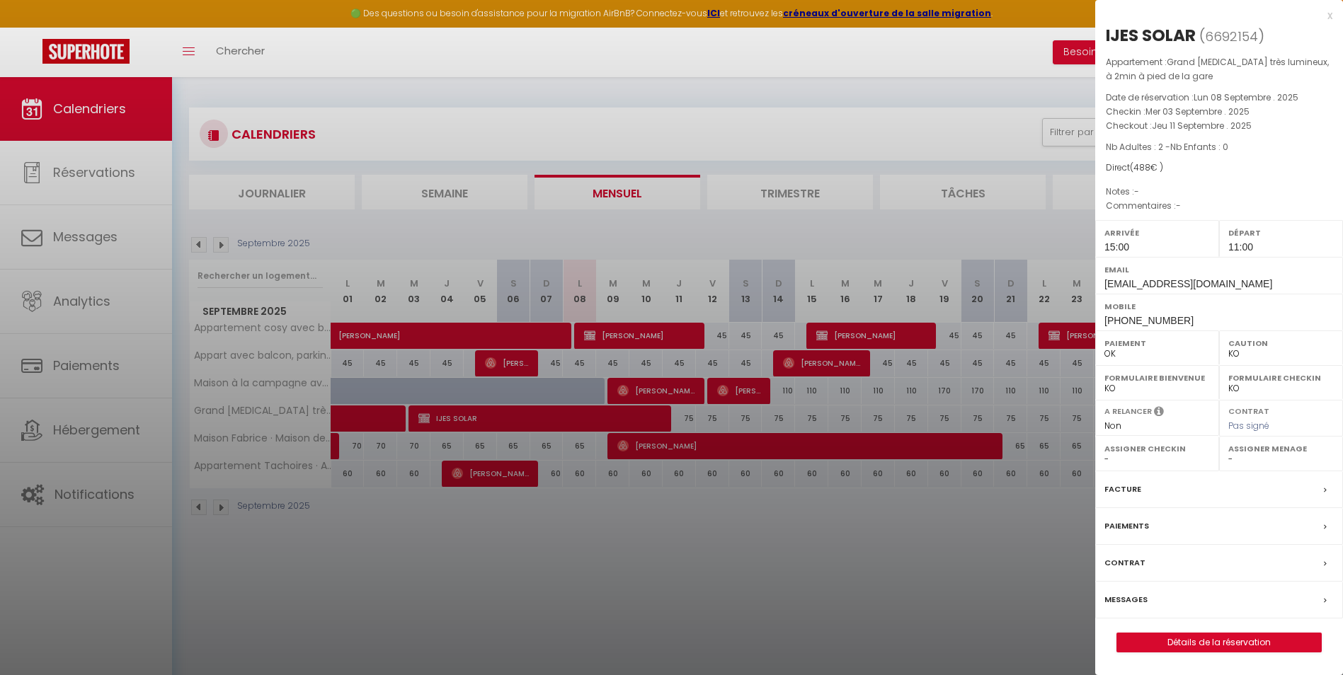
click at [1124, 485] on label "Facture" at bounding box center [1123, 489] width 37 height 15
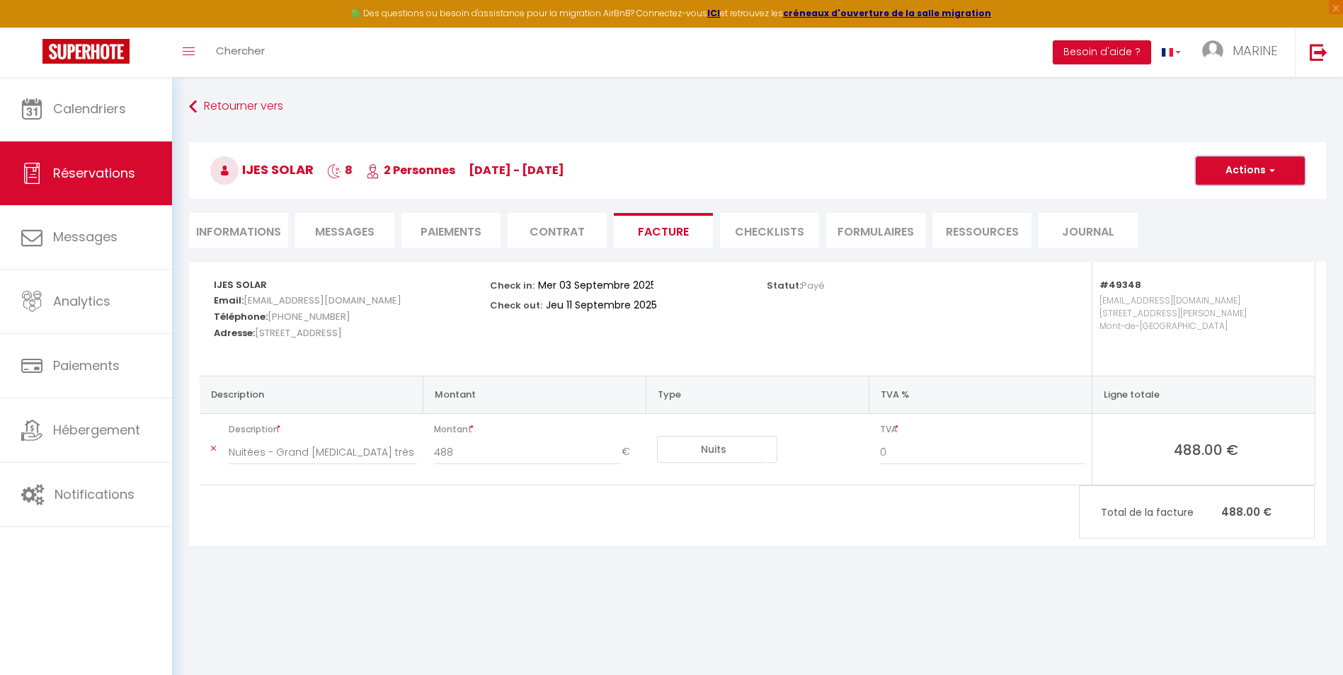
click at [1248, 166] on button "Actions" at bounding box center [1250, 170] width 109 height 28
click at [1222, 219] on link "Aperçu et éditer" at bounding box center [1239, 220] width 119 height 18
click at [248, 229] on li "Informations" at bounding box center [238, 230] width 99 height 35
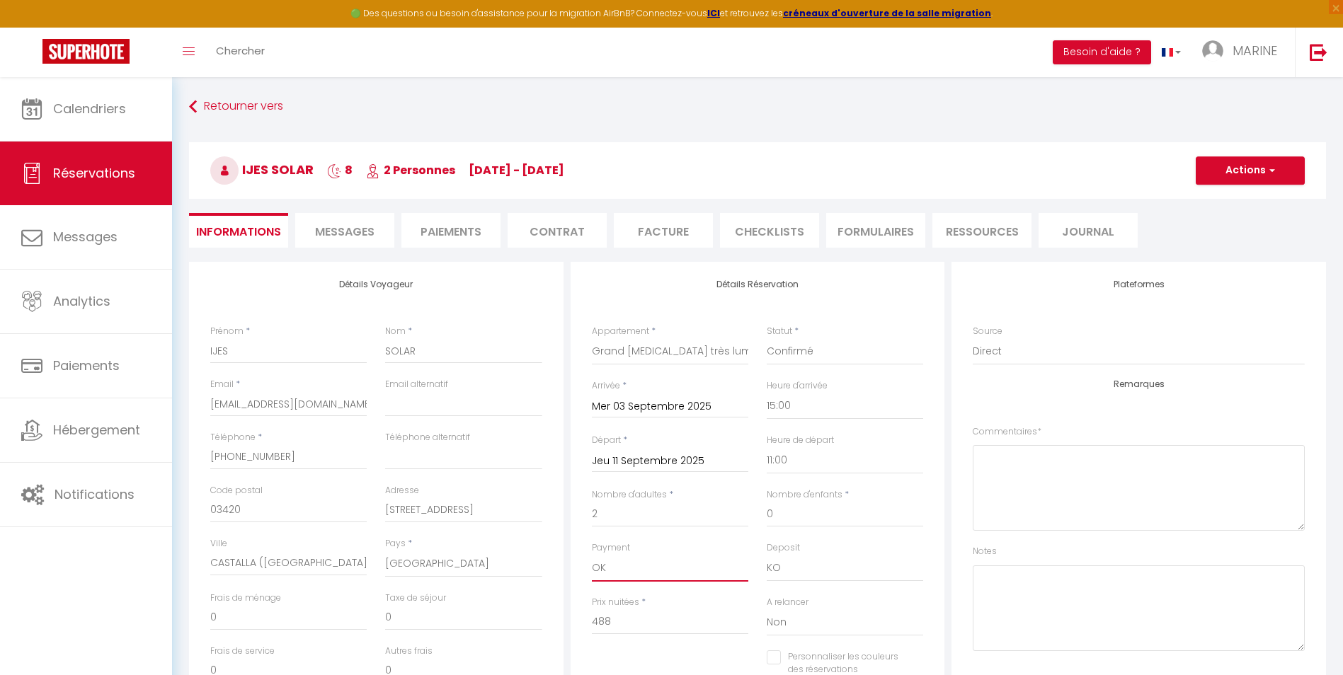
click at [628, 574] on select "OK KO" at bounding box center [670, 568] width 156 height 27
click at [592, 555] on select "OK KO" at bounding box center [670, 568] width 156 height 27
click at [1242, 171] on button "Actions" at bounding box center [1250, 170] width 109 height 28
click at [1226, 200] on link "Enregistrer" at bounding box center [1236, 202] width 112 height 18
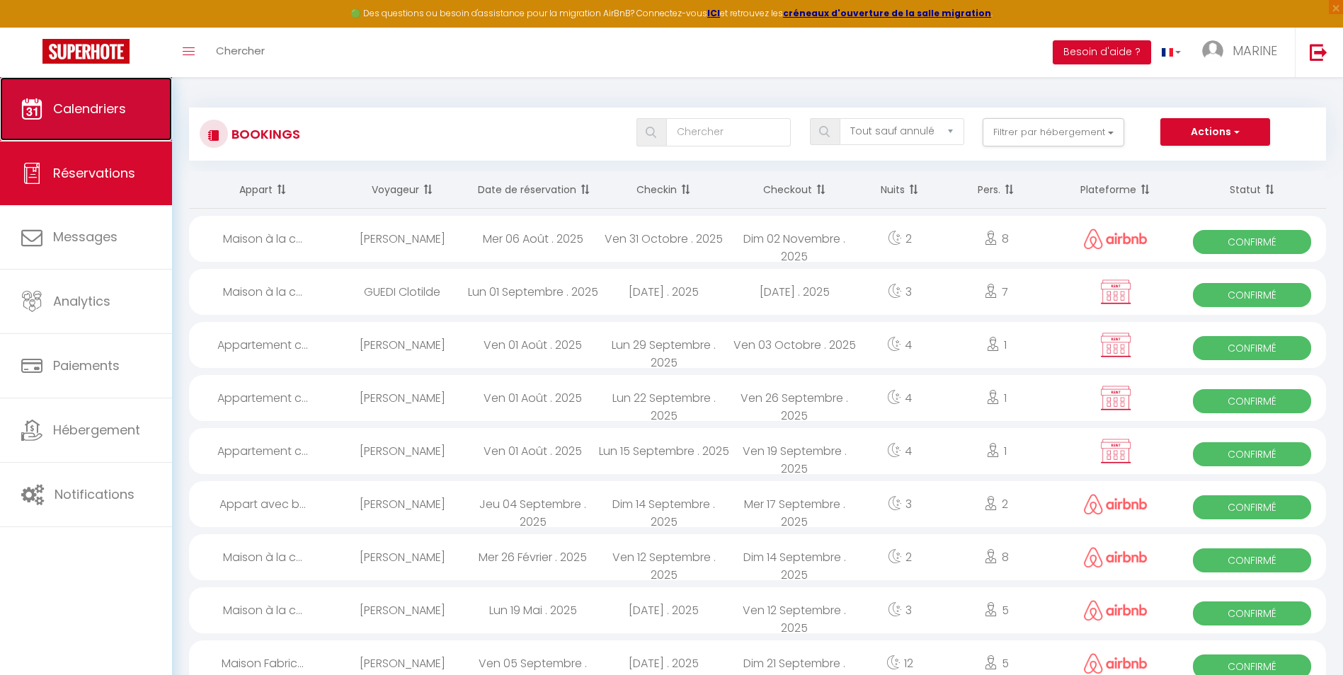
click at [93, 103] on span "Calendriers" at bounding box center [89, 109] width 73 height 18
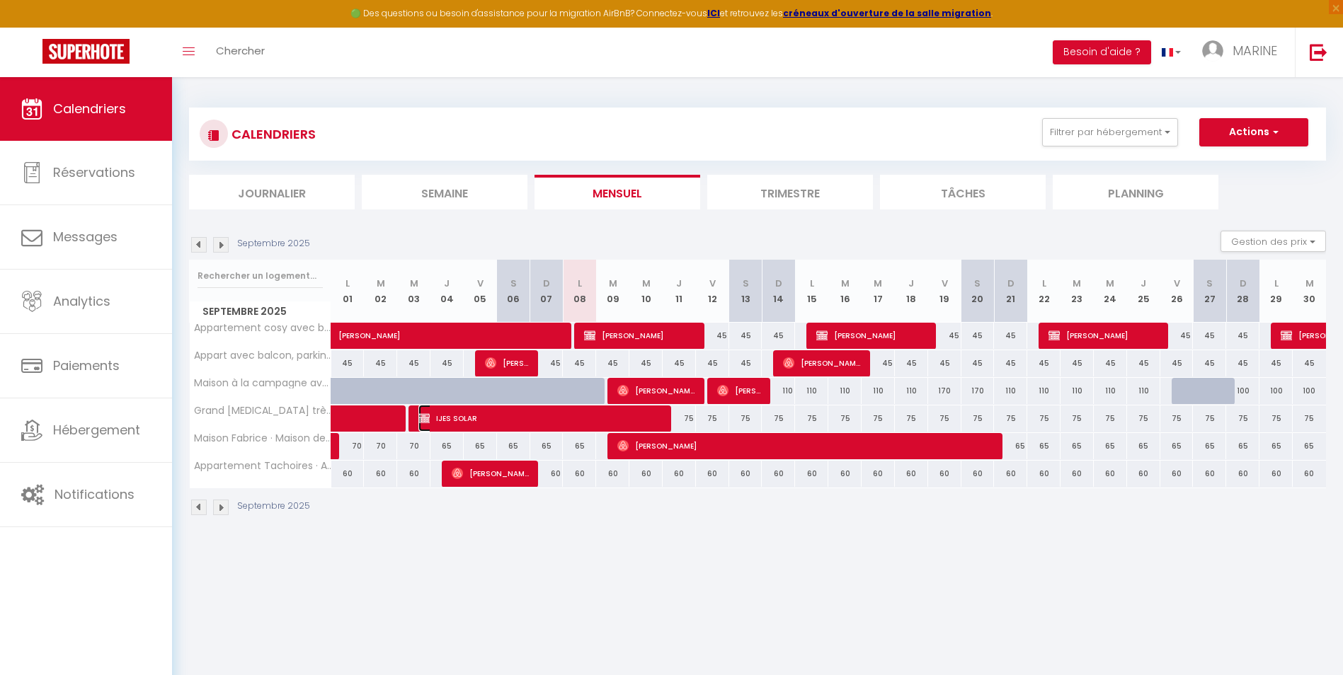
click at [564, 421] on span "IJES SOLAR" at bounding box center [540, 418] width 244 height 27
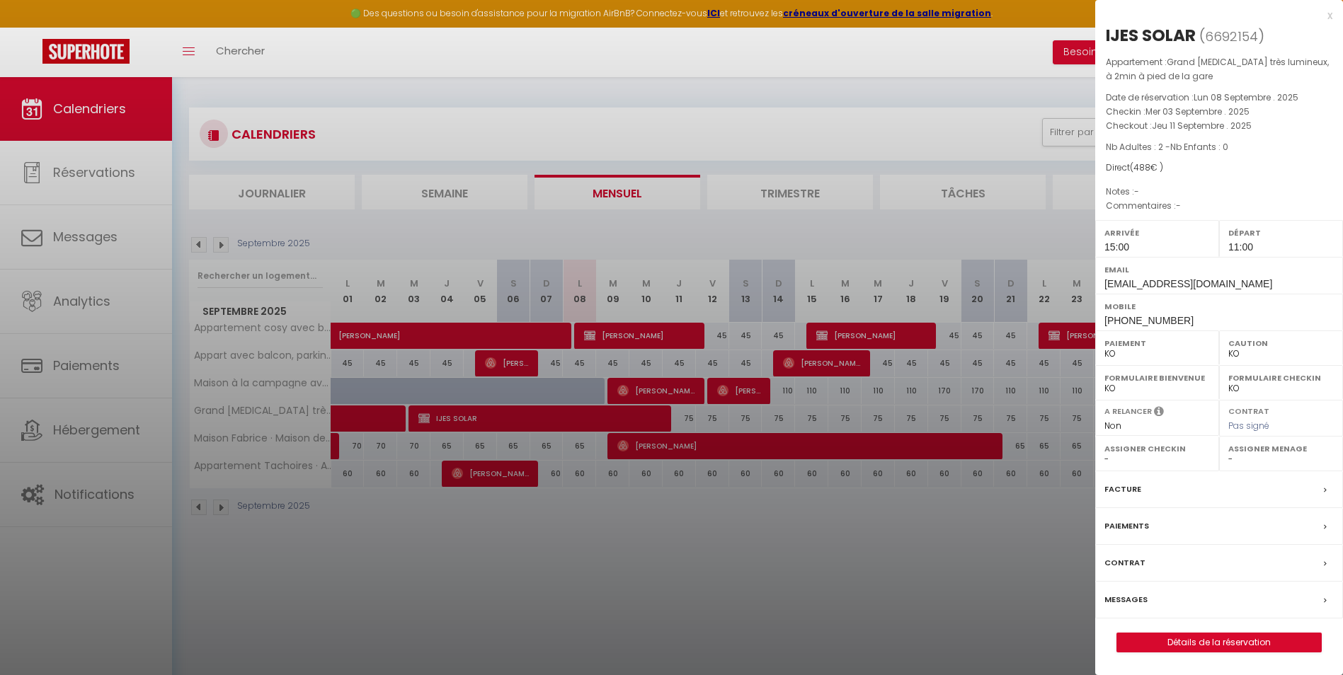
click at [1124, 489] on label "Facture" at bounding box center [1123, 489] width 37 height 15
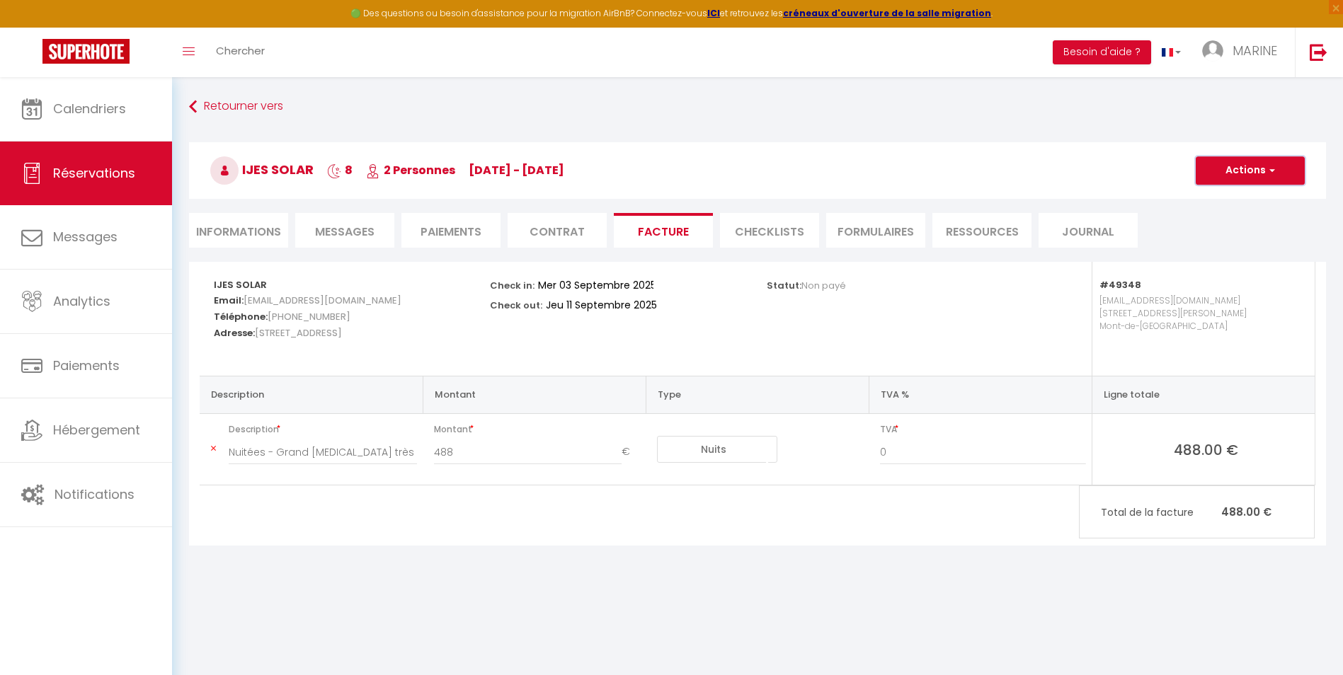
click at [1245, 169] on button "Actions" at bounding box center [1250, 170] width 109 height 28
click at [1220, 217] on link "Aperçu et éditer" at bounding box center [1239, 220] width 119 height 18
click at [1253, 171] on button "Actions" at bounding box center [1250, 170] width 109 height 28
click at [1207, 237] on link "Envoyer la facture" at bounding box center [1239, 238] width 119 height 18
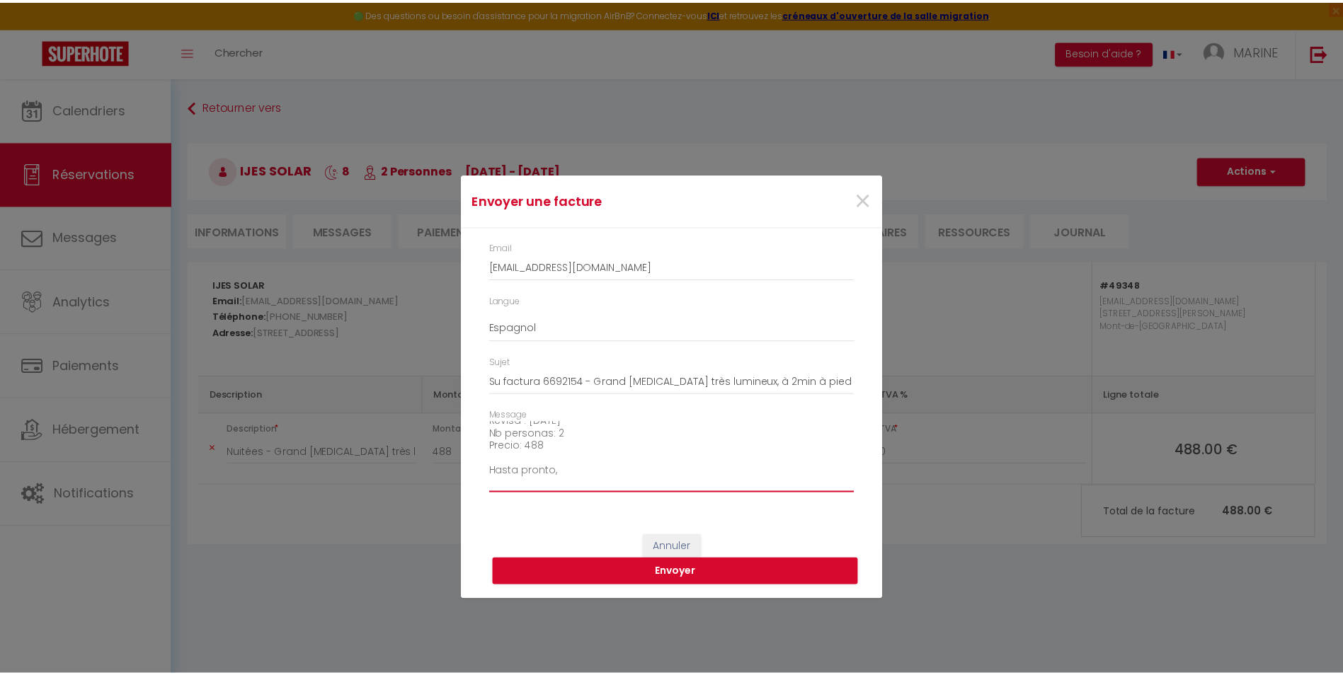
scroll to position [161, 0]
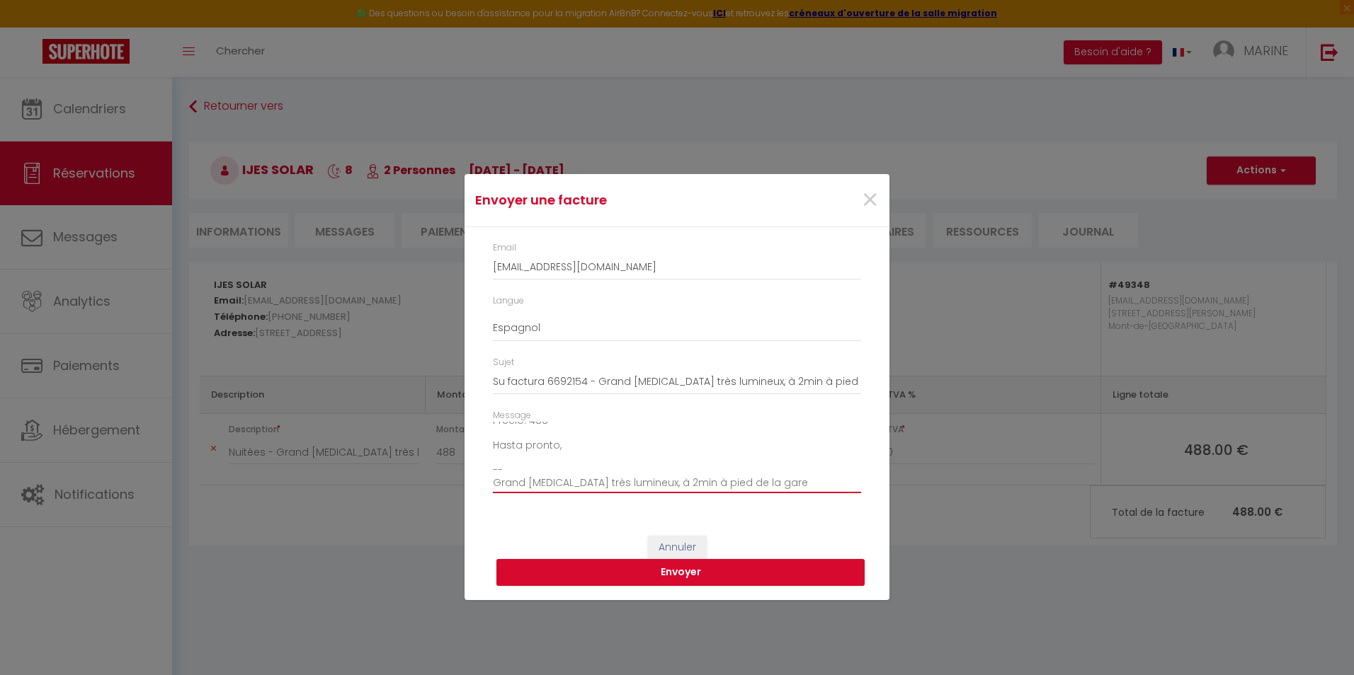
click at [604, 448] on textarea "Hola, Aquí está el enlace para descargar su factura para la siguiente reserva: …" at bounding box center [677, 458] width 368 height 72
click at [677, 576] on button "Envoyer" at bounding box center [680, 572] width 368 height 27
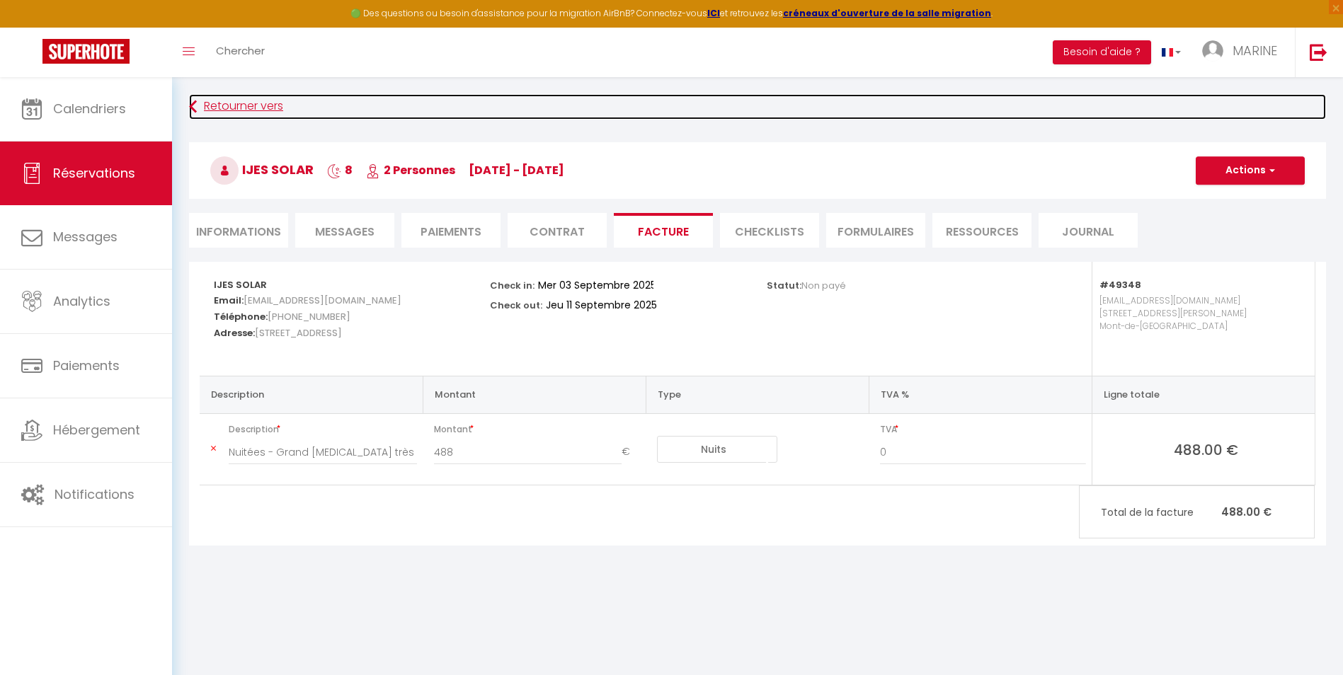
click at [231, 103] on link "Retourner vers" at bounding box center [757, 106] width 1137 height 25
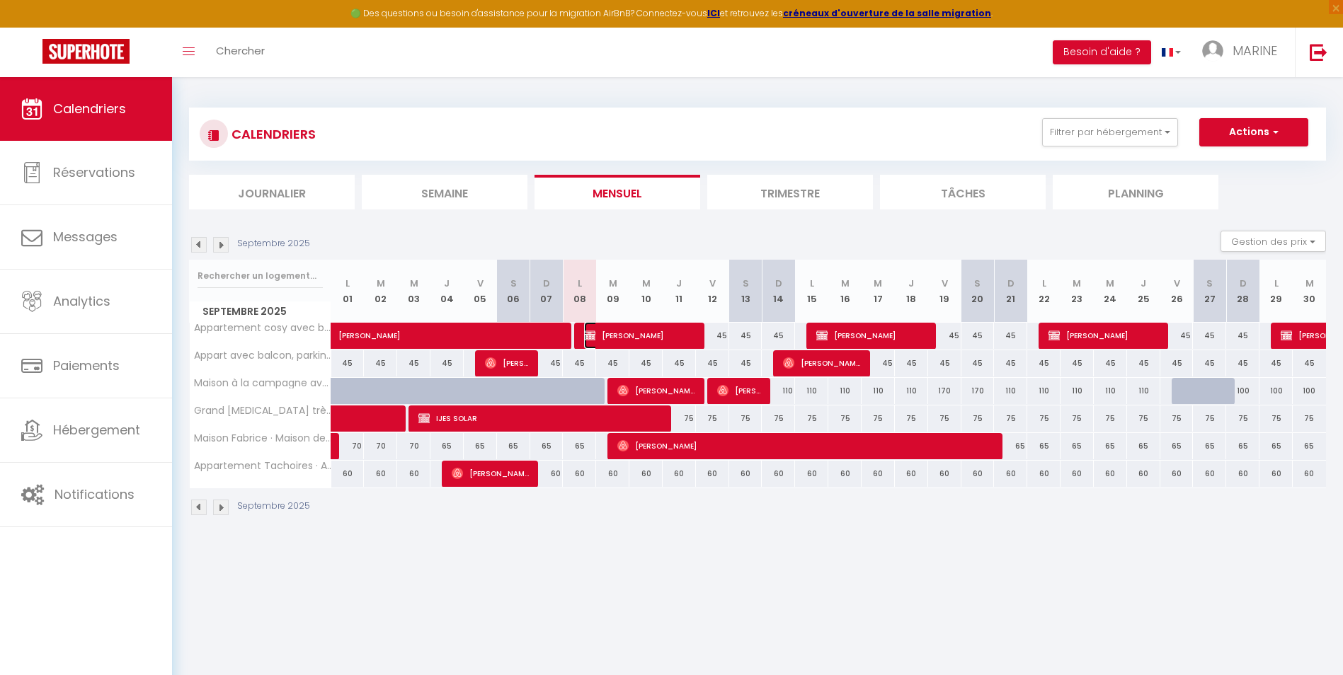
click at [637, 337] on span "[PERSON_NAME]" at bounding box center [639, 335] width 111 height 27
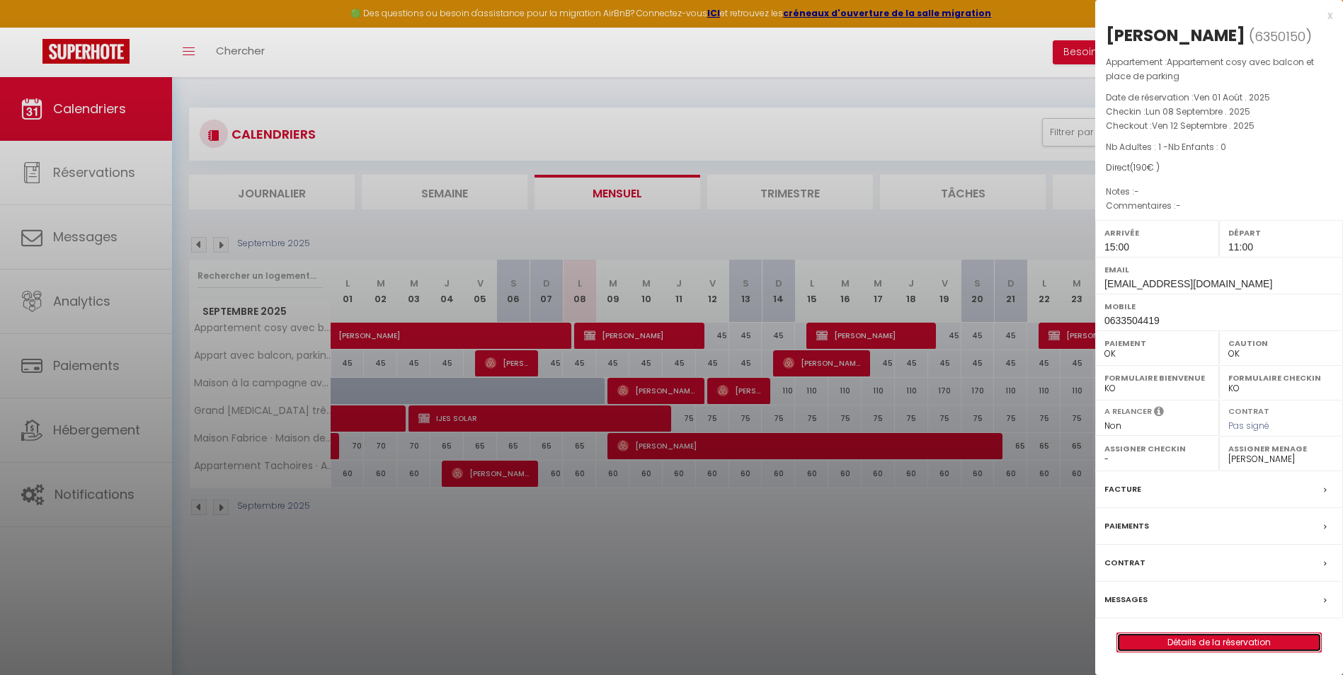
click at [1226, 652] on link "Détails de la réservation" at bounding box center [1219, 643] width 204 height 18
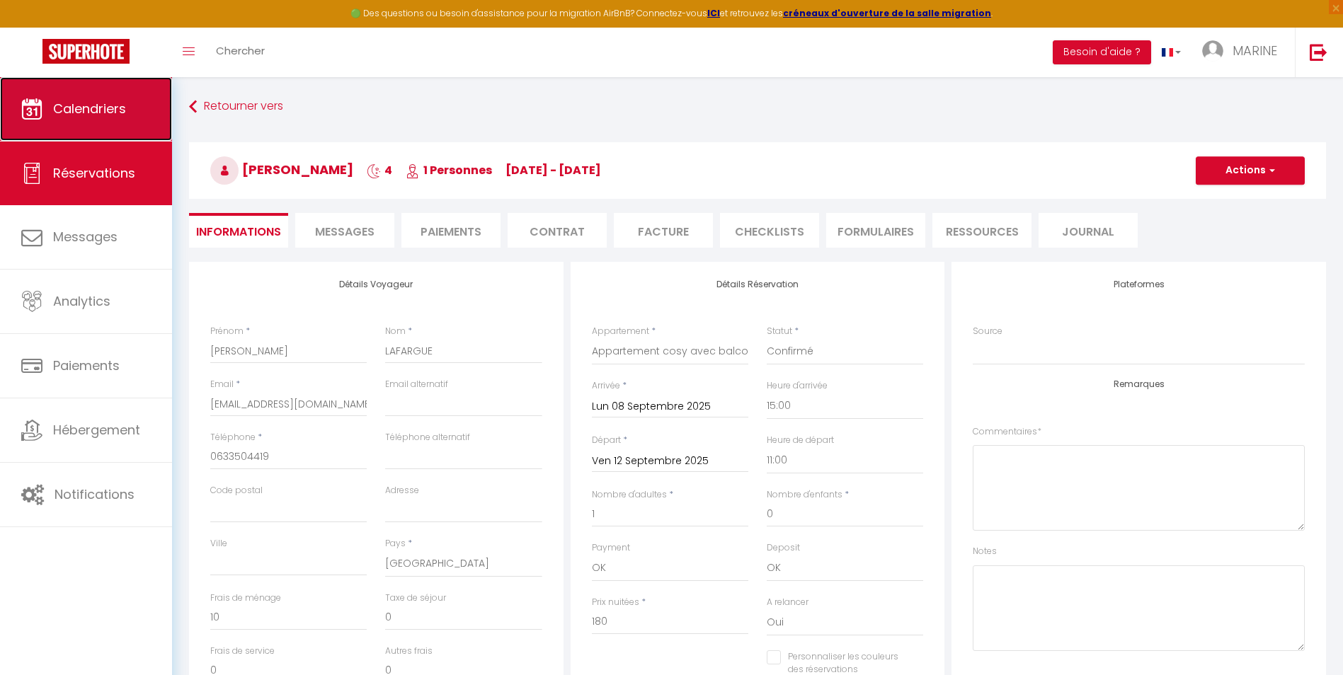
click at [72, 122] on link "Calendriers" at bounding box center [86, 109] width 172 height 64
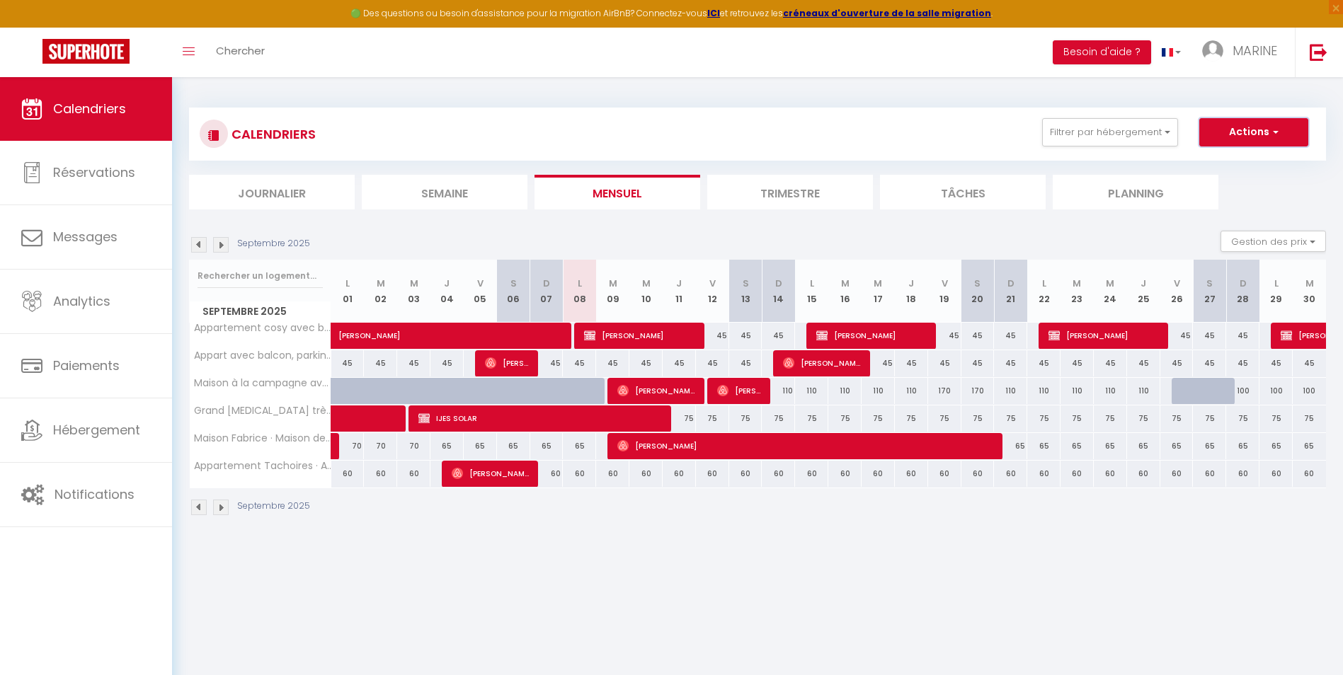
click at [1249, 130] on button "Actions" at bounding box center [1253, 132] width 109 height 28
click at [1229, 162] on link "Nouvelle réservation" at bounding box center [1239, 164] width 123 height 21
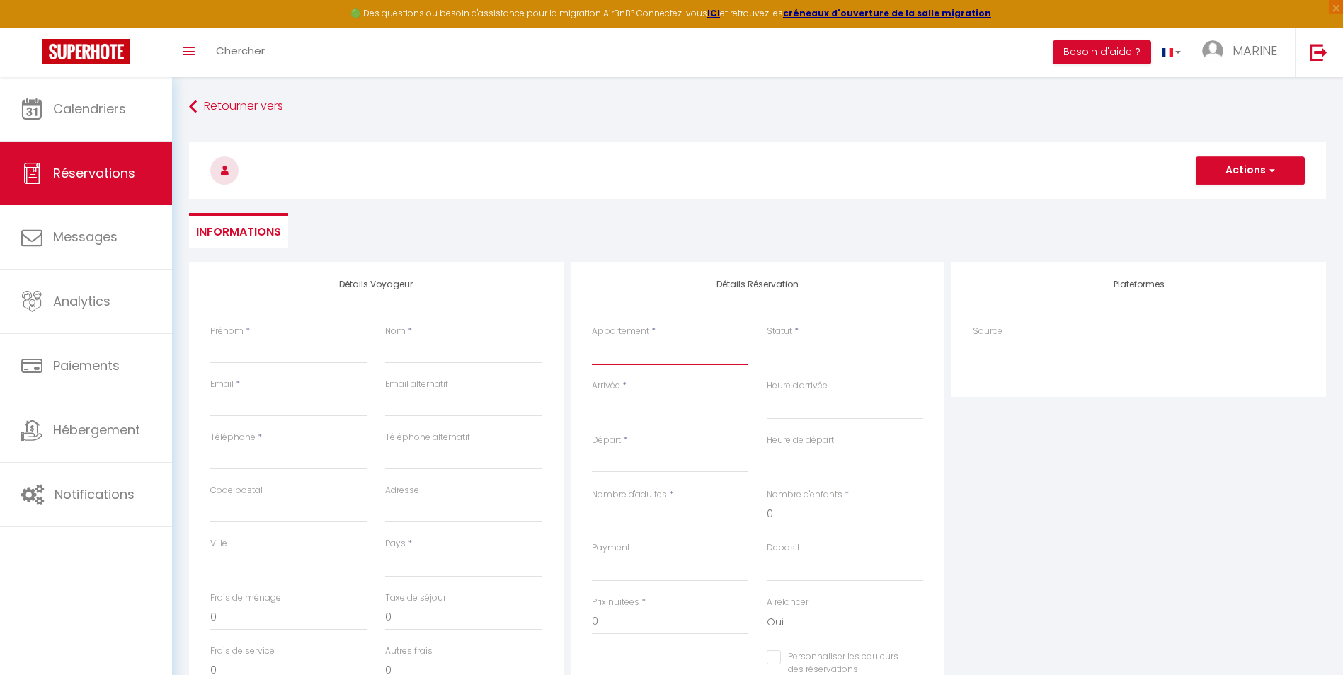
click at [634, 355] on select "Appartement cosy avec balcon et place de parking Appart avec balcon, parking, p…" at bounding box center [670, 351] width 156 height 27
click at [592, 338] on select "Appartement cosy avec balcon et place de parking Appart avec balcon, parking, p…" at bounding box center [670, 351] width 156 height 27
click at [807, 357] on select "Confirmé Non Confirmé Annulé Annulé par le voyageur No Show Request" at bounding box center [845, 351] width 156 height 27
click at [767, 338] on select "Confirmé Non Confirmé Annulé Annulé par le voyageur No Show Request" at bounding box center [845, 351] width 156 height 27
click at [607, 407] on input "Arrivée" at bounding box center [670, 407] width 156 height 18
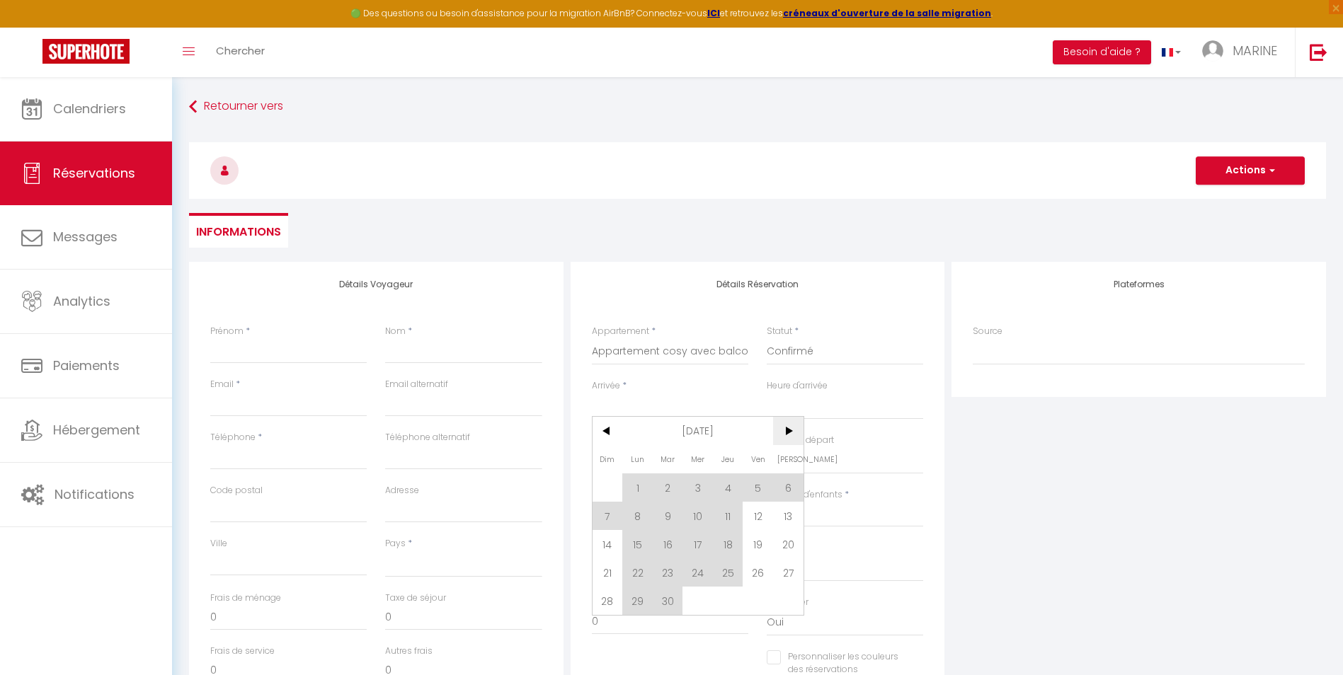
click at [787, 429] on span ">" at bounding box center [788, 431] width 30 height 28
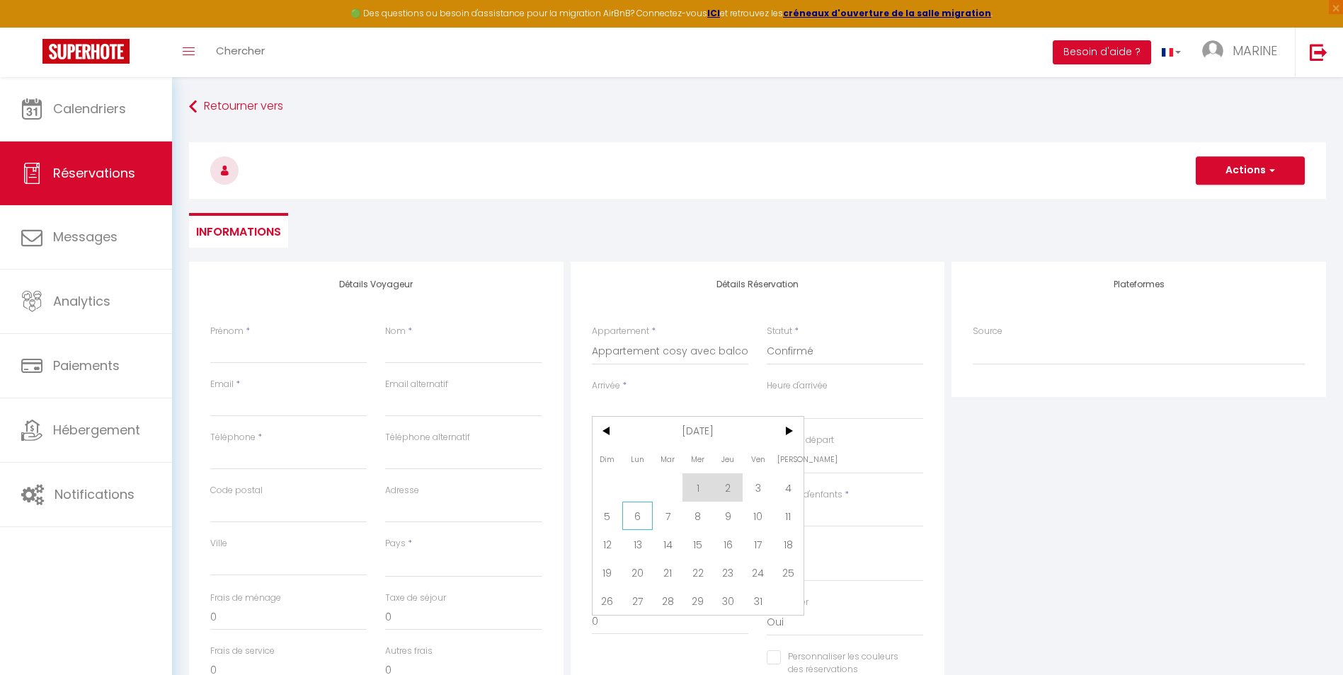
click at [642, 518] on span "6" at bounding box center [637, 516] width 30 height 28
click at [804, 409] on select "00:00 00:30 01:00 01:30 02:00 02:30 03:00 03:30 04:00 04:30 05:00 05:30 06:00 0…" at bounding box center [845, 406] width 156 height 27
click at [767, 393] on select "00:00 00:30 01:00 01:30 02:00 02:30 03:00 03:30 04:00 04:30 05:00 05:30 06:00 0…" at bounding box center [845, 406] width 156 height 27
click at [714, 457] on input "Mar 07 Octobre 2025" at bounding box center [670, 461] width 156 height 18
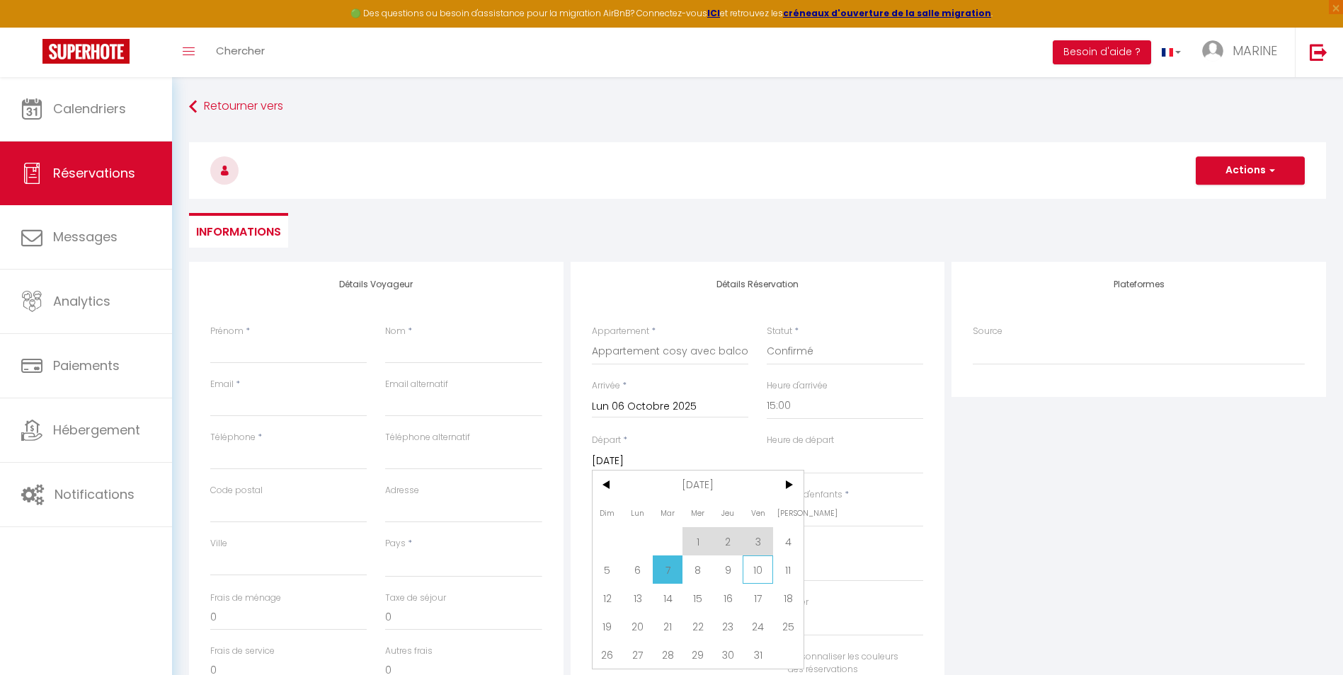
click at [756, 569] on span "10" at bounding box center [758, 570] width 30 height 28
click at [788, 460] on select "00:00 00:30 01:00 01:30 02:00 02:30 03:00 03:30 04:00 04:30 05:00 05:30 06:00 0…" at bounding box center [845, 460] width 156 height 27
click at [767, 447] on select "00:00 00:30 01:00 01:30 02:00 02:30 03:00 03:30 04:00 04:30 05:00 05:30 06:00 0…" at bounding box center [845, 460] width 156 height 27
click at [615, 522] on input "Nombre d'adultes" at bounding box center [670, 514] width 156 height 25
drag, startPoint x: 606, startPoint y: 576, endPoint x: 611, endPoint y: 584, distance: 9.2
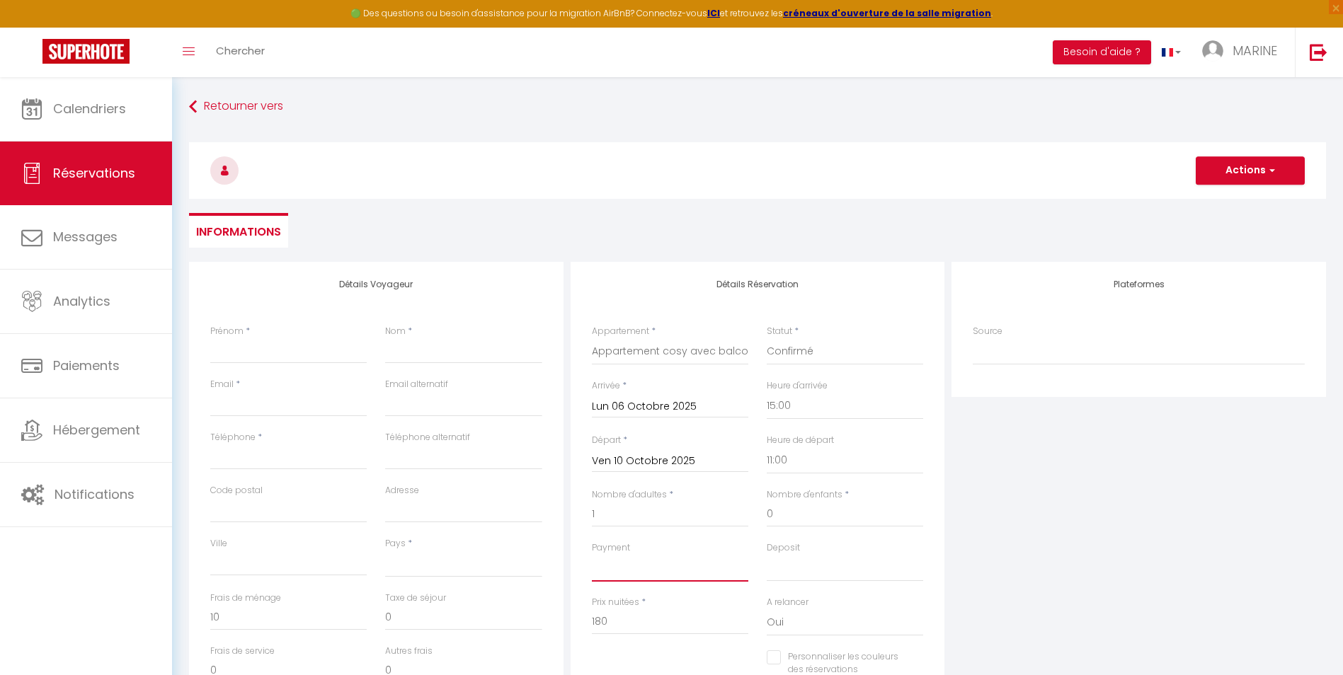
click at [606, 576] on select "OK KO" at bounding box center [670, 568] width 156 height 27
click at [592, 555] on select "OK KO" at bounding box center [670, 568] width 156 height 27
click at [794, 569] on select "OK KO" at bounding box center [845, 568] width 156 height 27
click at [767, 555] on select "OK KO" at bounding box center [845, 568] width 156 height 27
drag, startPoint x: 791, startPoint y: 620, endPoint x: 792, endPoint y: 634, distance: 14.2
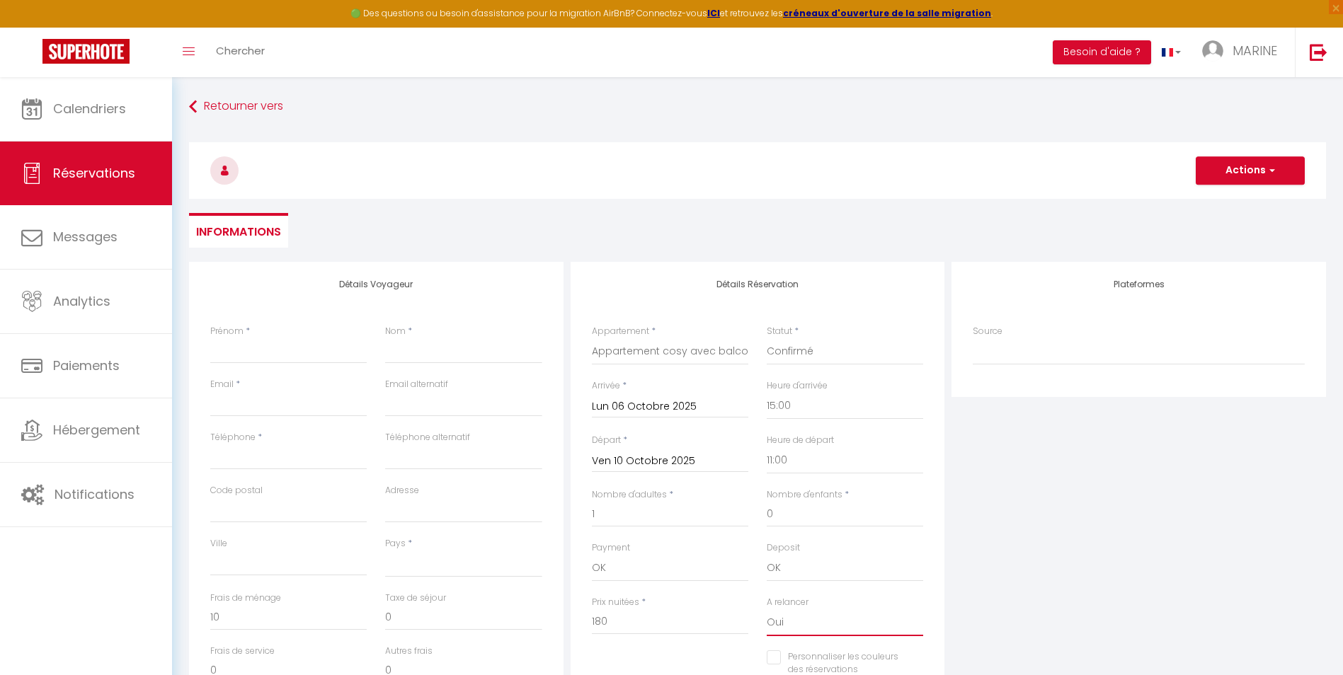
click at [792, 620] on select "Oui Non" at bounding box center [845, 623] width 156 height 27
click at [767, 610] on select "Oui Non" at bounding box center [845, 623] width 156 height 27
click at [244, 355] on input "Prénom" at bounding box center [288, 350] width 156 height 25
click at [260, 348] on input "Prénom" at bounding box center [288, 350] width 156 height 25
click at [261, 414] on input "Email client" at bounding box center [288, 404] width 156 height 25
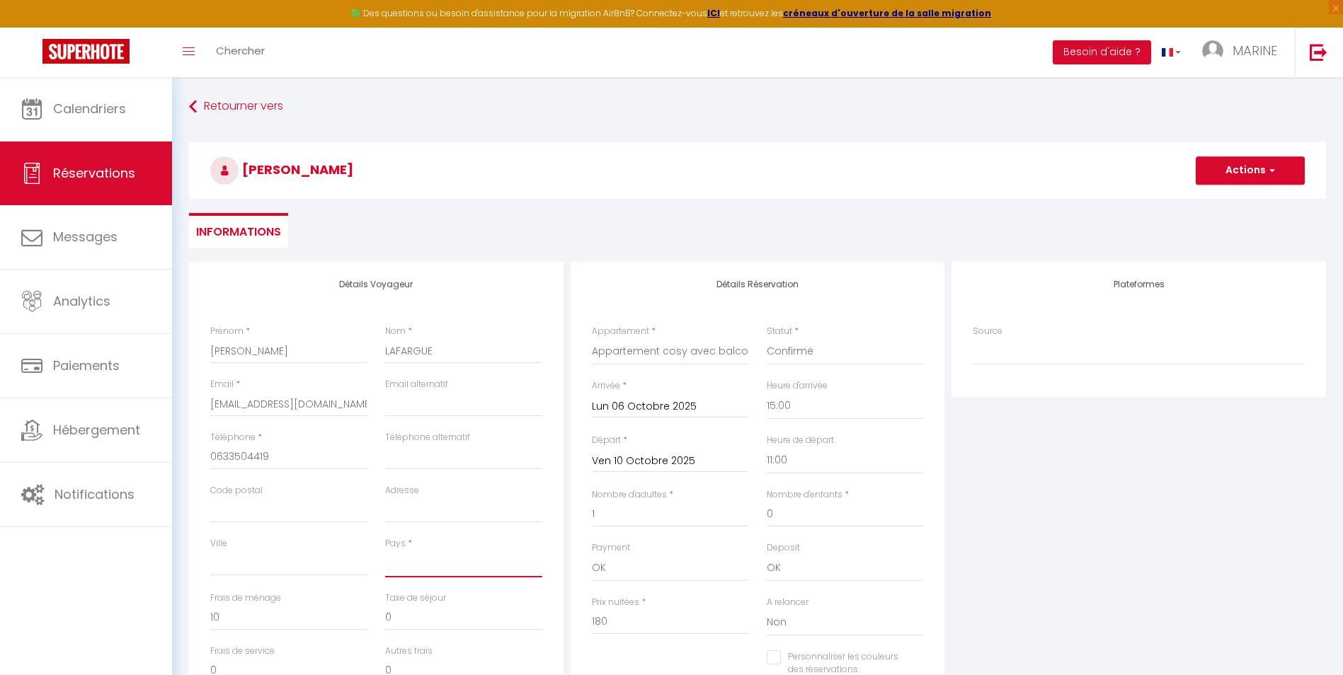
click at [397, 564] on select "France Portugal Afghanistan Albania Algeria American Samoa Andorra Angola Angui…" at bounding box center [463, 564] width 156 height 27
click at [385, 551] on select "France Portugal Afghanistan Albania Algeria American Samoa Andorra Angola Angui…" at bounding box center [463, 564] width 156 height 27
drag, startPoint x: 211, startPoint y: 406, endPoint x: 413, endPoint y: 412, distance: 201.9
click at [413, 412] on div "Email * guillaume.lafargue12@gmail.com Email alternatif" at bounding box center [376, 404] width 350 height 53
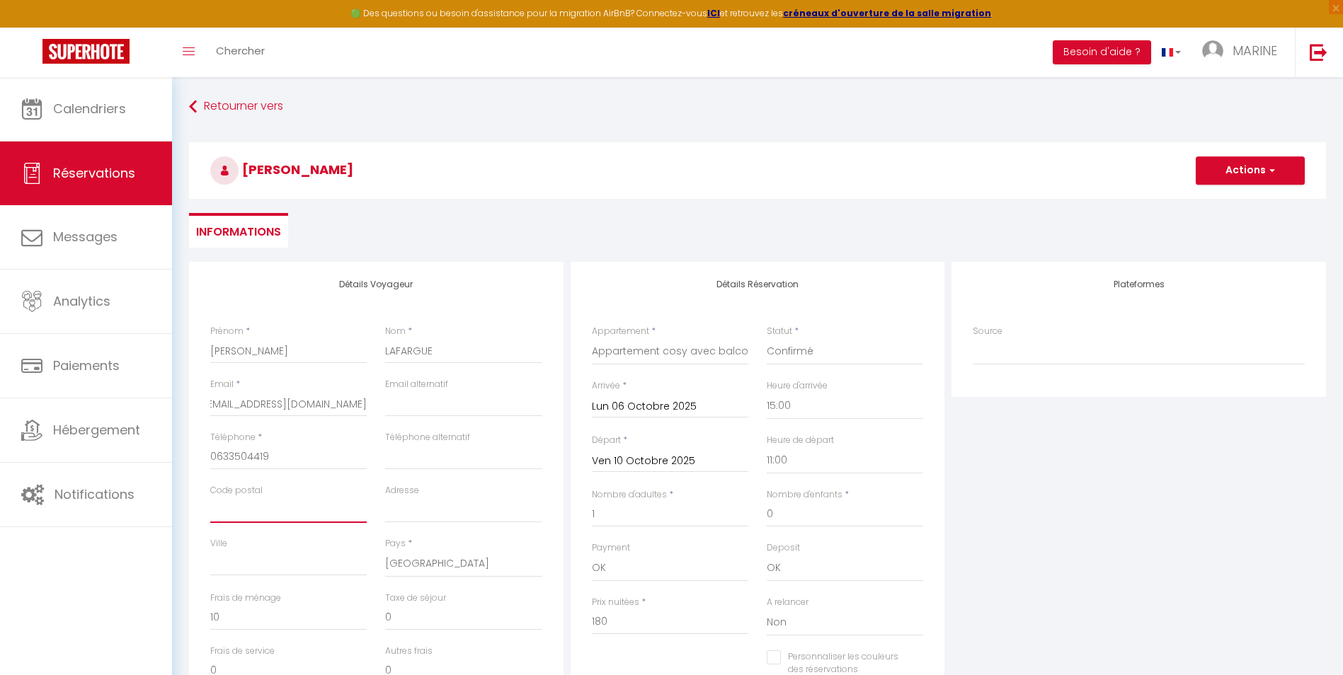
scroll to position [0, 0]
click at [273, 512] on input "Code postal" at bounding box center [288, 510] width 156 height 25
click at [270, 617] on input "10" at bounding box center [288, 617] width 156 height 25
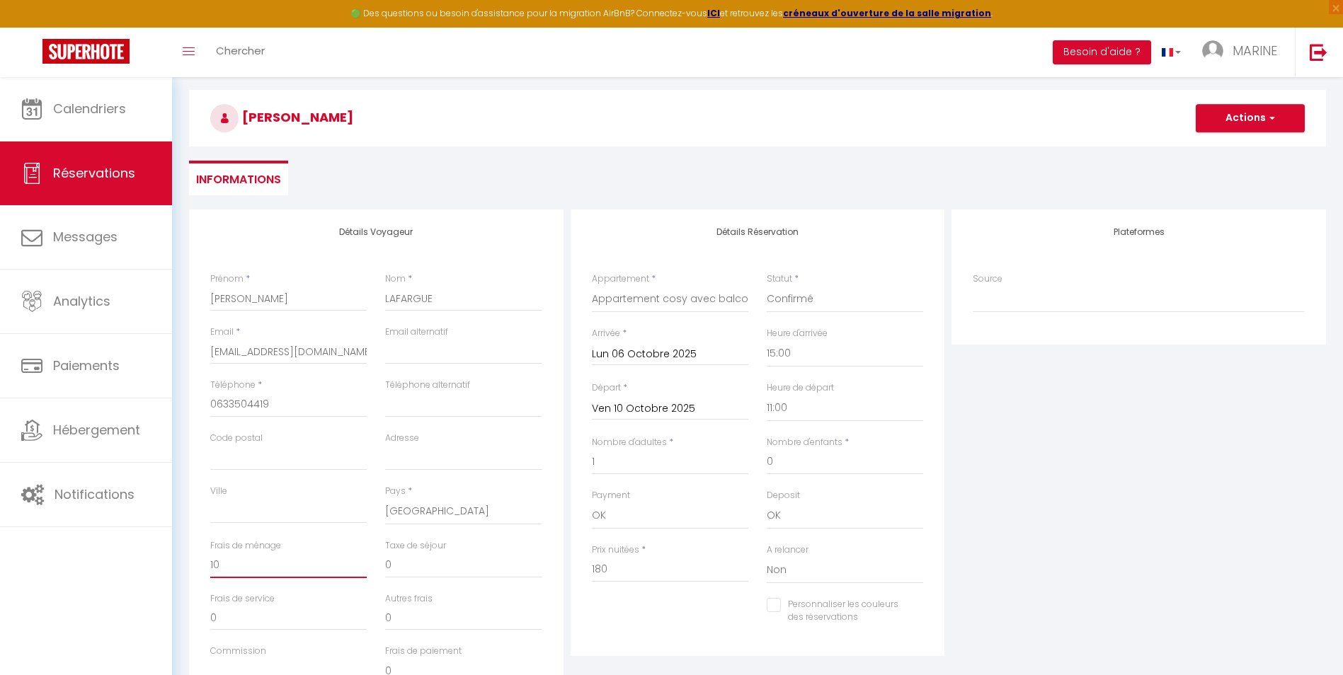
scroll to position [50, 0]
click at [1256, 115] on button "Actions" at bounding box center [1250, 120] width 109 height 28
click at [1214, 150] on link "Enregistrer" at bounding box center [1236, 151] width 112 height 18
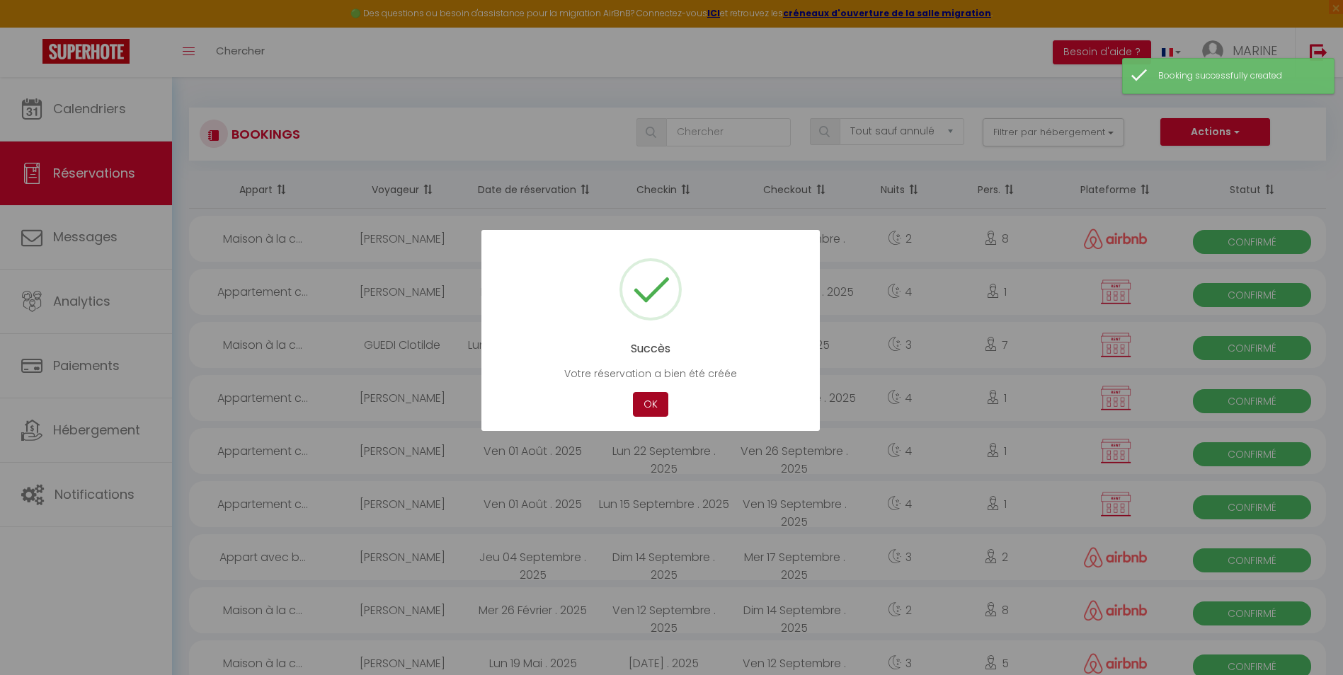
click at [634, 399] on button "OK" at bounding box center [650, 404] width 35 height 25
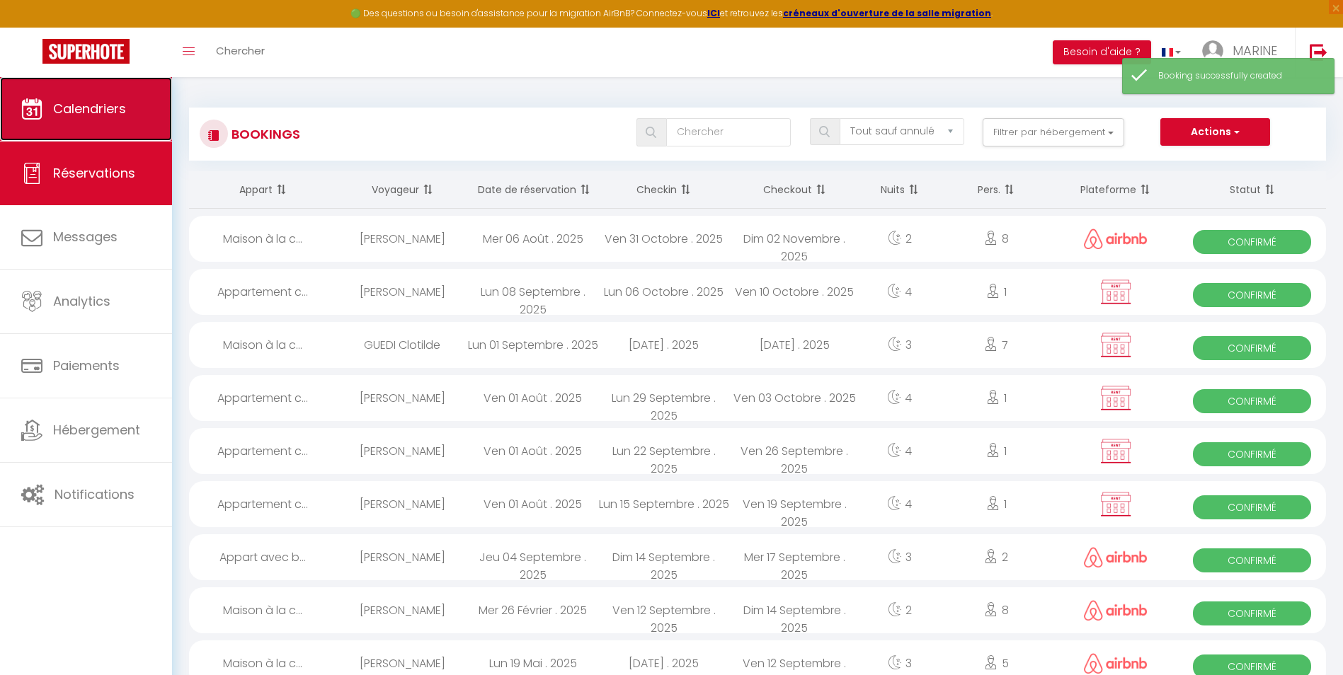
click at [93, 89] on link "Calendriers" at bounding box center [86, 109] width 172 height 64
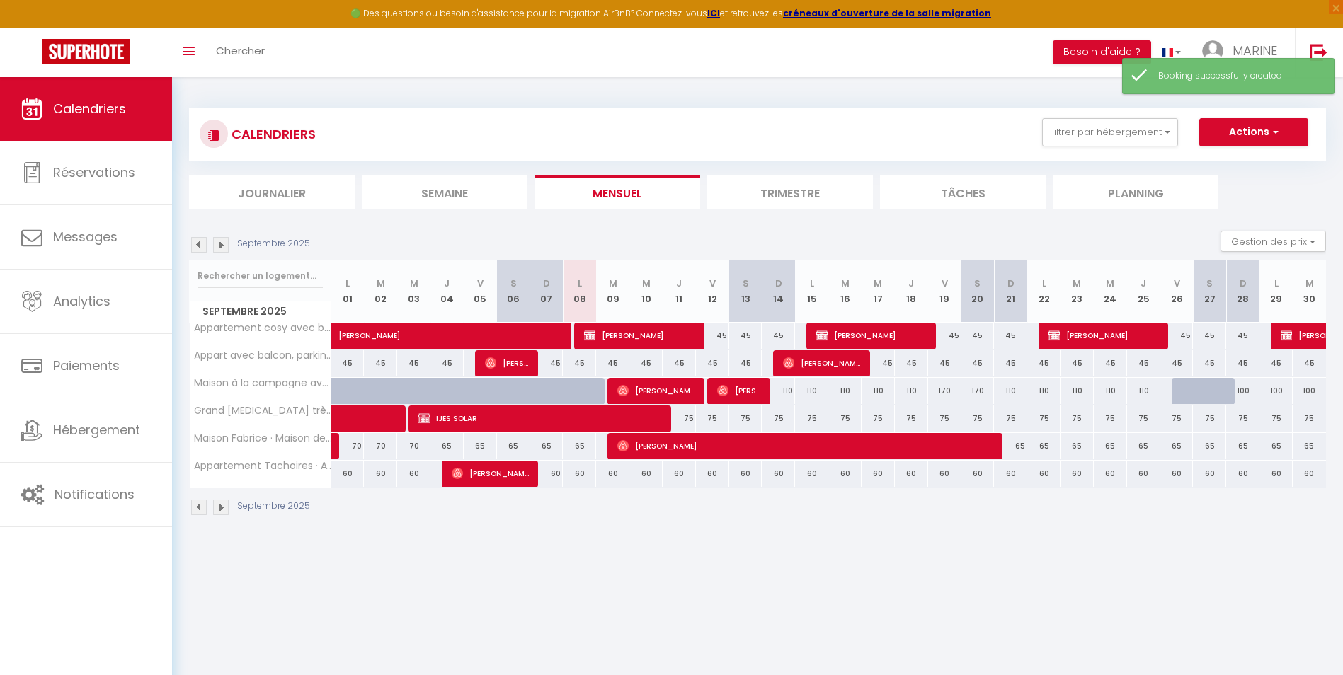
click at [224, 248] on img at bounding box center [221, 245] width 16 height 16
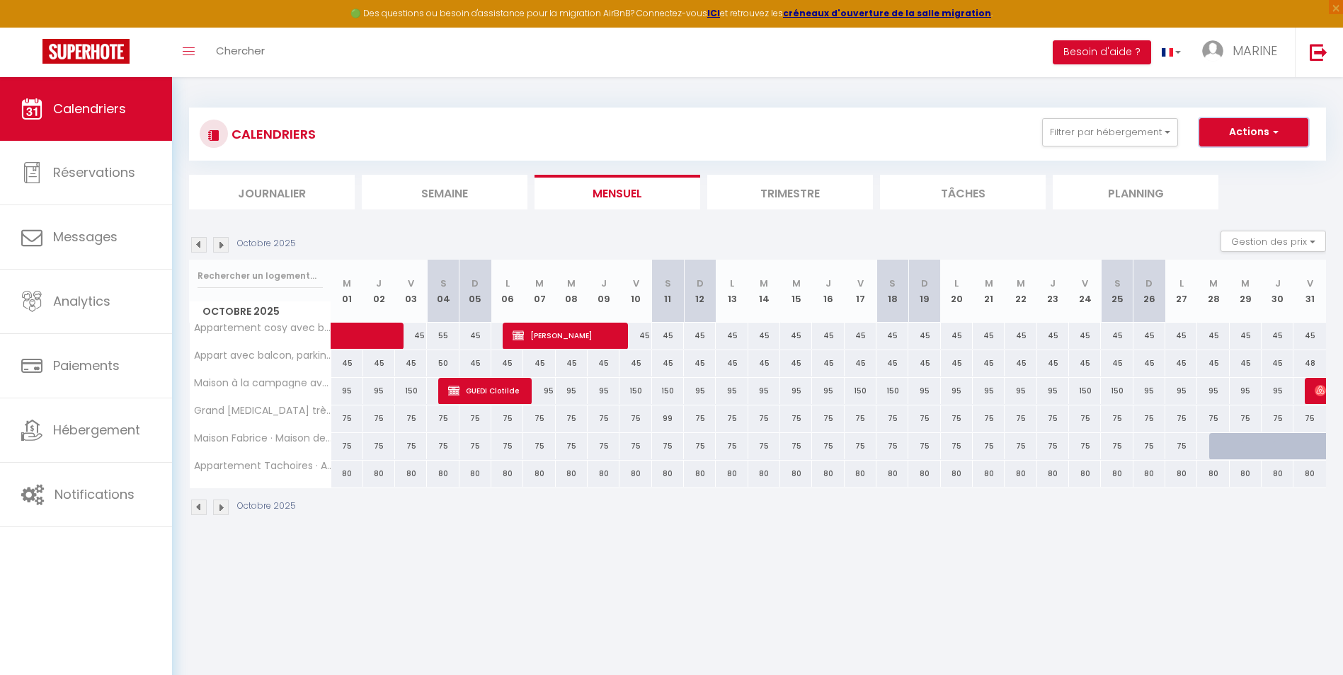
click at [1258, 129] on button "Actions" at bounding box center [1253, 132] width 109 height 28
click at [1235, 161] on link "Nouvelle réservation" at bounding box center [1239, 164] width 123 height 21
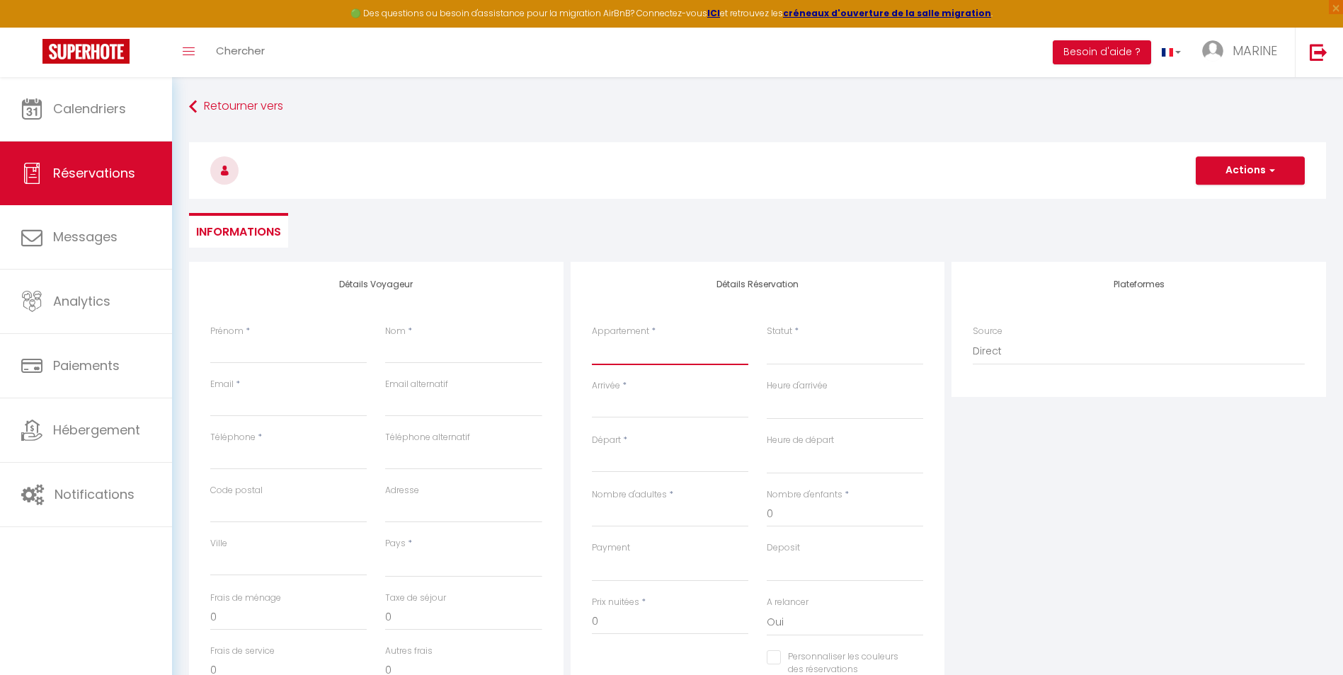
click at [657, 355] on select "Appartement cosy avec balcon et place de parking Appart avec balcon, parking, p…" at bounding box center [670, 351] width 156 height 27
click at [592, 338] on select "Appartement cosy avec balcon et place de parking Appart avec balcon, parking, p…" at bounding box center [670, 351] width 156 height 27
click at [831, 350] on select "Confirmé Non Confirmé Annulé Annulé par le voyageur No Show Request" at bounding box center [845, 351] width 156 height 27
click at [767, 338] on select "Confirmé Non Confirmé Annulé Annulé par le voyageur No Show Request" at bounding box center [845, 351] width 156 height 27
click at [624, 406] on input "Arrivée" at bounding box center [670, 407] width 156 height 18
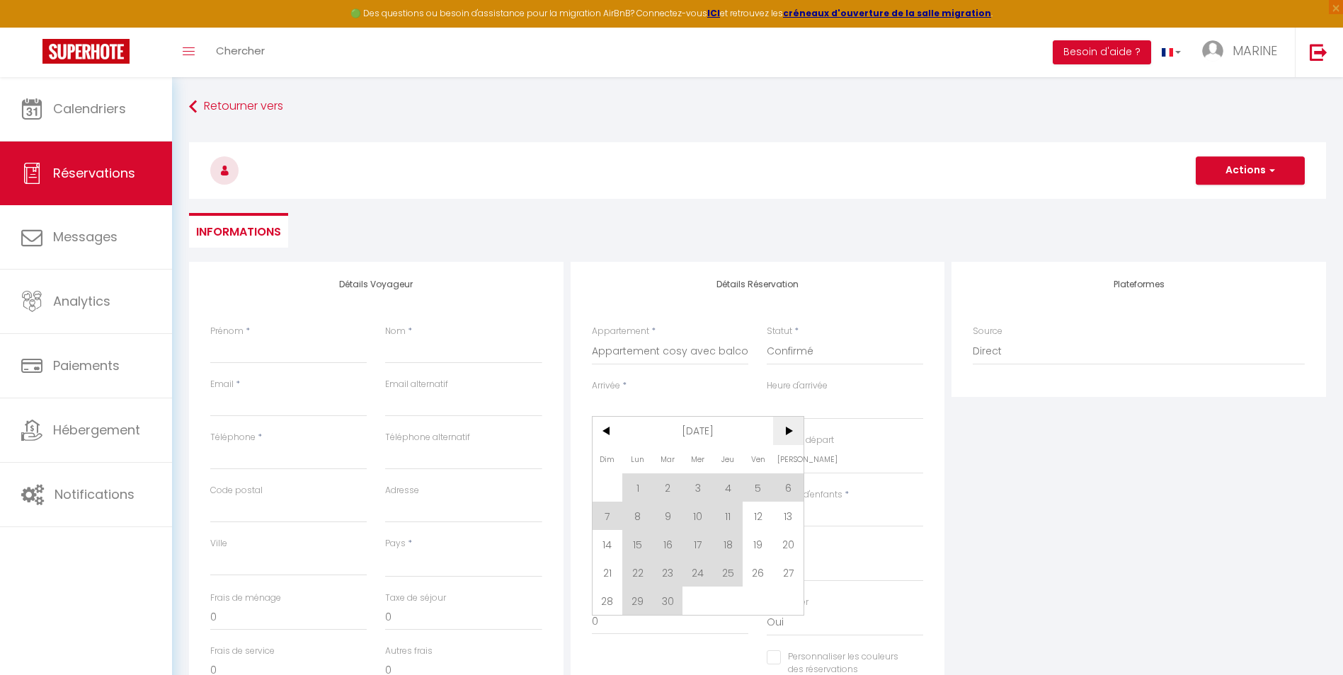
click at [790, 432] on span ">" at bounding box center [788, 431] width 30 height 28
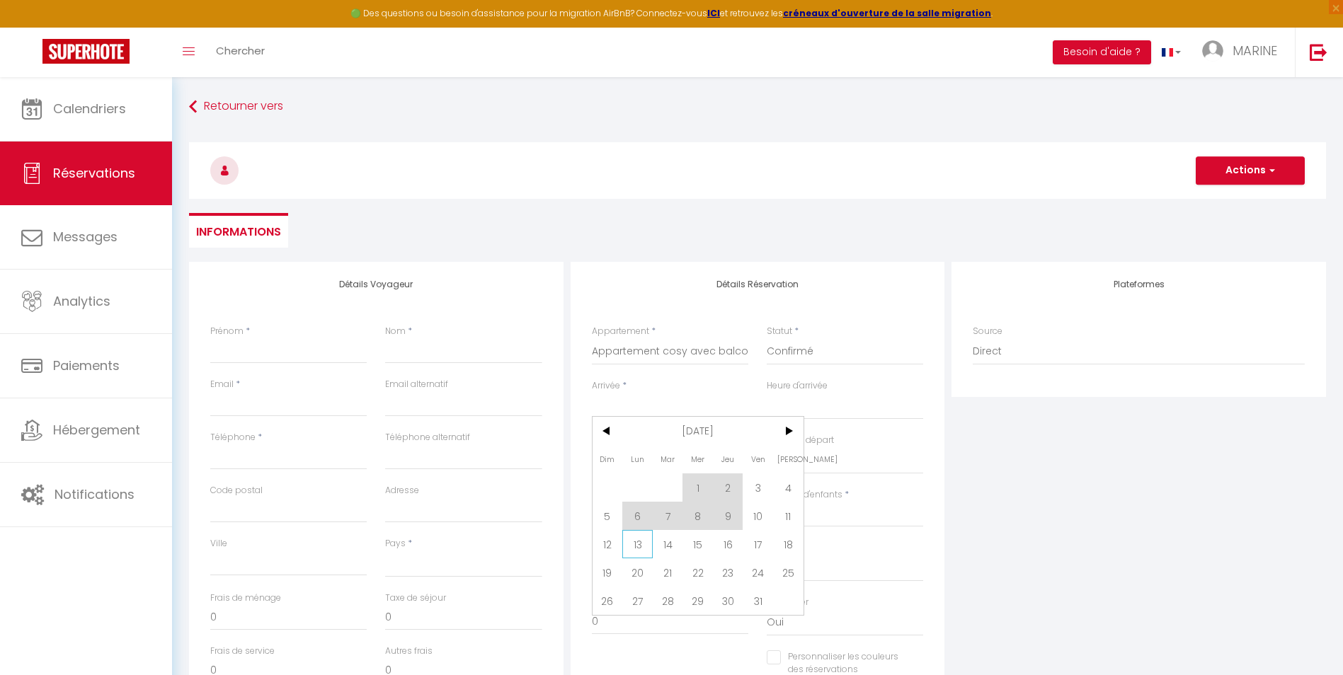
click at [639, 546] on span "13" at bounding box center [637, 544] width 30 height 28
click at [719, 463] on input "Mar 14 Octobre 2025" at bounding box center [670, 461] width 156 height 18
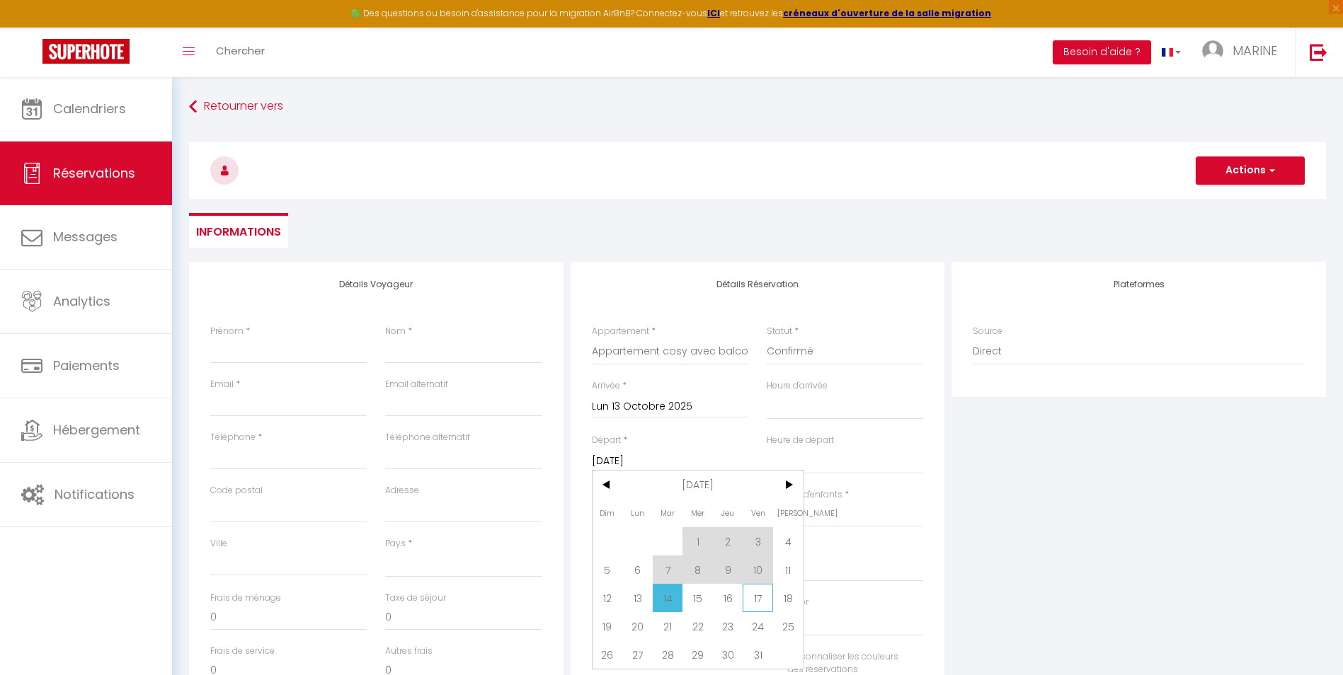
click at [761, 600] on span "17" at bounding box center [758, 598] width 30 height 28
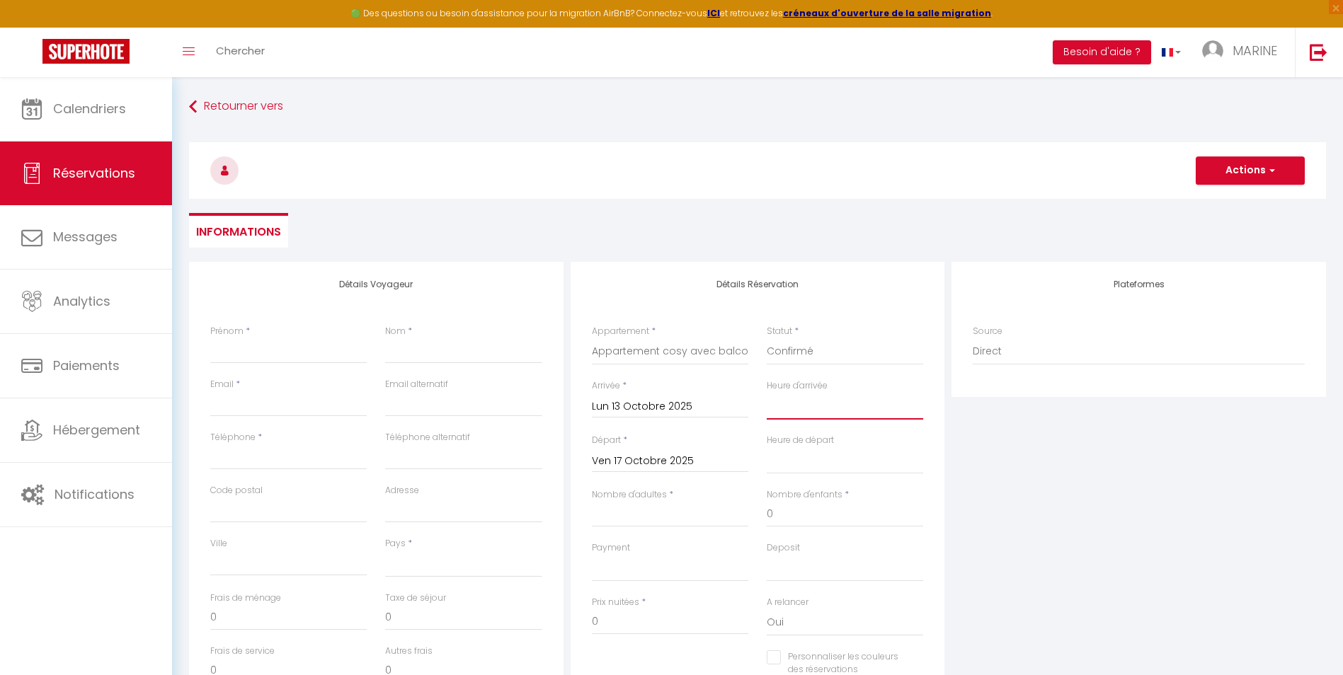
click at [789, 411] on select "00:00 00:30 01:00 01:30 02:00 02:30 03:00 03:30 04:00 04:30 05:00 05:30 06:00 0…" at bounding box center [845, 406] width 156 height 27
click at [767, 393] on select "00:00 00:30 01:00 01:30 02:00 02:30 03:00 03:30 04:00 04:30 05:00 05:30 06:00 0…" at bounding box center [845, 406] width 156 height 27
click at [792, 462] on select "00:00 00:30 01:00 01:30 02:00 02:30 03:00 03:30 04:00 04:30 05:00 05:30 06:00 0…" at bounding box center [845, 460] width 156 height 27
click at [767, 447] on select "00:00 00:30 01:00 01:30 02:00 02:30 03:00 03:30 04:00 04:30 05:00 05:30 06:00 0…" at bounding box center [845, 460] width 156 height 27
click at [655, 519] on input "Nombre d'adultes" at bounding box center [670, 514] width 156 height 25
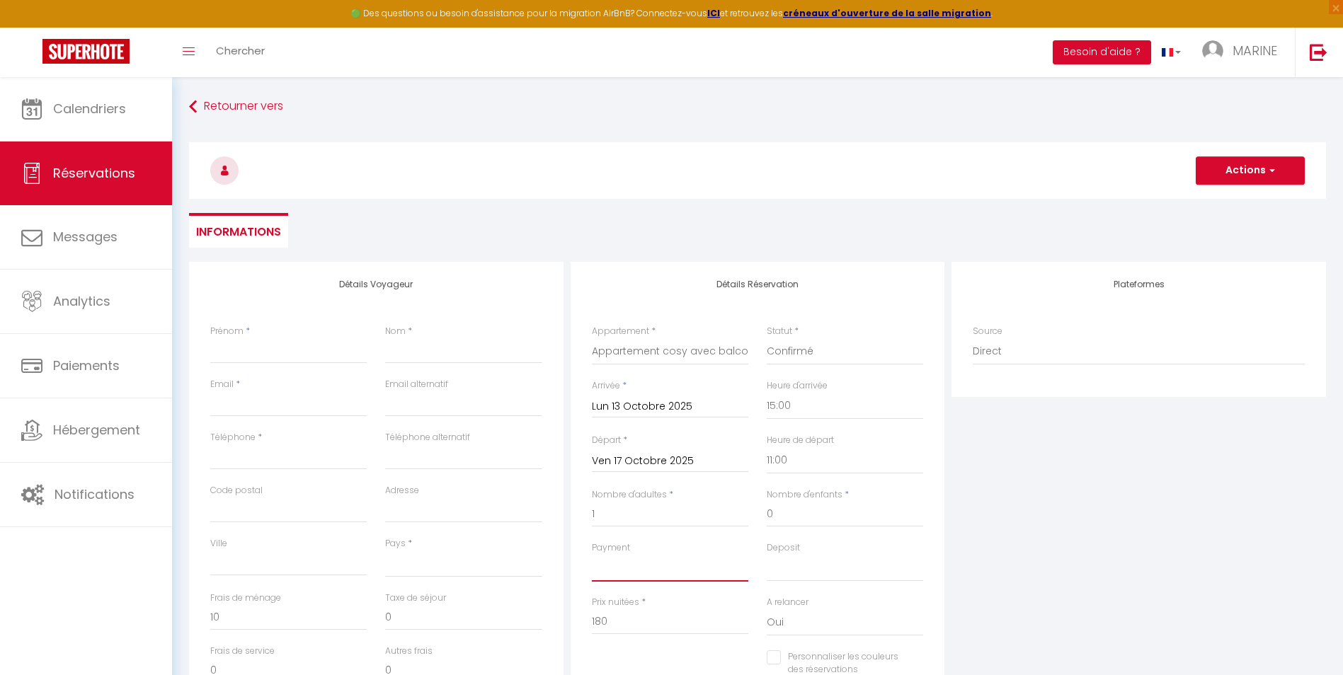
click at [627, 574] on select "OK KO" at bounding box center [670, 568] width 156 height 27
click at [592, 555] on select "OK KO" at bounding box center [670, 568] width 156 height 27
click at [823, 566] on select "OK KO" at bounding box center [845, 568] width 156 height 27
click at [767, 555] on select "OK KO" at bounding box center [845, 568] width 156 height 27
drag, startPoint x: 823, startPoint y: 622, endPoint x: 813, endPoint y: 644, distance: 25.0
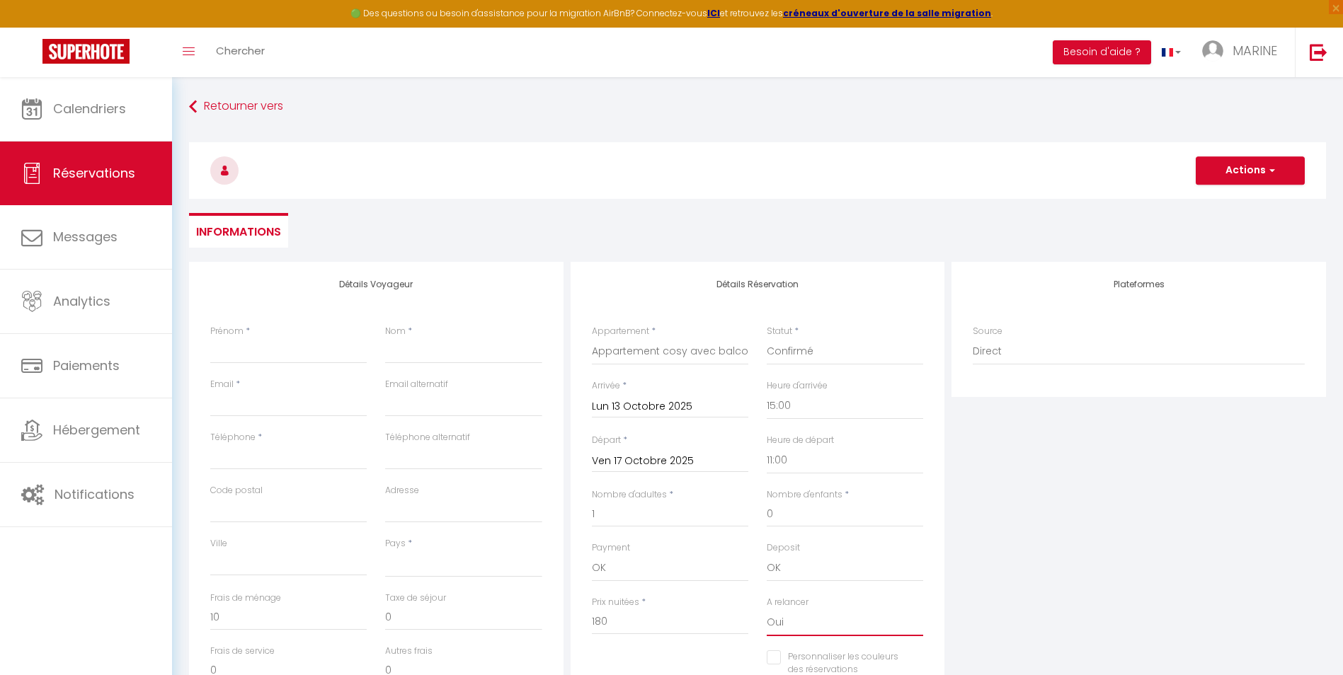
click at [823, 622] on select "Oui Non" at bounding box center [845, 623] width 156 height 27
click at [767, 610] on select "Oui Non" at bounding box center [845, 623] width 156 height 27
click at [1032, 528] on div "Plateformes Source Direct Airbnb.com Booking.com Chalet montagne Expedia Gite d…" at bounding box center [1139, 515] width 382 height 506
click at [234, 357] on input "Prénom" at bounding box center [288, 350] width 156 height 25
paste input "guillaume.lafargue12@gmail.com"
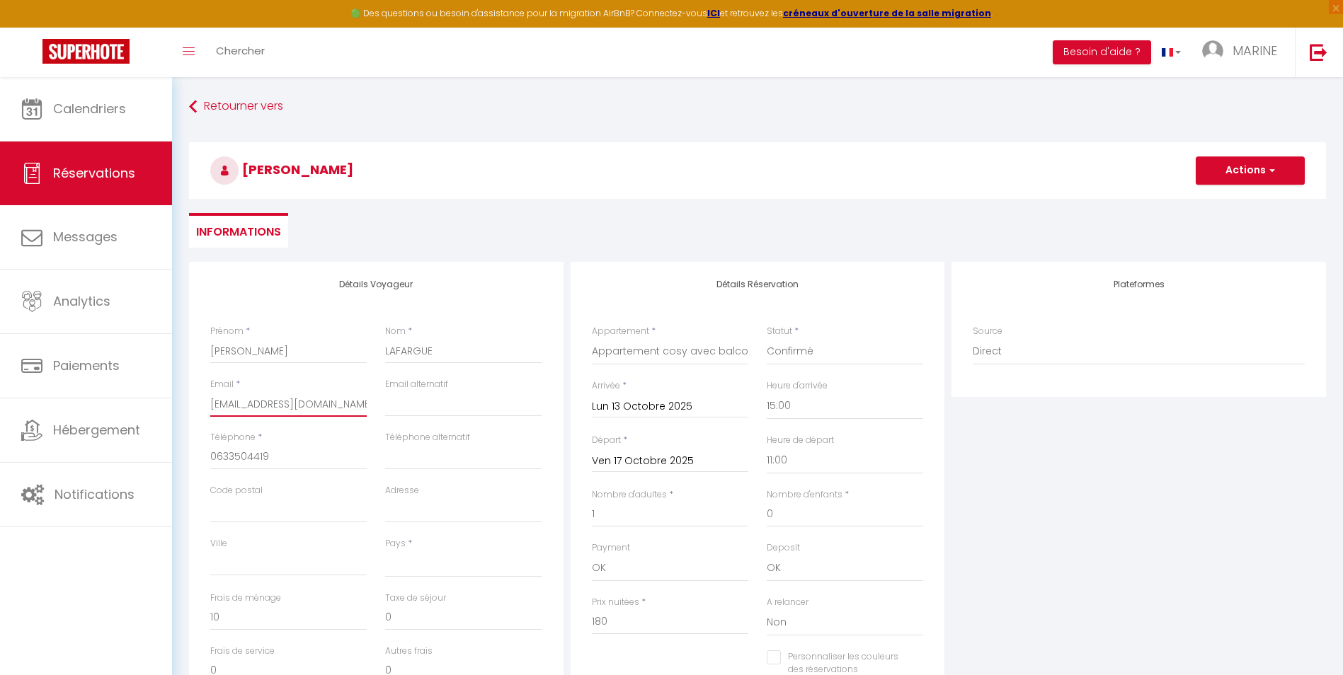
scroll to position [0, 7]
drag, startPoint x: 211, startPoint y: 406, endPoint x: 429, endPoint y: 411, distance: 218.2
click at [429, 411] on div "Email * guillaume.lafargue12@gmail.com Email alternatif" at bounding box center [376, 404] width 350 height 53
click at [413, 570] on select "France Portugal Afghanistan Albania Algeria American Samoa Andorra Angola Angui…" at bounding box center [463, 564] width 156 height 27
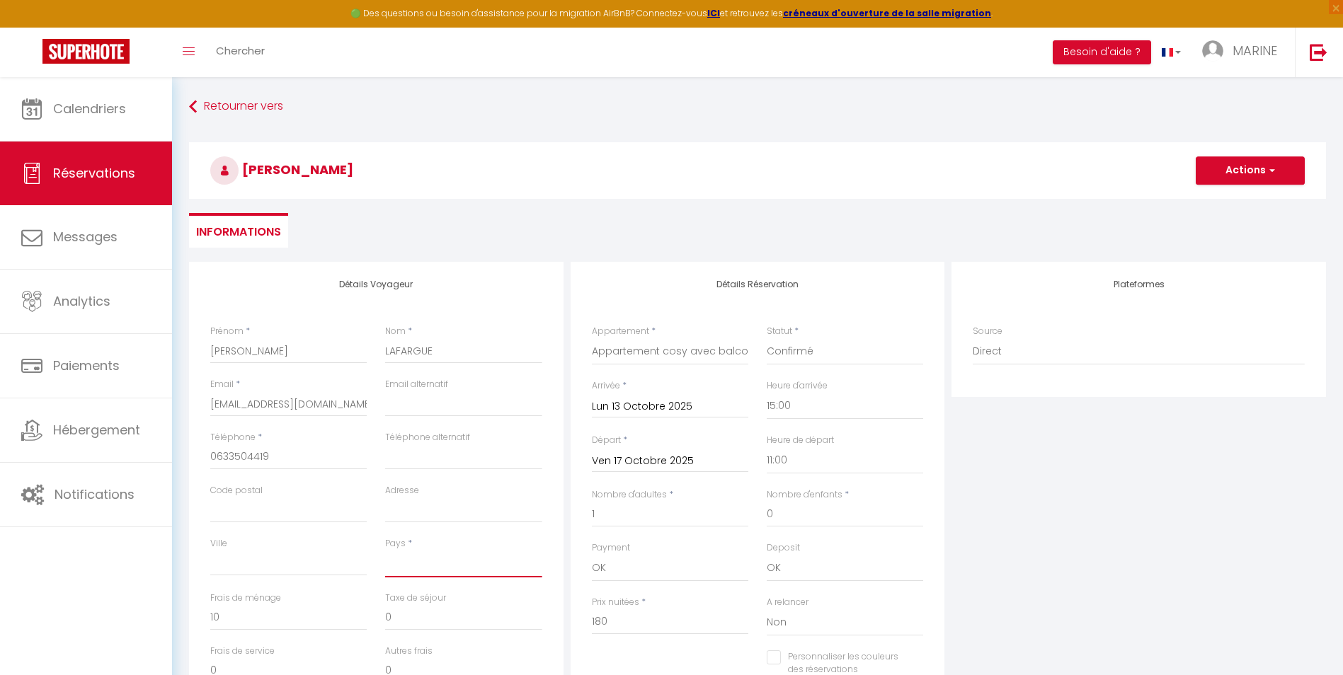
click at [385, 551] on select "France Portugal Afghanistan Albania Algeria American Samoa Andorra Angola Angui…" at bounding box center [463, 564] width 156 height 27
click at [1251, 172] on button "Actions" at bounding box center [1250, 170] width 109 height 28
click at [1230, 199] on link "Enregistrer" at bounding box center [1236, 202] width 112 height 18
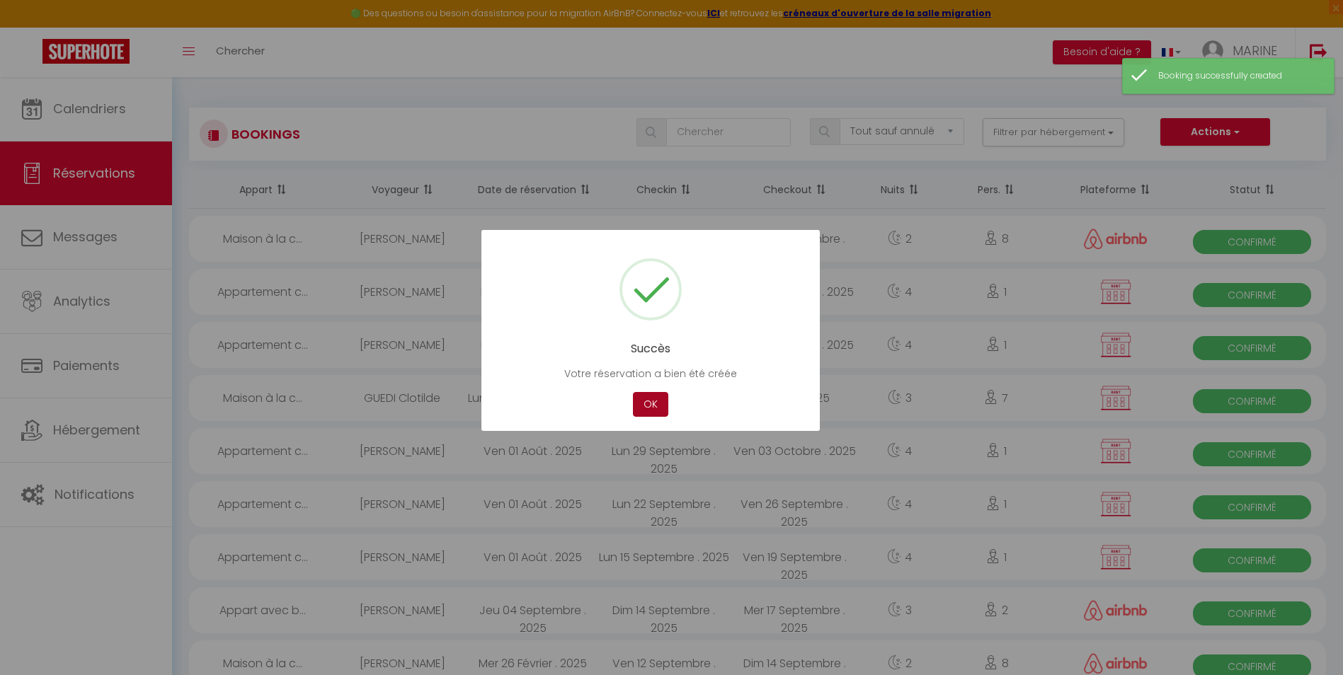
click at [646, 404] on button "OK" at bounding box center [650, 404] width 35 height 25
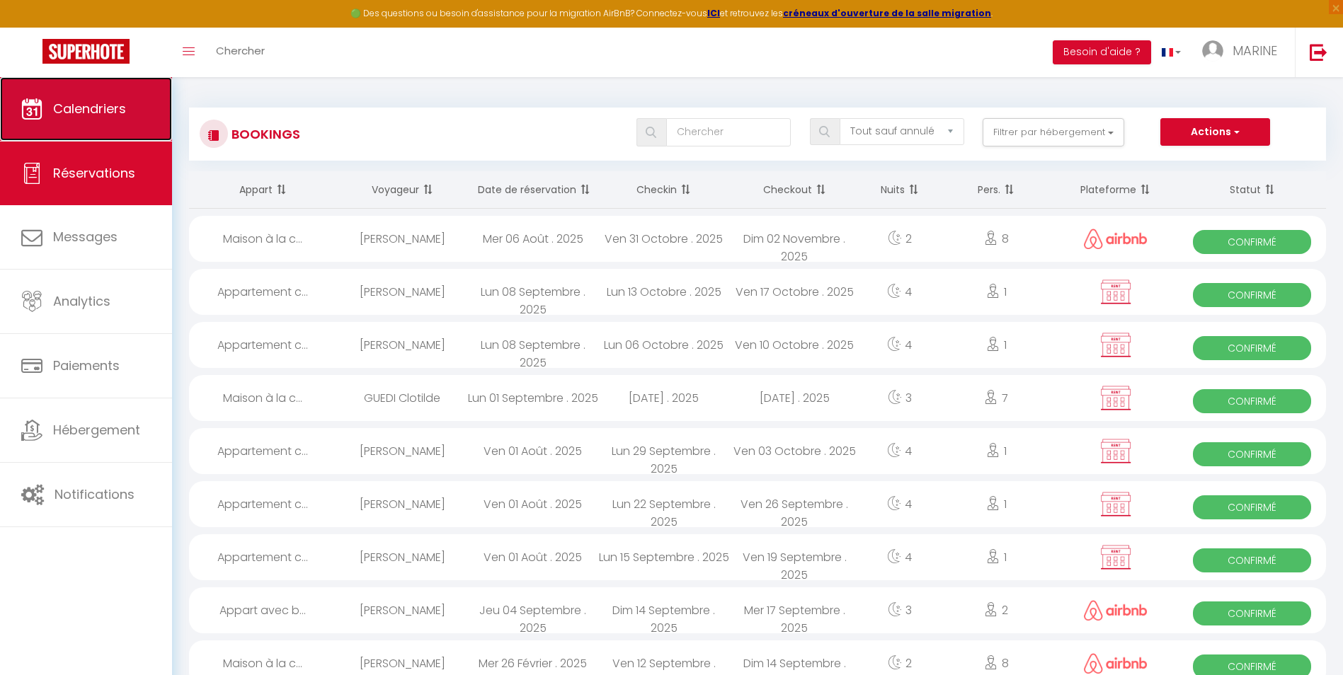
click at [55, 111] on span "Calendriers" at bounding box center [89, 109] width 73 height 18
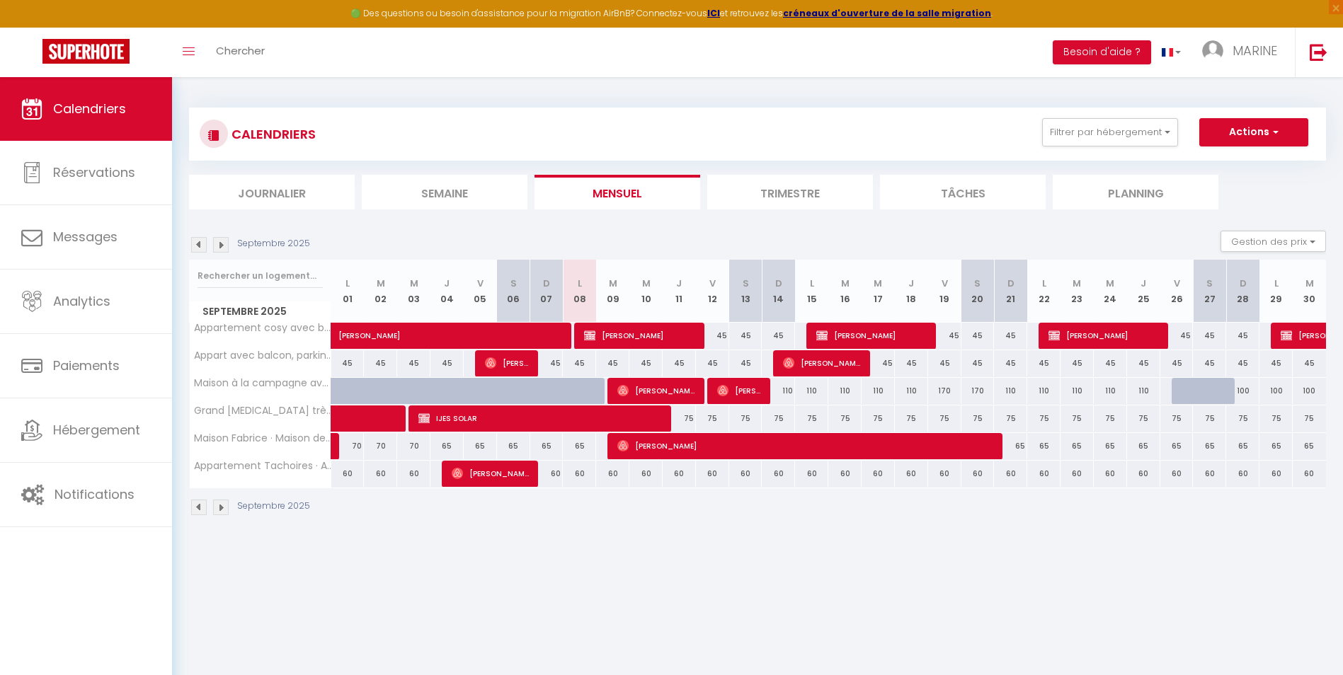
click at [768, 183] on li "Trimestre" at bounding box center [790, 192] width 166 height 35
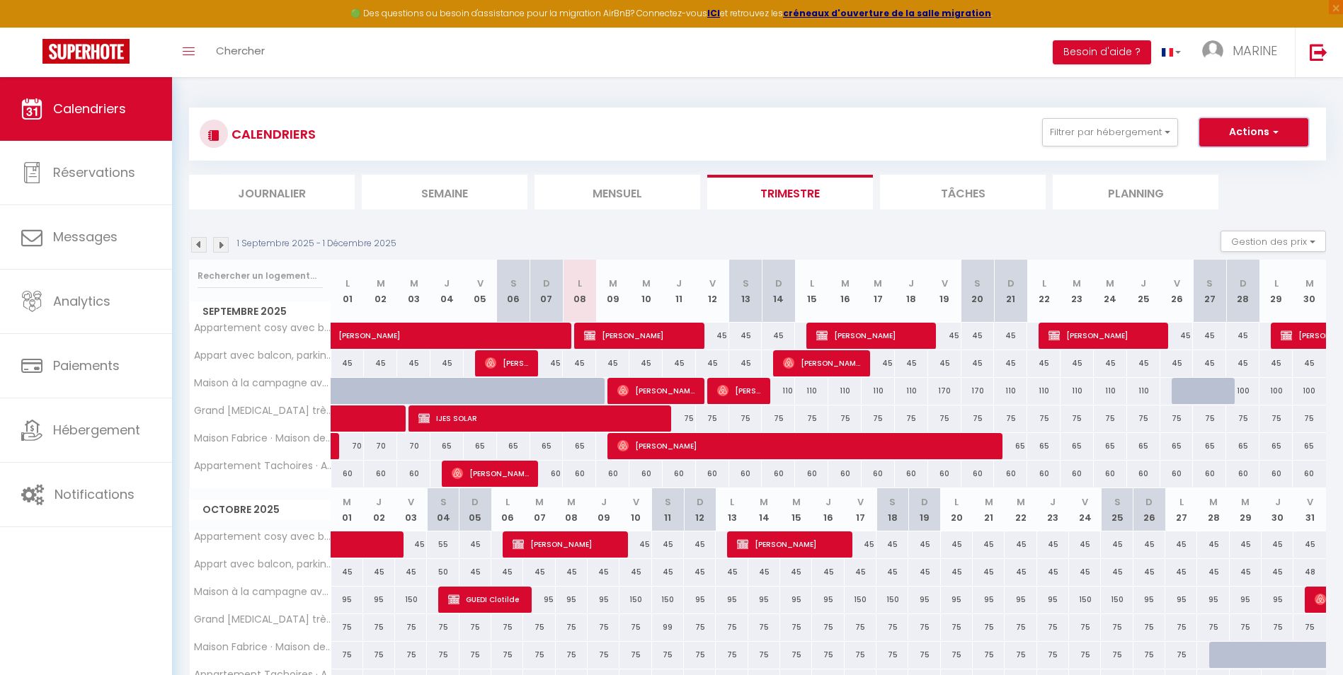
click at [1237, 132] on button "Actions" at bounding box center [1253, 132] width 109 height 28
click at [1229, 164] on link "Nouvelle réservation" at bounding box center [1239, 164] width 123 height 21
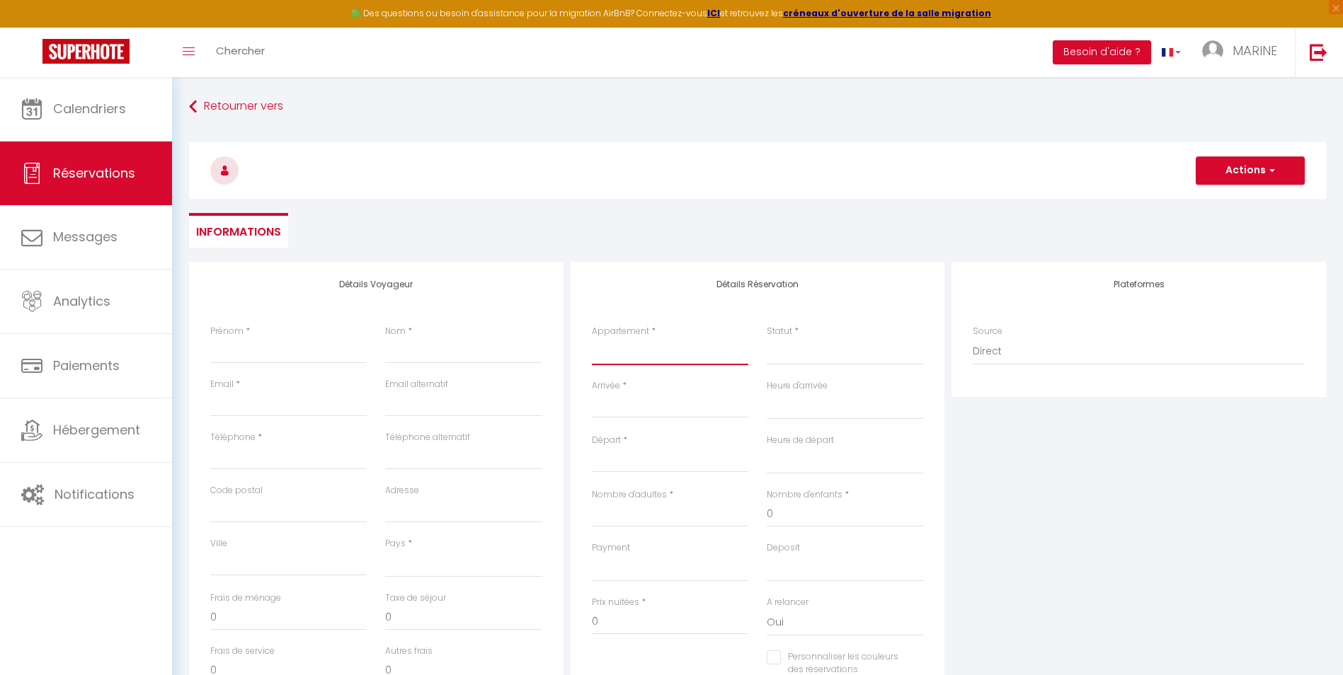
click at [629, 364] on select "Appartement cosy avec balcon et place de parking Appart avec balcon, parking, p…" at bounding box center [670, 351] width 156 height 27
click at [592, 338] on select "Appartement cosy avec balcon et place de parking Appart avec balcon, parking, p…" at bounding box center [670, 351] width 156 height 27
click at [778, 348] on select "Confirmé Non Confirmé Annulé Annulé par le voyageur No Show Request" at bounding box center [845, 351] width 156 height 27
click at [767, 338] on select "Confirmé Non Confirmé Annulé Annulé par le voyageur No Show Request" at bounding box center [845, 351] width 156 height 27
click at [615, 402] on input "Arrivée" at bounding box center [670, 407] width 156 height 18
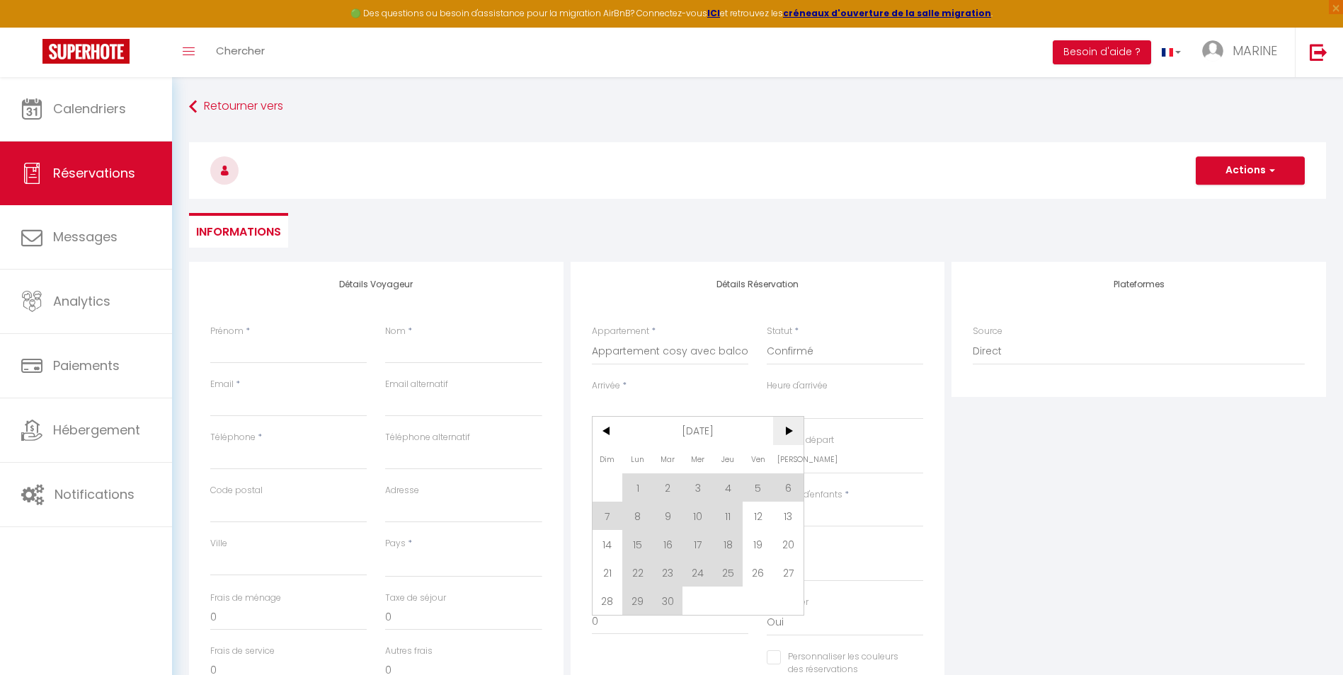
click at [784, 432] on span ">" at bounding box center [788, 431] width 30 height 28
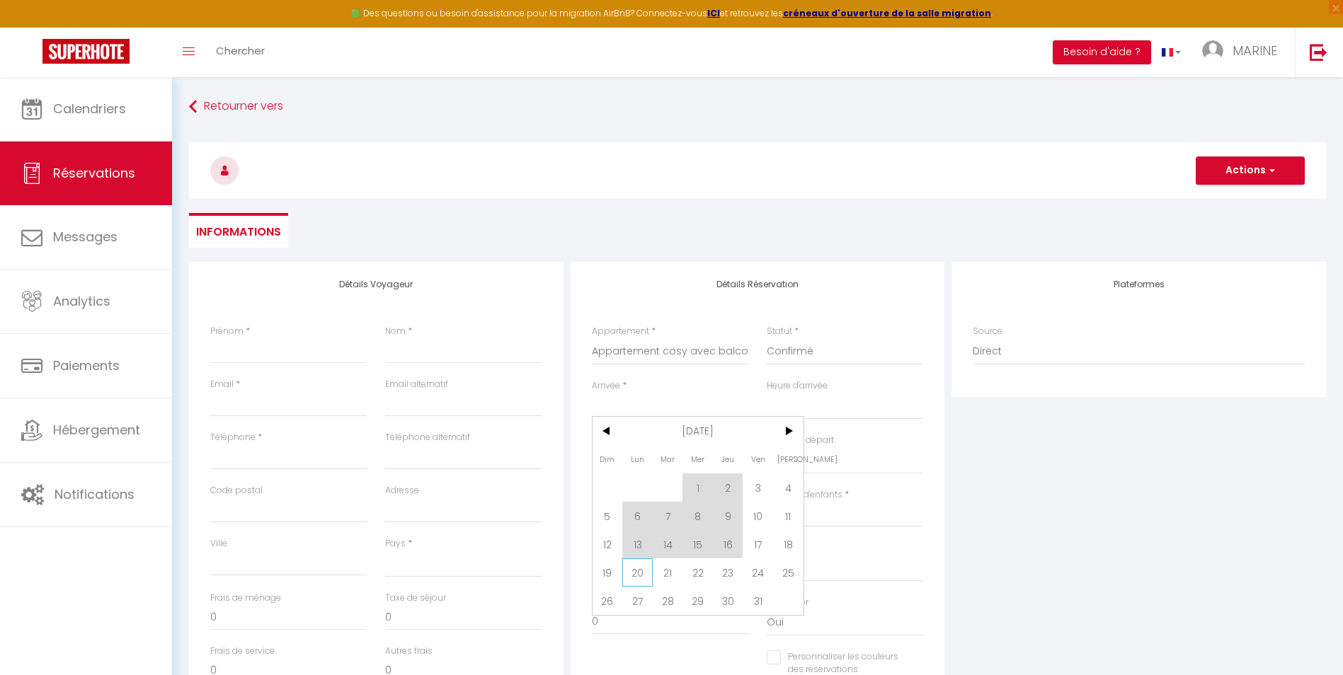
click at [639, 576] on span "20" at bounding box center [637, 573] width 30 height 28
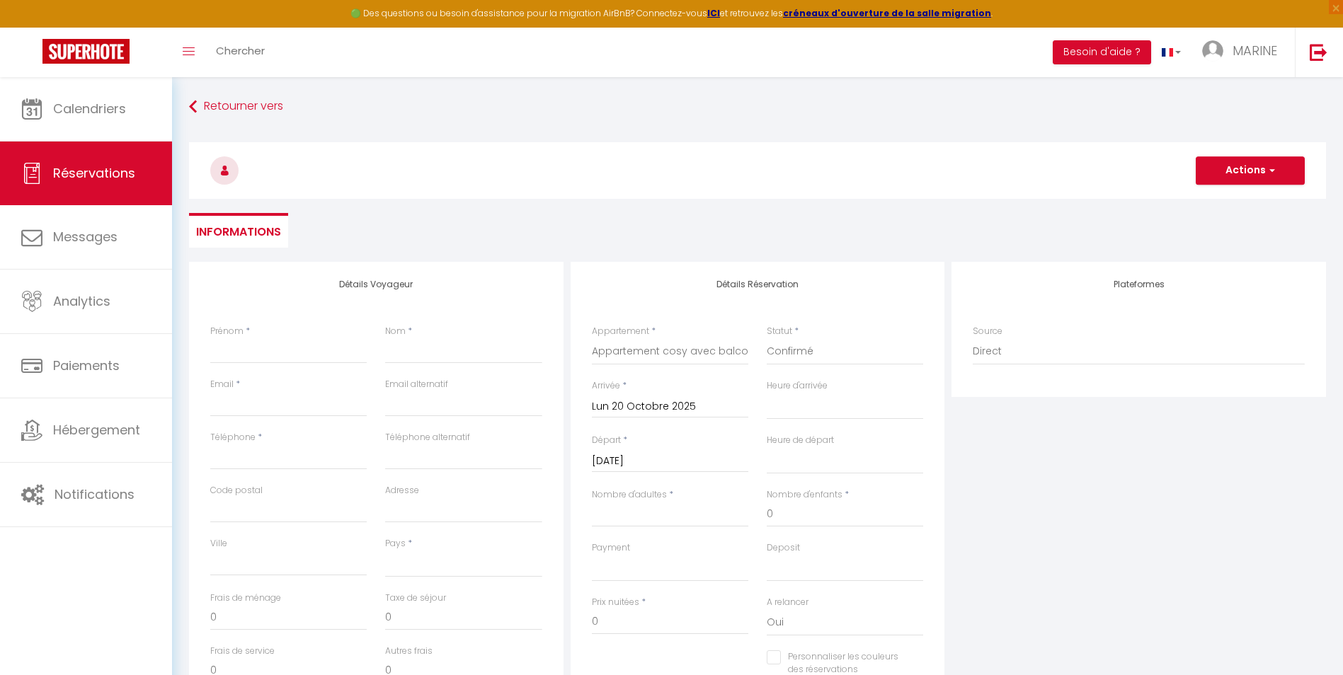
click at [721, 464] on input "Mar 21 Octobre 2025" at bounding box center [670, 461] width 156 height 18
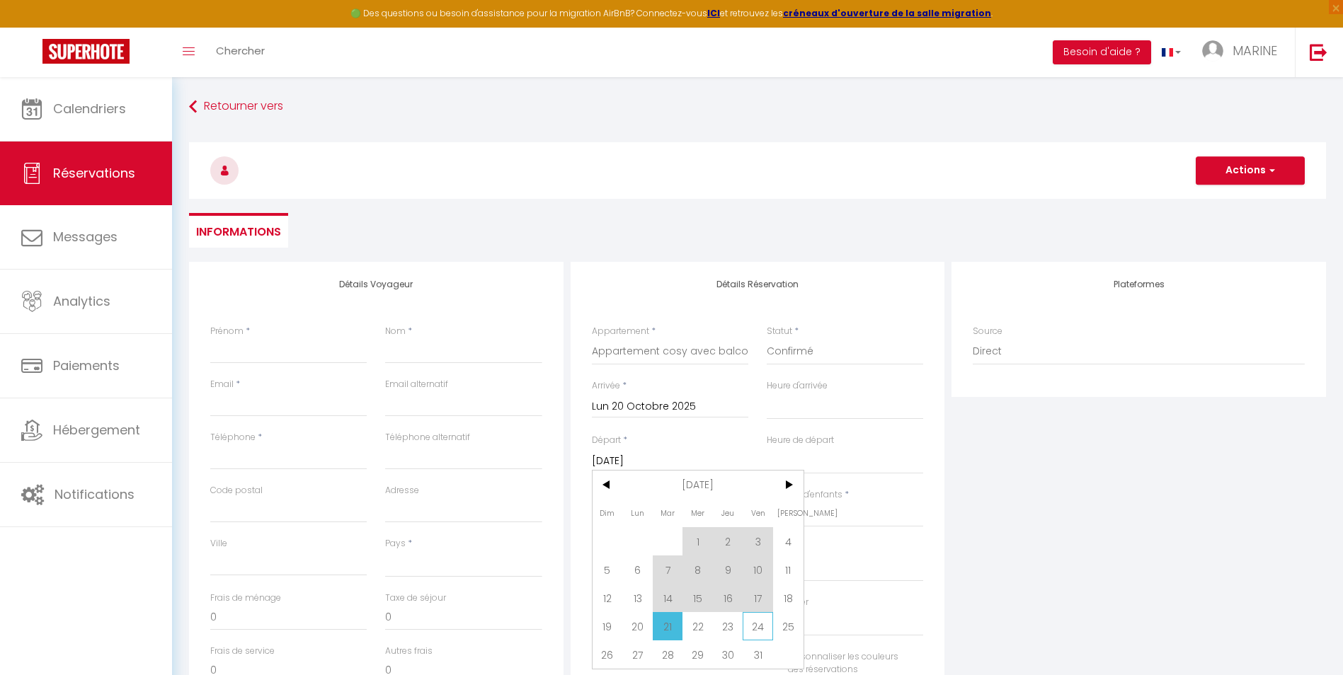
click at [760, 630] on span "24" at bounding box center [758, 626] width 30 height 28
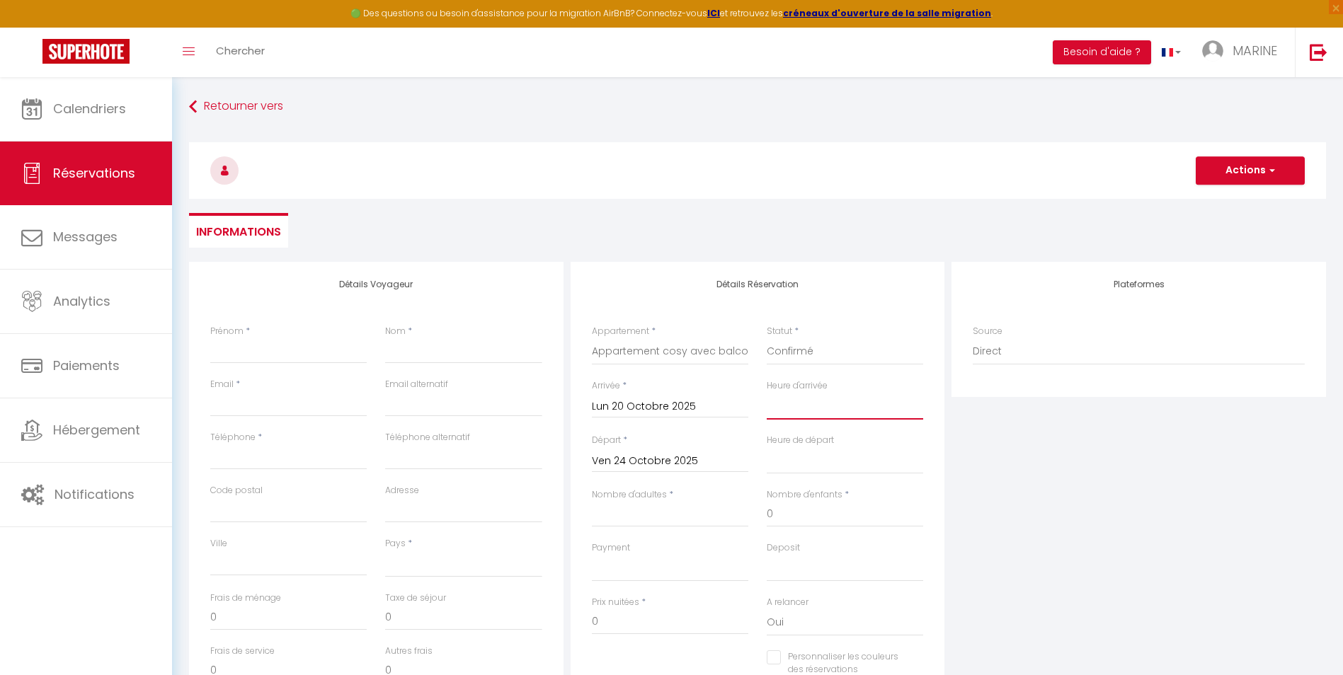
click at [789, 414] on select "00:00 00:30 01:00 01:30 02:00 02:30 03:00 03:30 04:00 04:30 05:00 05:30 06:00 0…" at bounding box center [845, 406] width 156 height 27
click at [767, 393] on select "00:00 00:30 01:00 01:30 02:00 02:30 03:00 03:30 04:00 04:30 05:00 05:30 06:00 0…" at bounding box center [845, 406] width 156 height 27
click at [788, 464] on select "00:00 00:30 01:00 01:30 02:00 02:30 03:00 03:30 04:00 04:30 05:00 05:30 06:00 0…" at bounding box center [845, 460] width 156 height 27
click at [767, 447] on select "00:00 00:30 01:00 01:30 02:00 02:30 03:00 03:30 04:00 04:30 05:00 05:30 06:00 0…" at bounding box center [845, 460] width 156 height 27
click at [663, 520] on input "Nombre d'adultes" at bounding box center [670, 514] width 156 height 25
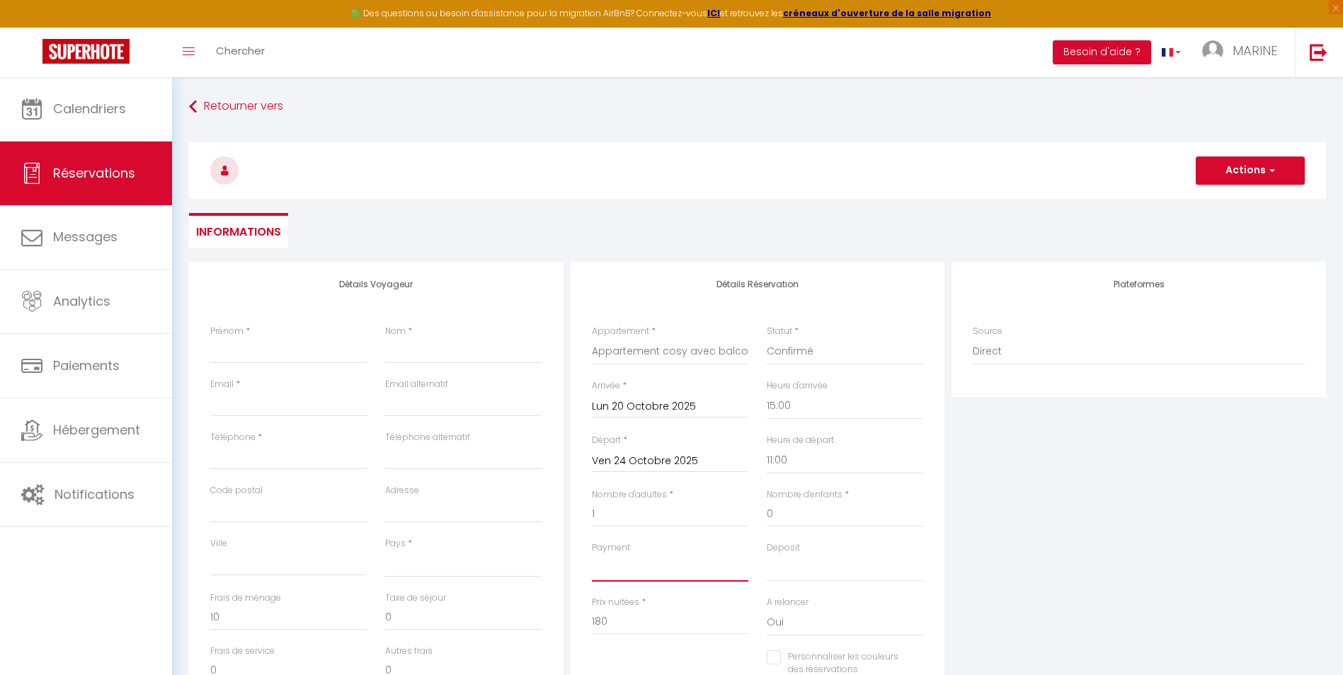
click at [636, 578] on select "OK KO" at bounding box center [670, 568] width 156 height 27
click at [592, 555] on select "OK KO" at bounding box center [670, 568] width 156 height 27
click at [787, 578] on select "OK KO" at bounding box center [845, 568] width 156 height 27
click at [767, 555] on select "OK KO" at bounding box center [845, 568] width 156 height 27
click at [811, 626] on select "Oui Non" at bounding box center [845, 623] width 156 height 27
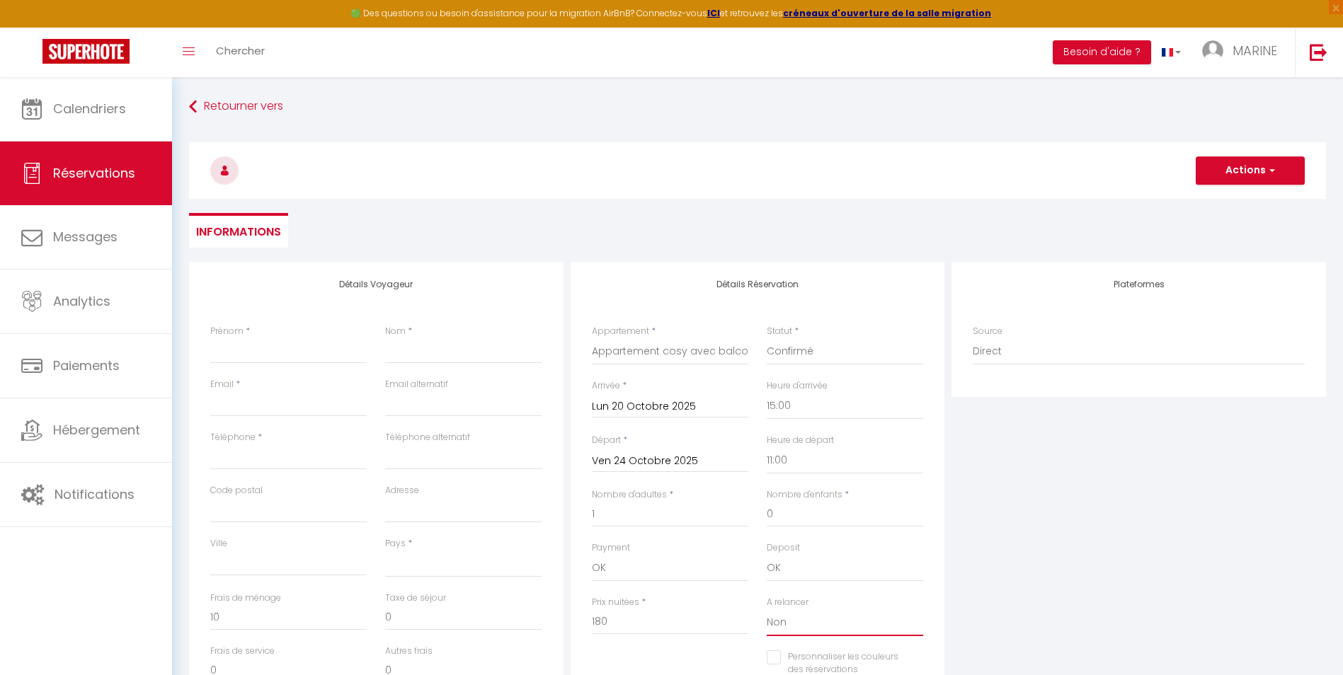
click at [767, 610] on select "Oui Non" at bounding box center [845, 623] width 156 height 27
click at [1105, 591] on div "Plateformes Source Direct Airbnb.com Booking.com Chalet montagne Expedia Gite d…" at bounding box center [1139, 515] width 382 height 506
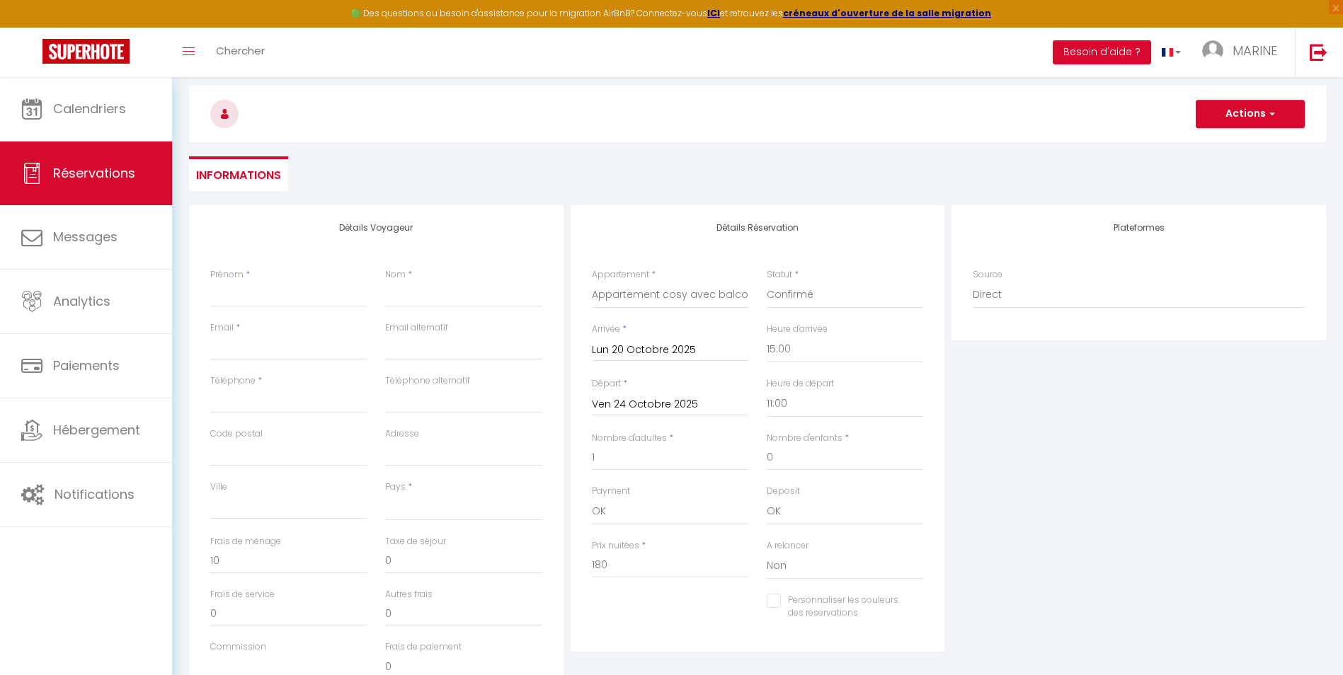
scroll to position [50, 0]
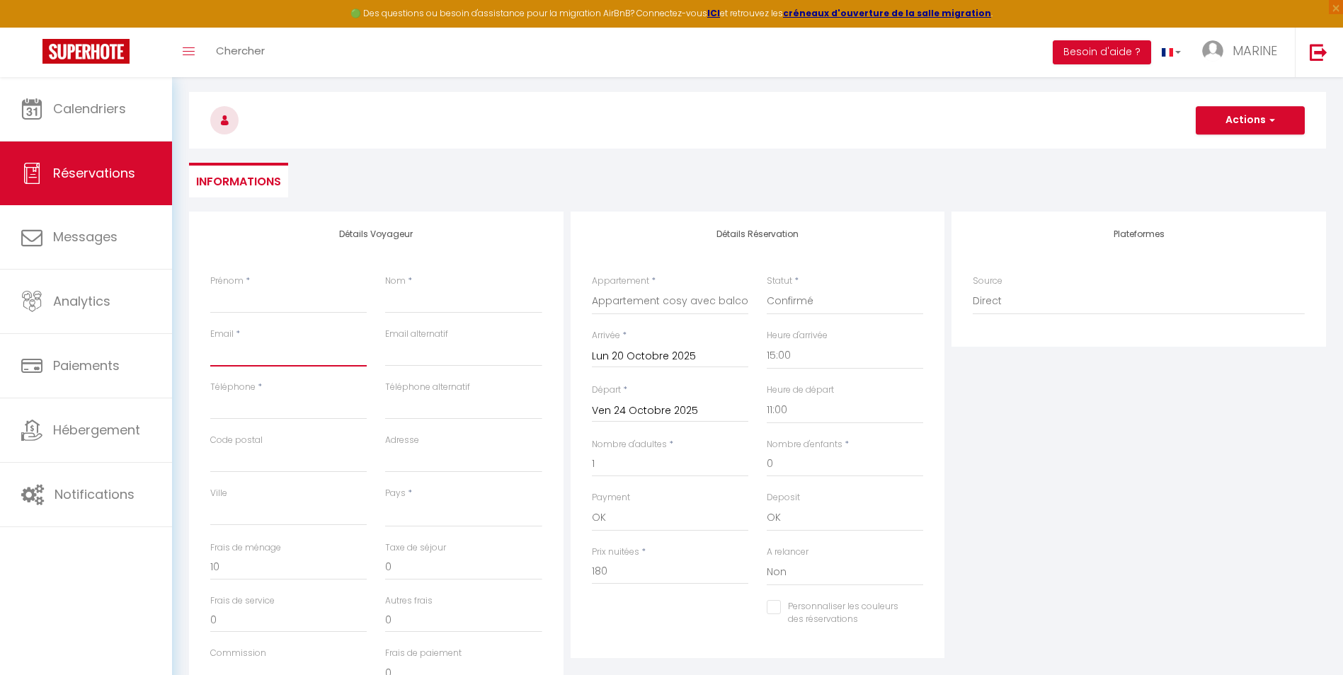
click at [232, 359] on input "Email client" at bounding box center [288, 353] width 156 height 25
paste input "guillaume.lafargue12@gmail.com"
click at [227, 295] on input "Prénom" at bounding box center [288, 300] width 156 height 25
click at [226, 409] on input "Téléphone" at bounding box center [288, 406] width 156 height 25
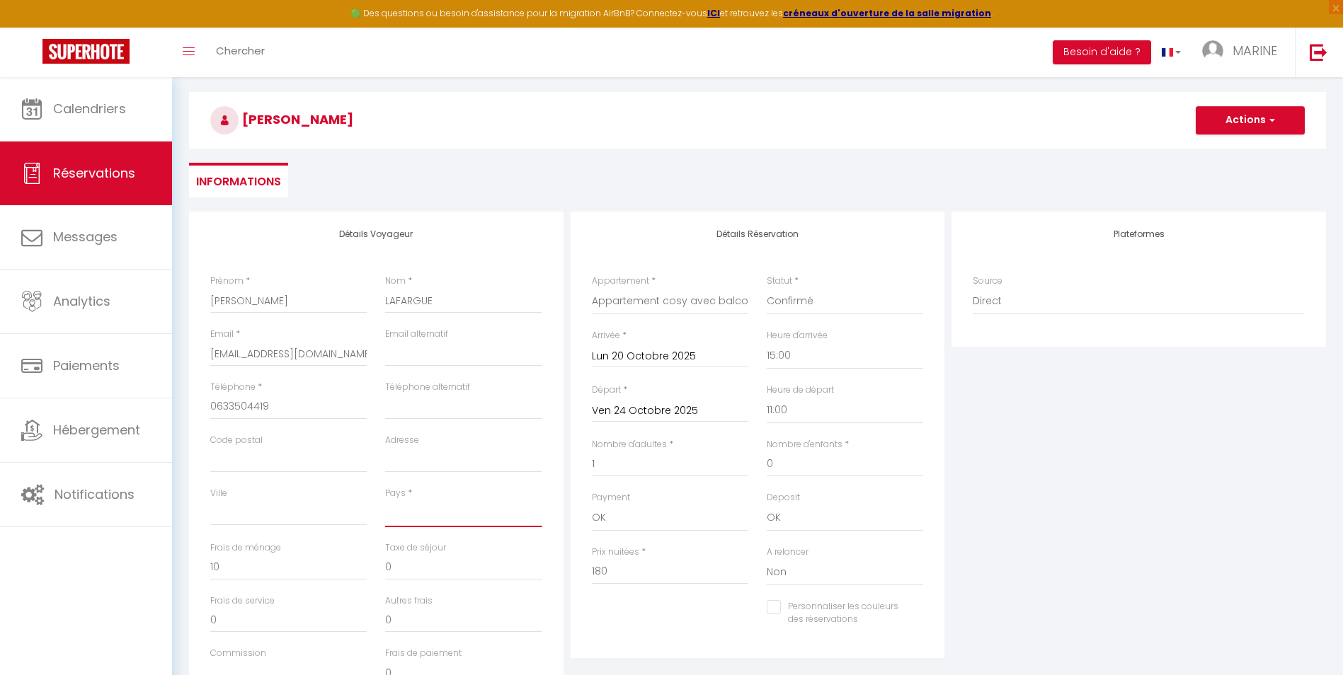
click at [423, 515] on select "France Portugal Afghanistan Albania Algeria American Samoa Andorra Angola Angui…" at bounding box center [463, 514] width 156 height 27
click at [385, 501] on select "France Portugal Afghanistan Albania Algeria American Samoa Andorra Angola Angui…" at bounding box center [463, 514] width 156 height 27
click at [1073, 511] on div "Plateformes Source Direct Airbnb.com Booking.com Chalet montagne Expedia Gite d…" at bounding box center [1139, 465] width 382 height 506
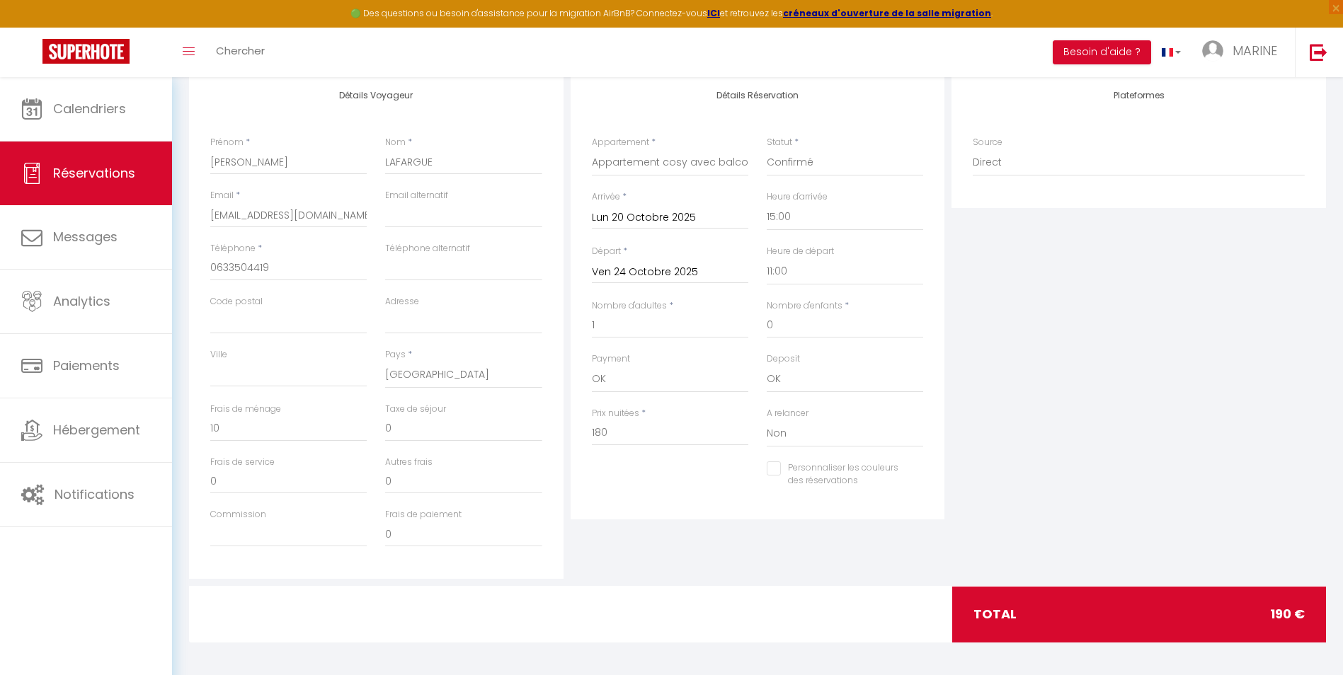
scroll to position [192, 0]
click at [705, 217] on input "Lun 20 Octobre 2025" at bounding box center [670, 215] width 156 height 18
click at [1109, 321] on div "Plateformes Source Direct Airbnb.com Booking.com Chalet montagne Expedia Gite d…" at bounding box center [1139, 323] width 382 height 506
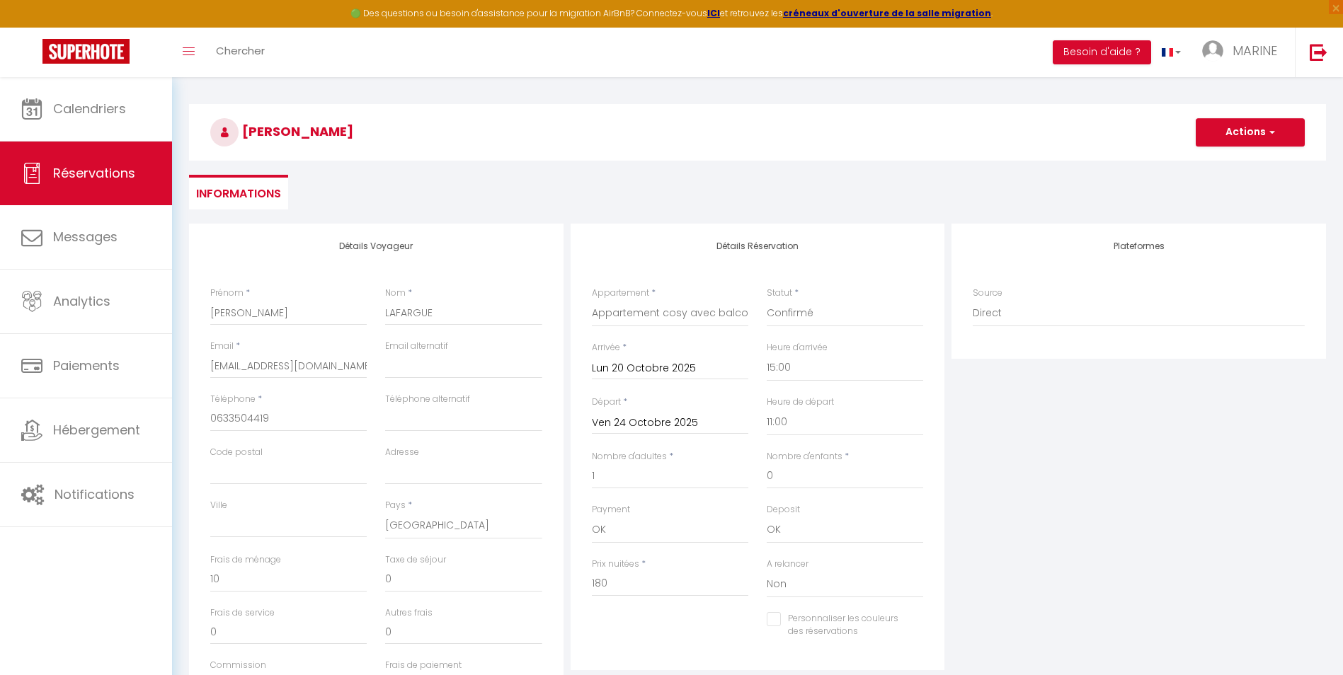
scroll to position [0, 0]
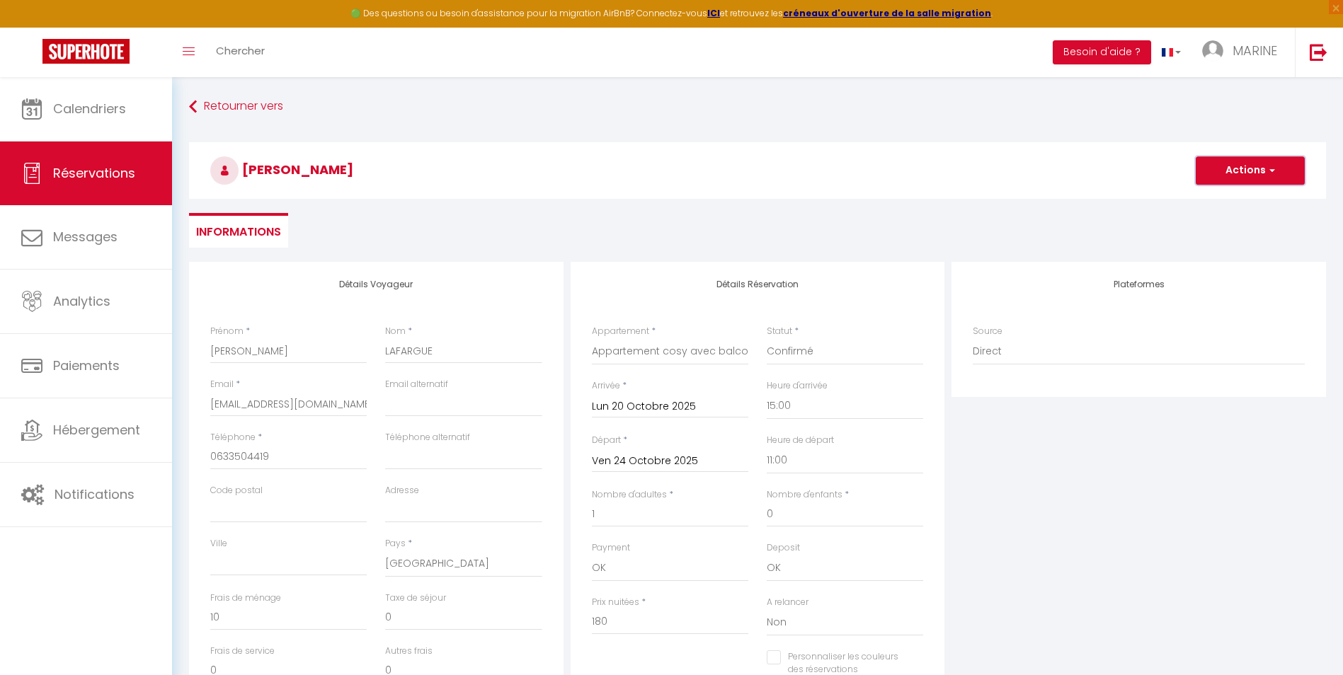
click at [1251, 172] on button "Actions" at bounding box center [1250, 170] width 109 height 28
click at [1229, 199] on link "Enregistrer" at bounding box center [1236, 202] width 112 height 18
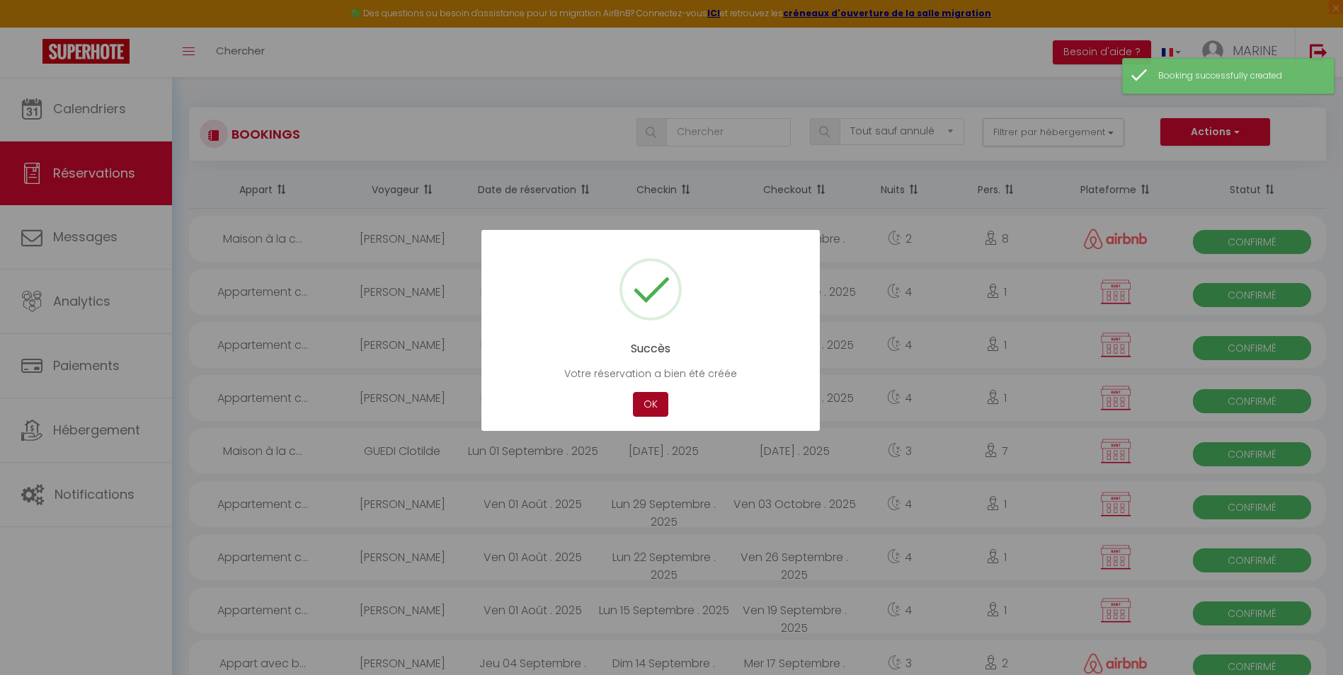
click at [648, 404] on button "OK" at bounding box center [650, 404] width 35 height 25
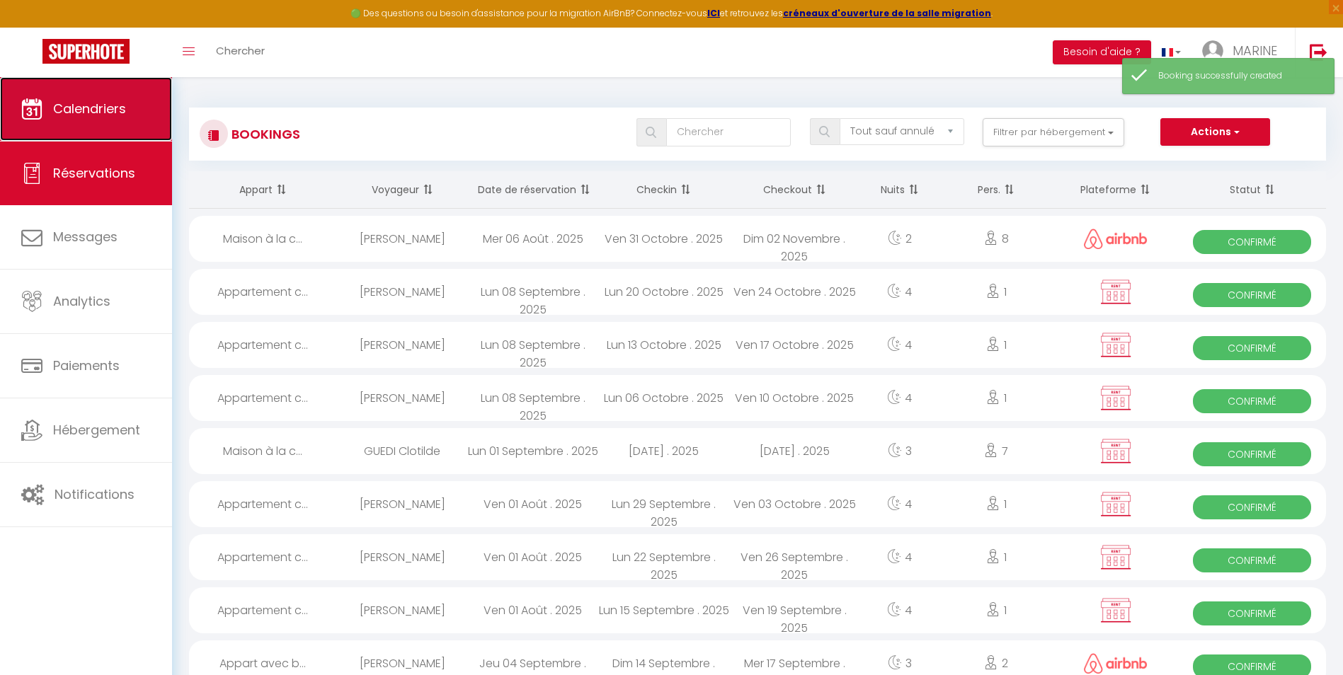
click at [88, 105] on span "Calendriers" at bounding box center [89, 109] width 73 height 18
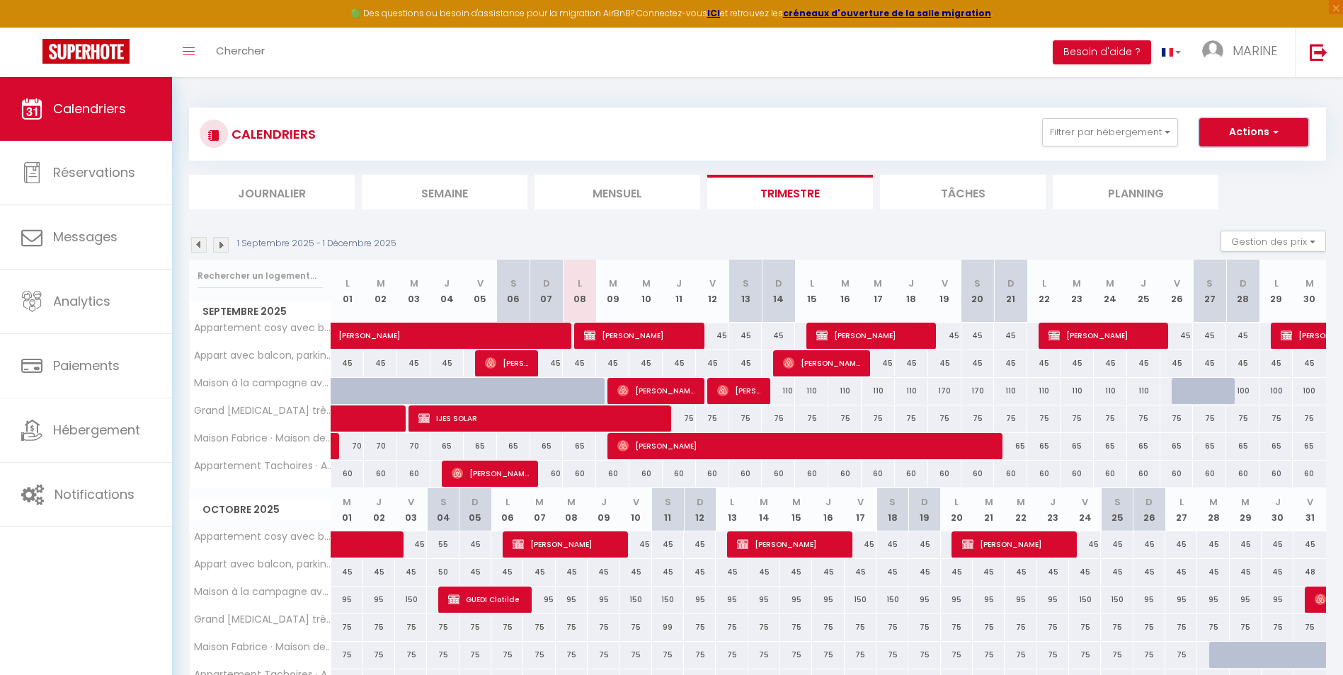
click at [1239, 130] on button "Actions" at bounding box center [1253, 132] width 109 height 28
click at [1207, 163] on link "Nouvelle réservation" at bounding box center [1239, 164] width 123 height 21
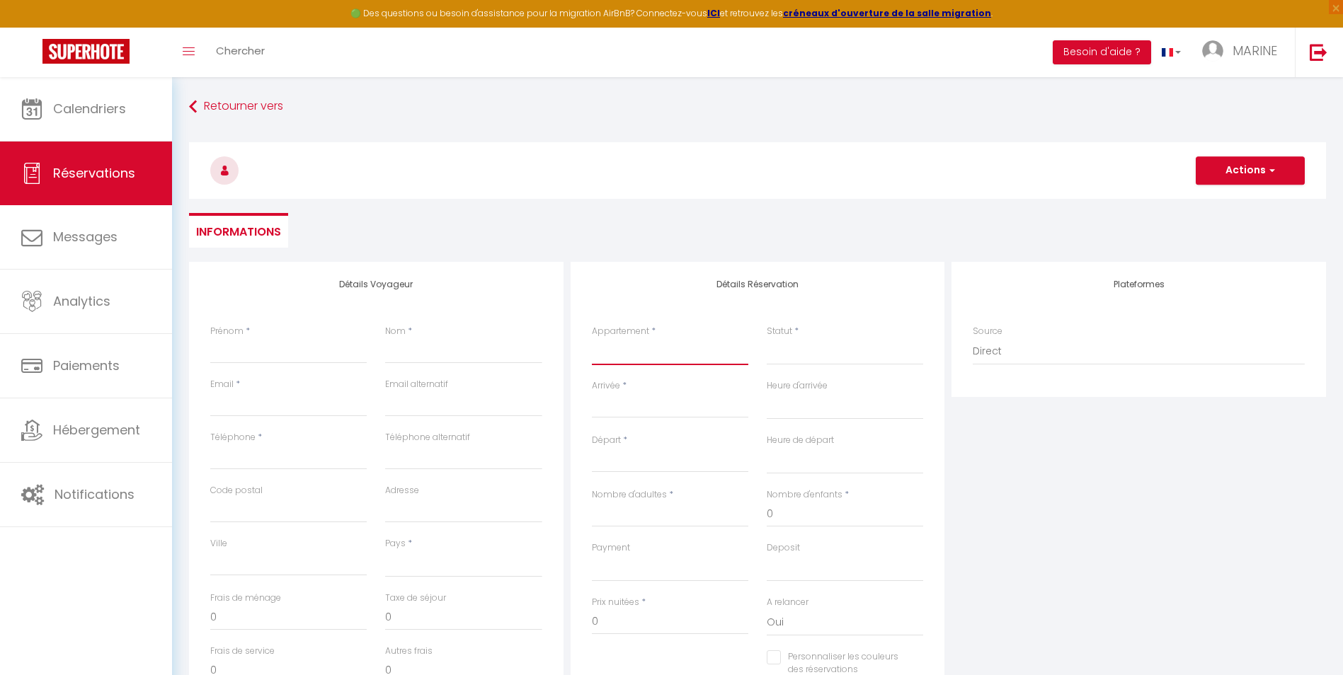
click at [644, 358] on select "Appartement cosy avec balcon et place de parking Appart avec balcon, parking, p…" at bounding box center [670, 351] width 156 height 27
click at [592, 338] on select "Appartement cosy avec balcon et place de parking Appart avec balcon, parking, p…" at bounding box center [670, 351] width 156 height 27
click at [795, 355] on select "Confirmé Non Confirmé Annulé Annulé par le voyageur No Show Request" at bounding box center [845, 351] width 156 height 27
click at [767, 338] on select "Confirmé Non Confirmé Annulé Annulé par le voyageur No Show Request" at bounding box center [845, 351] width 156 height 27
click at [644, 406] on input "Arrivée" at bounding box center [670, 407] width 156 height 18
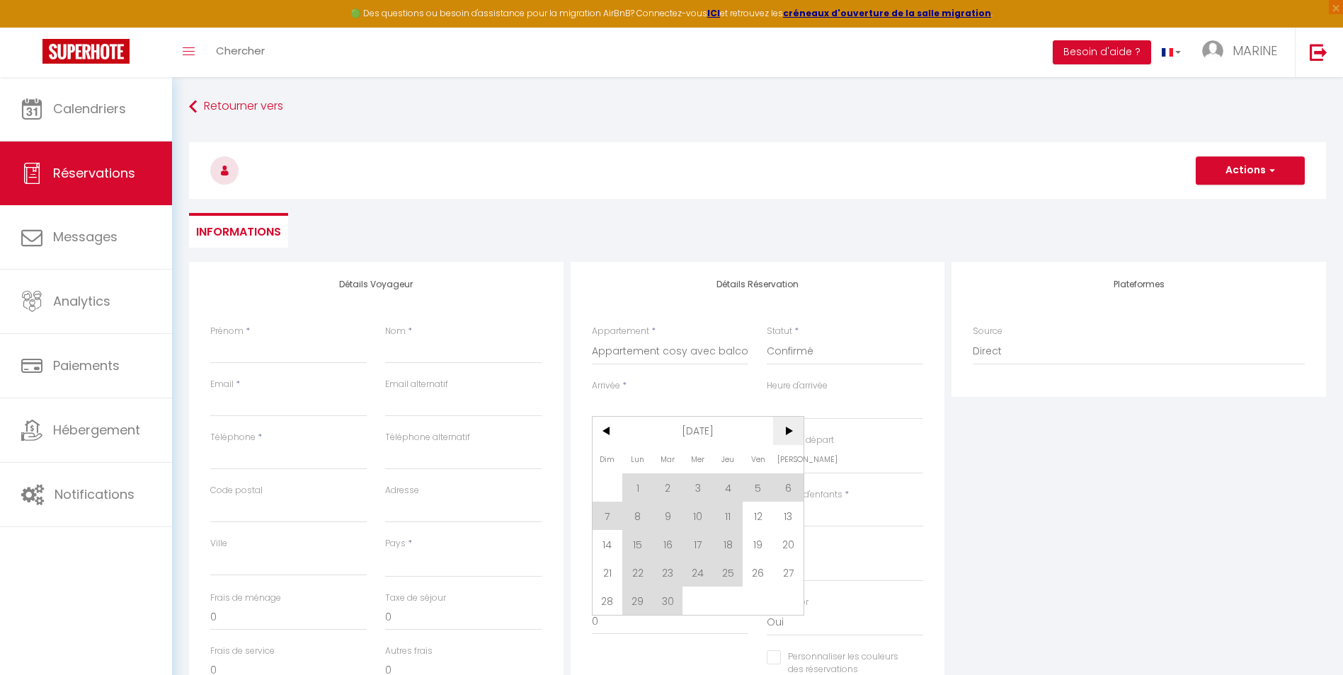
click at [787, 433] on span ">" at bounding box center [788, 431] width 30 height 28
click at [634, 608] on span "27" at bounding box center [637, 601] width 30 height 28
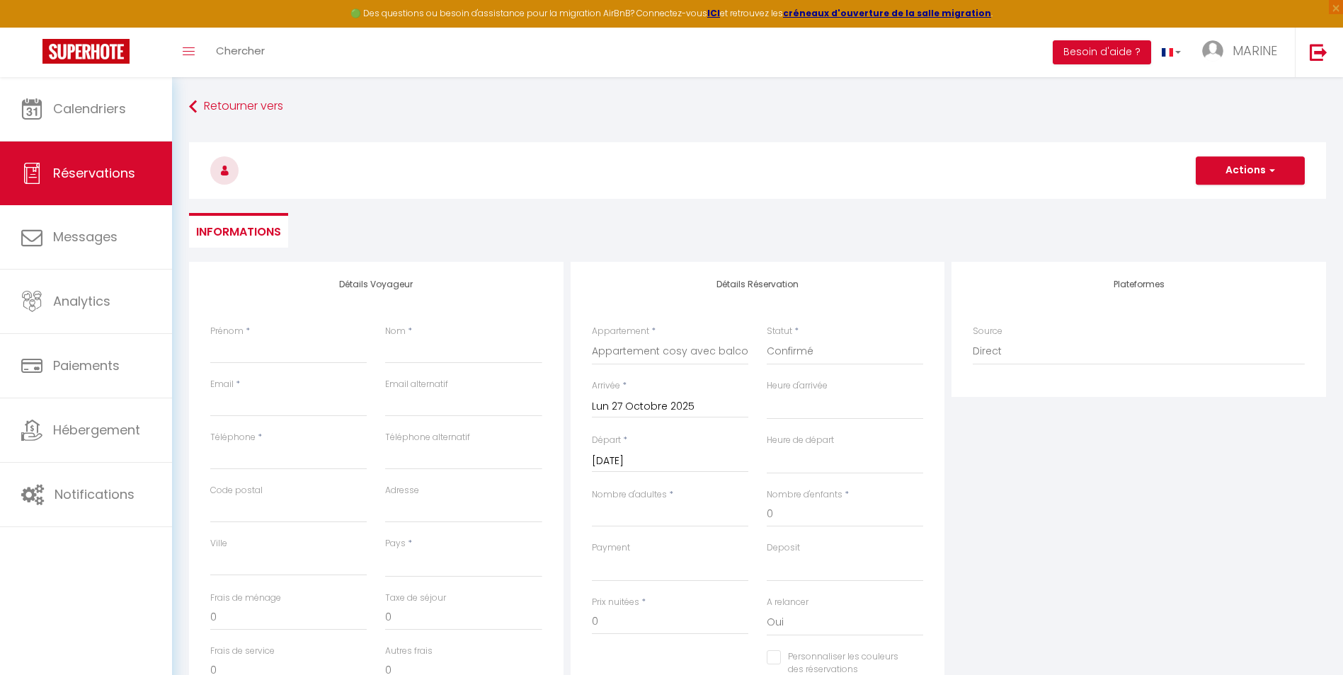
click at [722, 462] on input "Mar 28 Octobre 2025" at bounding box center [670, 461] width 156 height 18
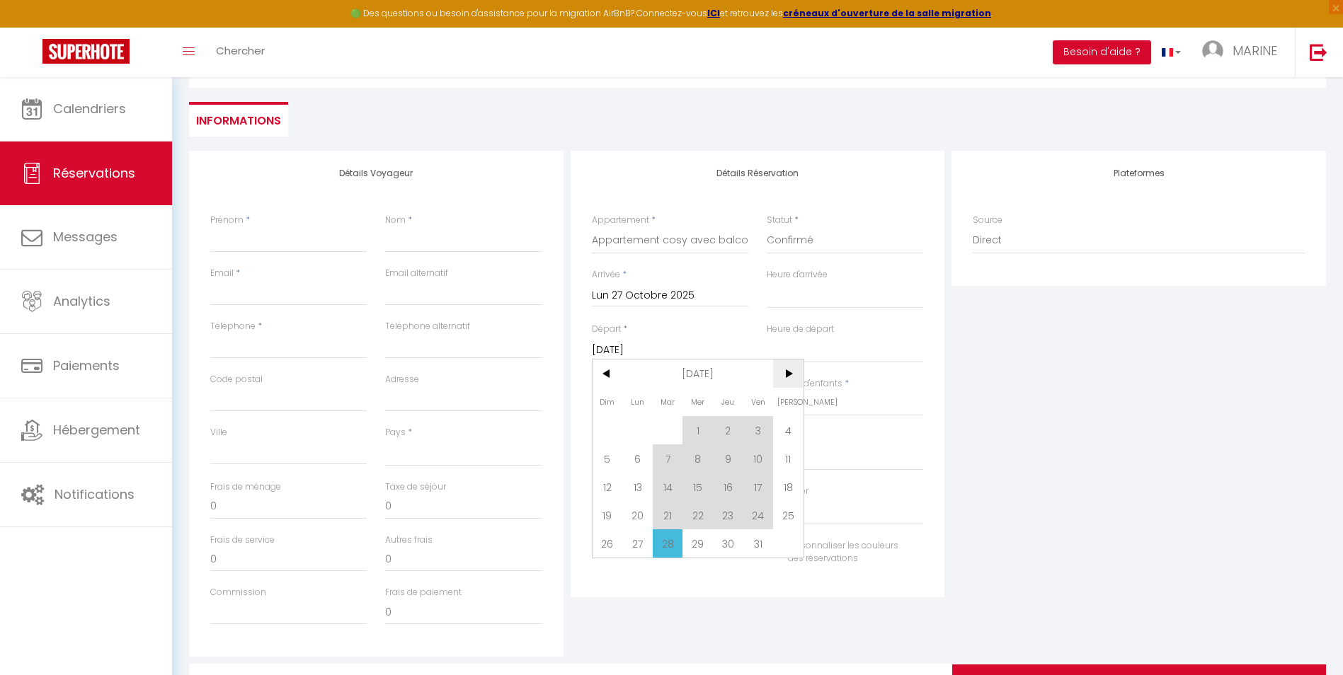
scroll to position [142, 0]
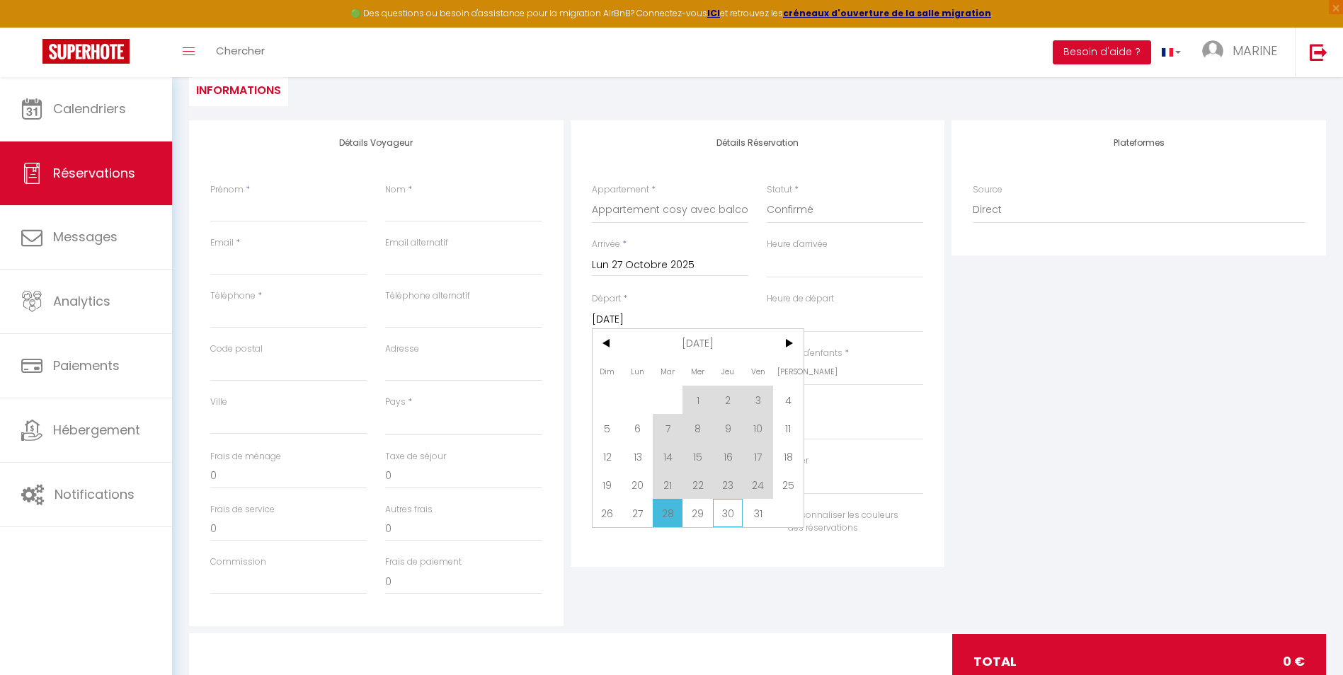
click at [736, 518] on span "30" at bounding box center [728, 513] width 30 height 28
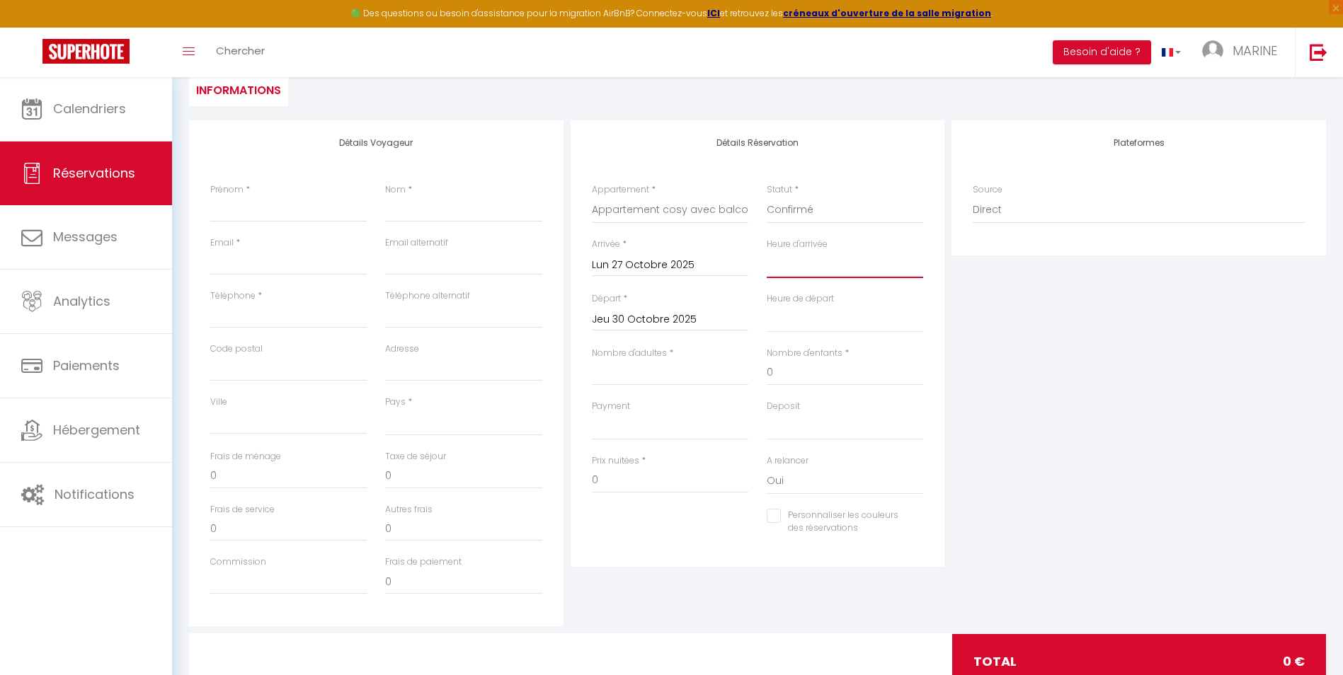
click at [785, 271] on select "00:00 00:30 01:00 01:30 02:00 02:30 03:00 03:30 04:00 04:30 05:00 05:30 06:00 0…" at bounding box center [845, 264] width 156 height 27
click at [767, 251] on select "00:00 00:30 01:00 01:30 02:00 02:30 03:00 03:30 04:00 04:30 05:00 05:30 06:00 0…" at bounding box center [845, 264] width 156 height 27
click at [1103, 366] on div "Plateformes Source Direct Airbnb.com Booking.com Chalet montagne Expedia Gite d…" at bounding box center [1139, 373] width 382 height 506
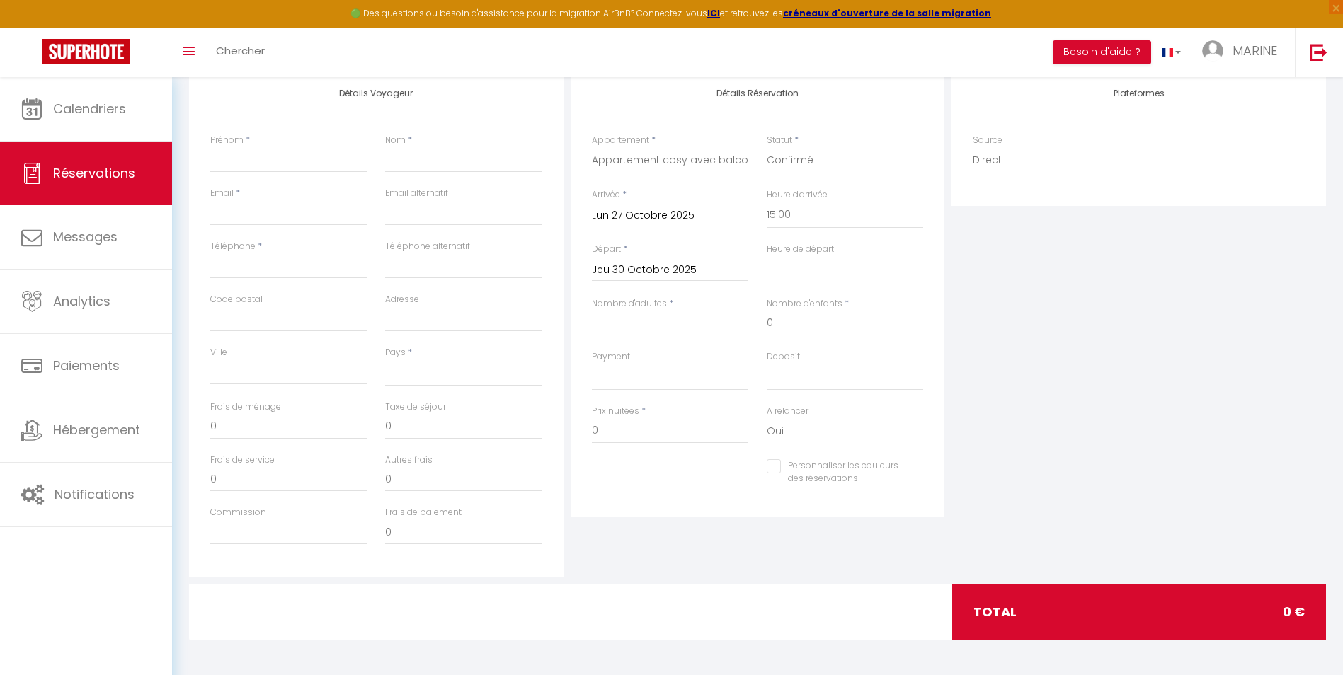
scroll to position [192, 0]
click at [784, 283] on div "Heure de départ 00:00 00:30 01:00 01:30 02:00 02:30 03:00 03:30 04:00 04:30 05:…" at bounding box center [845, 269] width 175 height 55
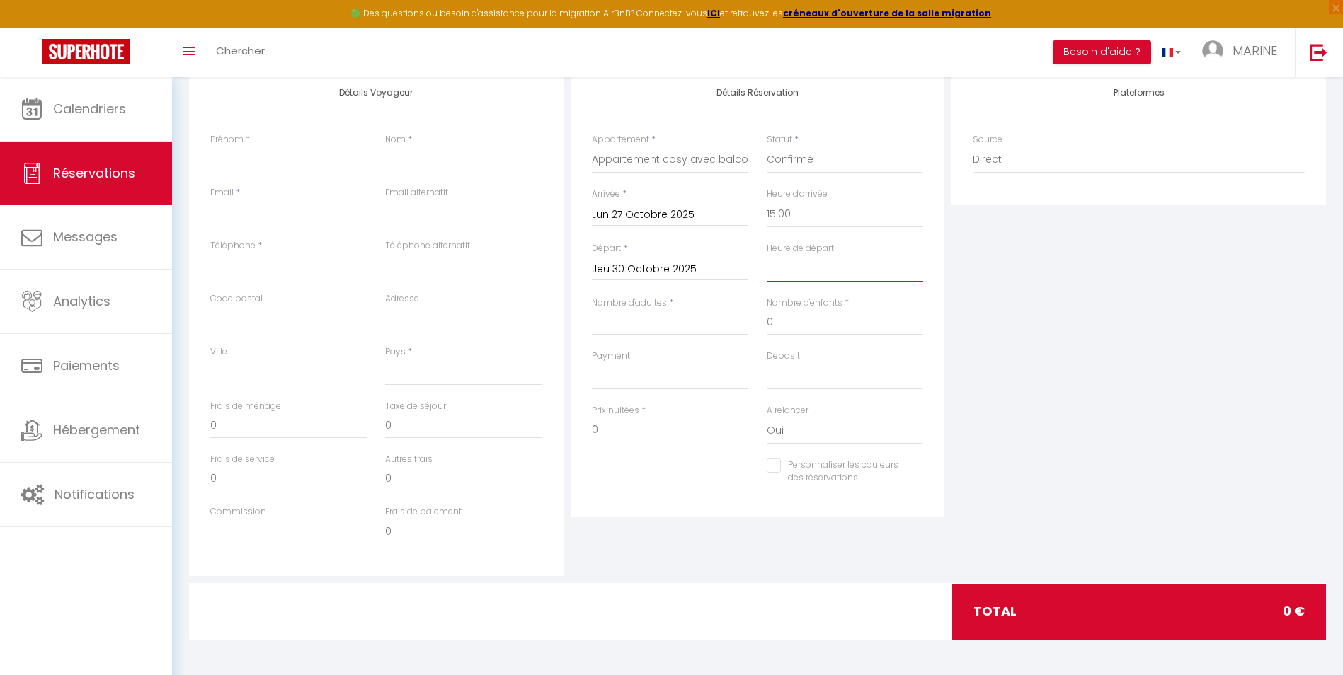
click at [793, 262] on select "00:00 00:30 01:00 01:30 02:00 02:30 03:00 03:30 04:00 04:30 05:00 05:30 06:00 0…" at bounding box center [845, 269] width 156 height 27
click at [767, 256] on select "00:00 00:30 01:00 01:30 02:00 02:30 03:00 03:30 04:00 04:30 05:00 05:30 06:00 0…" at bounding box center [845, 269] width 156 height 27
click at [625, 322] on input "Nombre d'adultes" at bounding box center [670, 322] width 156 height 25
click at [658, 380] on select "OK KO" at bounding box center [670, 376] width 156 height 27
click at [592, 363] on select "OK KO" at bounding box center [670, 376] width 156 height 27
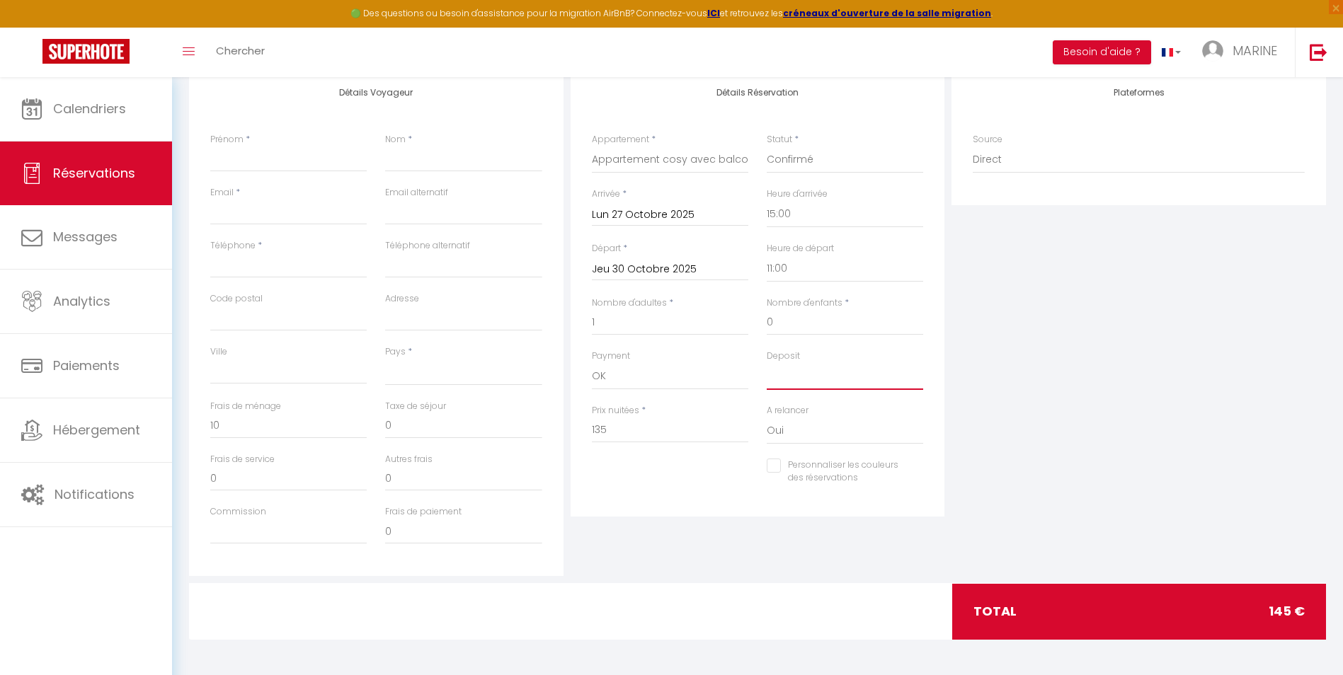
click at [802, 383] on select "OK KO" at bounding box center [845, 376] width 156 height 27
click at [767, 363] on select "OK KO" at bounding box center [845, 376] width 156 height 27
click at [802, 438] on select "Oui Non" at bounding box center [845, 431] width 156 height 27
click at [767, 418] on select "Oui Non" at bounding box center [845, 431] width 156 height 27
drag, startPoint x: 618, startPoint y: 431, endPoint x: 523, endPoint y: 433, distance: 94.9
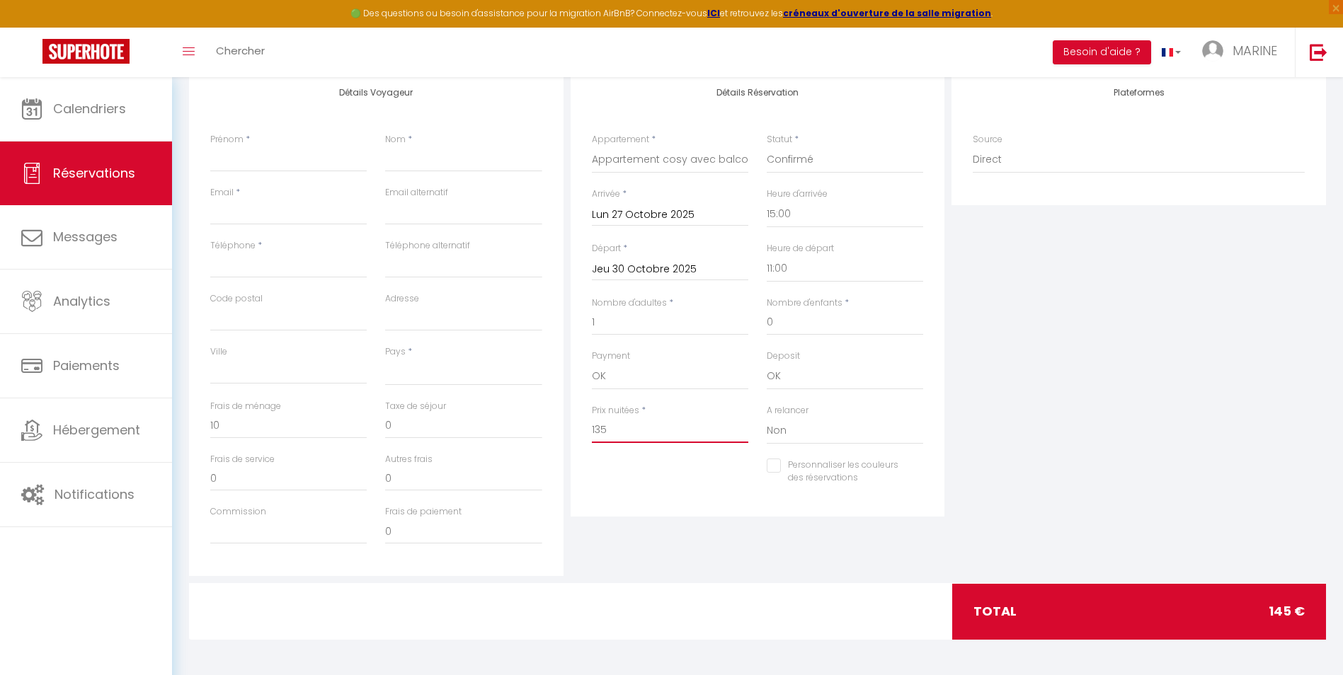
click at [523, 433] on div "Détails Voyageur Prénom * Nom * Email * Email alternatif Téléphone * Téléphone …" at bounding box center [758, 323] width 1144 height 506
click at [734, 268] on input "Jeu 30 Octobre 2025" at bounding box center [670, 270] width 156 height 18
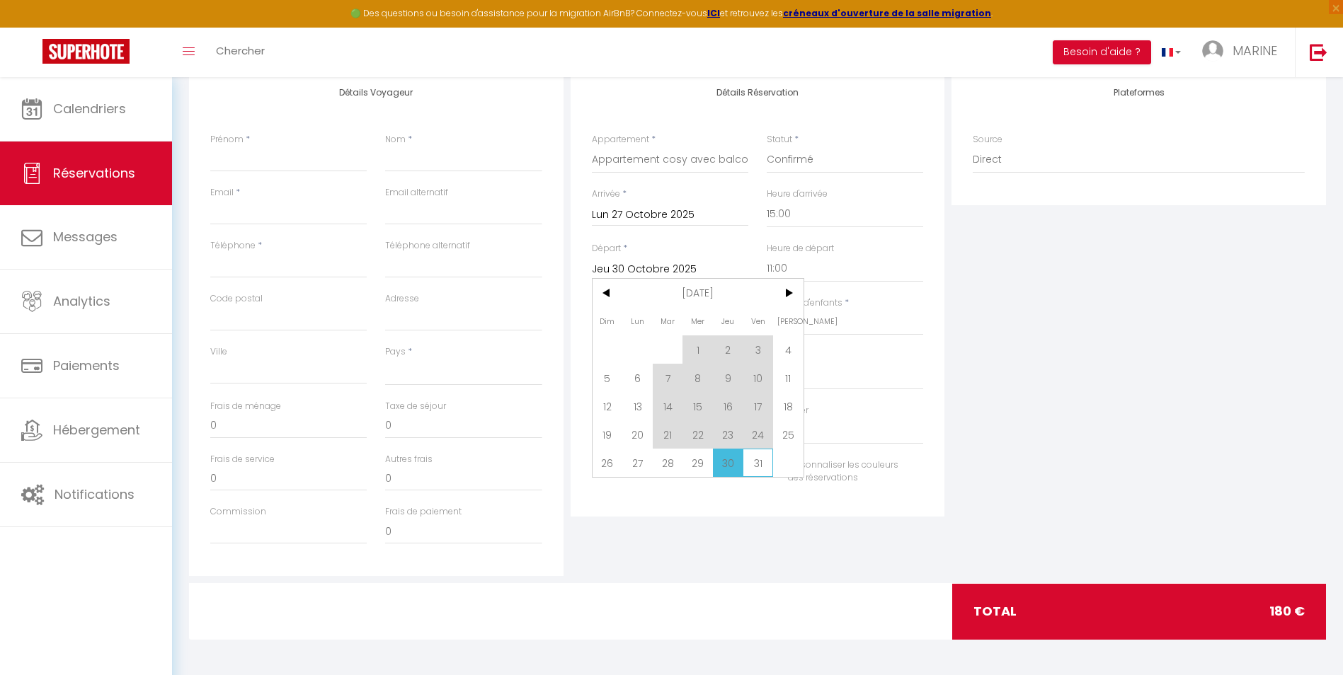
click at [749, 467] on span "31" at bounding box center [758, 463] width 30 height 28
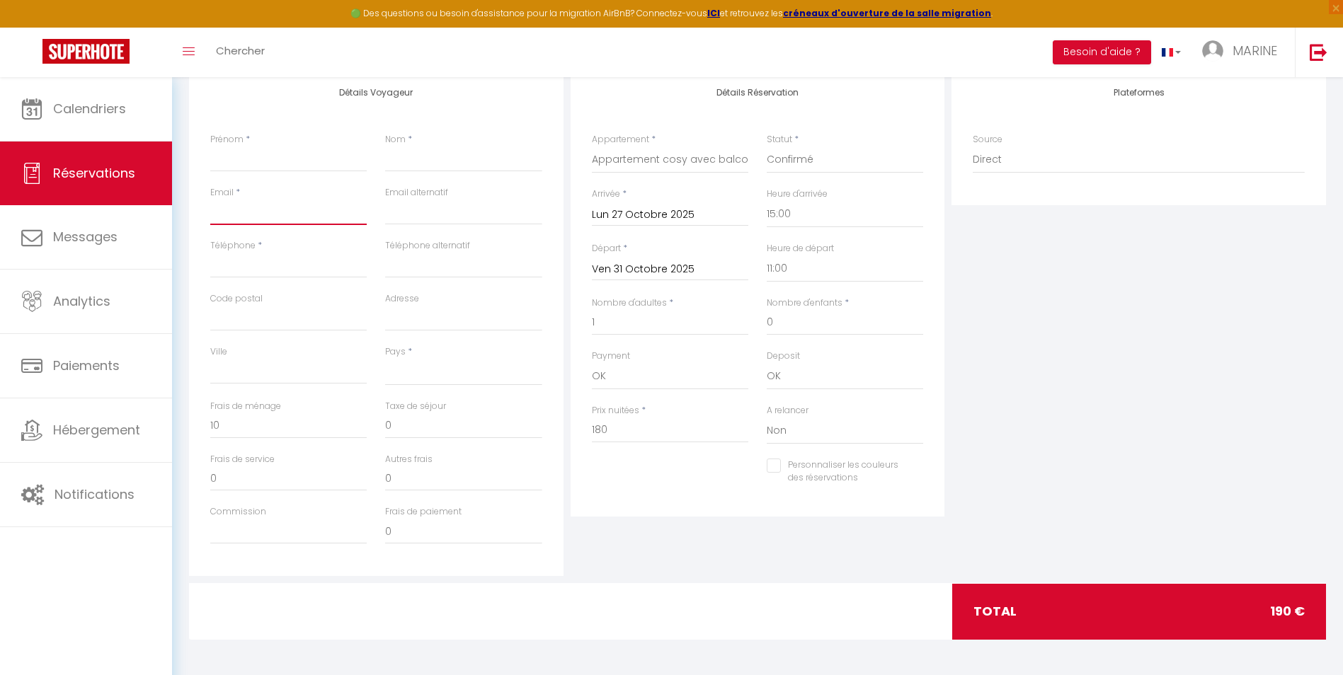
click at [234, 205] on input "Email client" at bounding box center [288, 212] width 156 height 25
paste input "guillaume.lafargue12@gmail.com"
click at [236, 163] on input "Prénom" at bounding box center [288, 159] width 156 height 25
click at [234, 275] on input "Téléphone" at bounding box center [288, 265] width 156 height 25
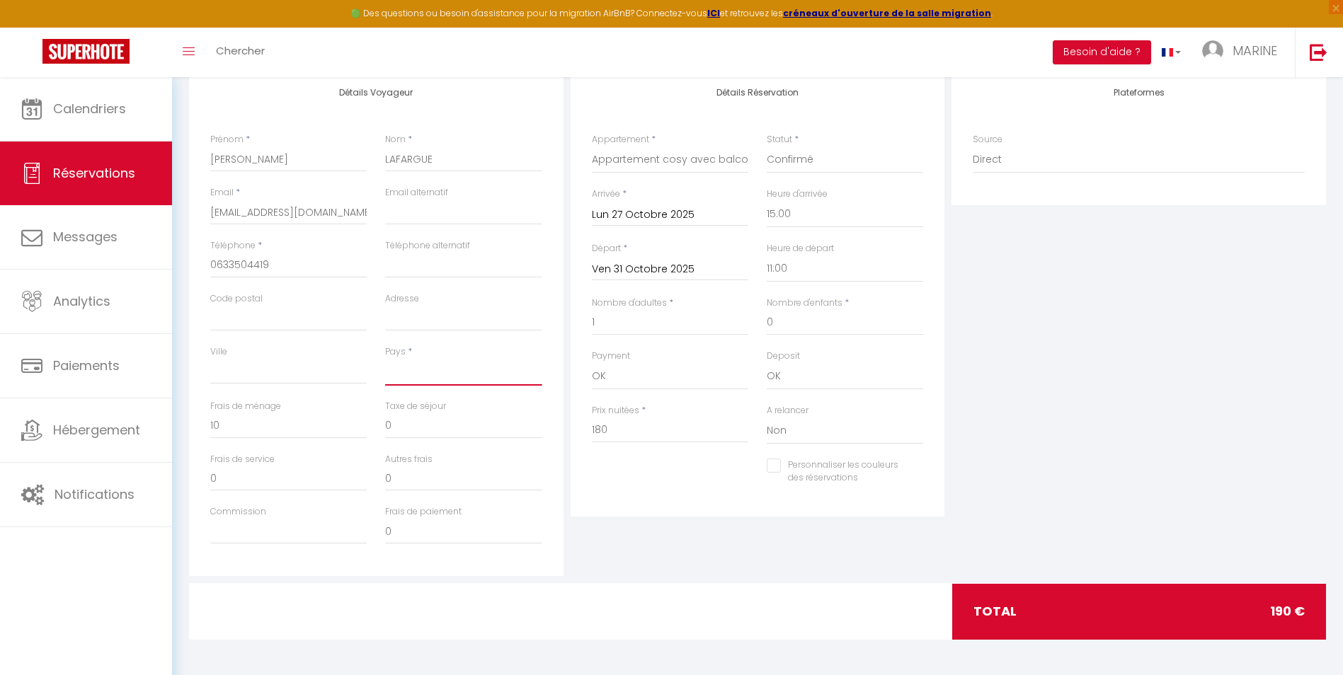
click at [436, 375] on select "France Portugal Afghanistan Albania Algeria American Samoa Andorra Angola Angui…" at bounding box center [463, 372] width 156 height 27
click at [385, 359] on select "France Portugal Afghanistan Albania Algeria American Samoa Andorra Angola Angui…" at bounding box center [463, 372] width 156 height 27
click at [1118, 392] on div "Plateformes Source Direct Airbnb.com Booking.com Chalet montagne Expedia Gite d…" at bounding box center [1139, 323] width 382 height 506
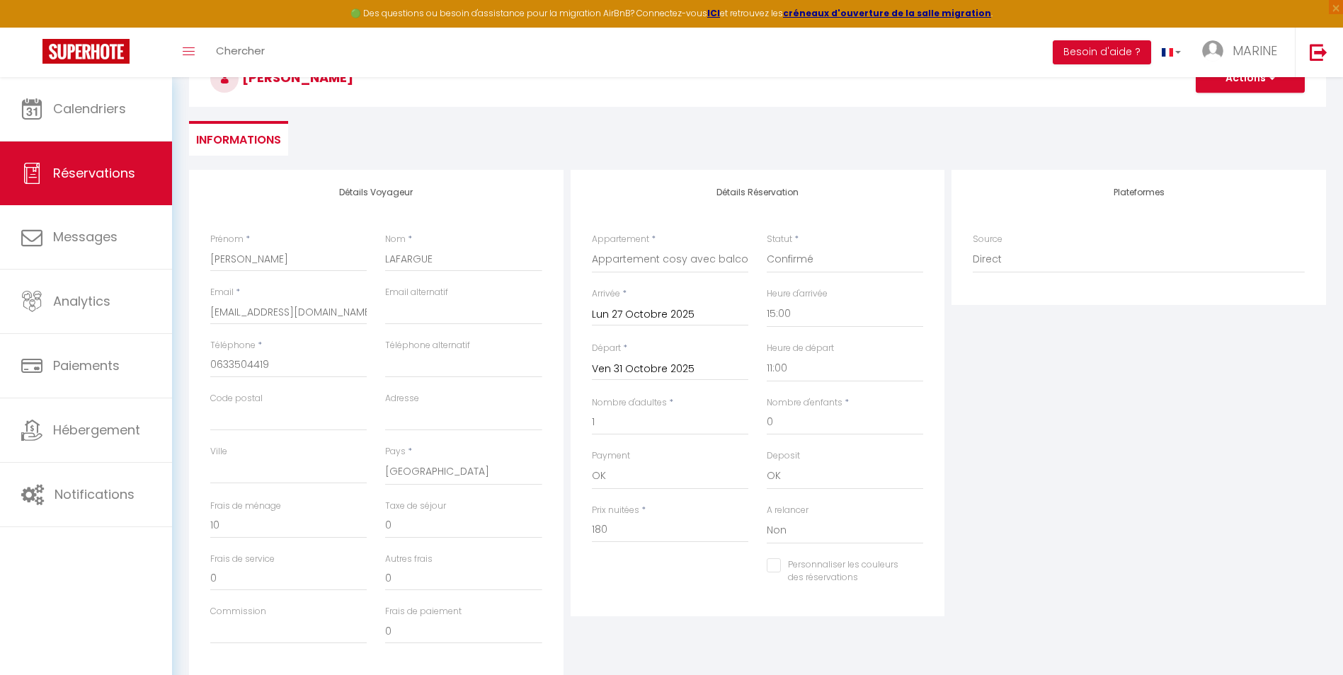
scroll to position [50, 0]
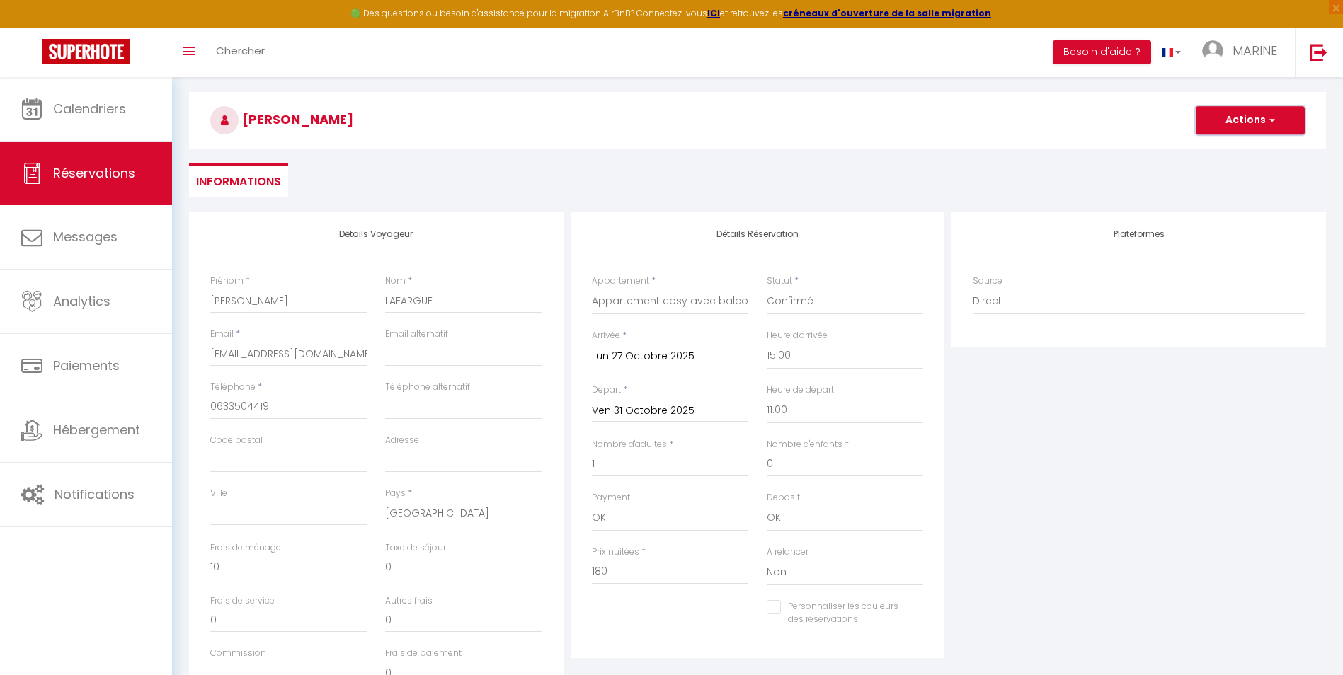
click at [1234, 115] on button "Actions" at bounding box center [1250, 120] width 109 height 28
click at [1214, 152] on link "Enregistrer" at bounding box center [1236, 151] width 112 height 18
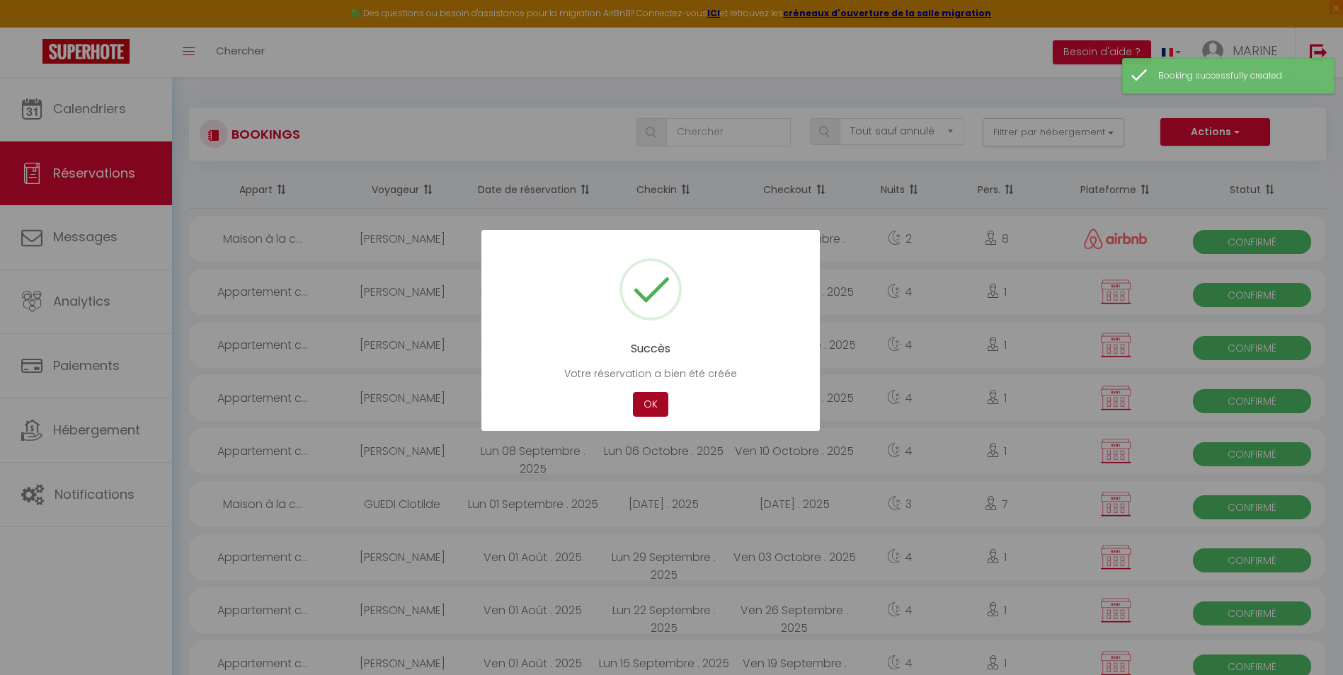
click at [650, 407] on button "OK" at bounding box center [650, 404] width 35 height 25
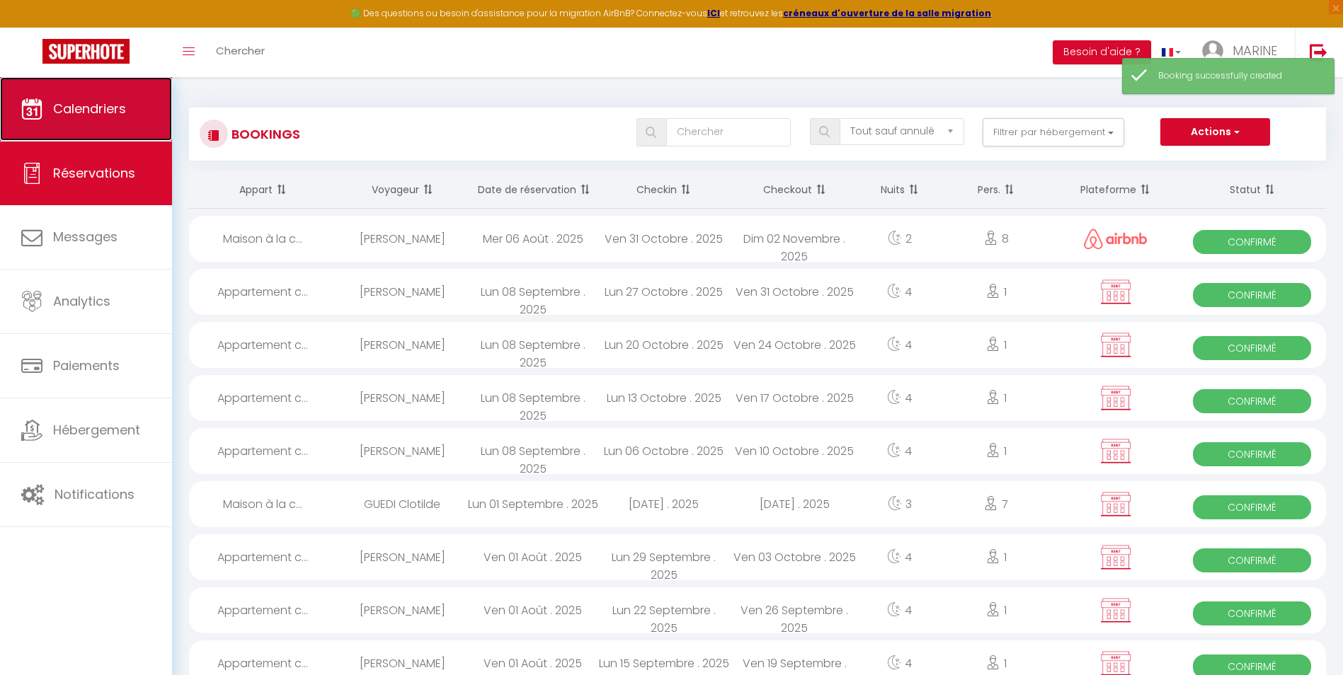
click at [79, 105] on span "Calendriers" at bounding box center [89, 109] width 73 height 18
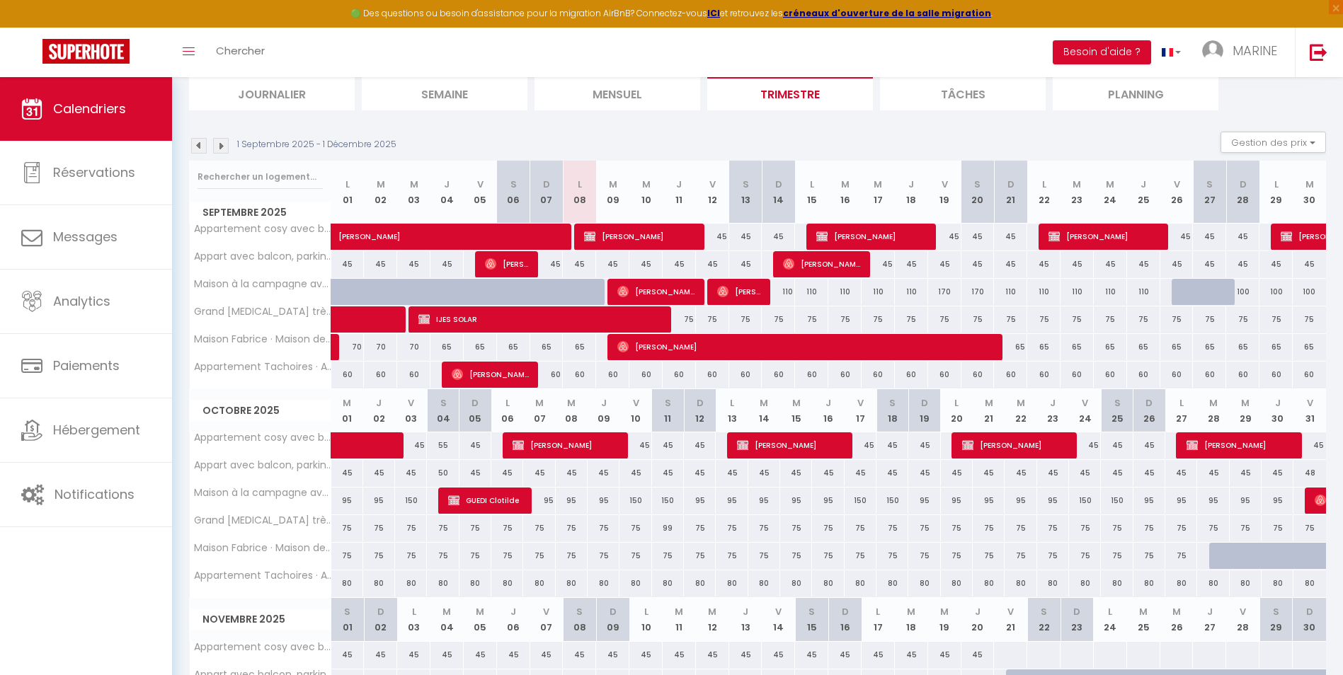
scroll to position [142, 0]
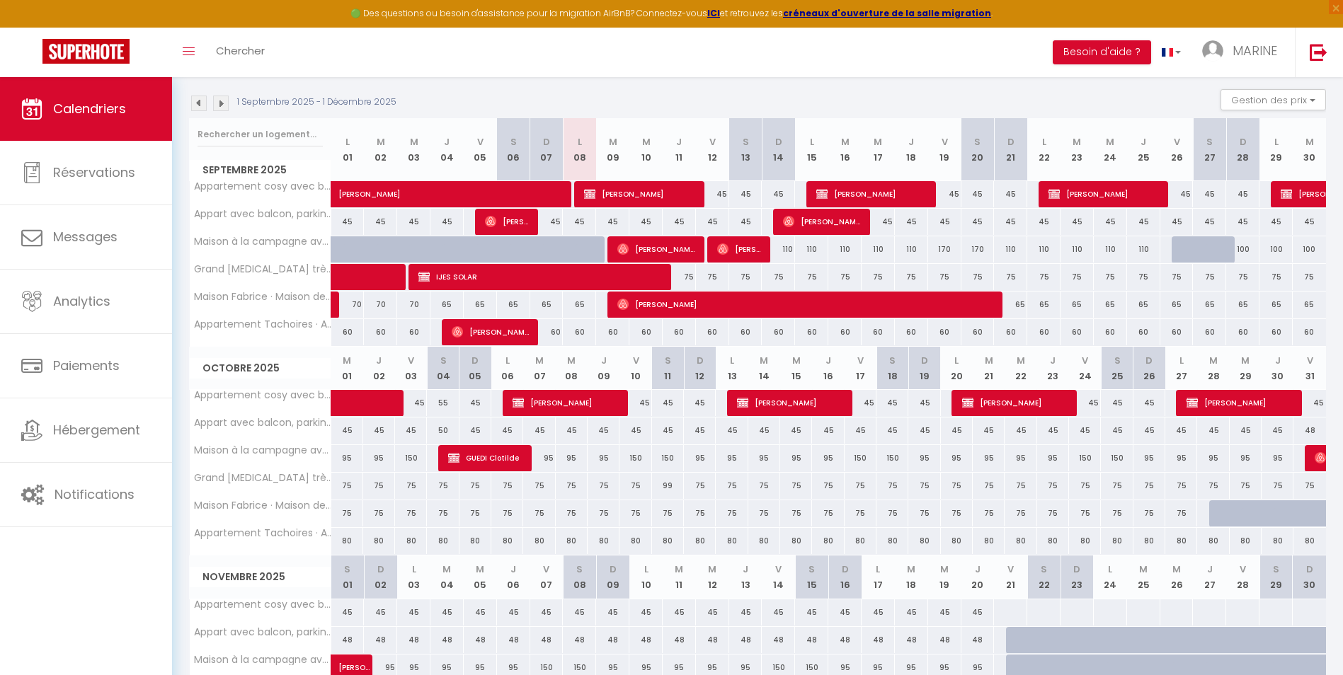
click at [439, 434] on div "50" at bounding box center [443, 431] width 32 height 26
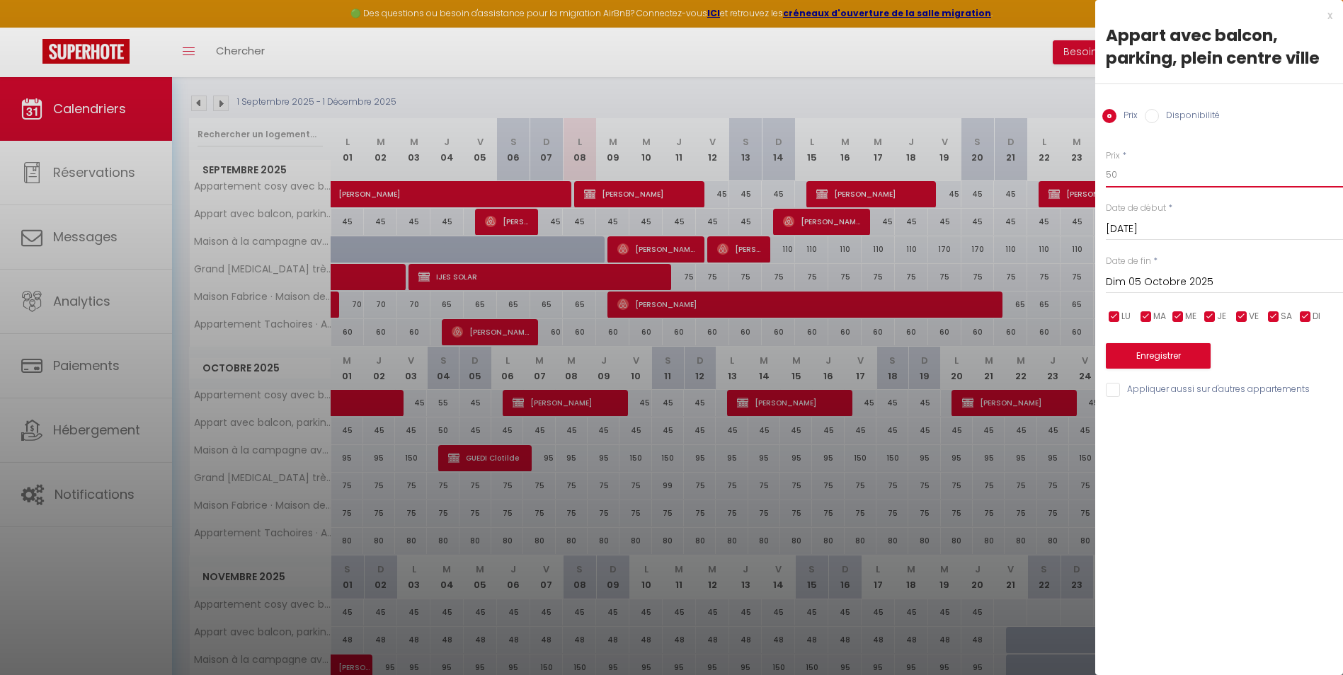
drag, startPoint x: 1123, startPoint y: 171, endPoint x: 1092, endPoint y: 171, distance: 31.2
click at [1092, 171] on body "🟢 Des questions ou besoin d'assistance pour la migration AirBnB? Connectez-vous…" at bounding box center [671, 380] width 1343 height 889
click at [1161, 347] on button "Enregistrer" at bounding box center [1158, 355] width 105 height 25
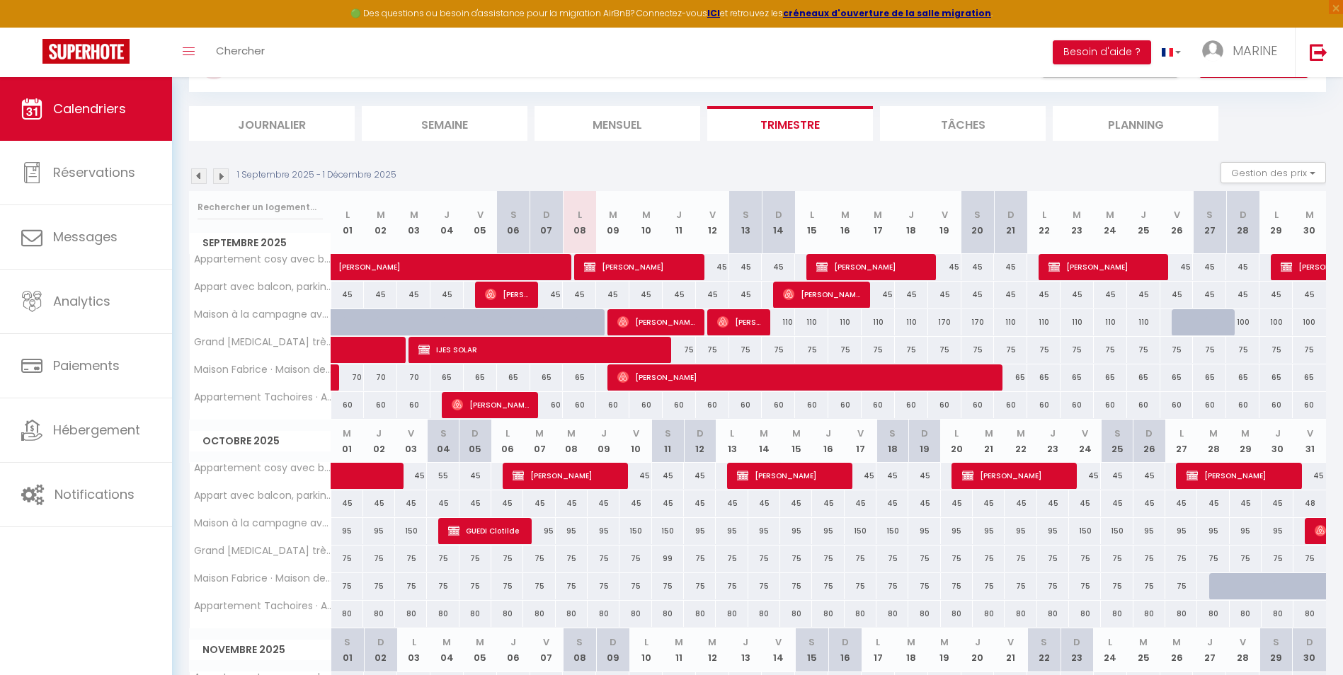
scroll to position [71, 0]
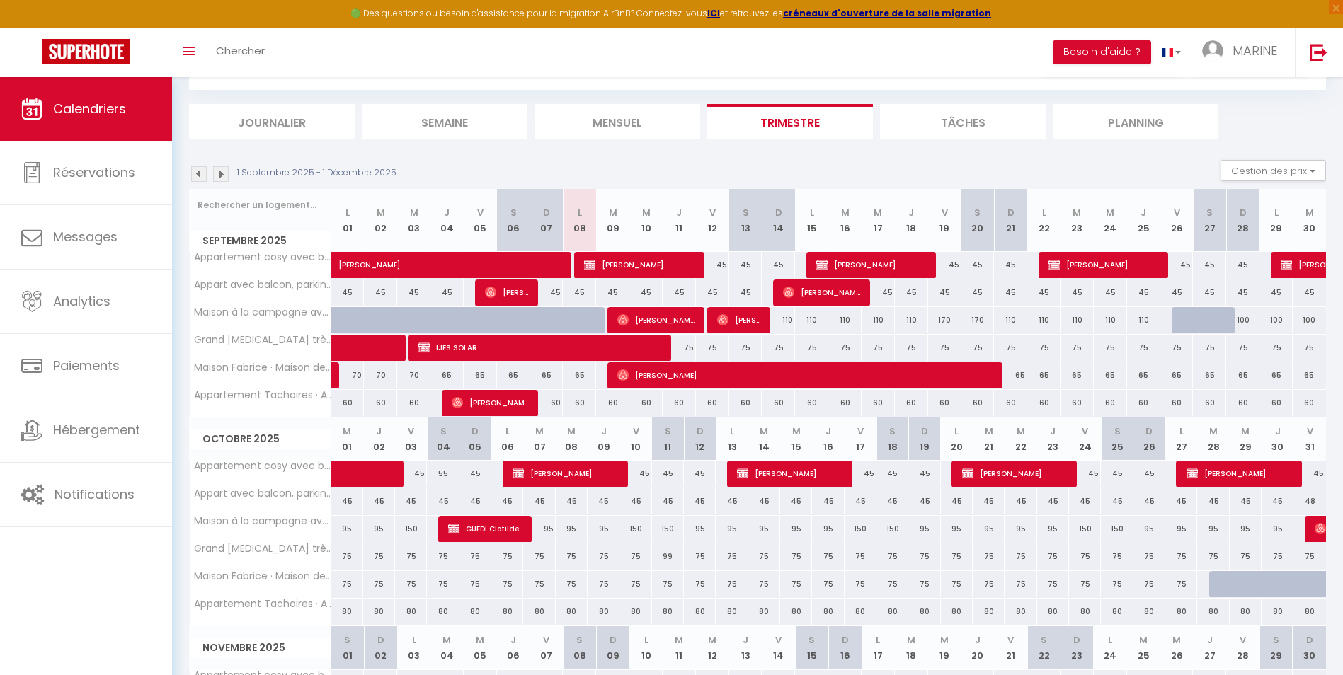
click at [622, 122] on li "Mensuel" at bounding box center [618, 121] width 166 height 35
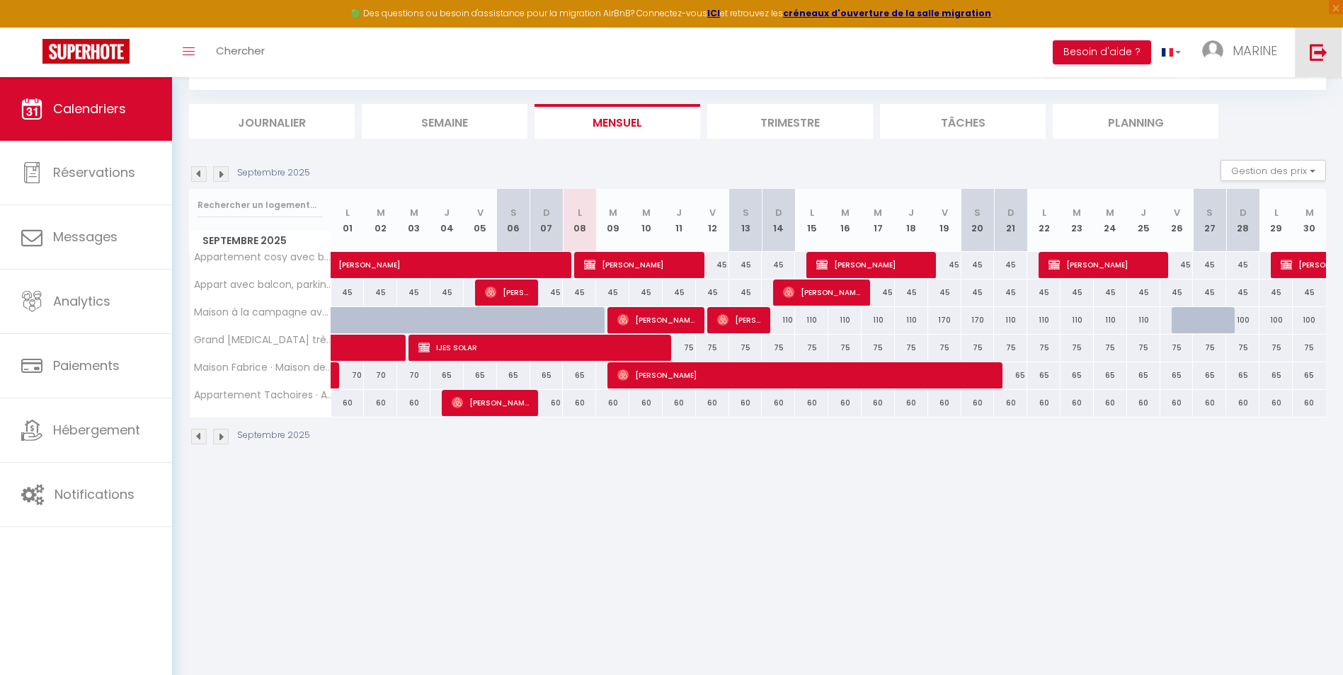
click at [1320, 55] on img at bounding box center [1319, 52] width 18 height 18
